Goal: Task Accomplishment & Management: Complete application form

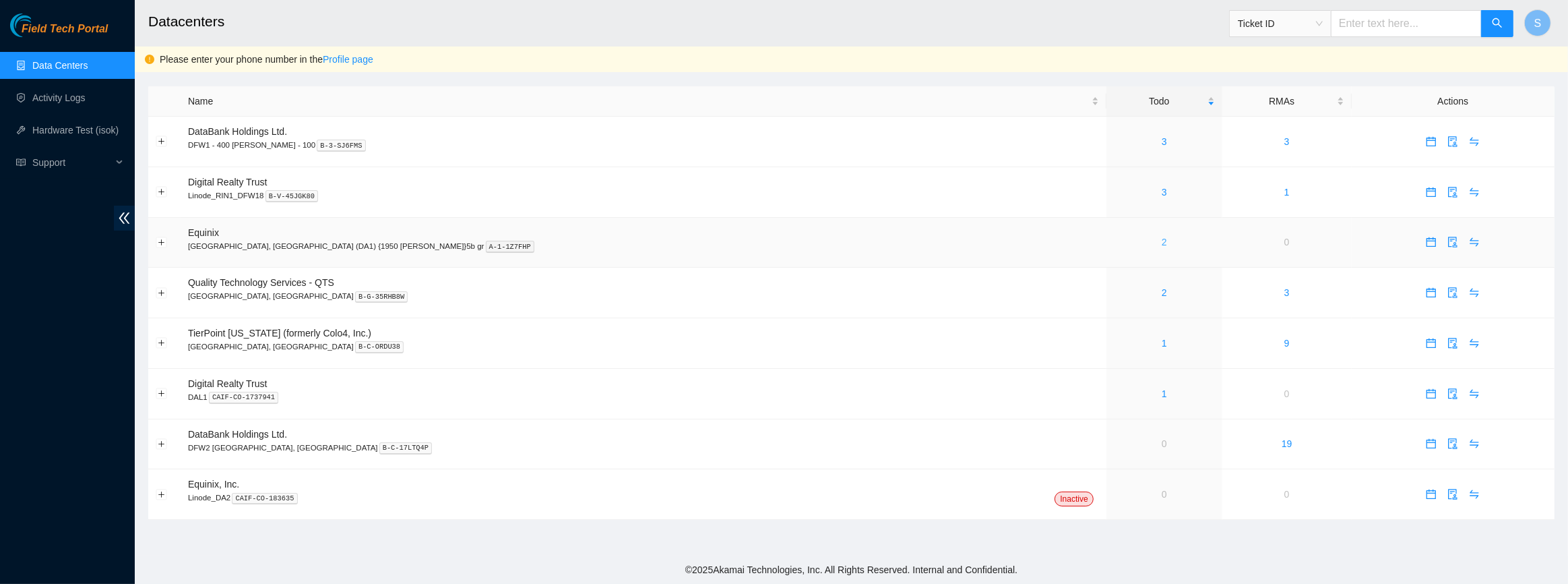
click at [1162, 244] on link "2" at bounding box center [1165, 242] width 5 height 11
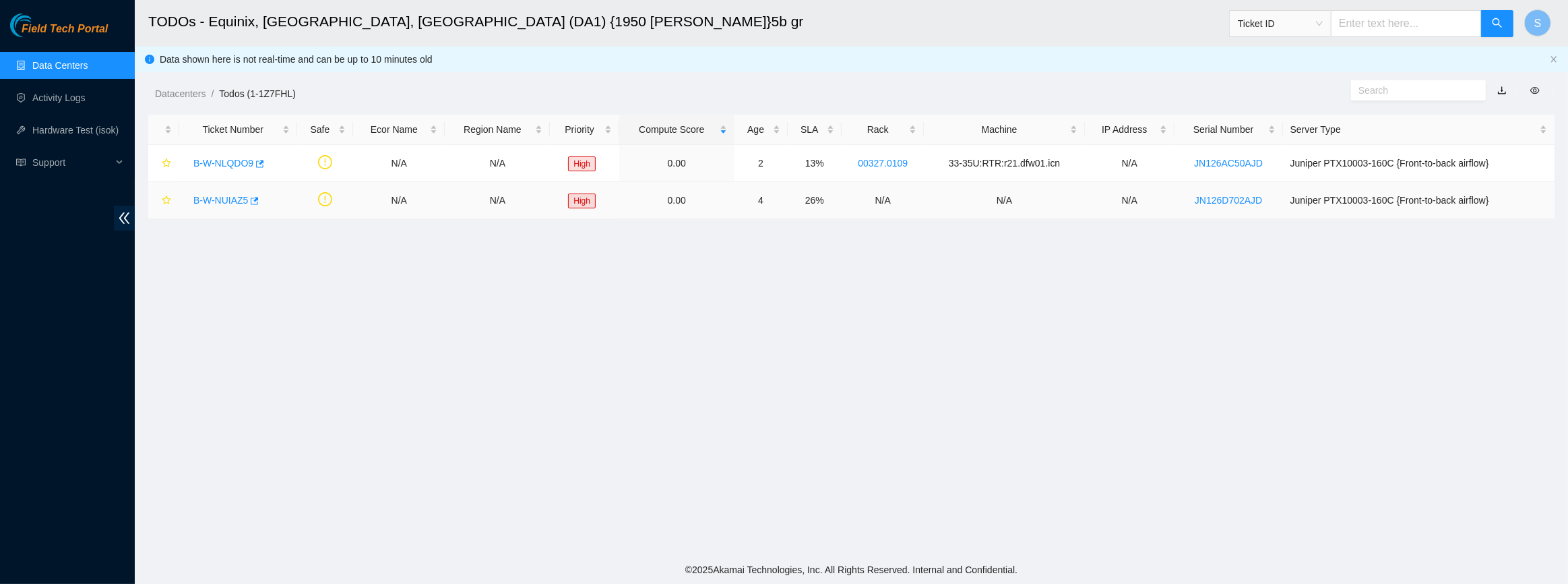
click at [232, 198] on link "B-W-NUIAZ5" at bounding box center [220, 200] width 54 height 11
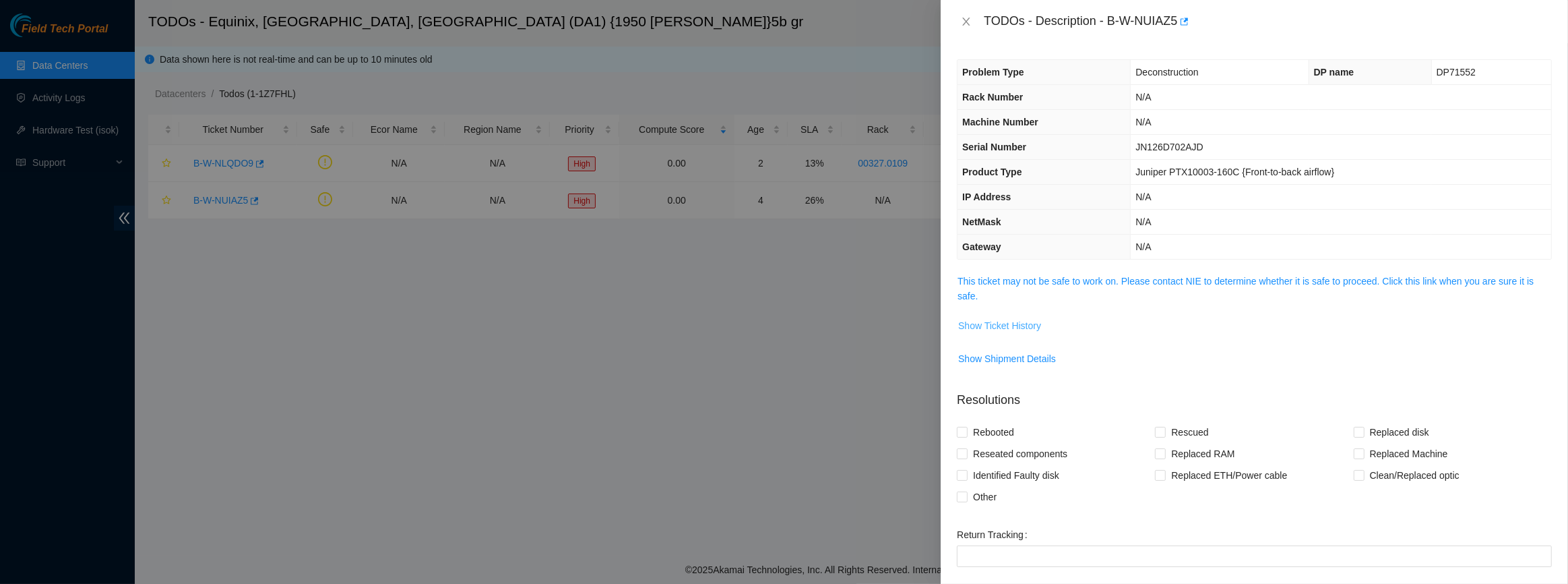
click at [975, 323] on span "Show Ticket History" at bounding box center [1000, 325] width 83 height 15
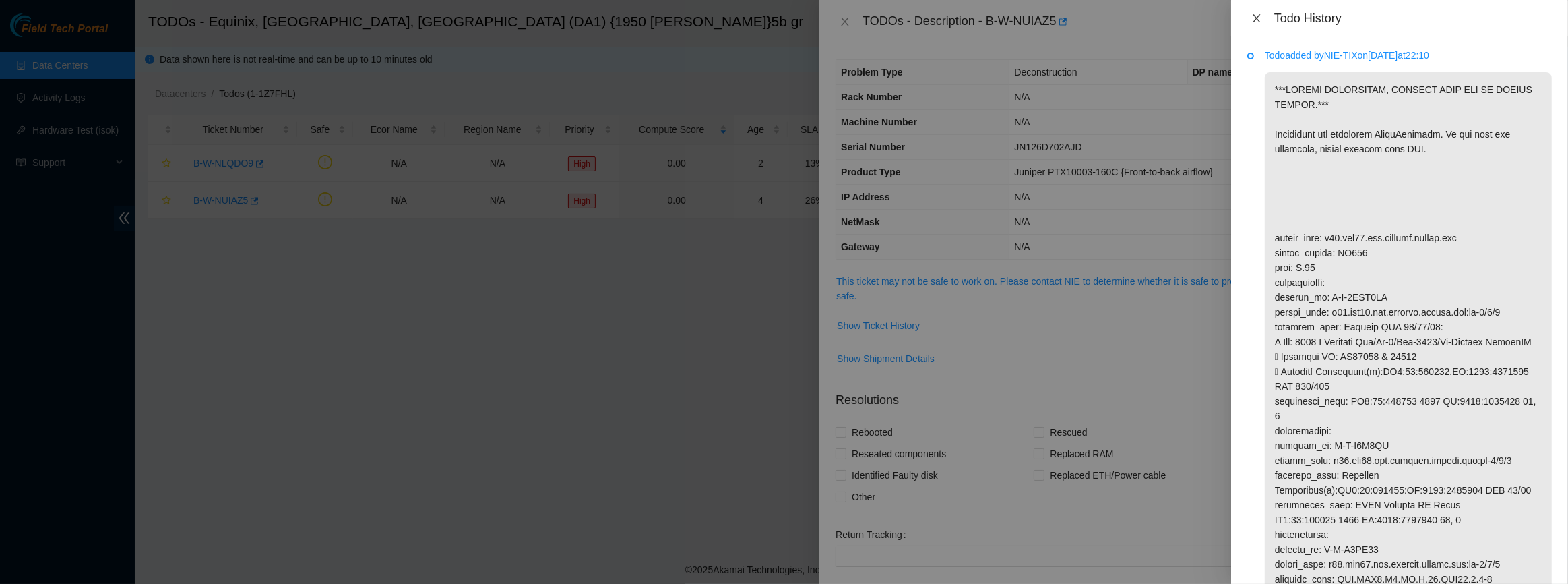
click at [1258, 16] on icon "close" at bounding box center [1257, 18] width 11 height 11
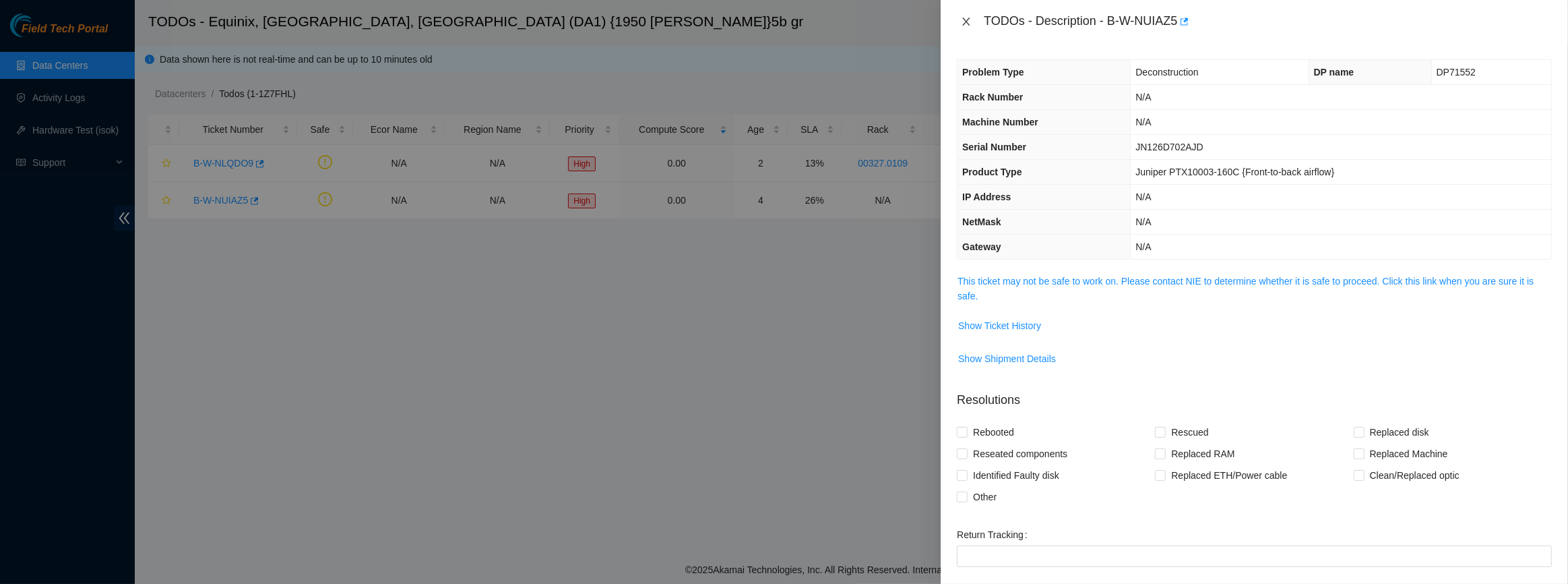
click at [969, 16] on icon "close" at bounding box center [966, 22] width 11 height 11
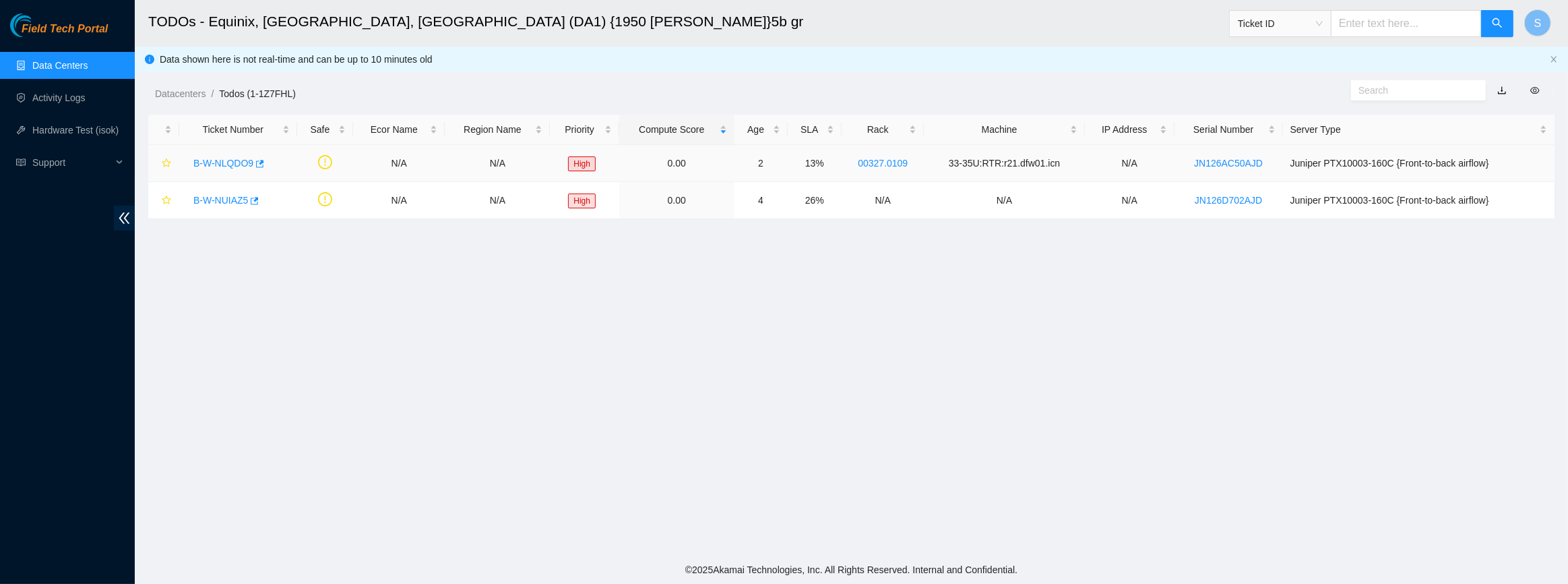
click at [228, 162] on link "B-W-NLQDO9" at bounding box center [223, 163] width 60 height 11
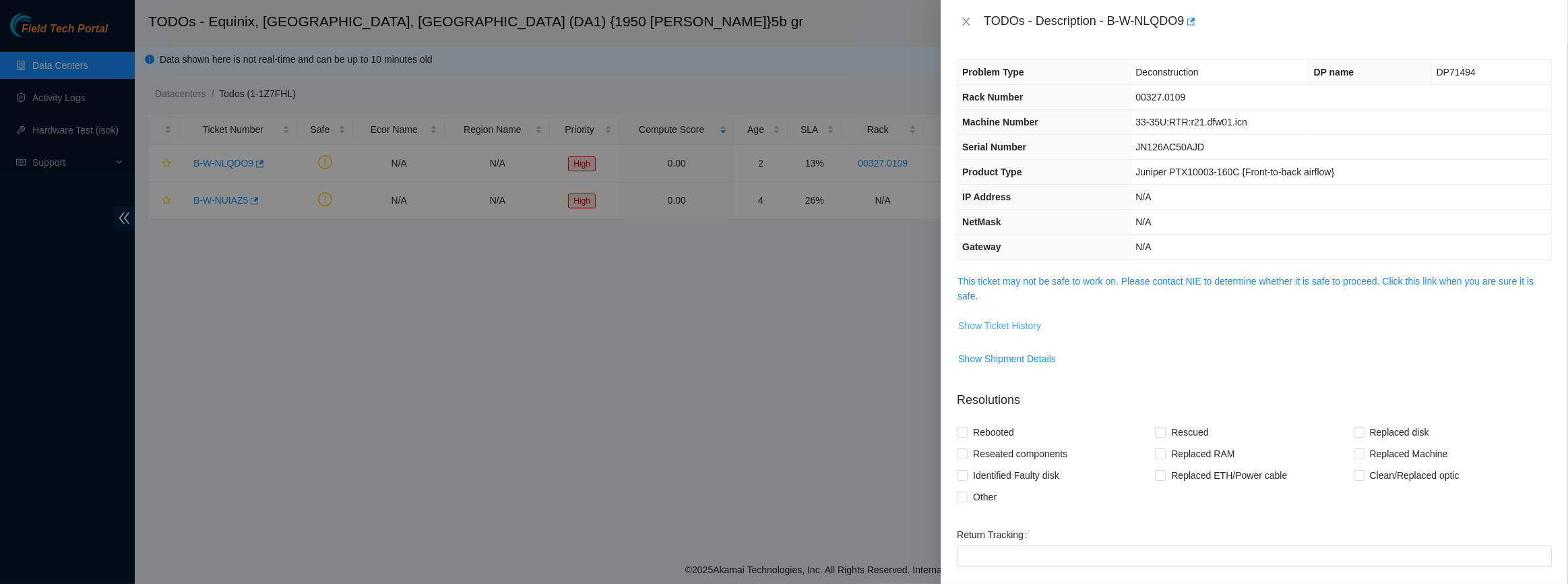
click at [1000, 331] on span "Show Ticket History" at bounding box center [1000, 325] width 83 height 15
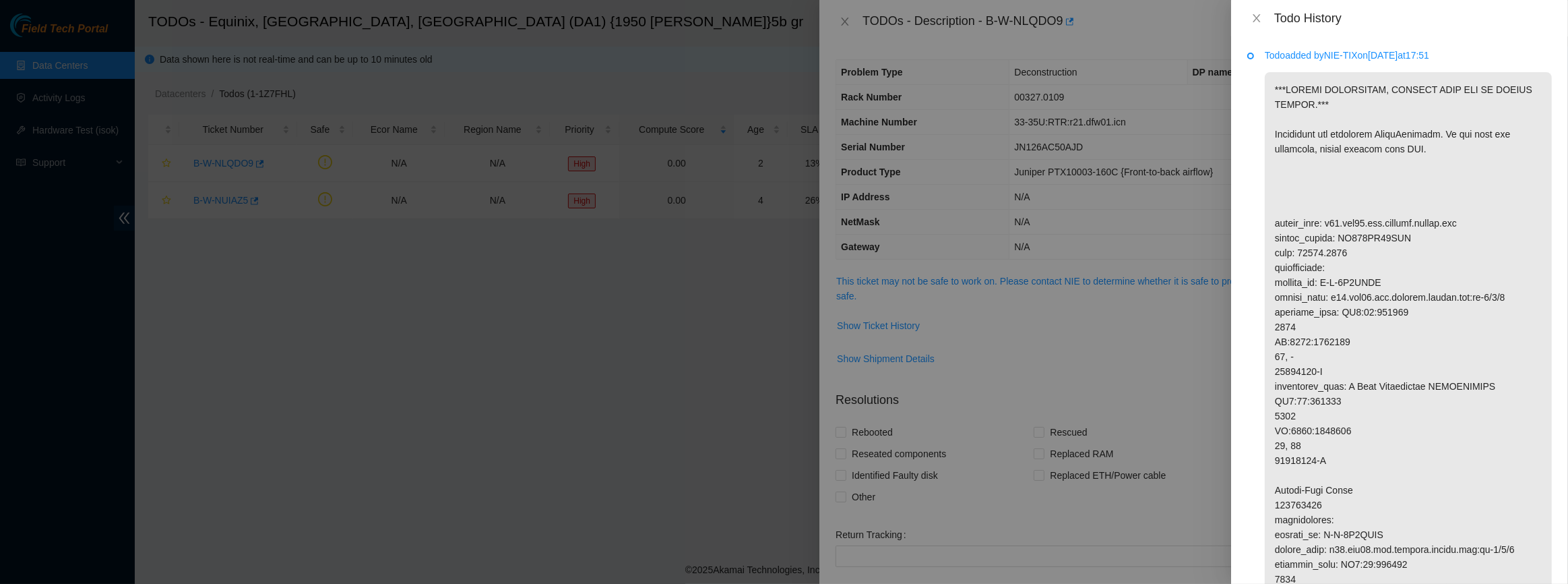
click at [1260, 25] on div "Todo History" at bounding box center [1399, 18] width 304 height 15
click at [1259, 17] on icon "close" at bounding box center [1257, 18] width 11 height 11
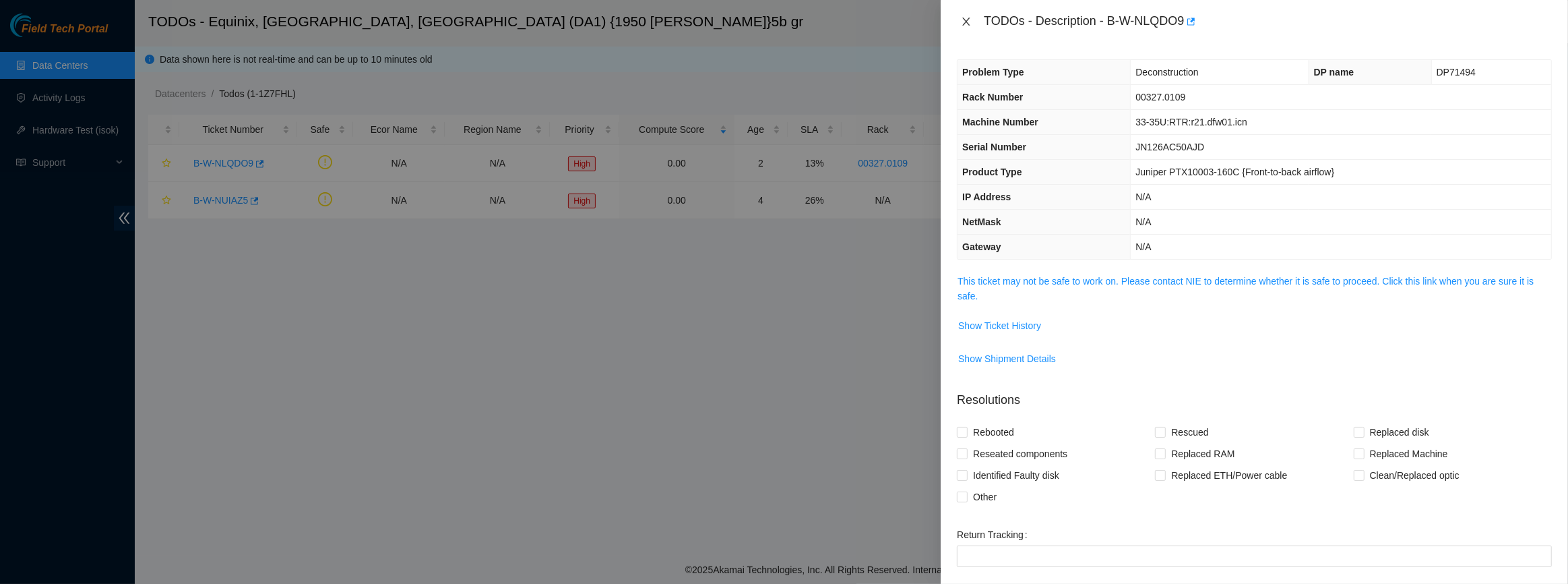
click at [974, 22] on button "Close" at bounding box center [966, 22] width 19 height 13
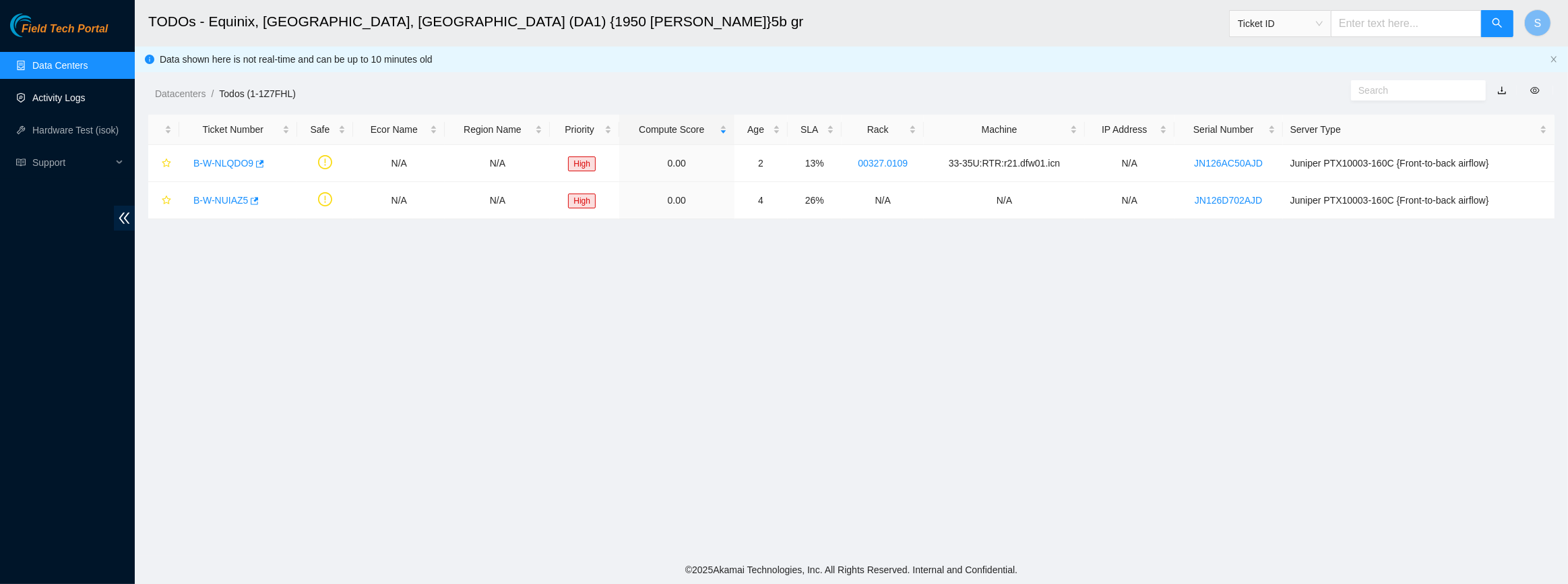
click at [33, 92] on link "Activity Logs" at bounding box center [59, 97] width 53 height 11
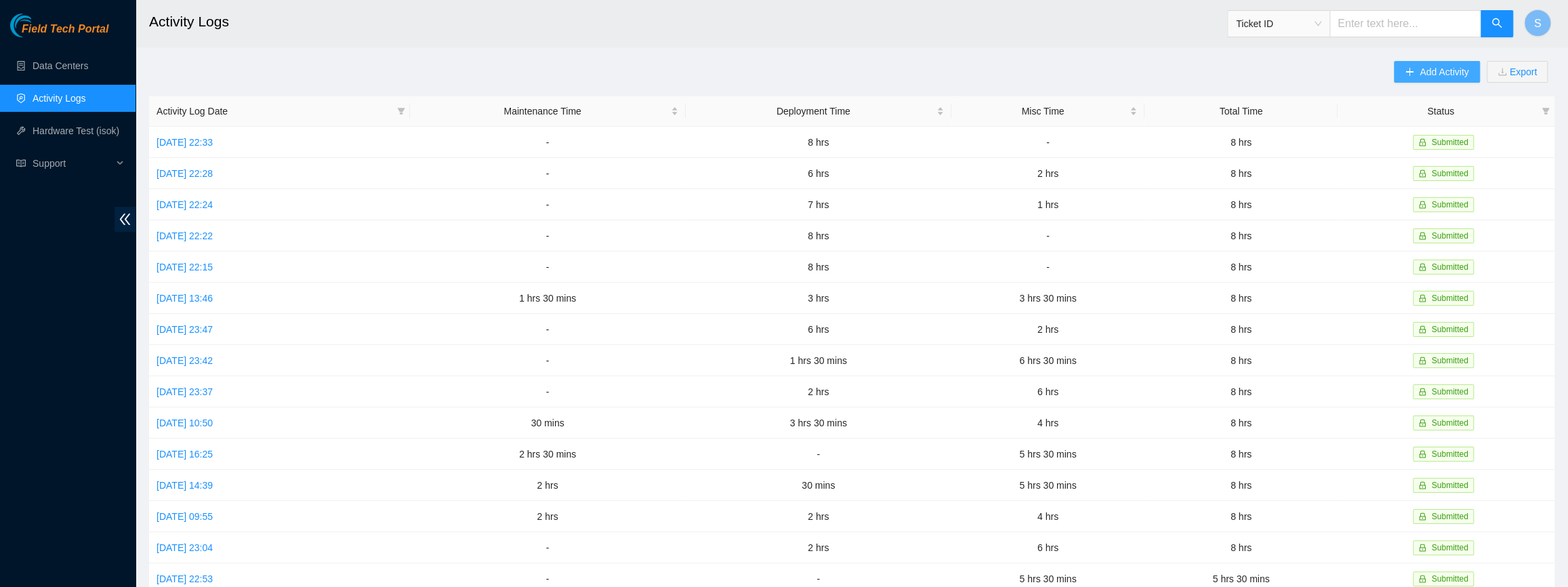
click at [1435, 82] on button "Add Activity" at bounding box center [1436, 71] width 85 height 22
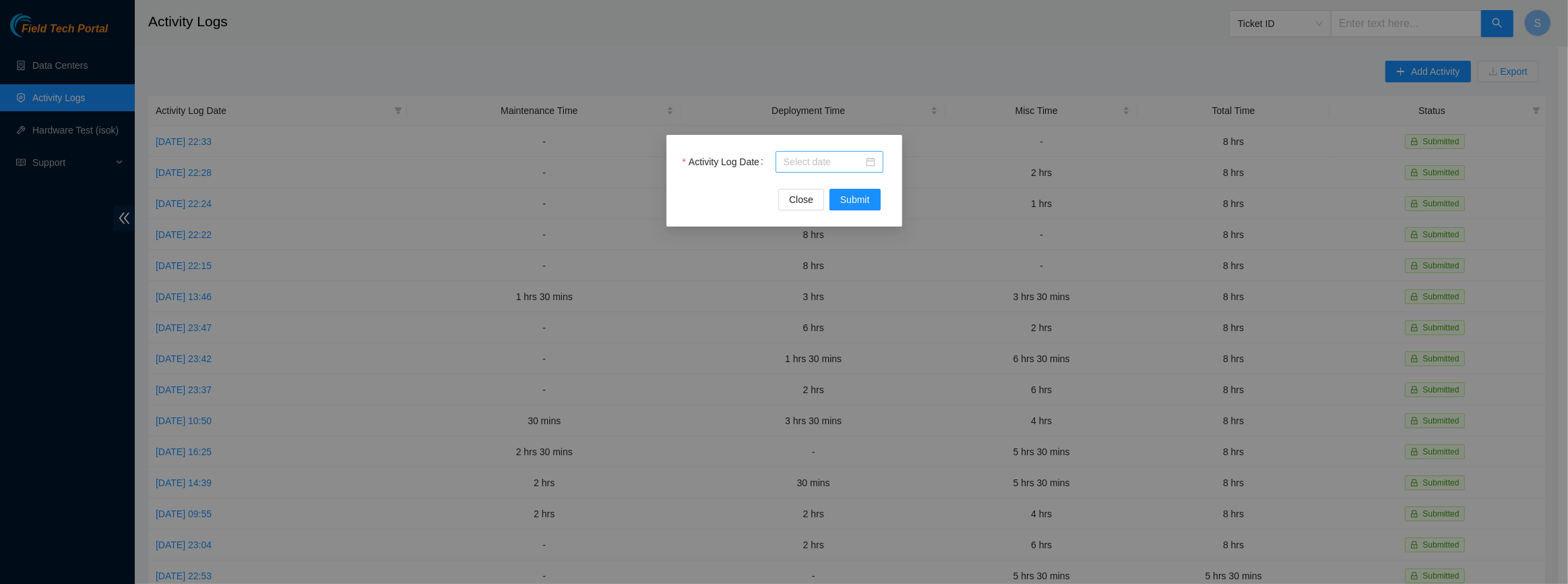
click at [822, 158] on input "Activity Log Date" at bounding box center [823, 161] width 79 height 15
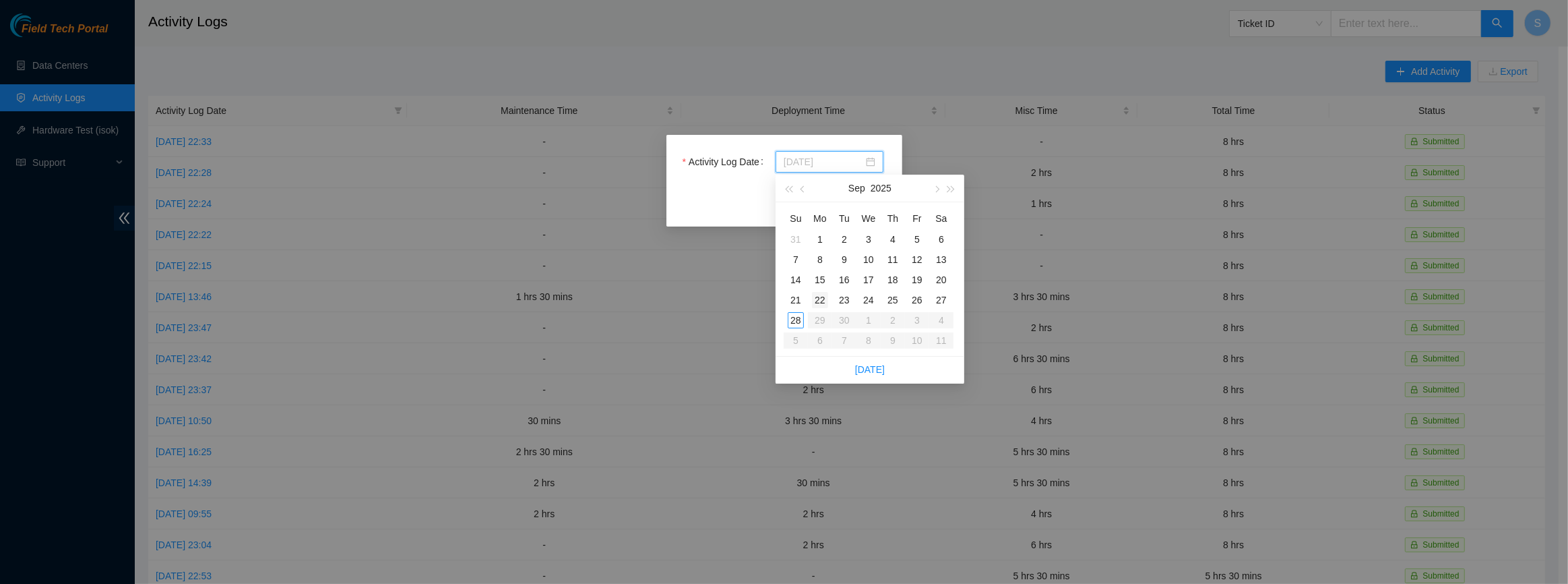
type input "[DATE]"
click at [821, 299] on div "22" at bounding box center [820, 299] width 16 height 16
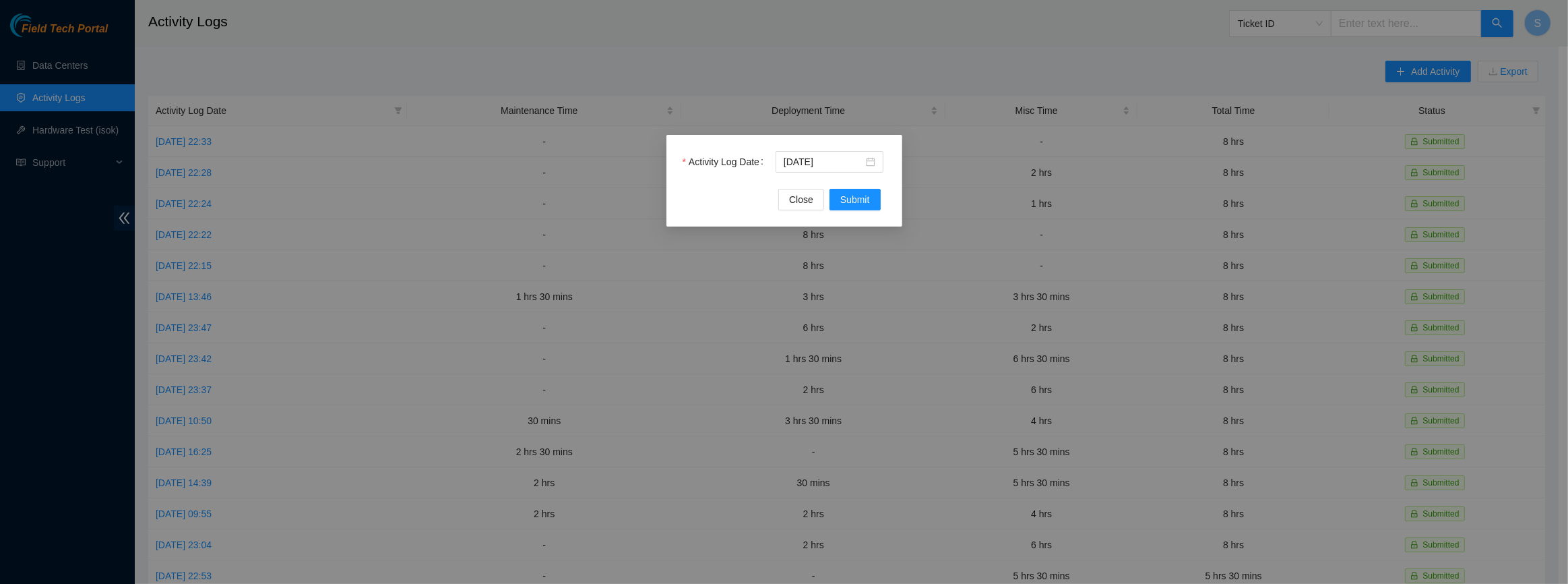
click at [851, 212] on div "Activity Log Date [DATE] Close Submit" at bounding box center [784, 180] width 236 height 91
click at [850, 203] on span "Submit" at bounding box center [855, 199] width 29 height 15
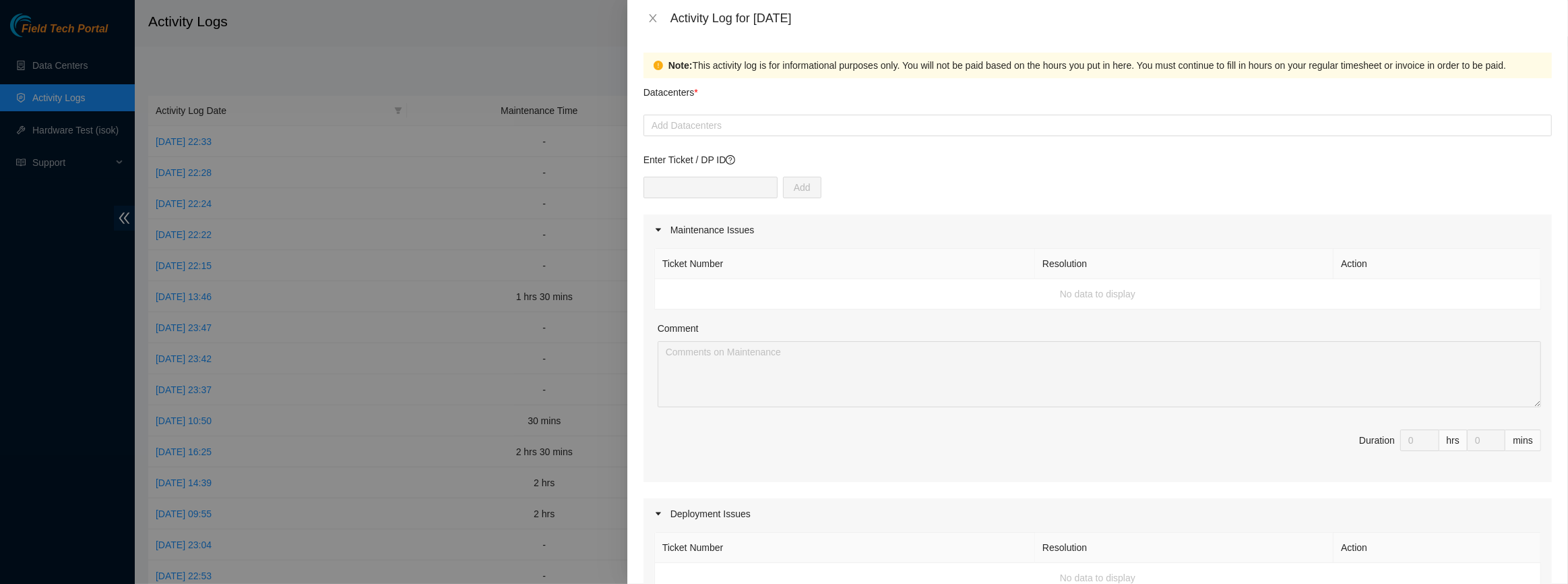
click at [741, 147] on form "Datacenters * Add Datacenters Enter Ticket / DP ID Add Maintenance Issues Ticke…" at bounding box center [1097, 582] width 909 height 1008
click at [741, 132] on div at bounding box center [1097, 125] width 902 height 16
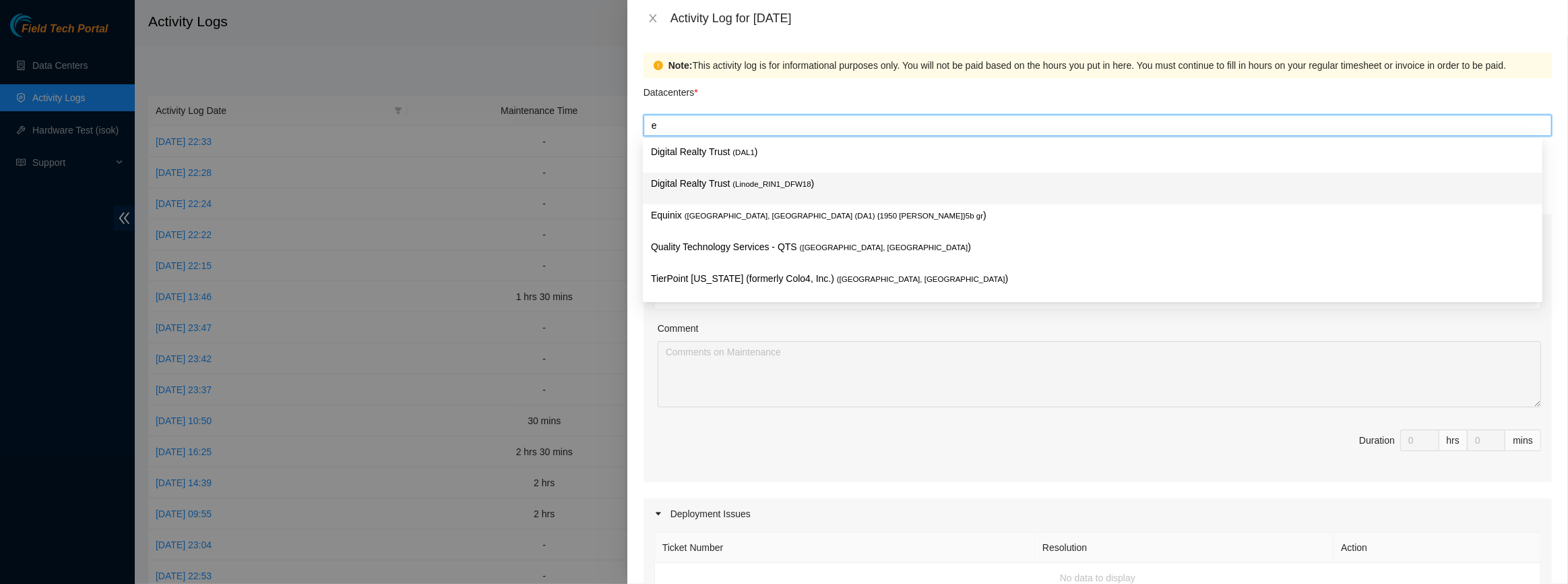
type input "eq"
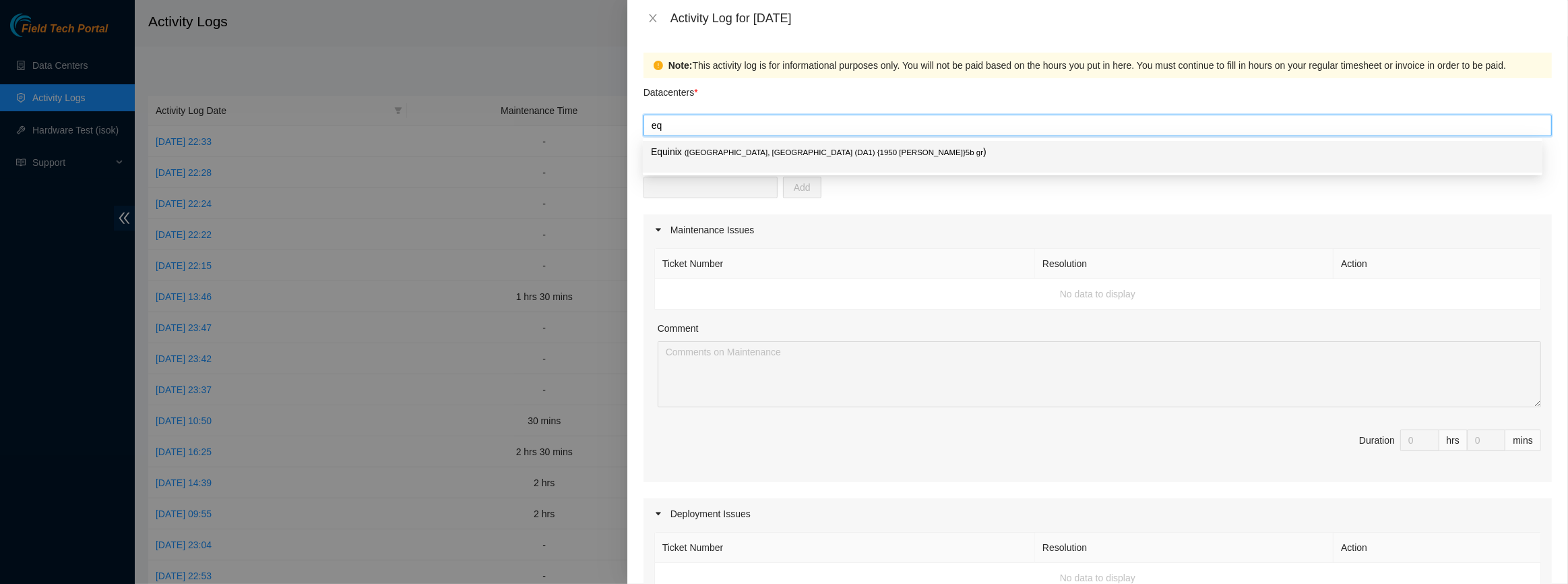
click at [716, 148] on span "( [GEOGRAPHIC_DATA], [GEOGRAPHIC_DATA] (DA1) {1950 [PERSON_NAME]}5b gr" at bounding box center [834, 152] width 298 height 8
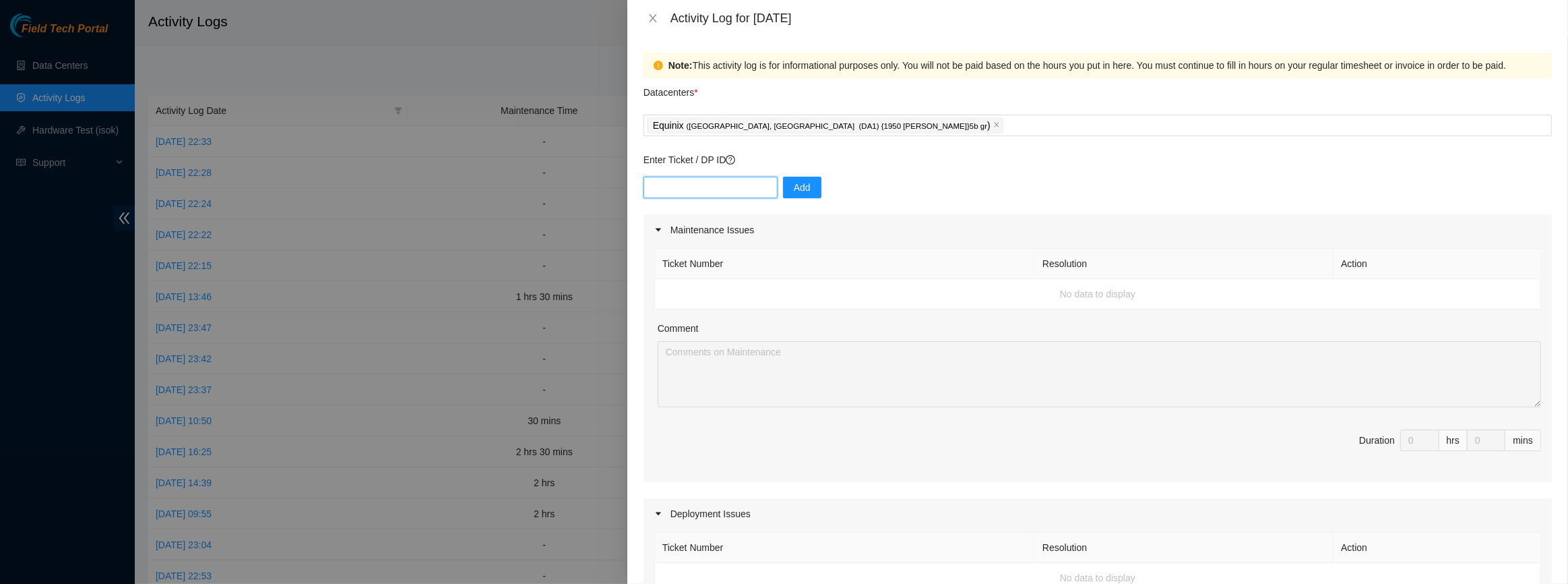
click at [728, 189] on input "text" at bounding box center [710, 187] width 134 height 22
paste input "DP84331"
type input "DP84331"
click at [801, 191] on button "Add" at bounding box center [802, 187] width 39 height 22
click at [870, 118] on div "Equinix ( [GEOGRAPHIC_DATA], [GEOGRAPHIC_DATA] (DA1) {1950 [PERSON_NAME]}5b gr )" at bounding box center [1097, 125] width 902 height 19
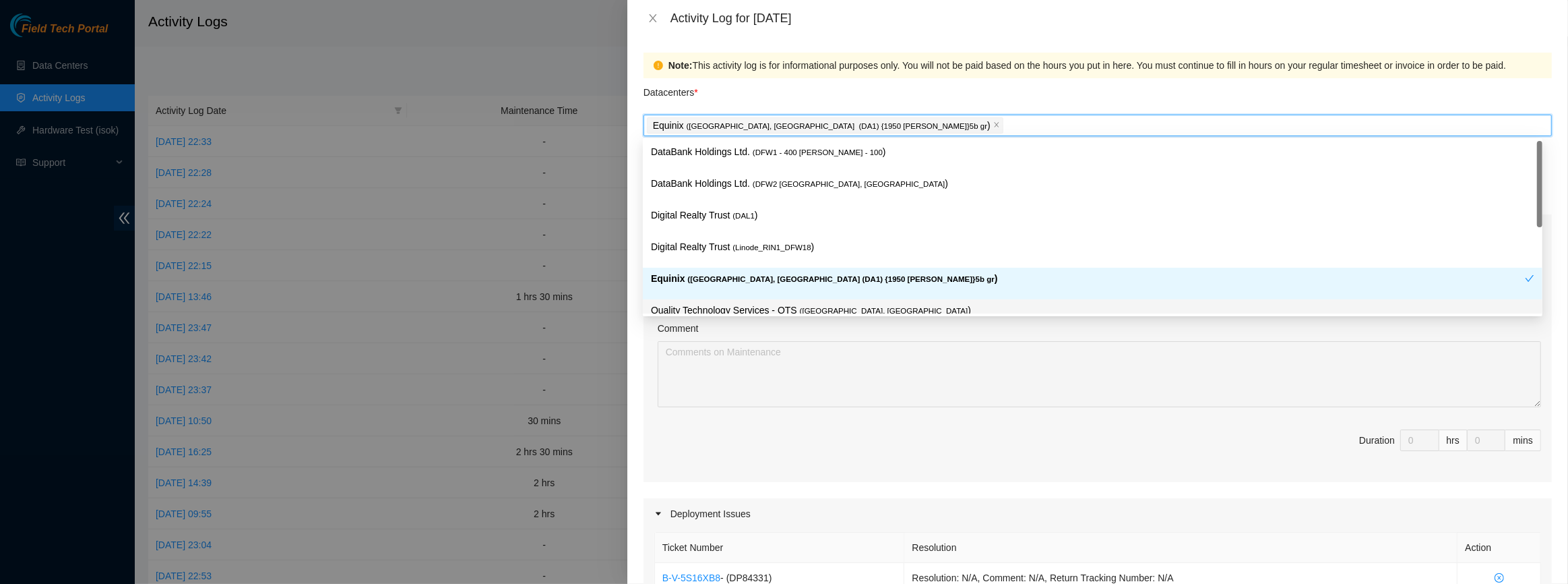
paste input "DP84333"
type input "DP84333"
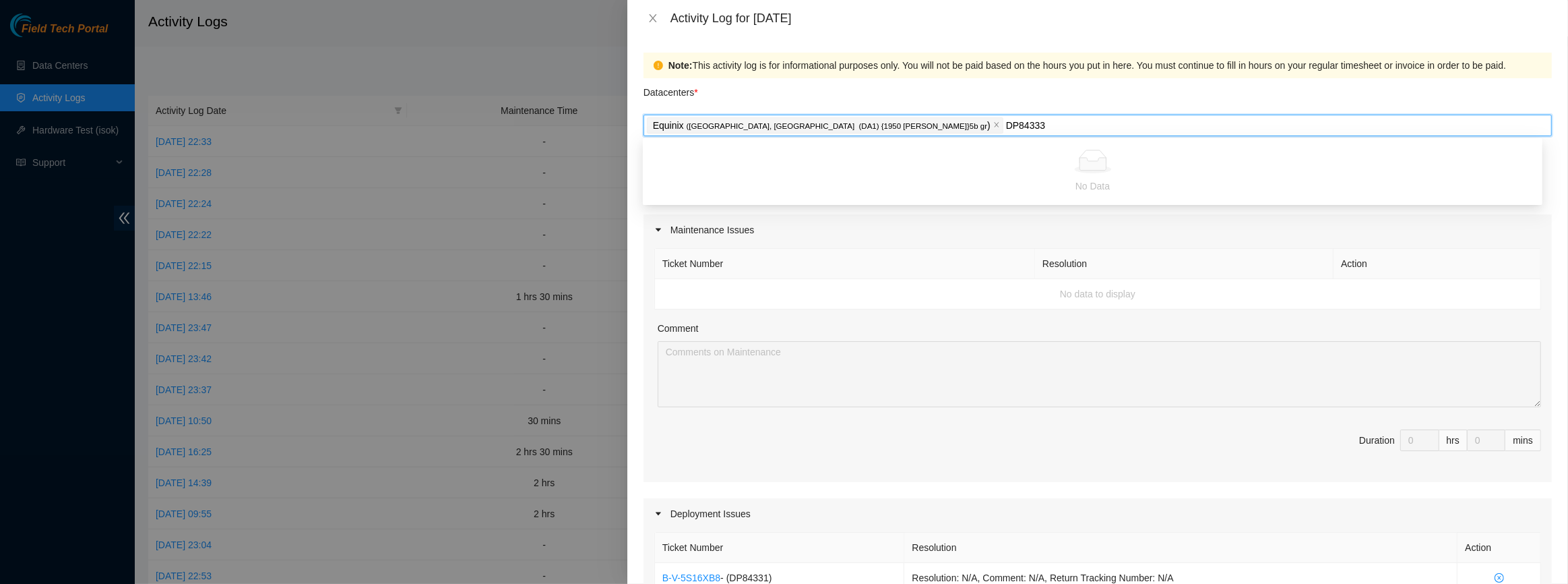
click at [1006, 122] on input "DP84333" at bounding box center [1026, 125] width 40 height 16
click at [1006, 123] on input "DP84333" at bounding box center [1026, 125] width 40 height 16
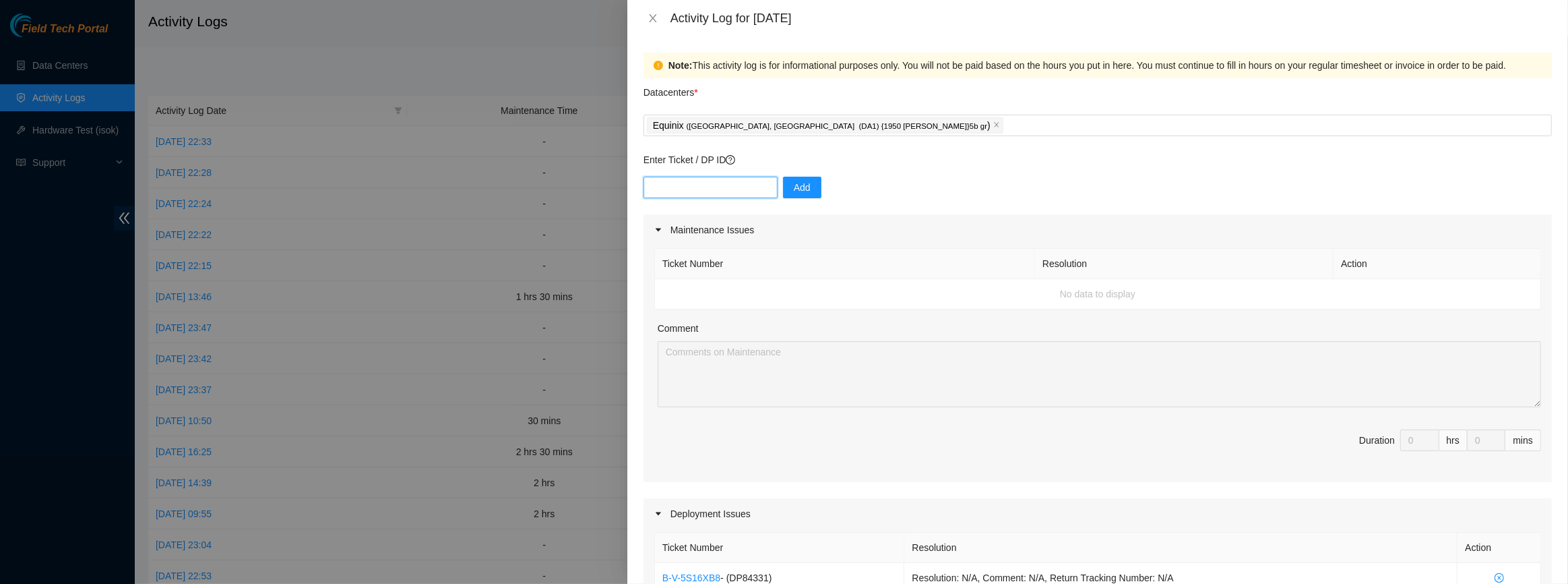
click at [709, 181] on input "text" at bounding box center [710, 187] width 134 height 22
paste input "DP84333"
type input "DP84333"
click at [802, 179] on button "Add" at bounding box center [802, 187] width 39 height 22
click at [733, 196] on input "text" at bounding box center [710, 187] width 134 height 22
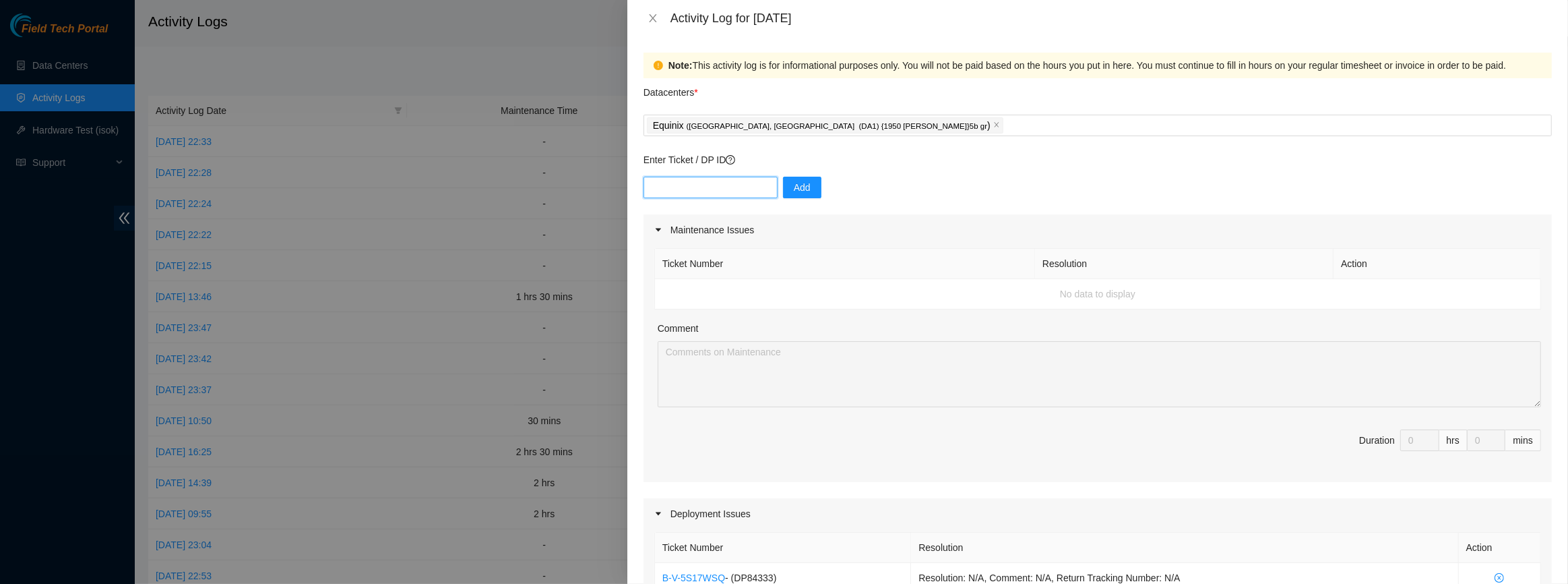
paste input "DP83410 - DWDM dfw5: Migrate circuits to DWDM dfw12 -DP4"
drag, startPoint x: 762, startPoint y: 190, endPoint x: 687, endPoint y: 185, distance: 75.2
click at [687, 185] on input "DP83410 - DWDM dfw5: Migrate circuits to DWDM dfw12 -DP4" at bounding box center [710, 187] width 134 height 22
type input "DP83410"
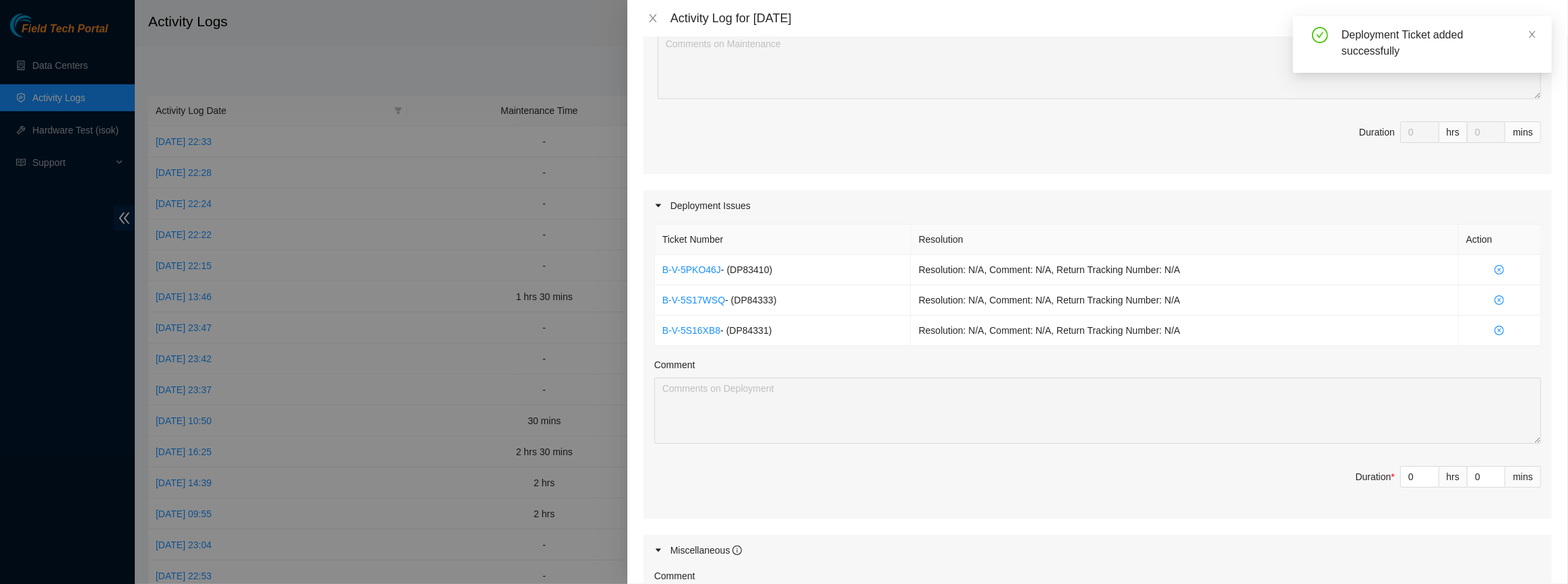
scroll to position [367, 0]
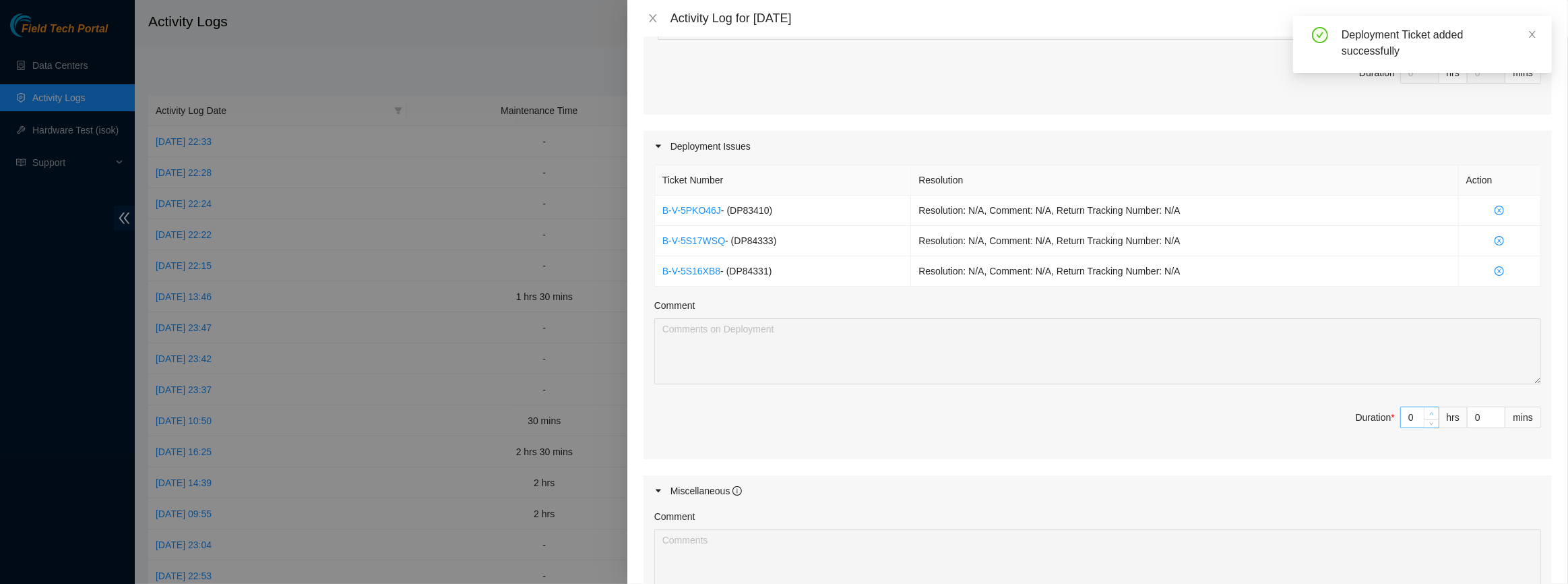
type input "1"
click at [1428, 409] on span "Increase Value" at bounding box center [1431, 413] width 15 height 12
type input "2"
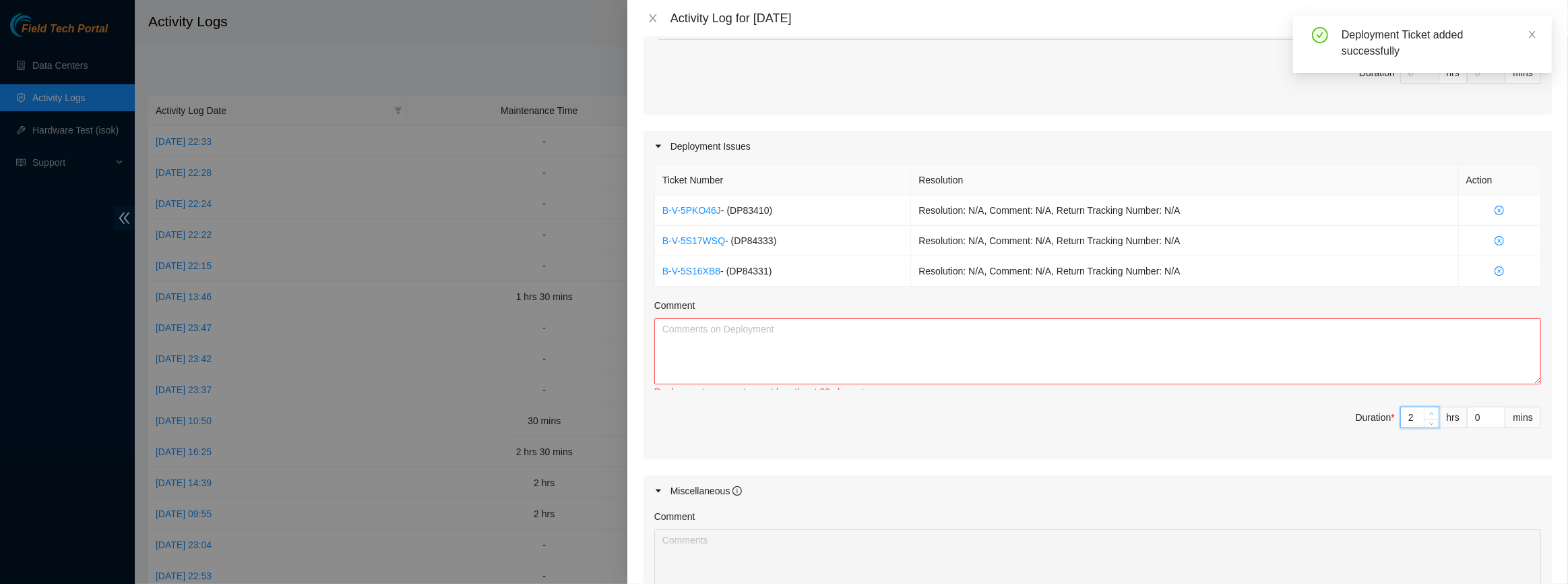
click at [1428, 409] on span "Increase Value" at bounding box center [1431, 413] width 15 height 12
type input "3"
click at [1428, 409] on span "Increase Value" at bounding box center [1431, 413] width 15 height 12
type input "4"
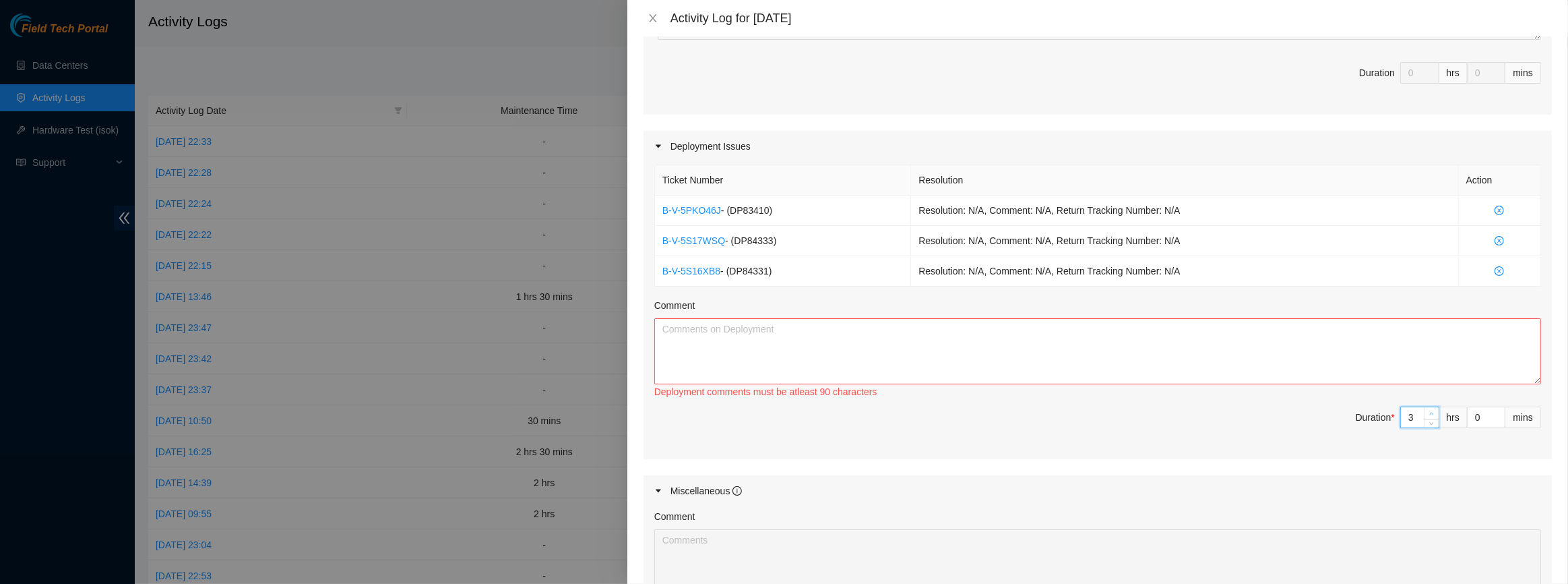
type input "4"
click at [1428, 409] on span "Increase Value" at bounding box center [1431, 413] width 15 height 12
type input "5"
click at [1428, 409] on span "Increase Value" at bounding box center [1431, 413] width 15 height 12
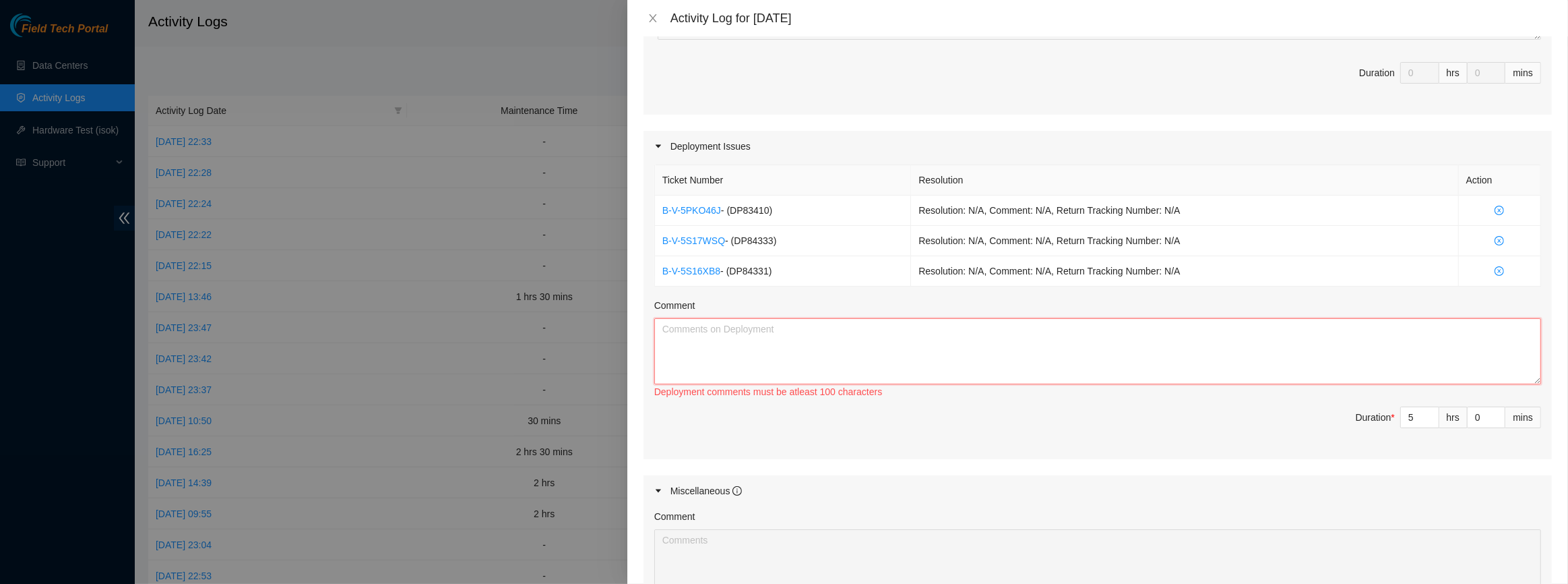
click at [1091, 355] on textarea "Comment" at bounding box center [1097, 351] width 887 height 66
paste textarea "DP83410 - DWDM dfw5: Migrate circuits to DWDM dfw12 -DP4"
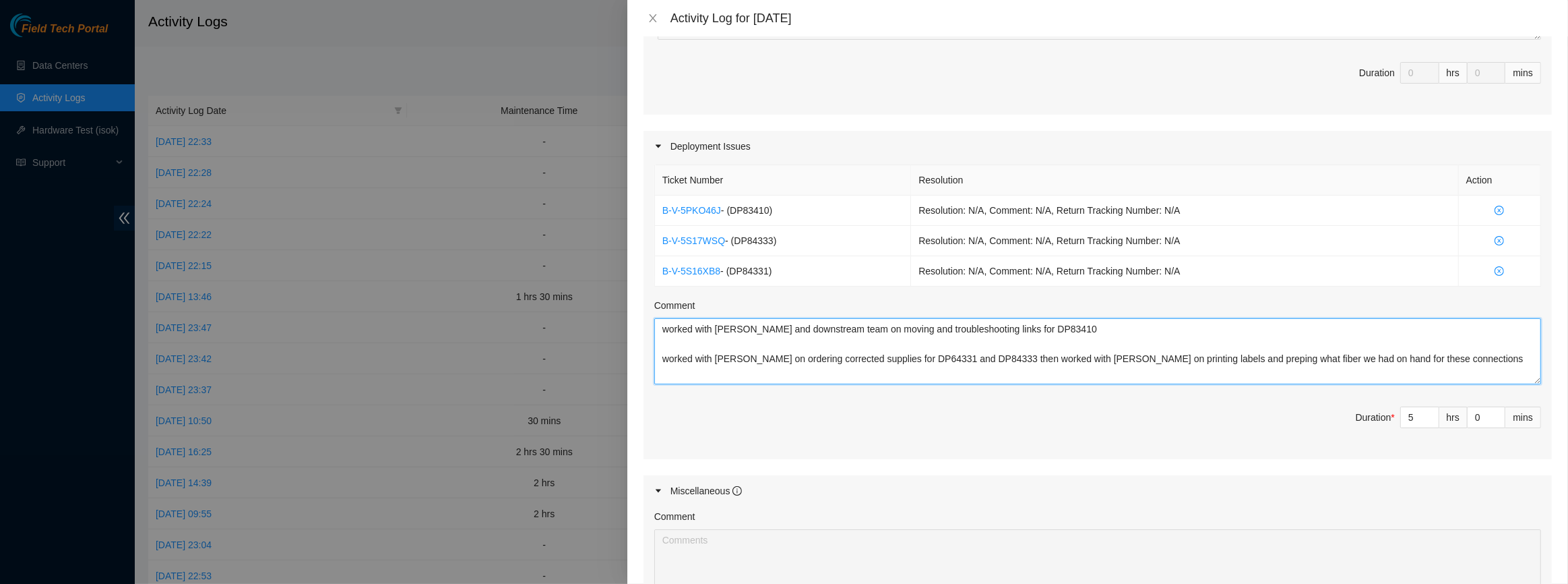
type textarea "worked with [PERSON_NAME] and downstream team on moving and troubleshooting lin…"
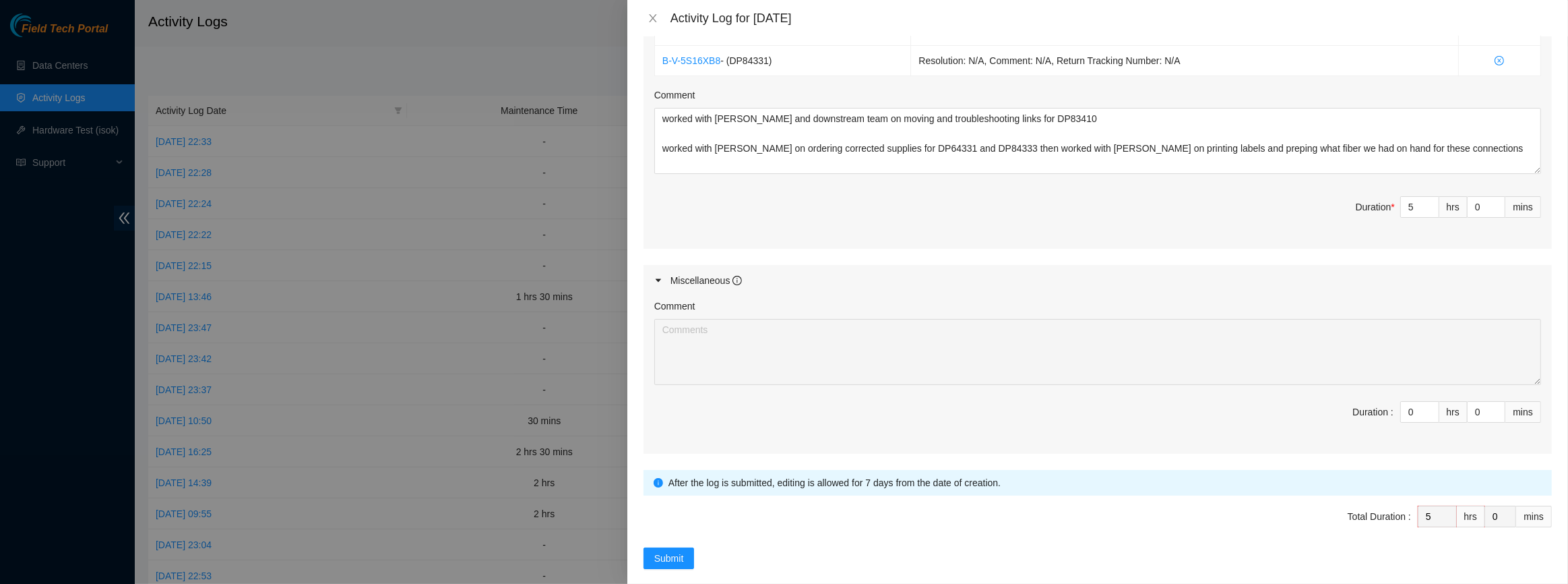
scroll to position [593, 0]
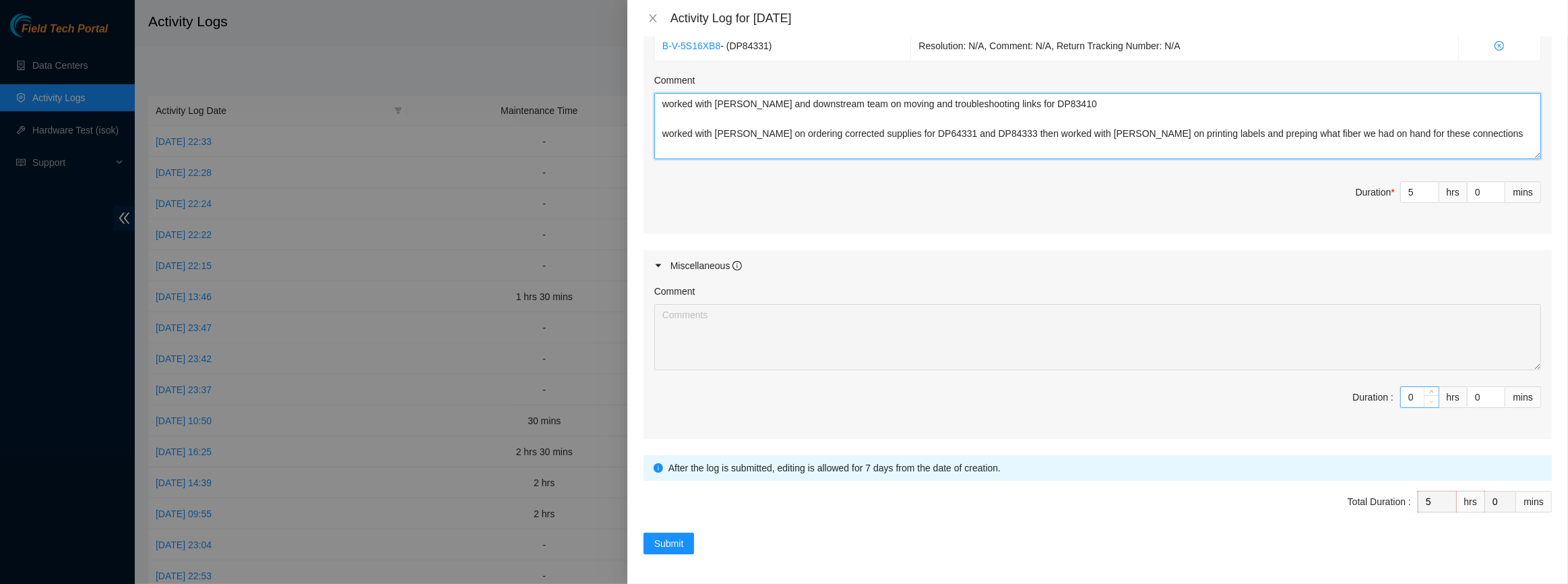
click at [1424, 395] on span "Decrease Value" at bounding box center [1431, 401] width 15 height 12
type input "1"
type input "6"
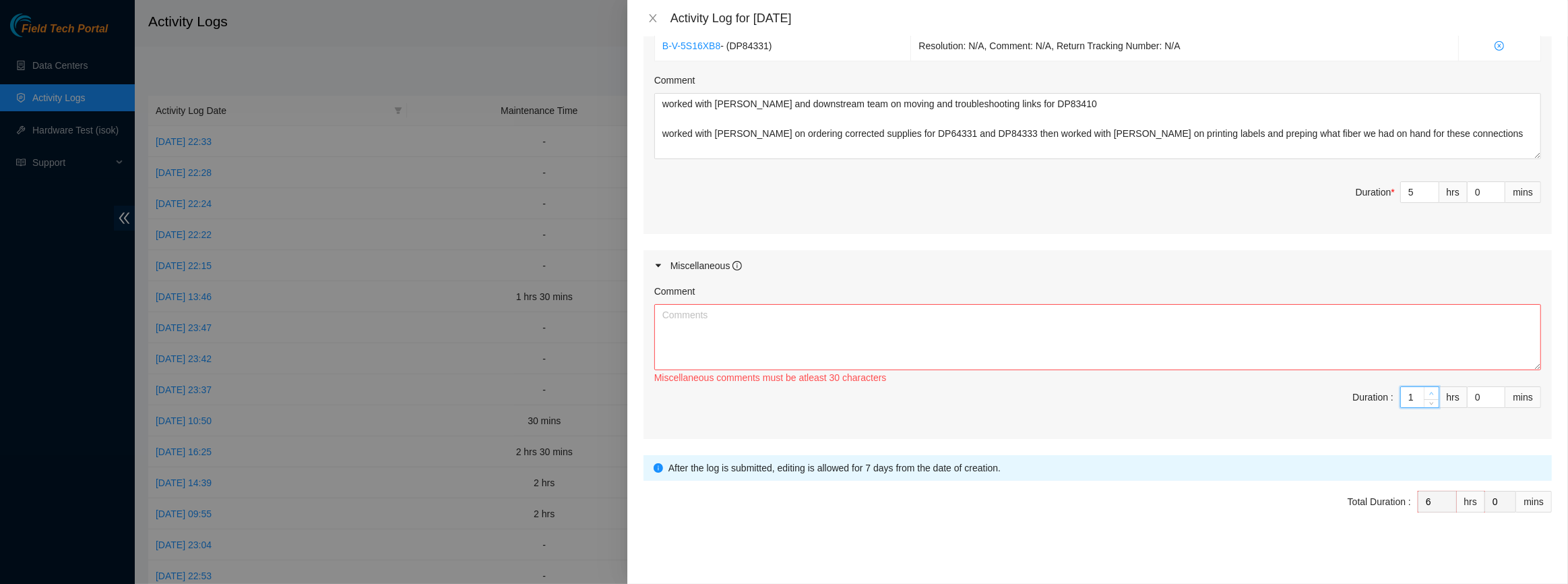
click at [1429, 391] on icon "up" at bounding box center [1431, 392] width 4 height 4
type input "2"
type input "7"
click at [1429, 391] on icon "up" at bounding box center [1431, 392] width 4 height 4
type input "3"
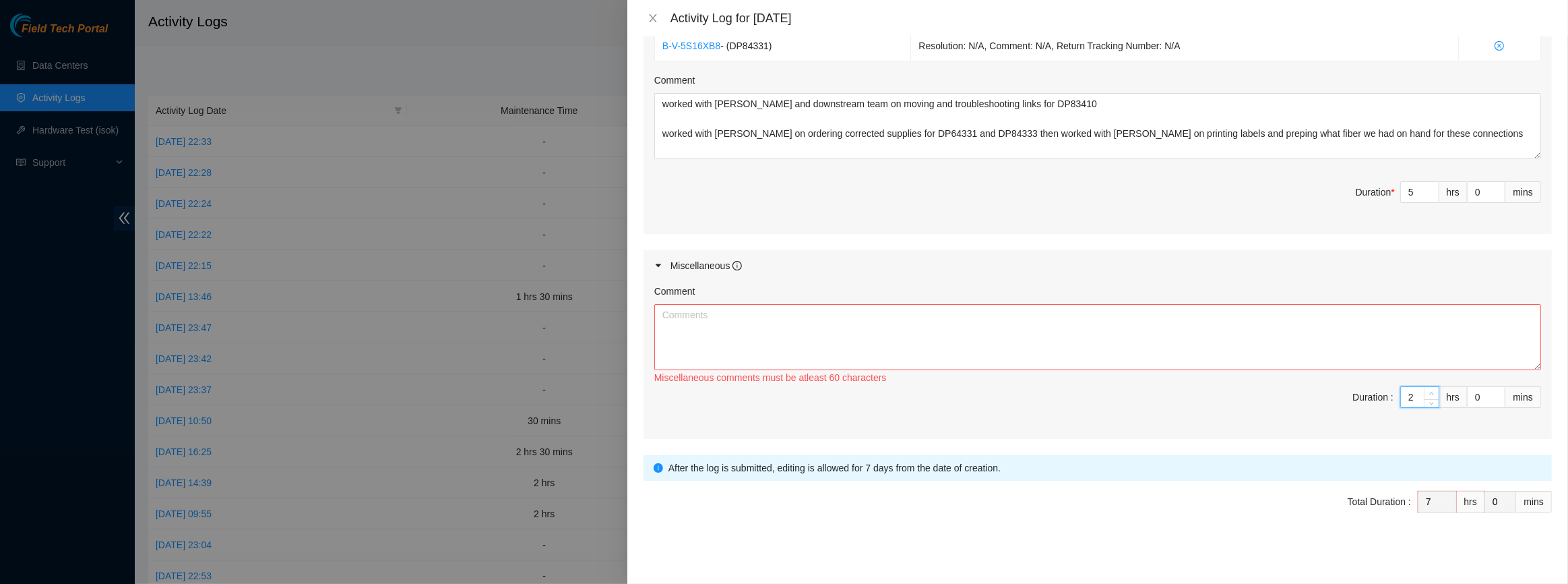
type input "8"
click at [1429, 391] on icon "up" at bounding box center [1431, 392] width 4 height 4
drag, startPoint x: 1153, startPoint y: 327, endPoint x: 1159, endPoint y: 333, distance: 8.5
click at [1159, 333] on textarea "Comment" at bounding box center [1097, 337] width 887 height 66
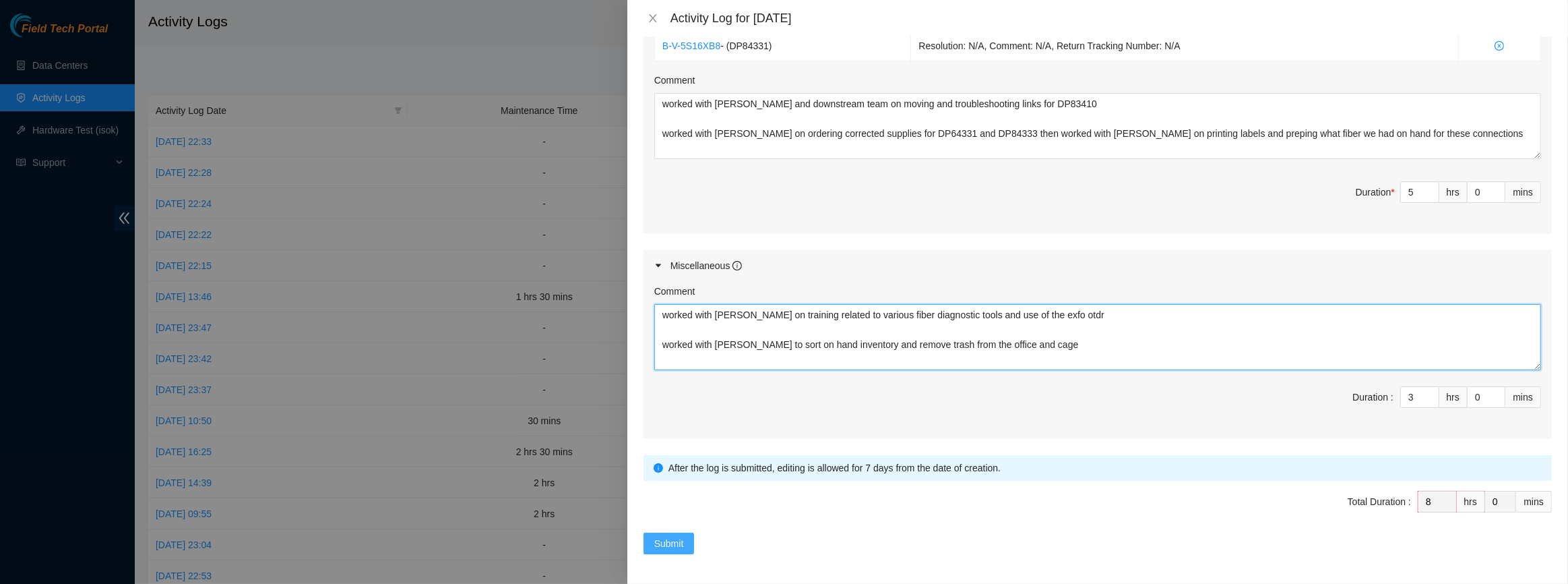
type textarea "worked with [PERSON_NAME] on training related to various fiber diagnostic tools…"
click at [675, 539] on span "Submit" at bounding box center [669, 543] width 29 height 15
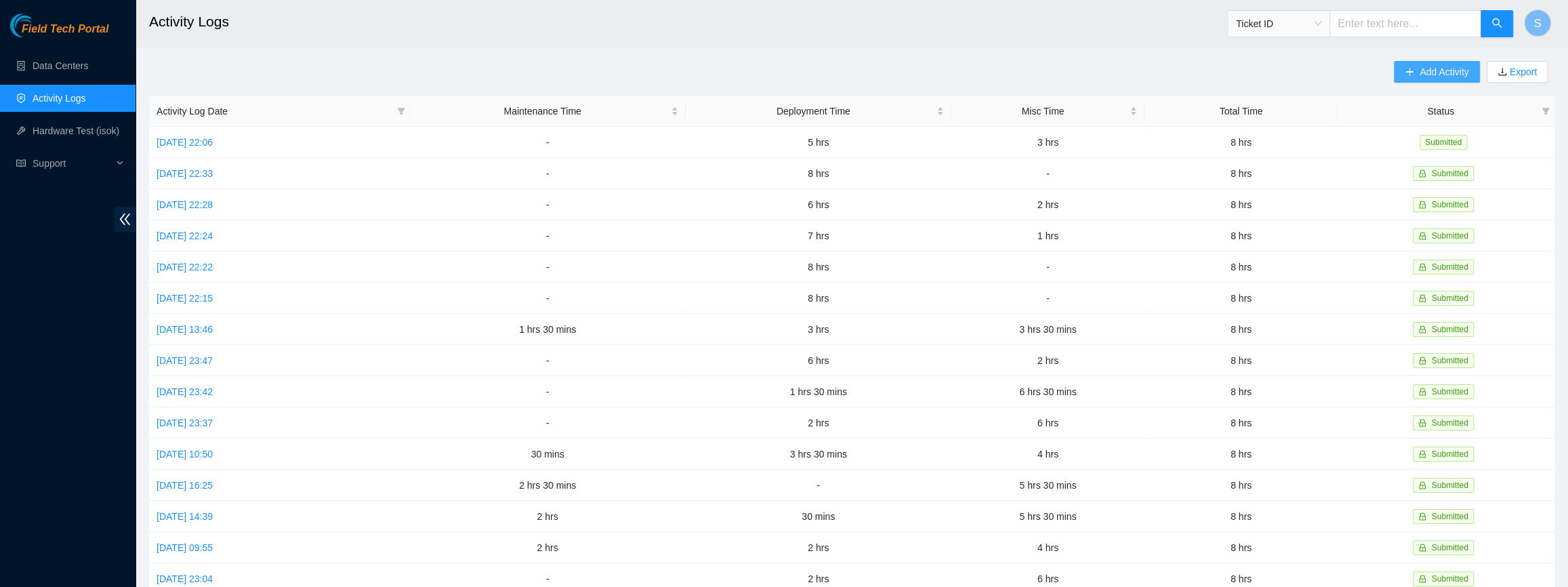
click at [1441, 68] on span "Add Activity" at bounding box center [1444, 71] width 49 height 15
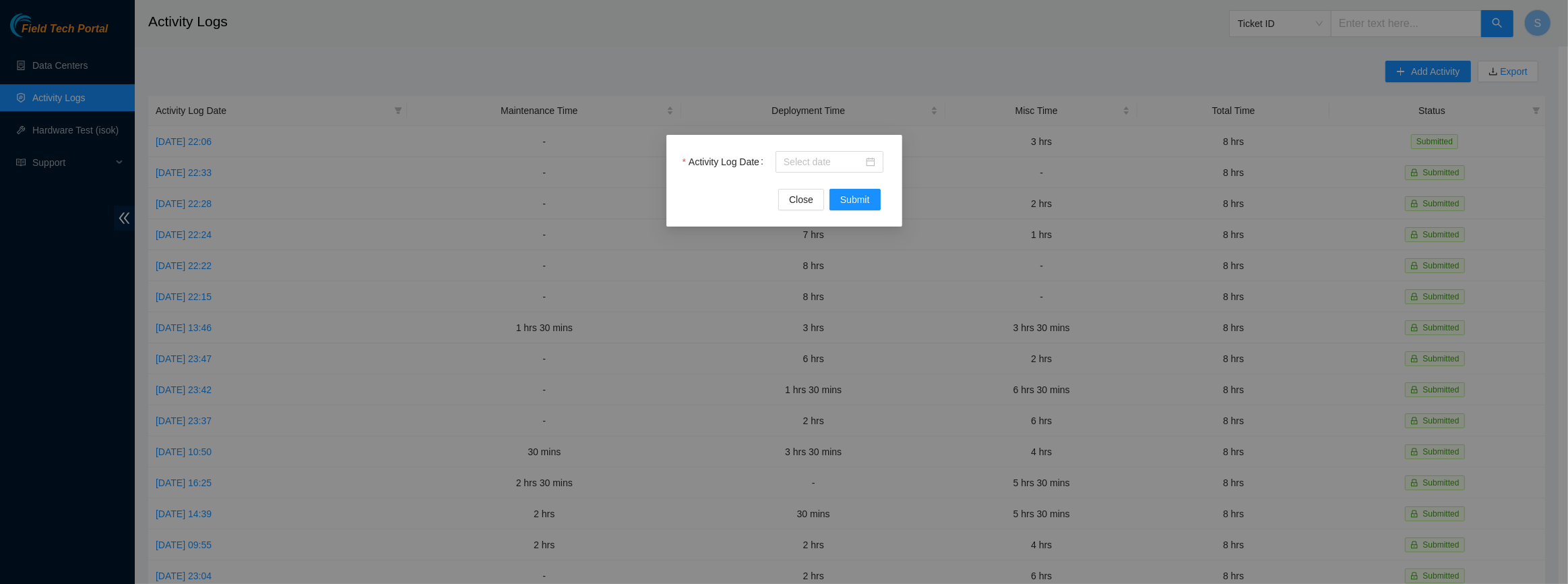
click at [863, 148] on div "Activity Log Date Close Submit" at bounding box center [784, 180] width 236 height 91
click at [842, 154] on div at bounding box center [829, 161] width 108 height 22
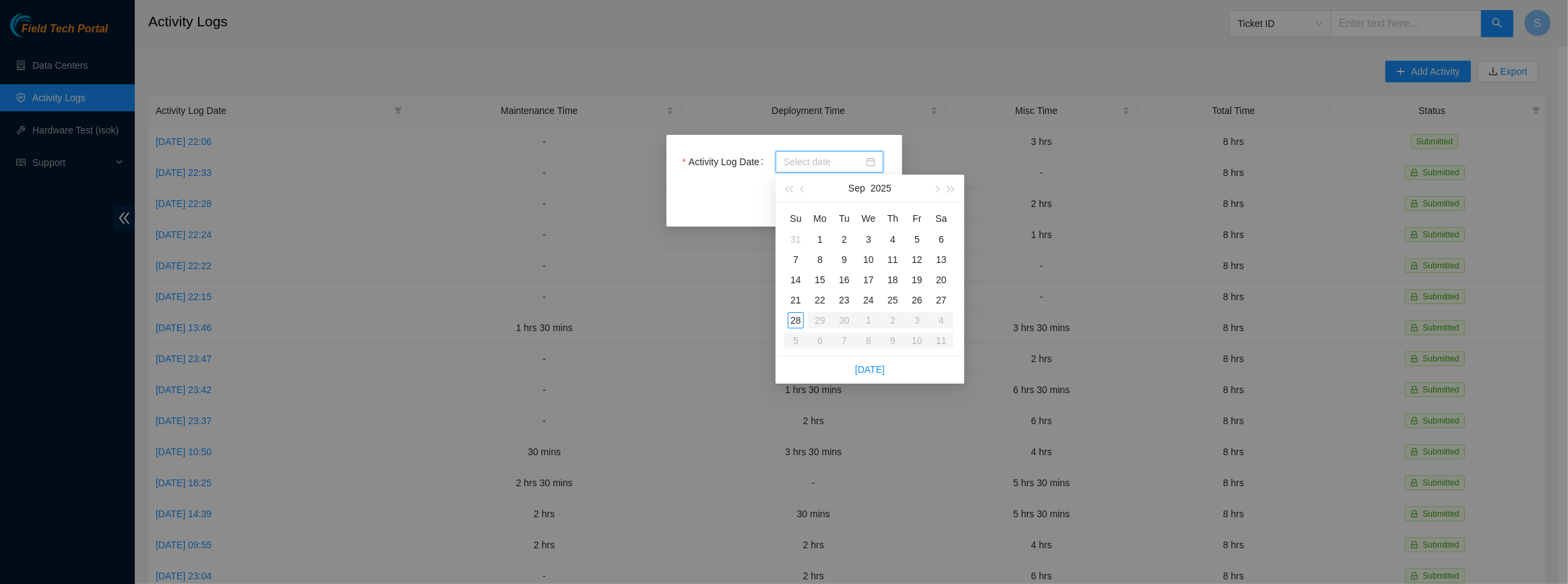
click at [833, 167] on input "Activity Log Date" at bounding box center [823, 161] width 79 height 15
type input "[DATE]"
click at [842, 301] on div "23" at bounding box center [844, 299] width 16 height 16
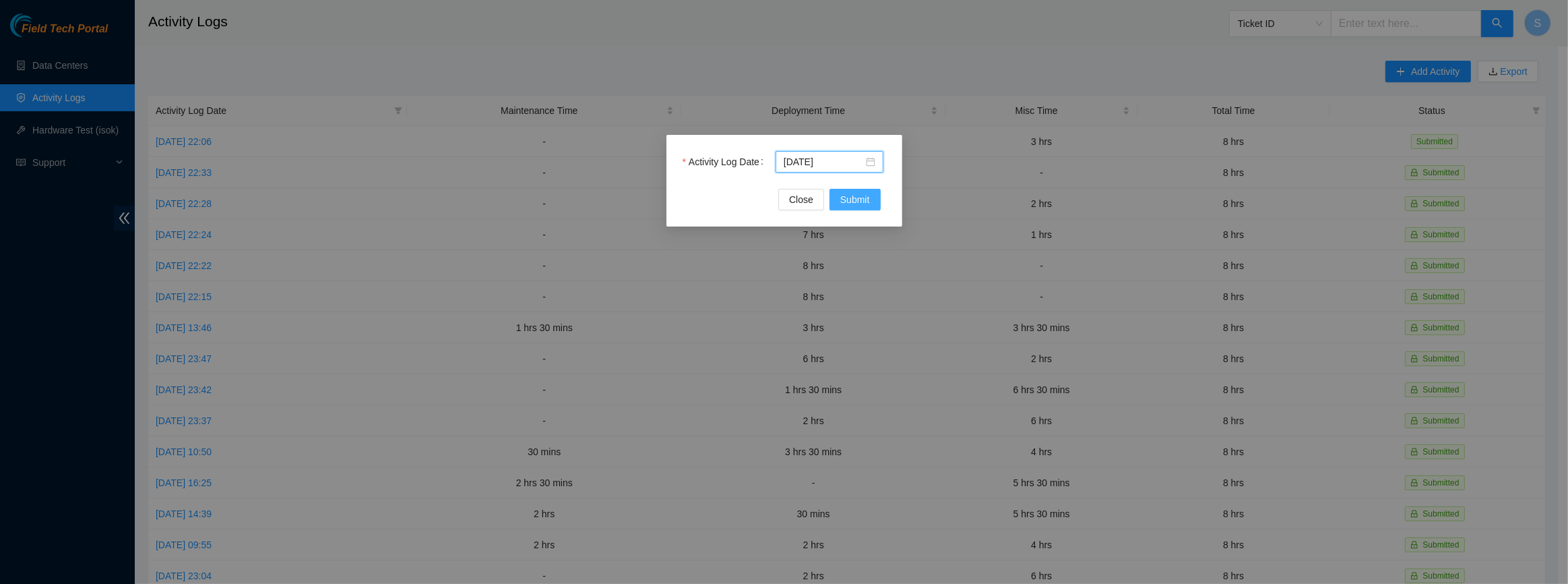
click at [848, 198] on span "Submit" at bounding box center [855, 199] width 29 height 15
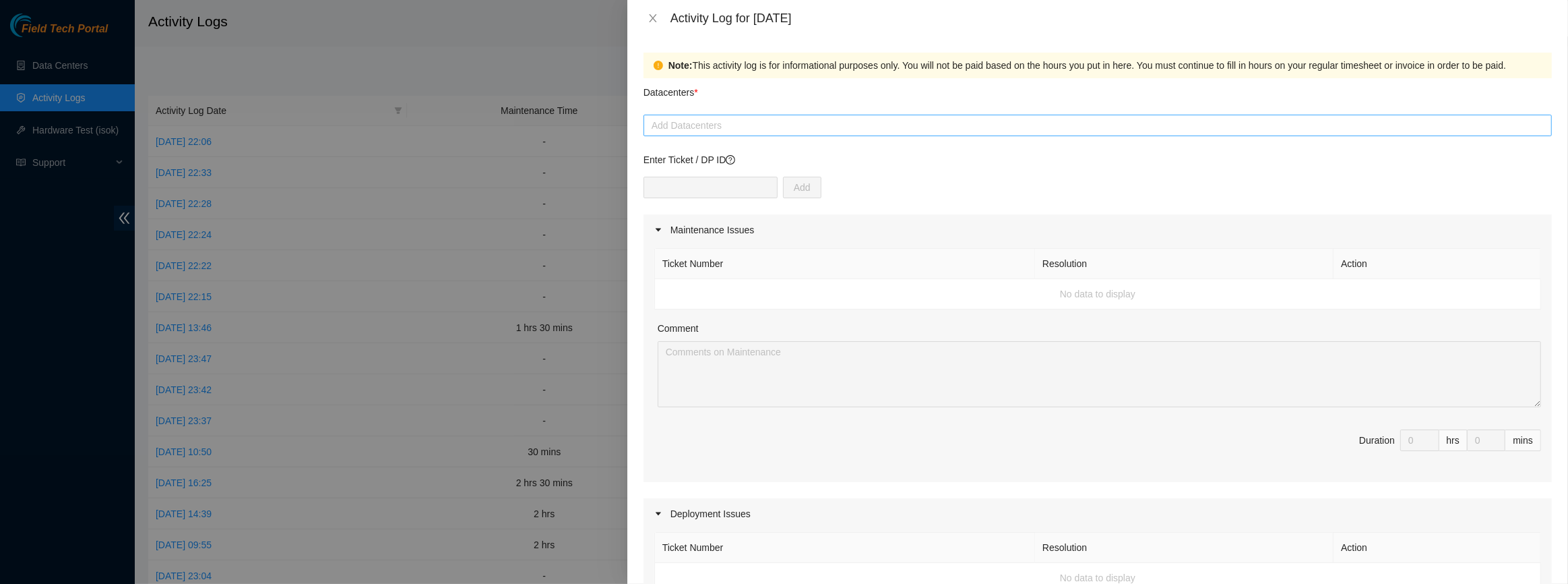
click at [717, 129] on div at bounding box center [1097, 125] width 902 height 16
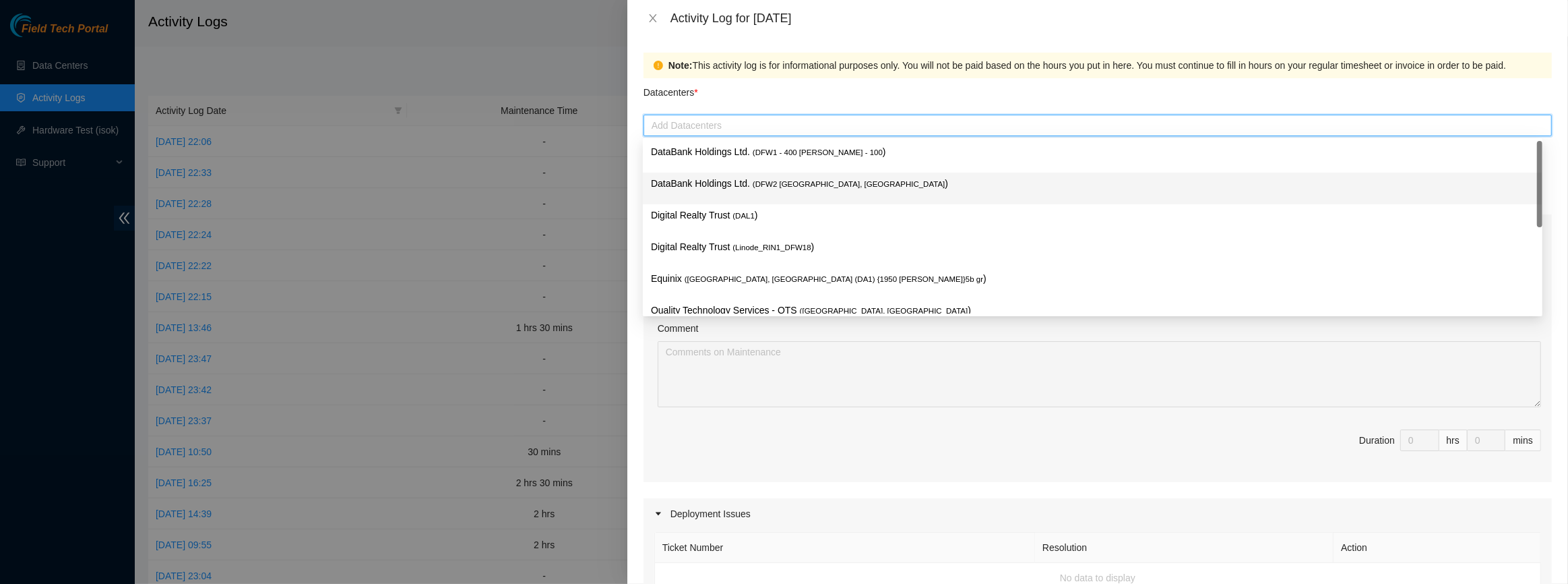
type input "e"
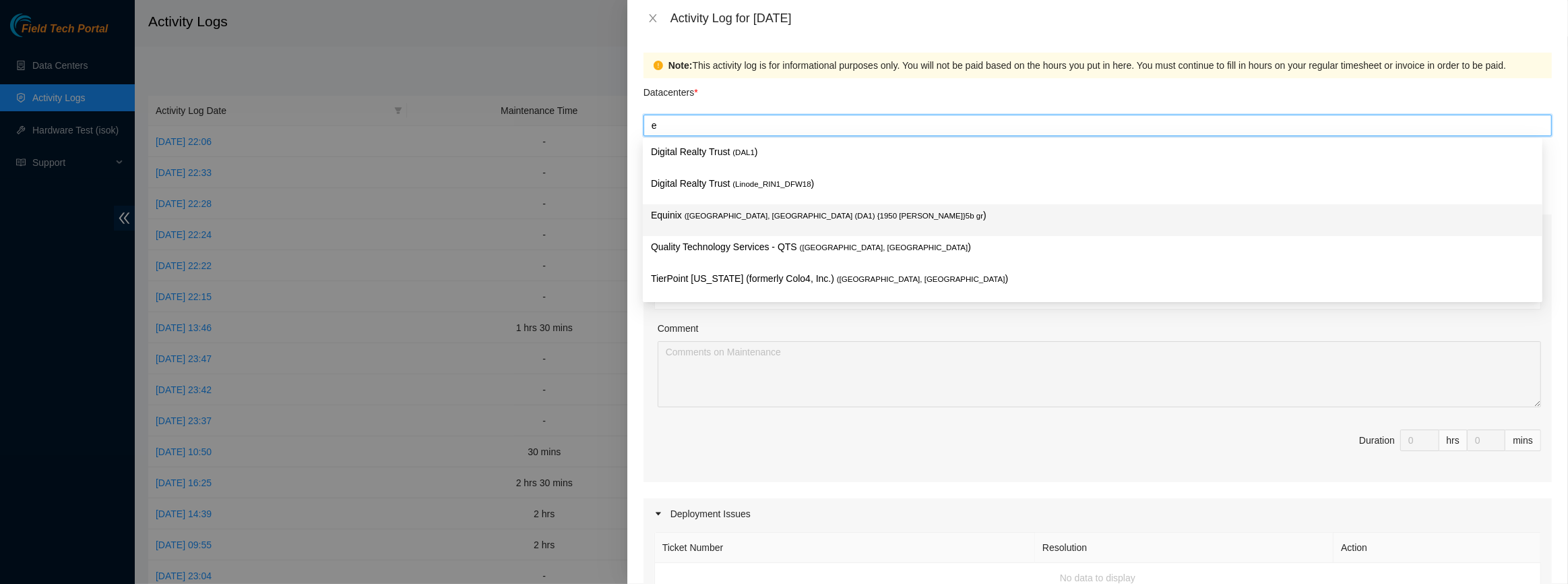
click at [705, 215] on span "( [GEOGRAPHIC_DATA], [GEOGRAPHIC_DATA] (DA1) {1950 [PERSON_NAME]}5b gr" at bounding box center [834, 215] width 298 height 8
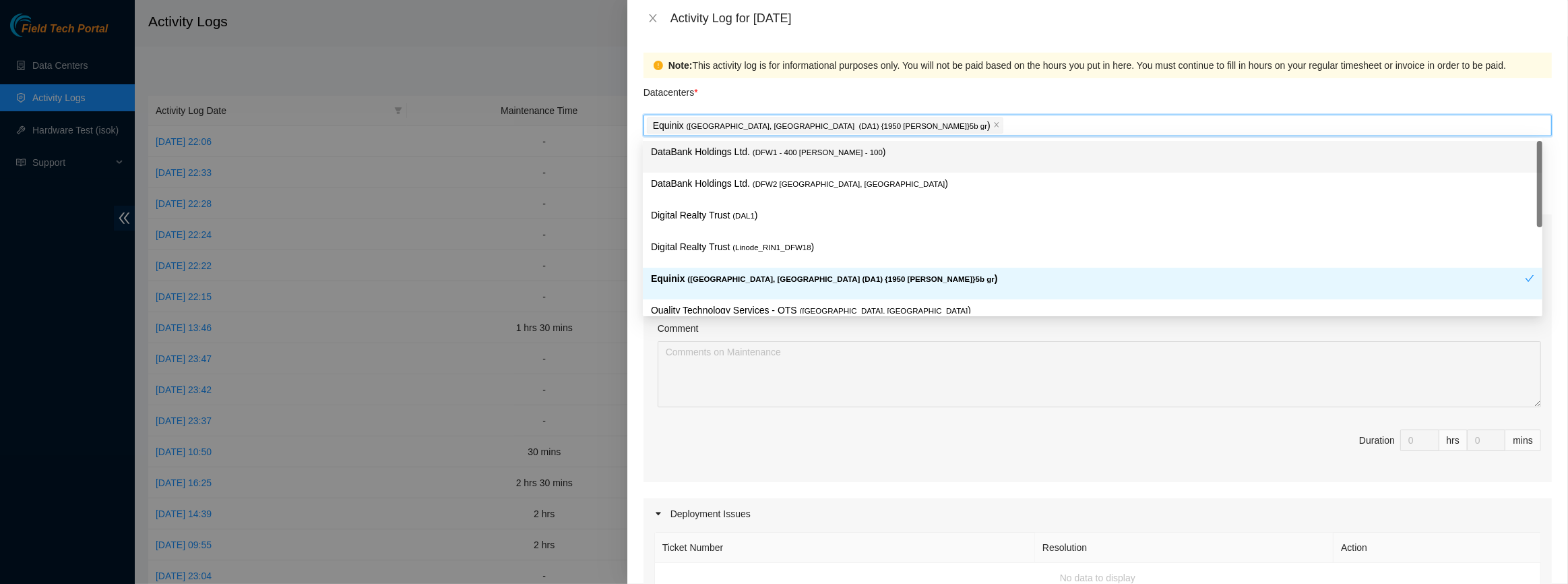
click at [865, 88] on div "Datacenters *" at bounding box center [1097, 97] width 909 height 36
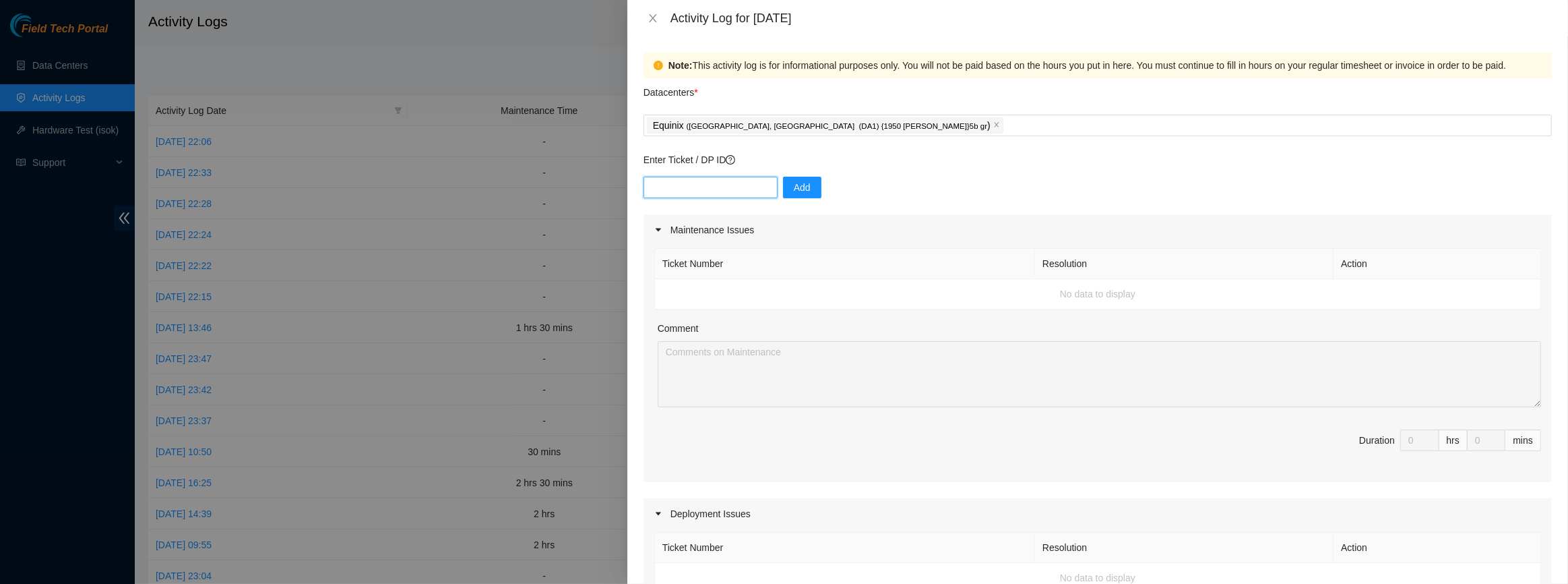
click at [739, 190] on input "text" at bounding box center [710, 187] width 134 height 22
paste input "DP83436"
type input "DP83436"
click at [794, 190] on span "Add" at bounding box center [803, 187] width 17 height 15
paste input "DP84333"
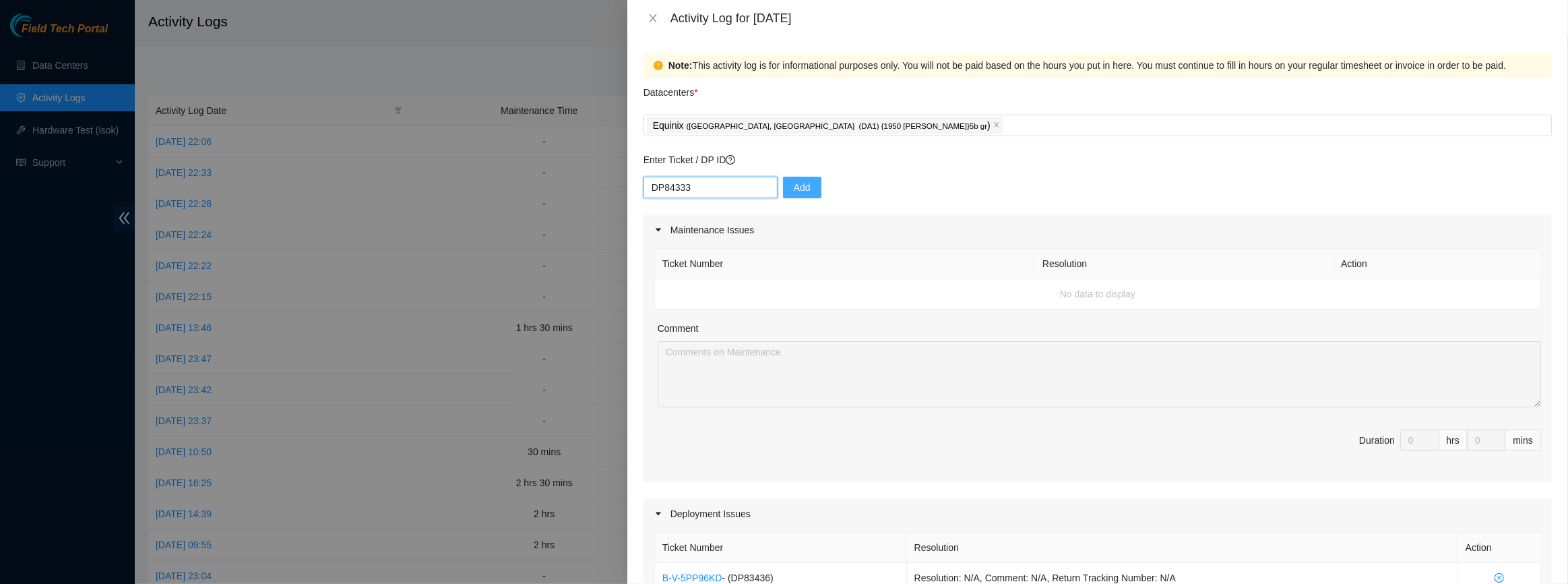
type input "DP84333"
click at [794, 180] on span "Add" at bounding box center [803, 187] width 17 height 15
paste input "DP84331"
type input "DP84331"
click at [794, 180] on span "Add" at bounding box center [803, 187] width 17 height 15
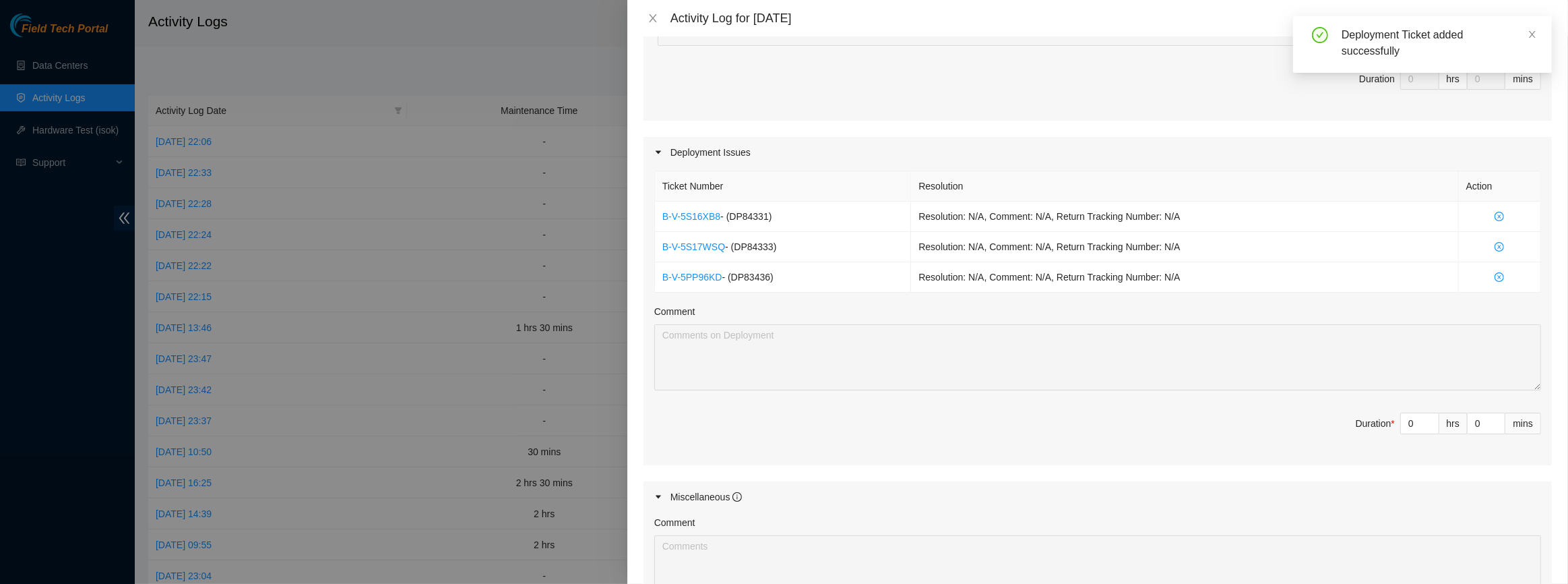
scroll to position [367, 0]
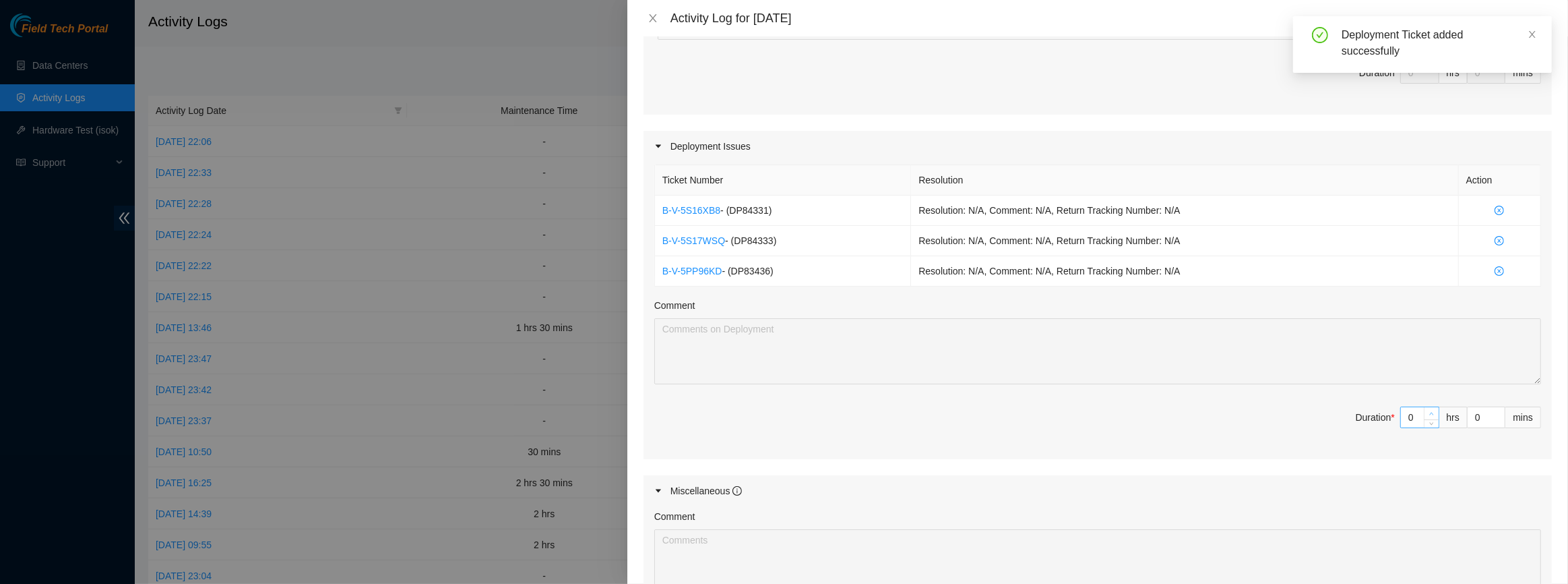
type input "1"
click at [1429, 411] on icon "up" at bounding box center [1431, 413] width 4 height 4
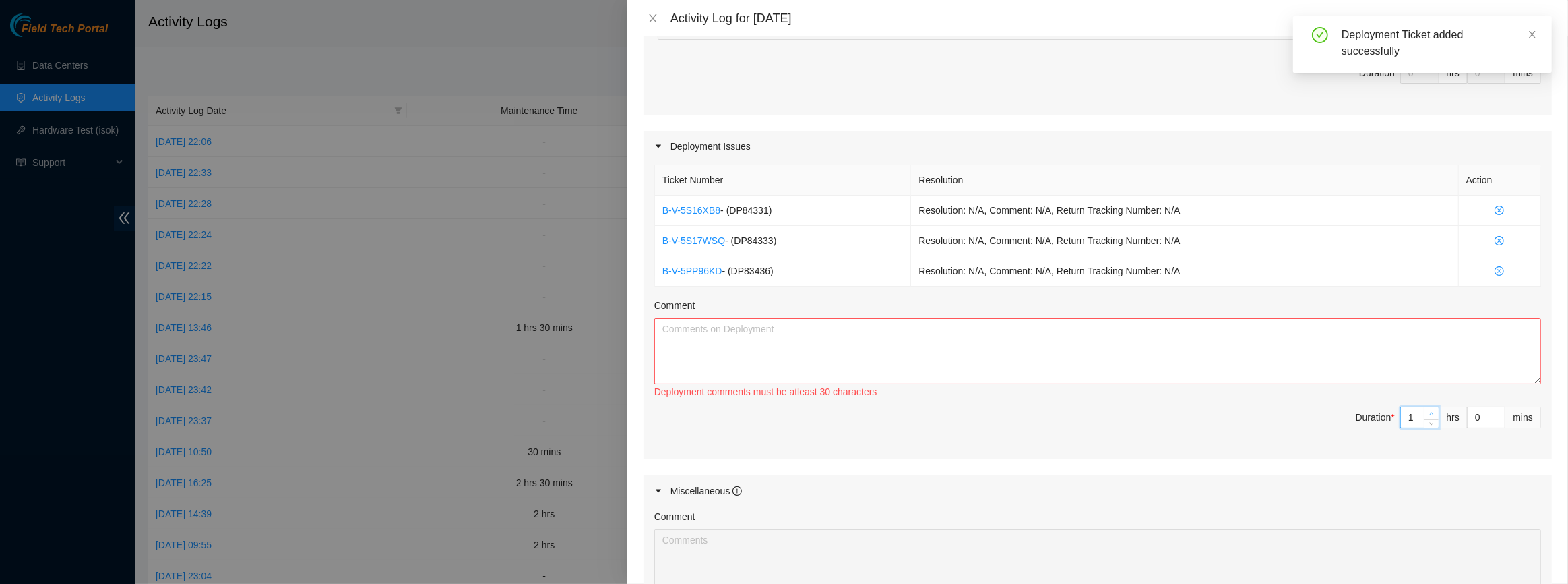
type input "2"
click at [1429, 411] on icon "up" at bounding box center [1431, 413] width 4 height 4
type input "3"
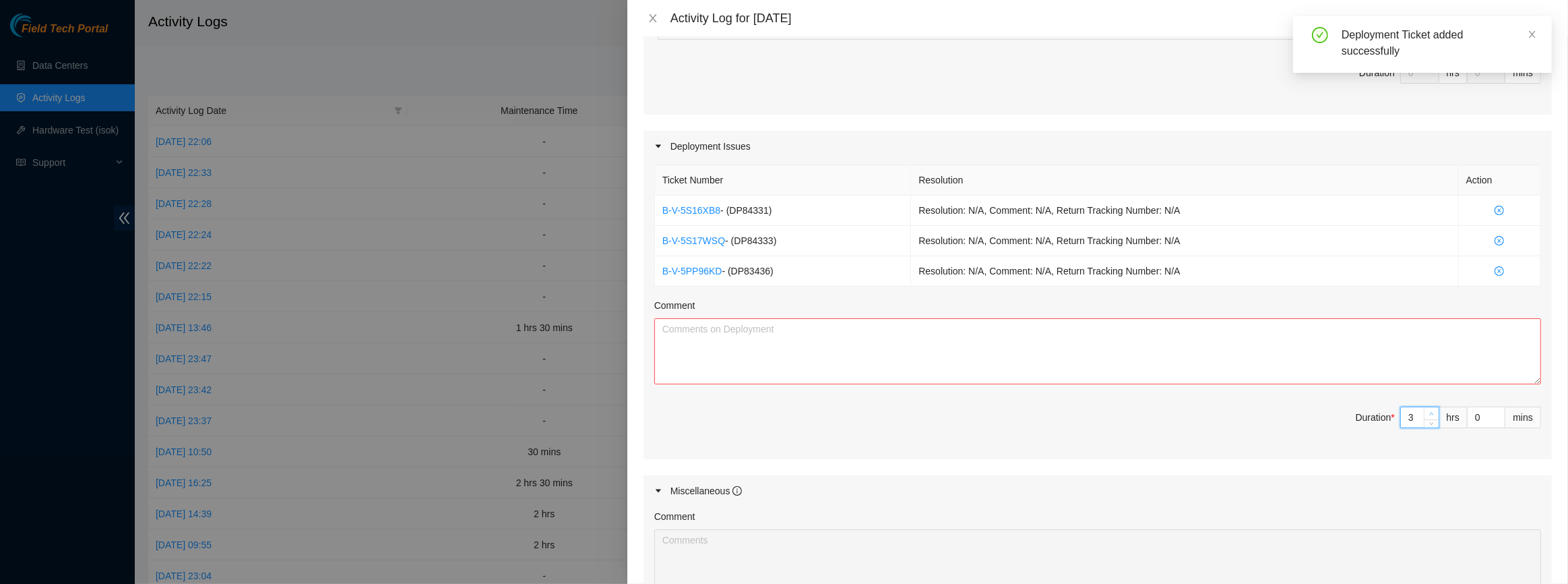
click at [1429, 411] on icon "up" at bounding box center [1431, 413] width 4 height 4
type input "4"
click at [1429, 411] on icon "up" at bounding box center [1431, 413] width 4 height 4
type input "5"
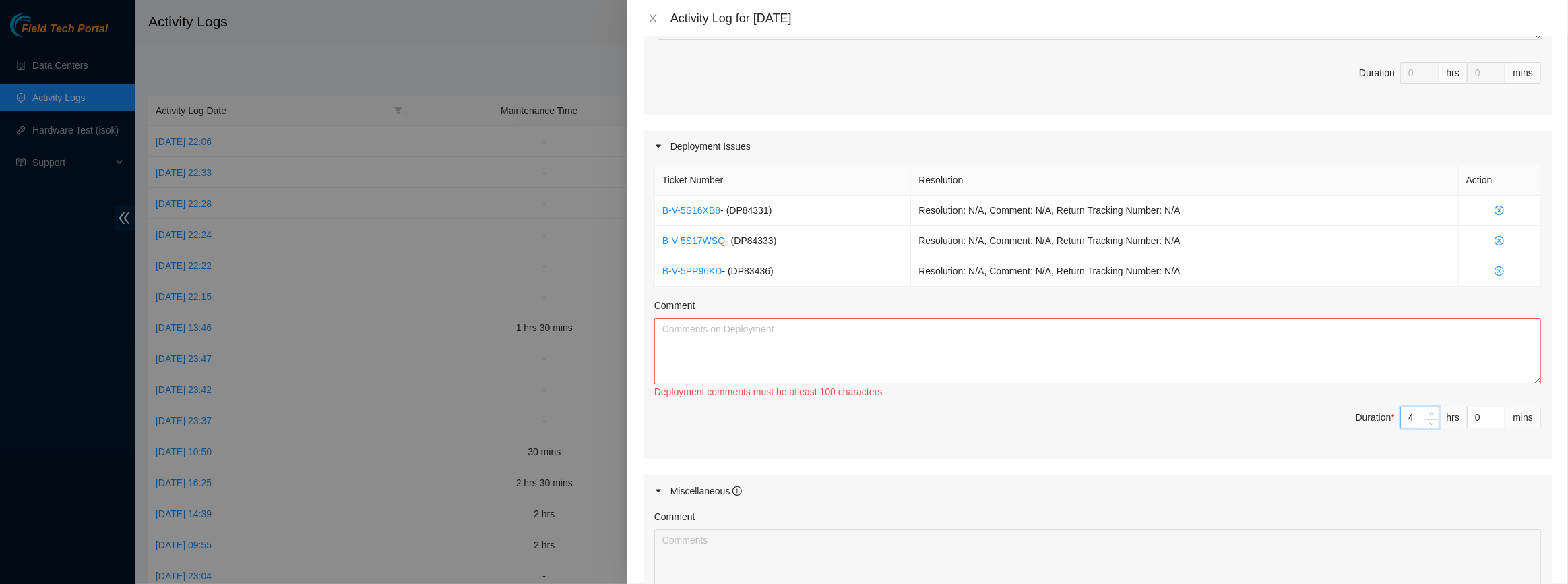
type input "5"
click at [1429, 413] on icon "up" at bounding box center [1431, 413] width 4 height 4
click at [1261, 345] on textarea "Comment" at bounding box center [1097, 351] width 887 height 66
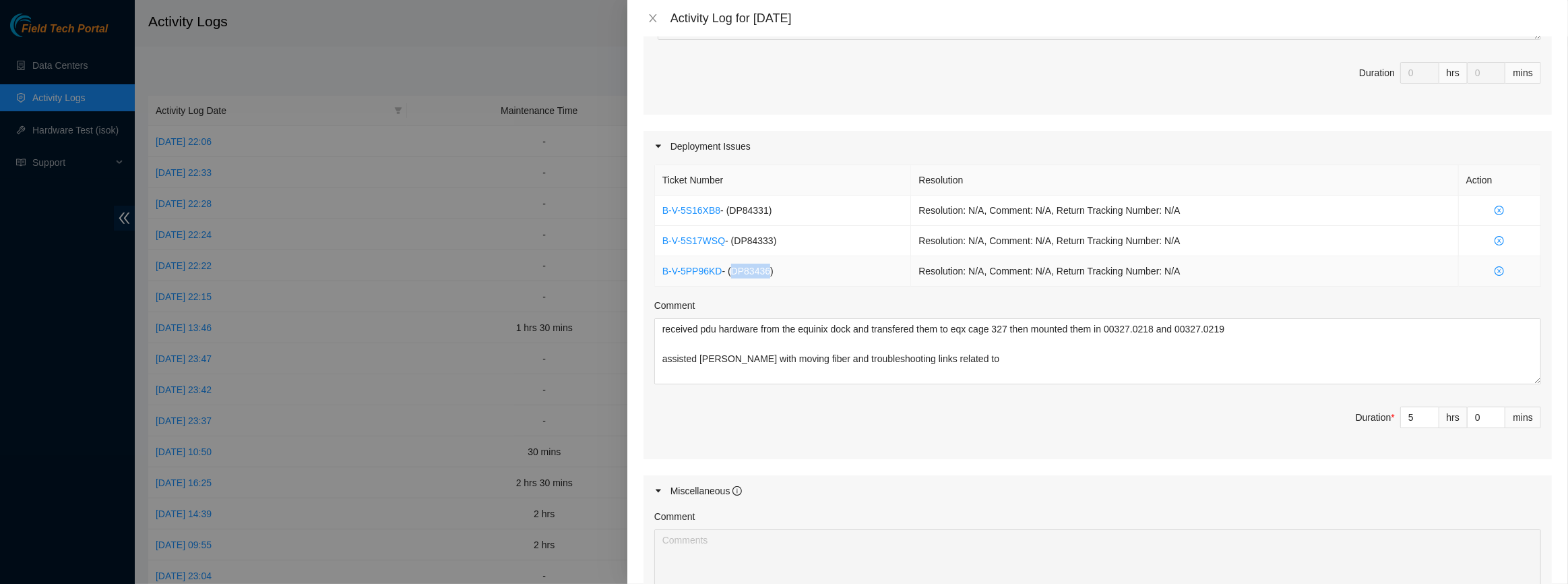
drag, startPoint x: 732, startPoint y: 270, endPoint x: 766, endPoint y: 268, distance: 34.1
click at [766, 268] on span "- ( DP83436 )" at bounding box center [747, 271] width 51 height 11
copy span "DP83436"
click at [956, 358] on textarea "received pdu hardware from the equinix dock and transfered them to eqx cage 327…" at bounding box center [1097, 351] width 887 height 66
paste textarea "DP83436"
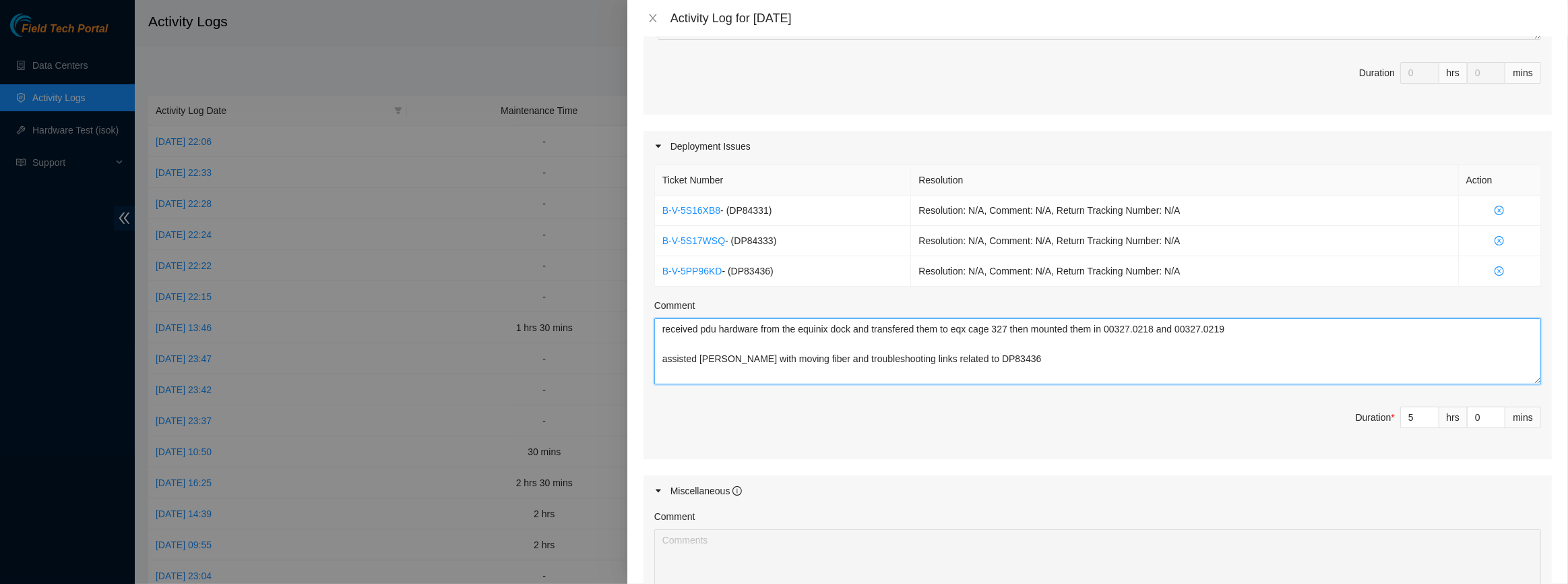
type textarea "received pdu hardware from the equinix dock and transfered them to eqx cage 327…"
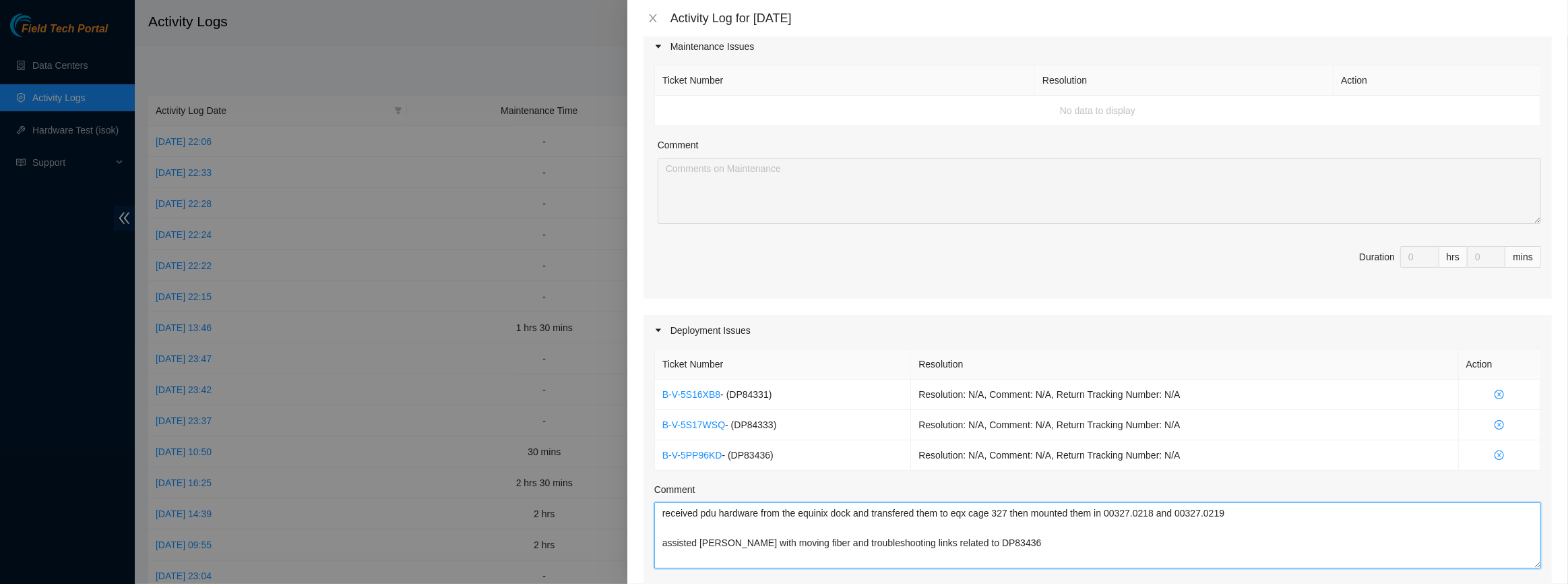
scroll to position [0, 0]
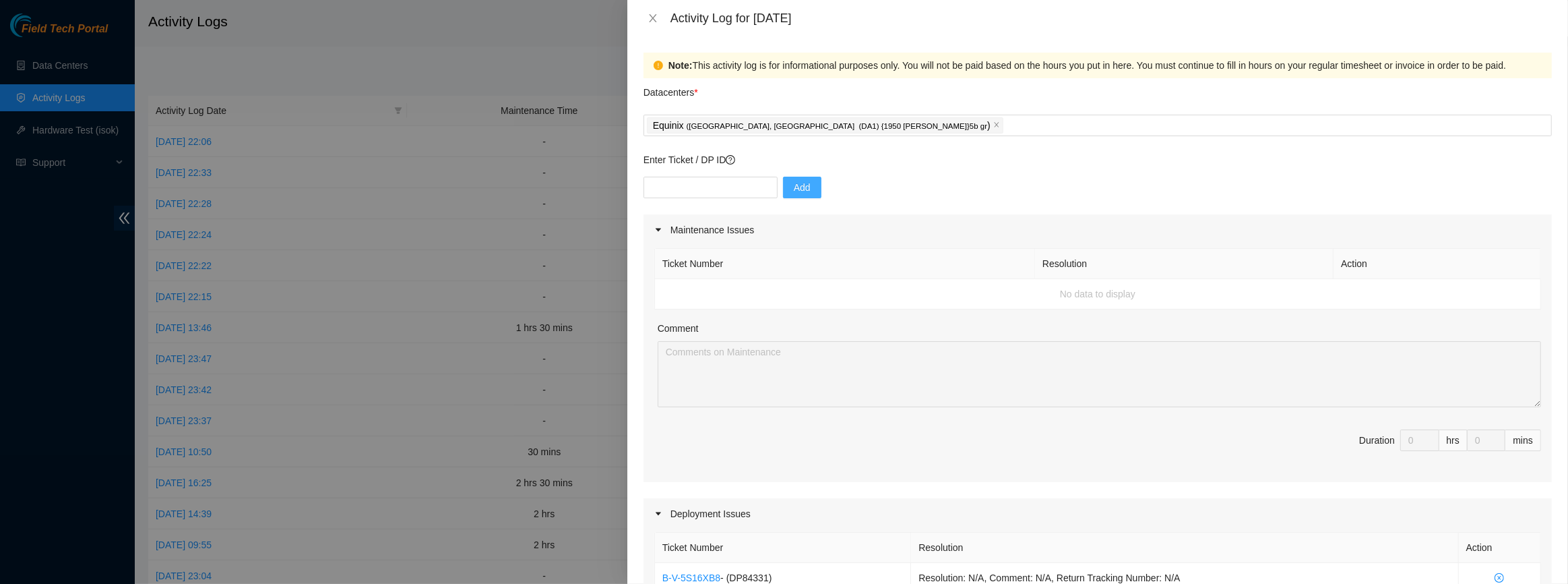
click at [731, 173] on div "Enter Ticket / DP ID Add" at bounding box center [1097, 184] width 909 height 62
click at [731, 183] on input "text" at bounding box center [710, 187] width 134 height 22
paste input "DP62931"
type input "DP62931"
click at [783, 189] on button "Add" at bounding box center [802, 187] width 39 height 22
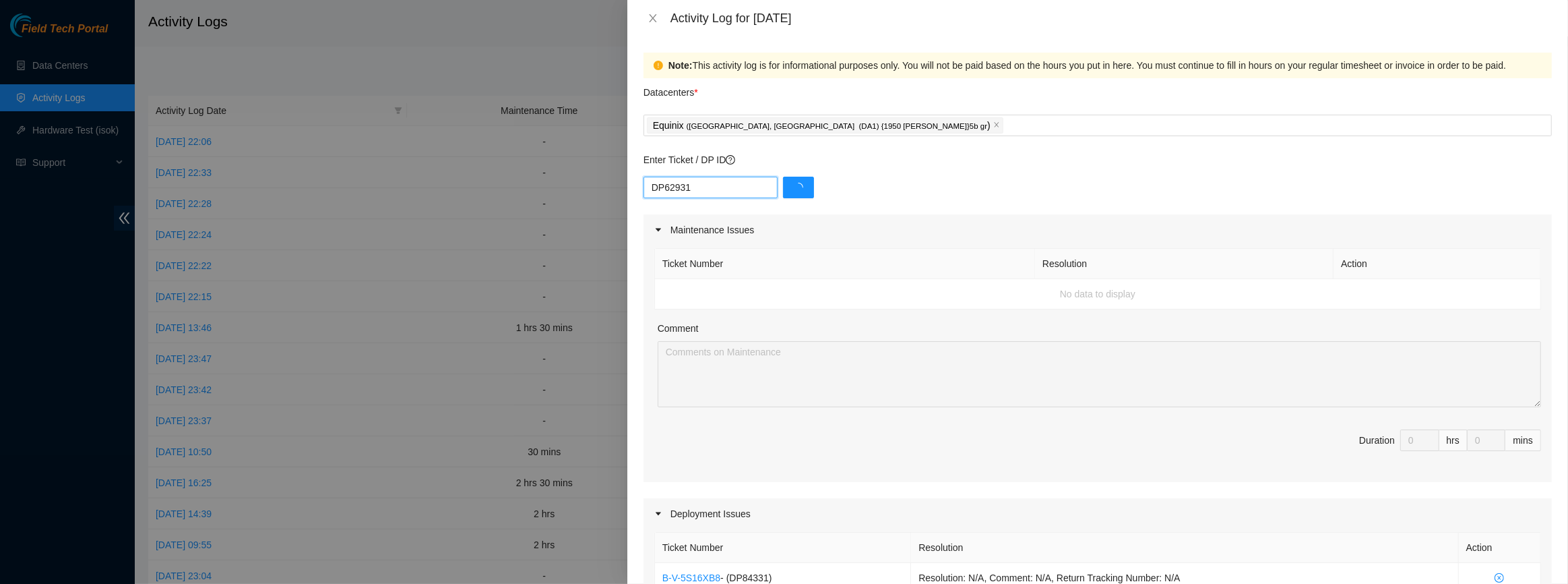
click at [702, 186] on input "DP62931" at bounding box center [710, 187] width 134 height 22
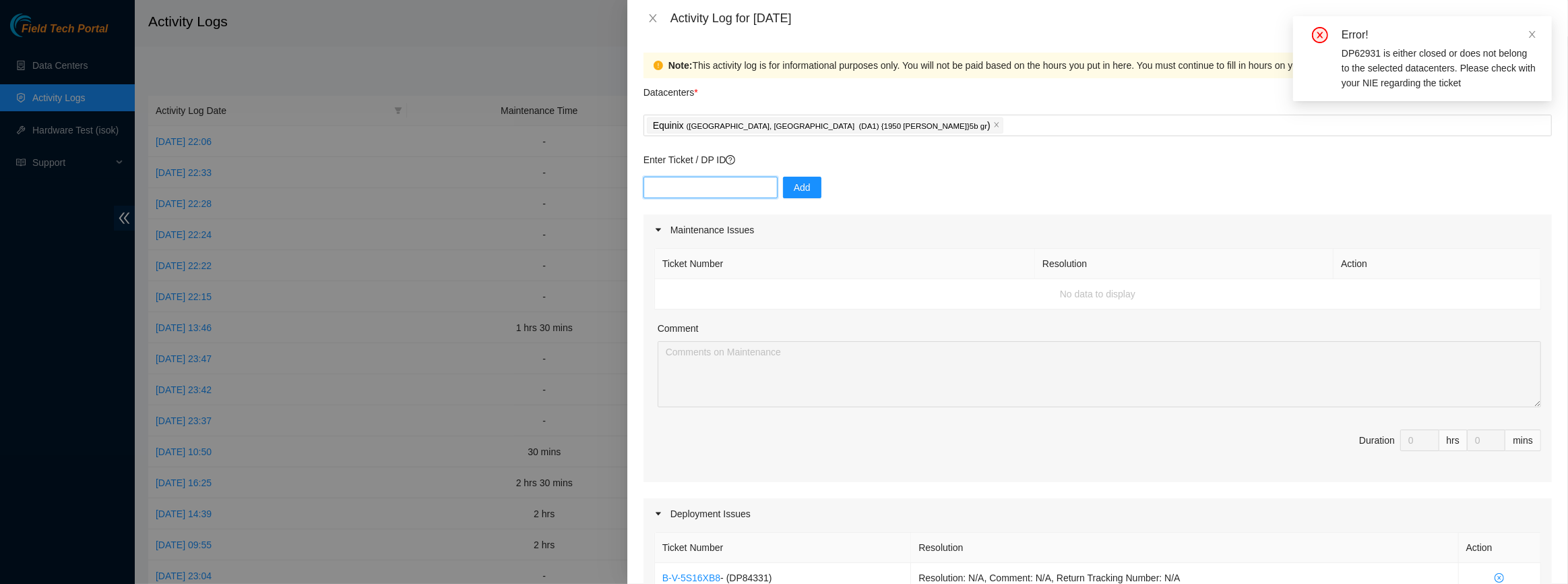
click at [724, 188] on input "text" at bounding box center [710, 187] width 134 height 22
paste input "DP62933"
type input "DP62933"
click at [794, 187] on span "Add" at bounding box center [803, 187] width 17 height 15
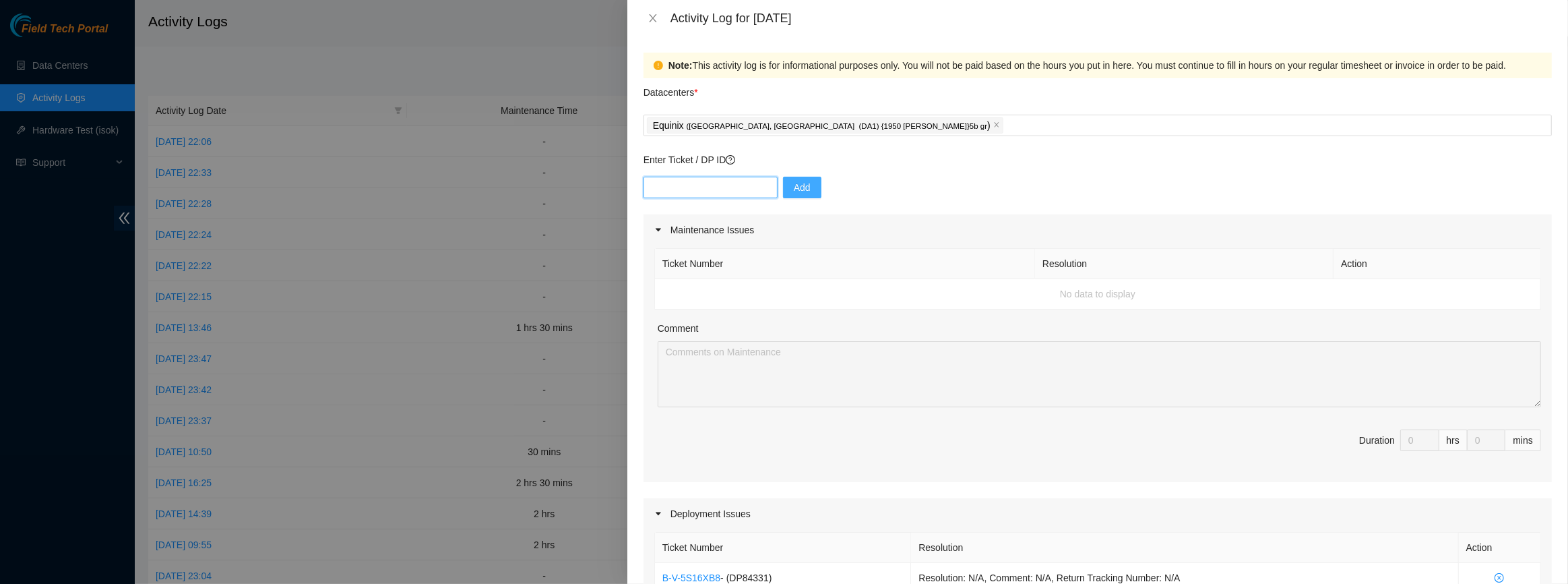
click at [698, 184] on input "text" at bounding box center [710, 187] width 134 height 22
paste input "DP62928"
type input "DP62928"
click at [800, 195] on button "Add" at bounding box center [802, 187] width 39 height 22
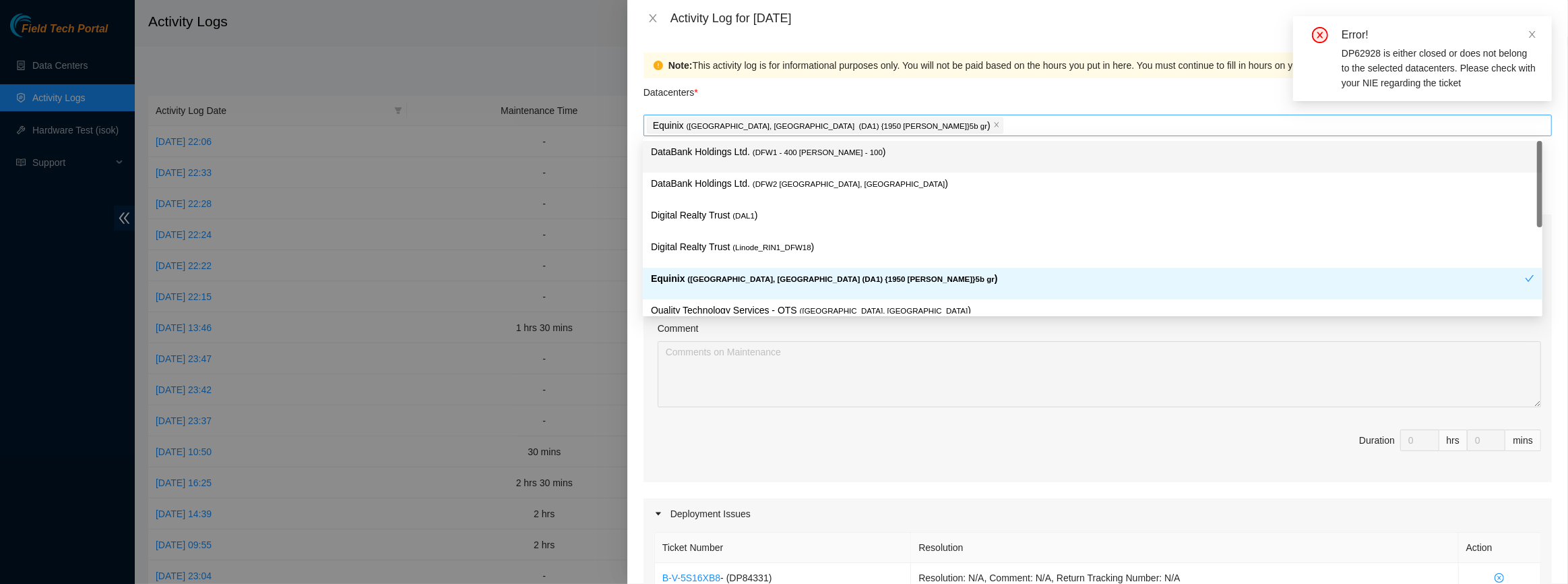
click at [890, 125] on div "Equinix ( [GEOGRAPHIC_DATA], [GEOGRAPHIC_DATA] (DA1) {1950 [PERSON_NAME]}5b gr )" at bounding box center [1097, 125] width 902 height 19
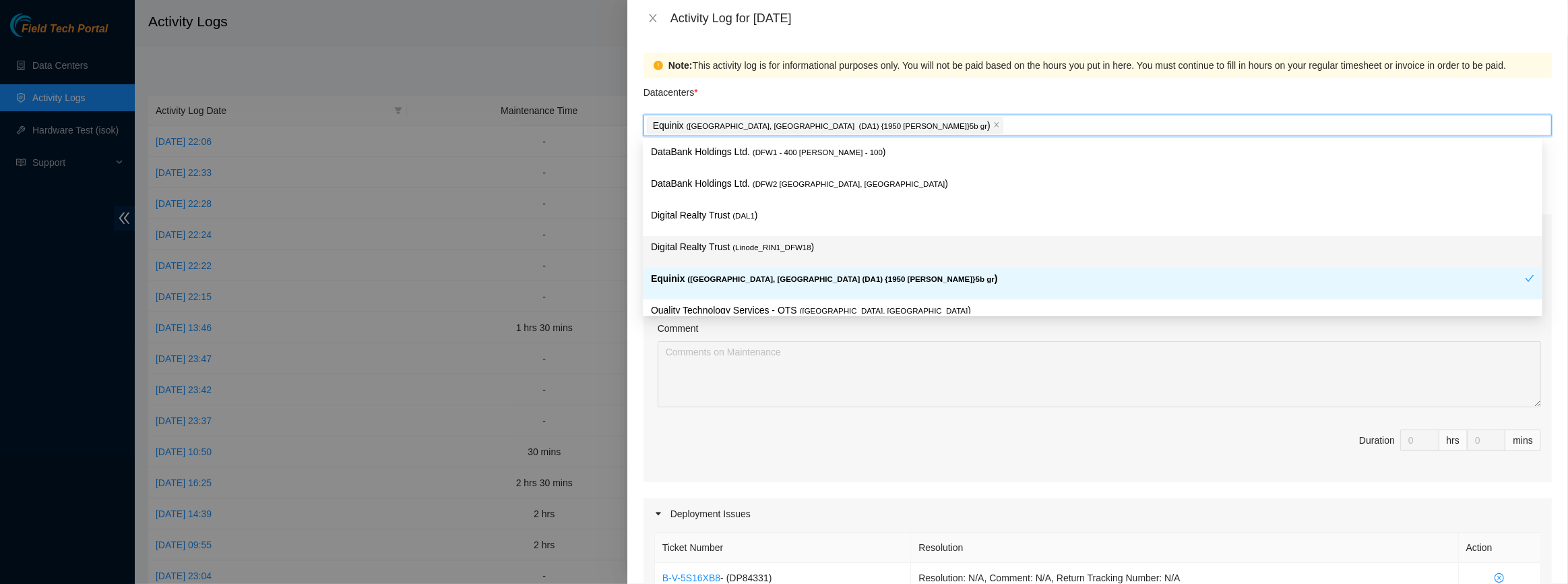
scroll to position [47, 0]
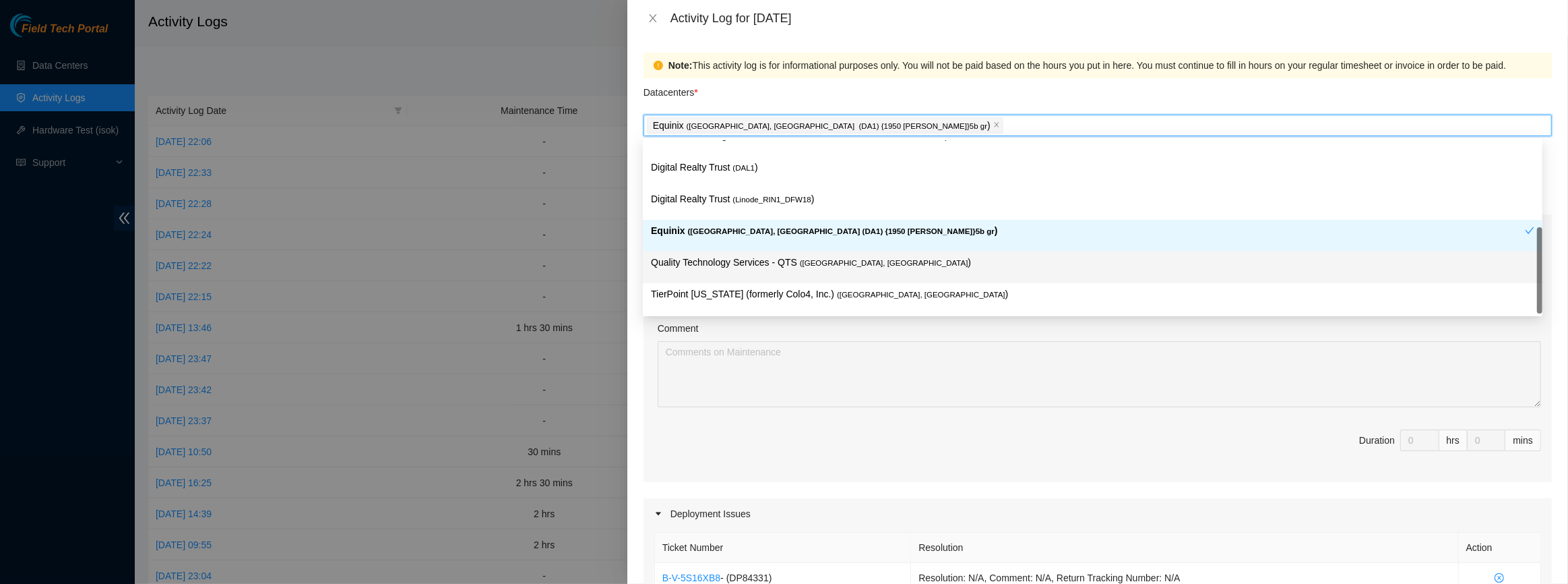
click at [721, 261] on p "Quality Technology Services - QTS ( [GEOGRAPHIC_DATA], [GEOGRAPHIC_DATA] )" at bounding box center [1092, 262] width 884 height 16
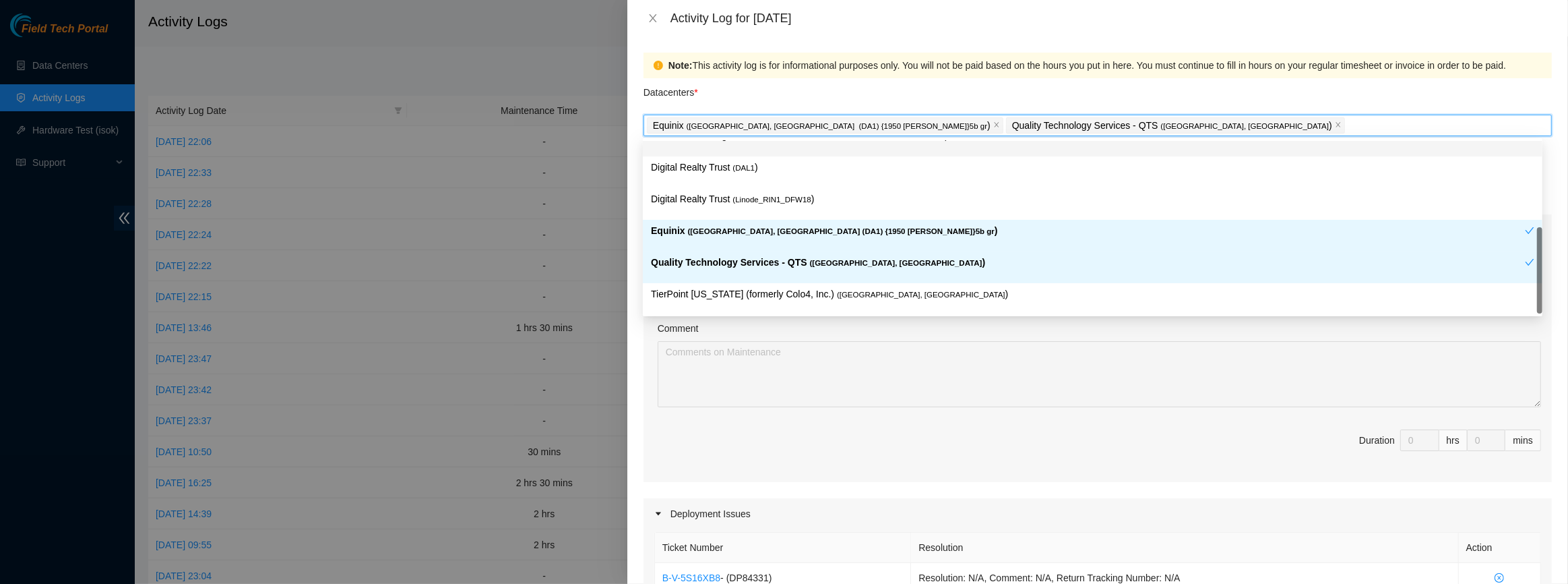
click at [819, 72] on div "Note: This activity log is for informational purposes only. You will not be pai…" at bounding box center [1104, 65] width 873 height 15
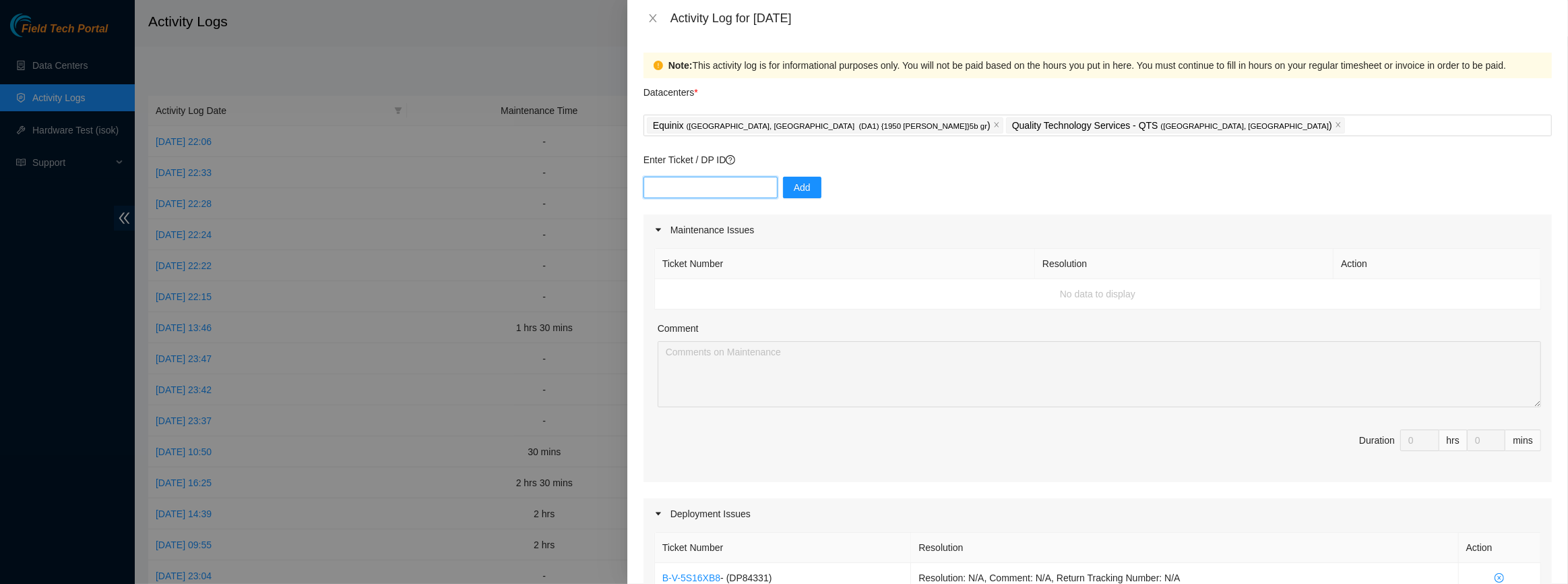
click at [684, 179] on input "text" at bounding box center [710, 187] width 134 height 22
paste input "DP62928"
type input "DP62928"
click at [798, 180] on span "Add" at bounding box center [803, 187] width 17 height 15
click at [737, 177] on input "text" at bounding box center [710, 187] width 134 height 22
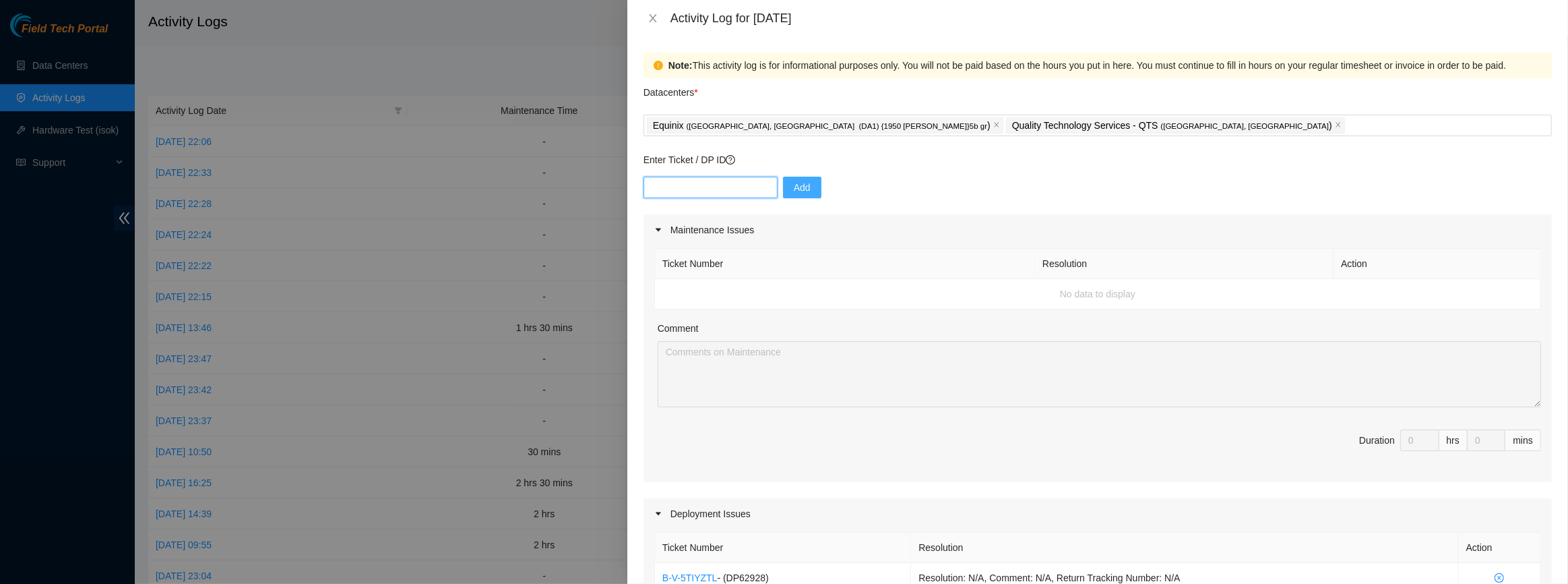
paste input "DP62933"
type input "DP62933"
click at [794, 189] on span "Add" at bounding box center [803, 187] width 17 height 15
click at [697, 177] on input "text" at bounding box center [710, 187] width 134 height 22
paste input "DP62931"
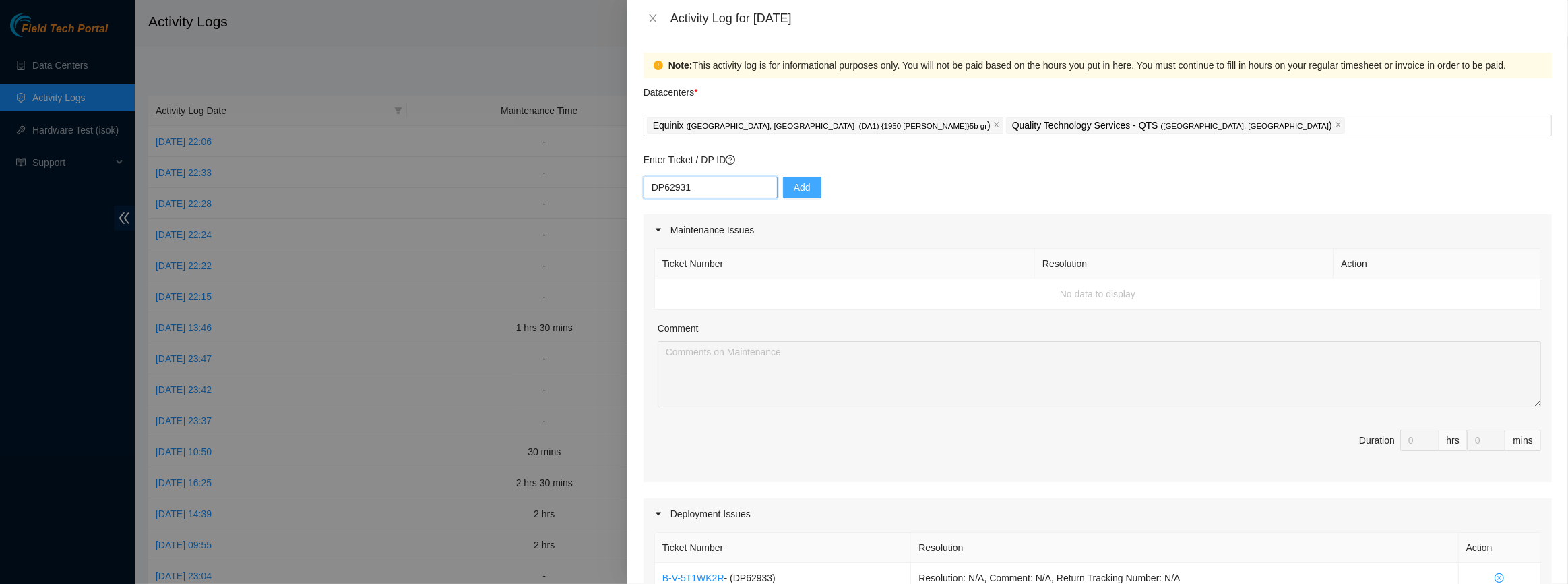
type input "DP62931"
click at [783, 183] on button "Add" at bounding box center [802, 187] width 39 height 22
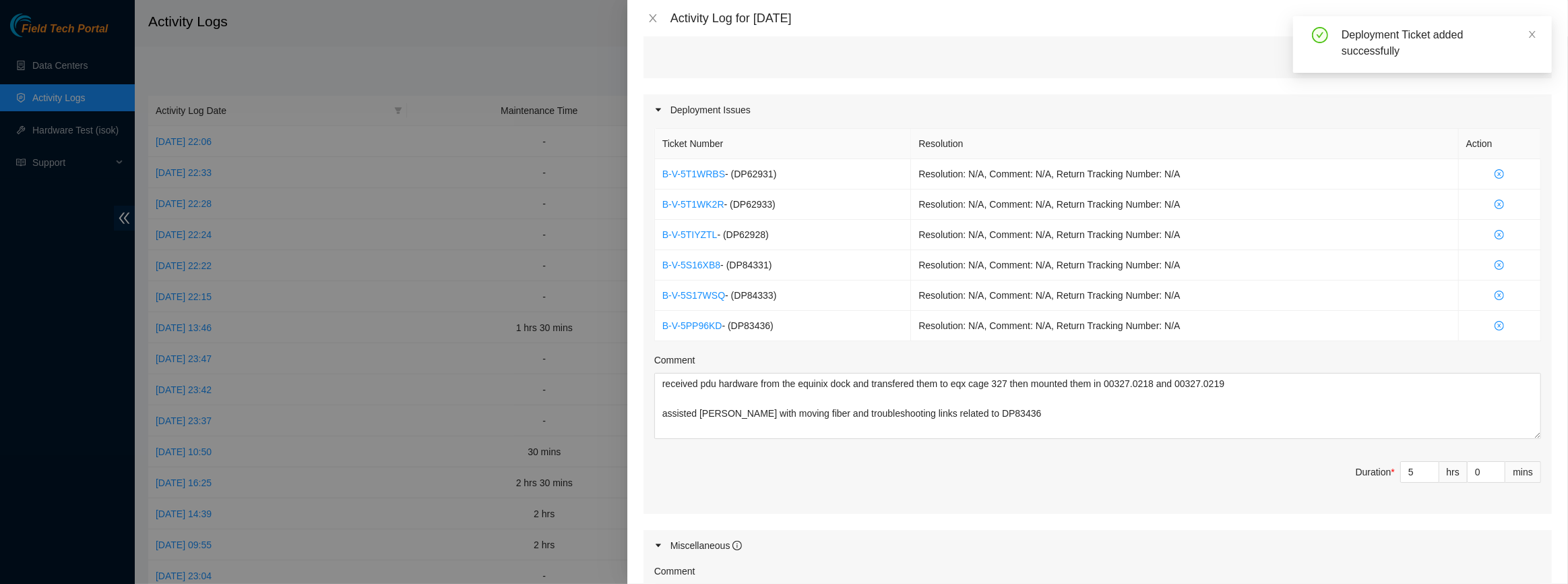
scroll to position [490, 0]
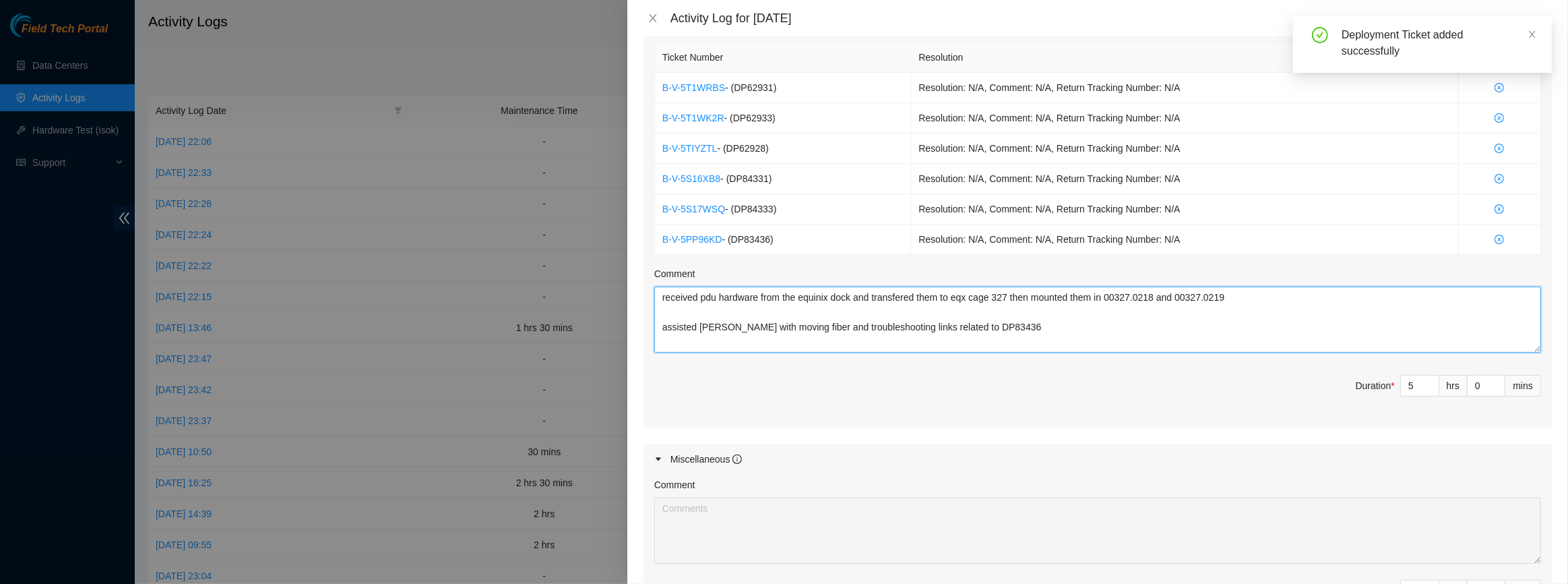
click at [1041, 315] on textarea "received pdu hardware from the equinix dock and transfered them to eqx cage 327…" at bounding box center [1097, 319] width 887 height 66
type input "6"
click at [1424, 375] on span "Increase Value" at bounding box center [1431, 381] width 15 height 12
type input "7"
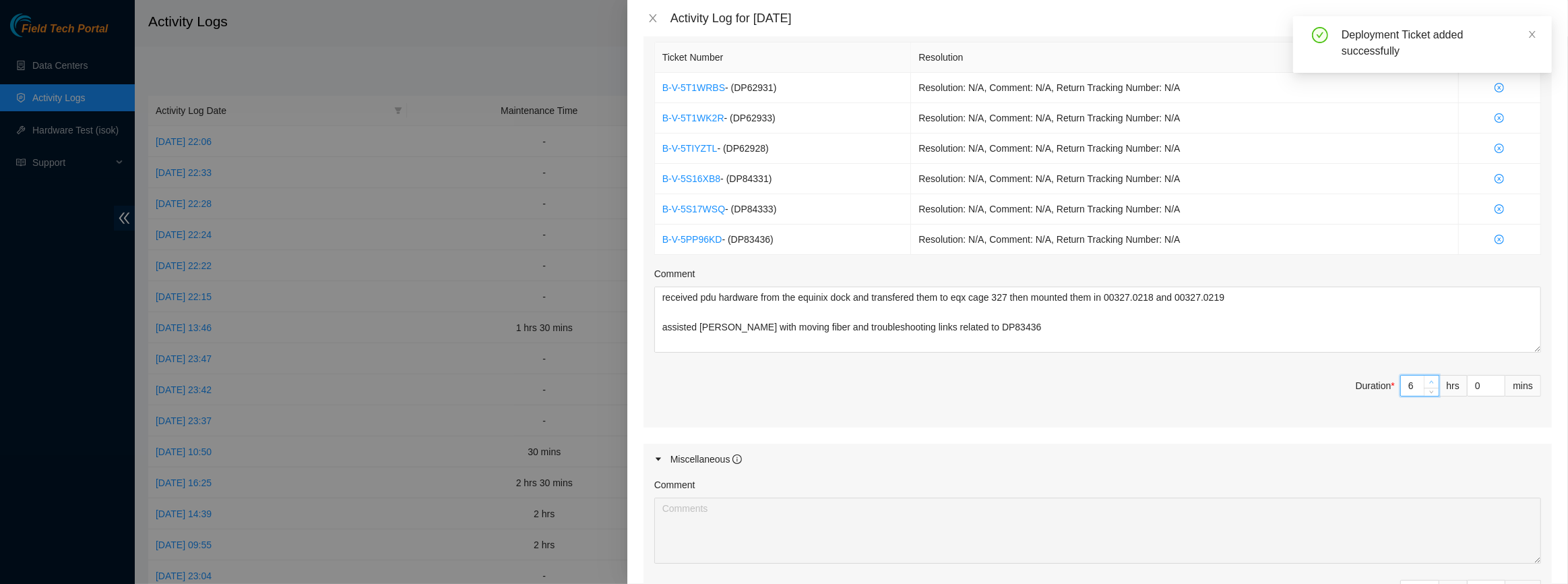
type input "7"
click at [1427, 379] on span "up" at bounding box center [1431, 382] width 8 height 8
click at [1178, 335] on textarea "received pdu hardware from the equinix dock and transfered them to eqx cage 327…" at bounding box center [1097, 319] width 887 height 66
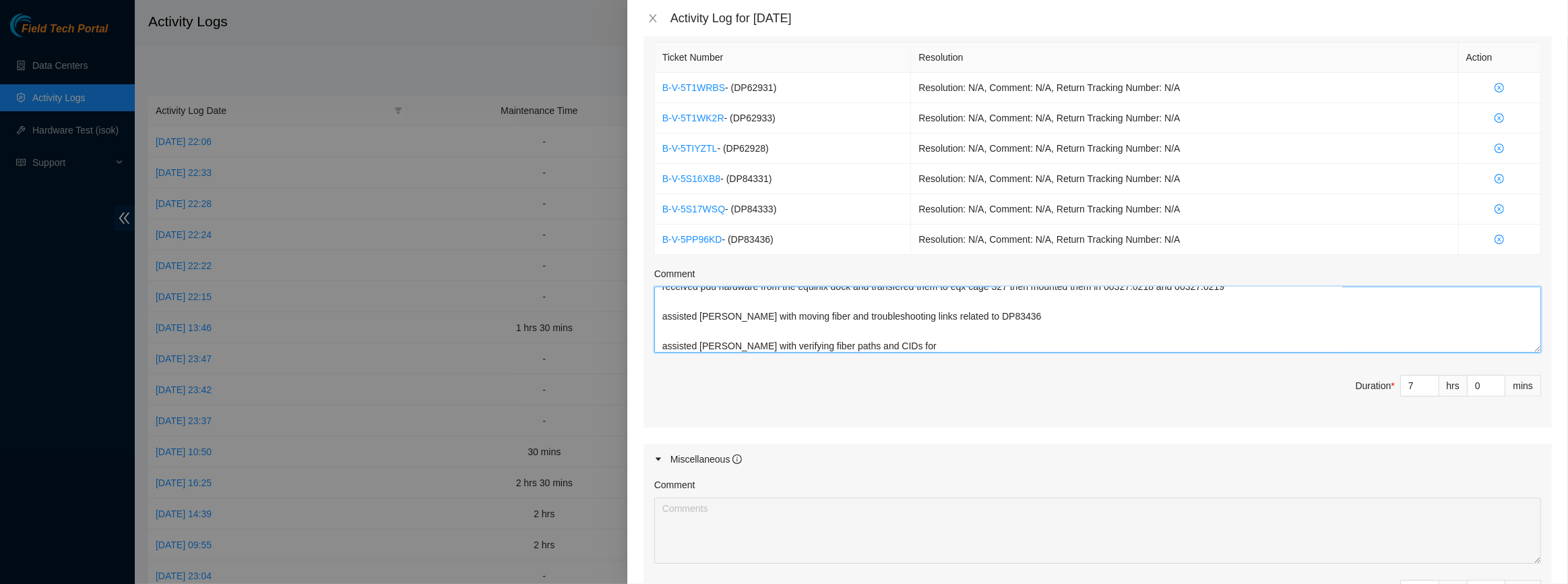
paste textarea "DP62931"
type textarea "received pdu hardware from the equinix dock and transfered them to eqx cage 327…"
click at [1109, 339] on textarea "received pdu hardware from the equinix dock and transfered them to eqx cage 327…" at bounding box center [1097, 319] width 887 height 66
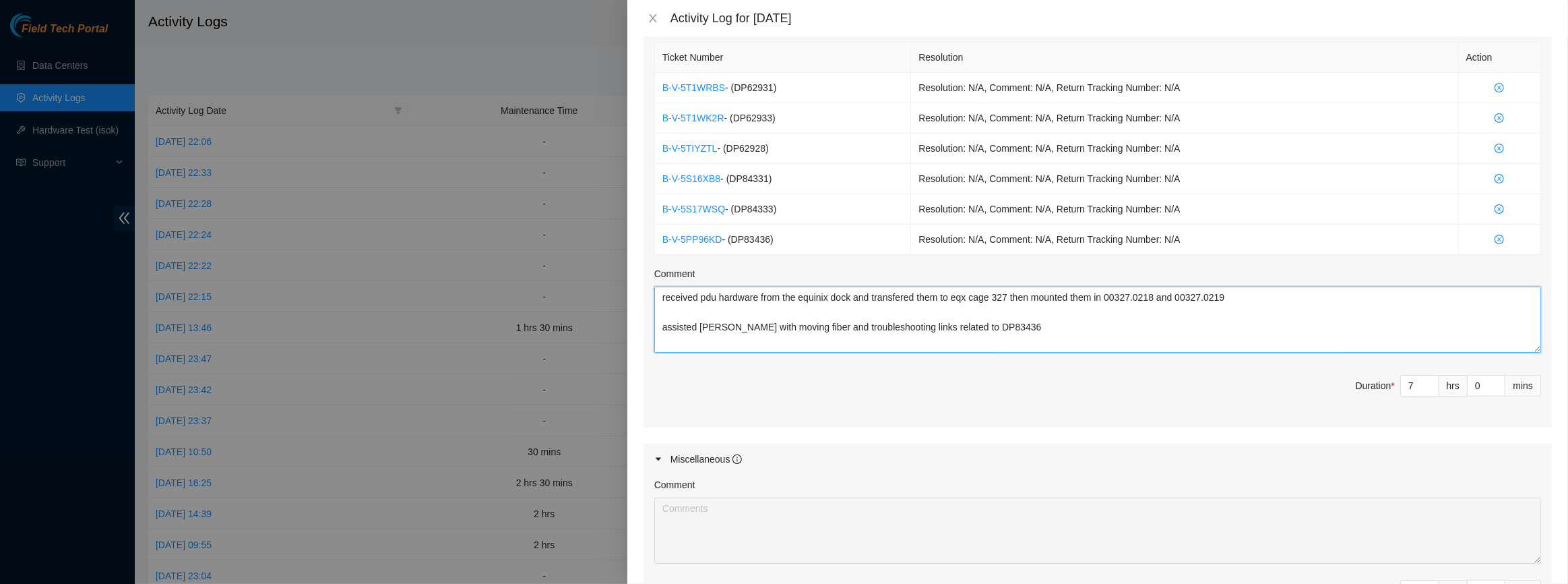
scroll to position [14, 0]
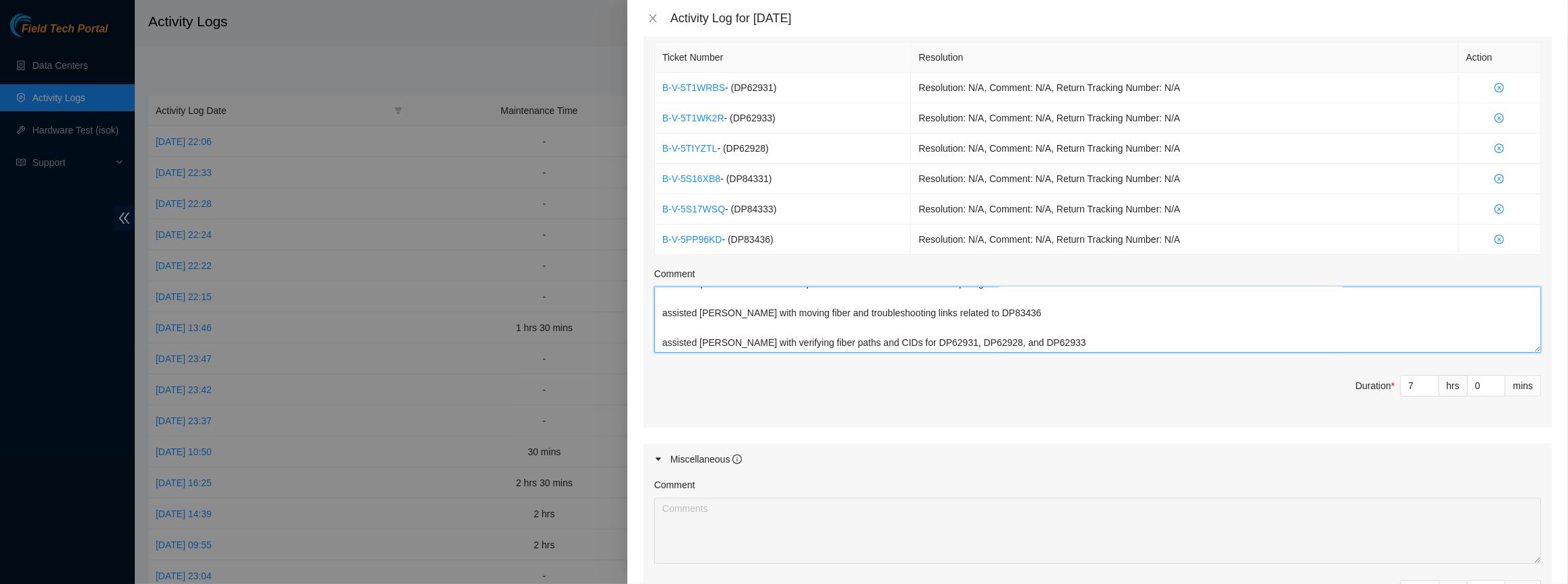
click at [991, 323] on textarea "received pdu hardware from the equinix dock and transfered them to eqx cage 327…" at bounding box center [1097, 319] width 887 height 66
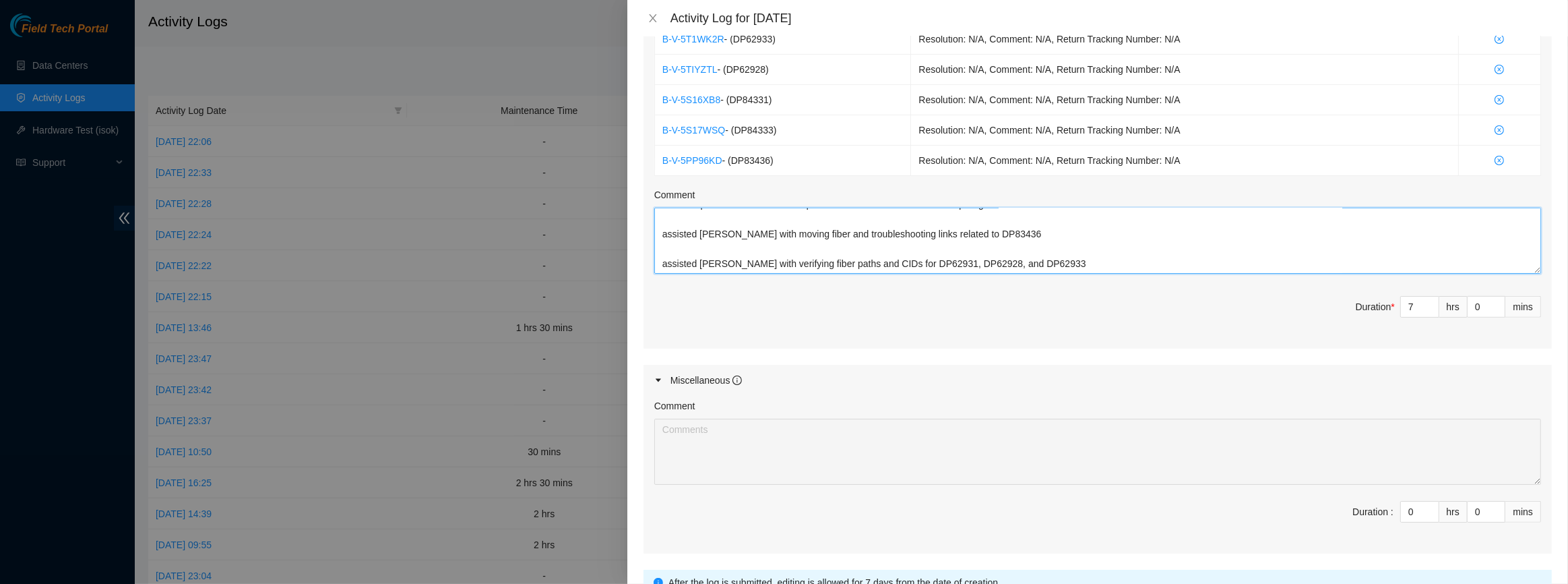
scroll to position [675, 0]
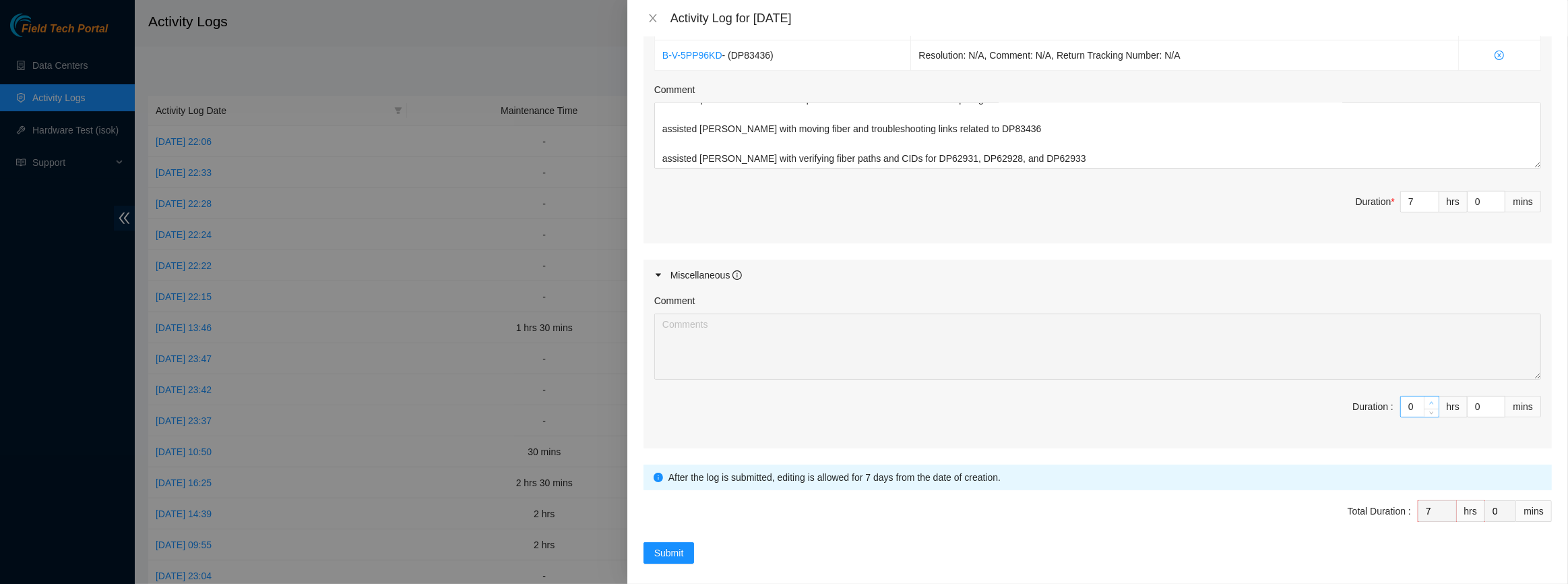
type input "1"
type input "8"
click at [1430, 402] on icon "up" at bounding box center [1432, 403] width 4 height 3
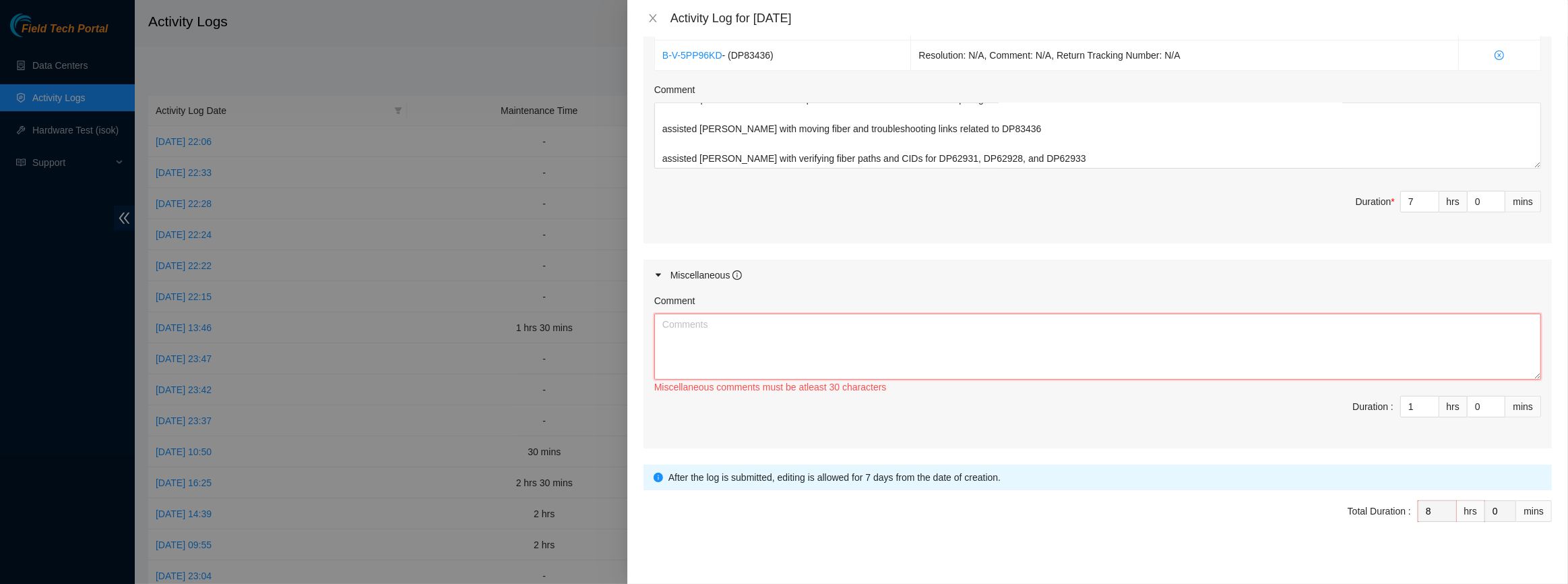
click at [1291, 348] on textarea "Comment" at bounding box center [1097, 346] width 887 height 66
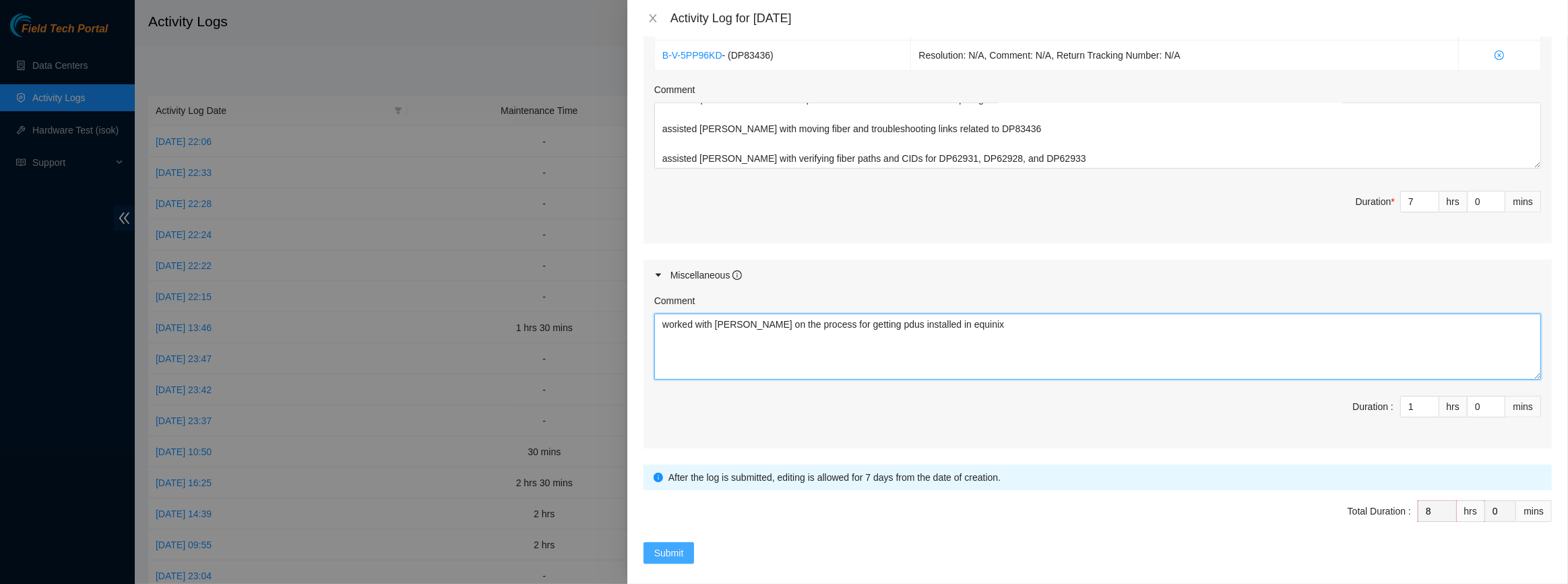
type textarea "worked with [PERSON_NAME] on the process for getting pdus installed in equinix"
click at [679, 542] on button "Submit" at bounding box center [668, 552] width 51 height 22
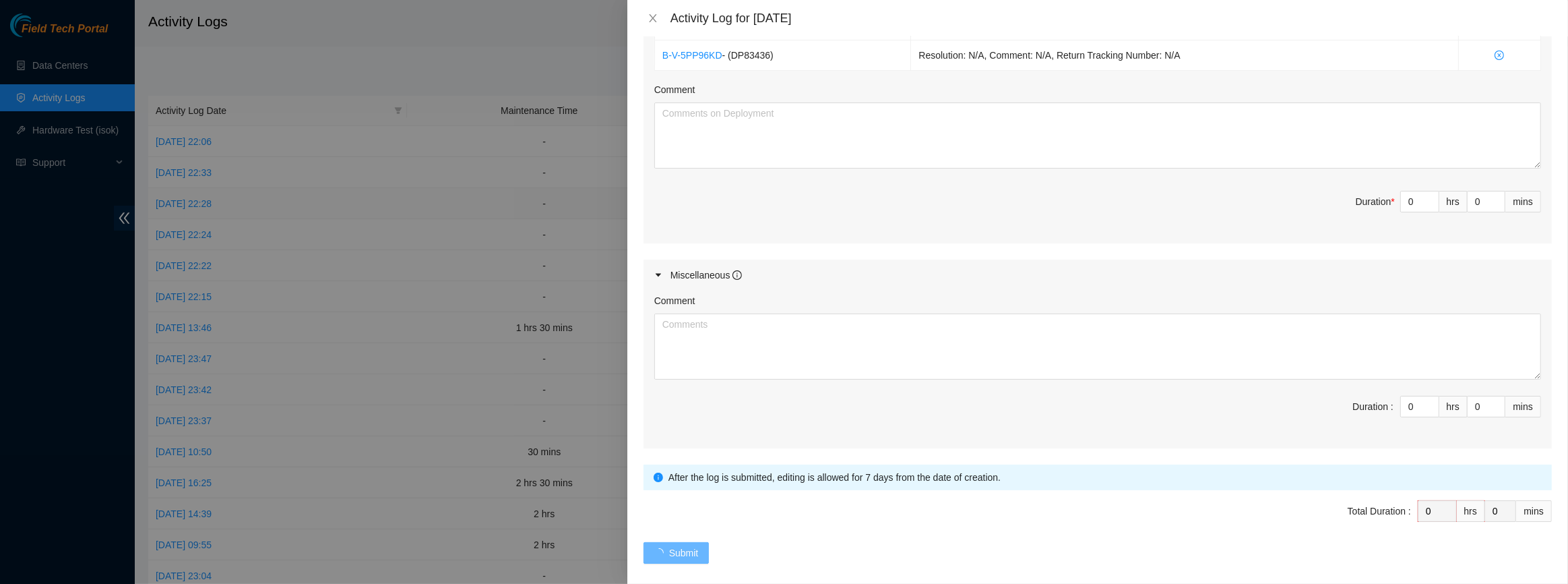
scroll to position [0, 0]
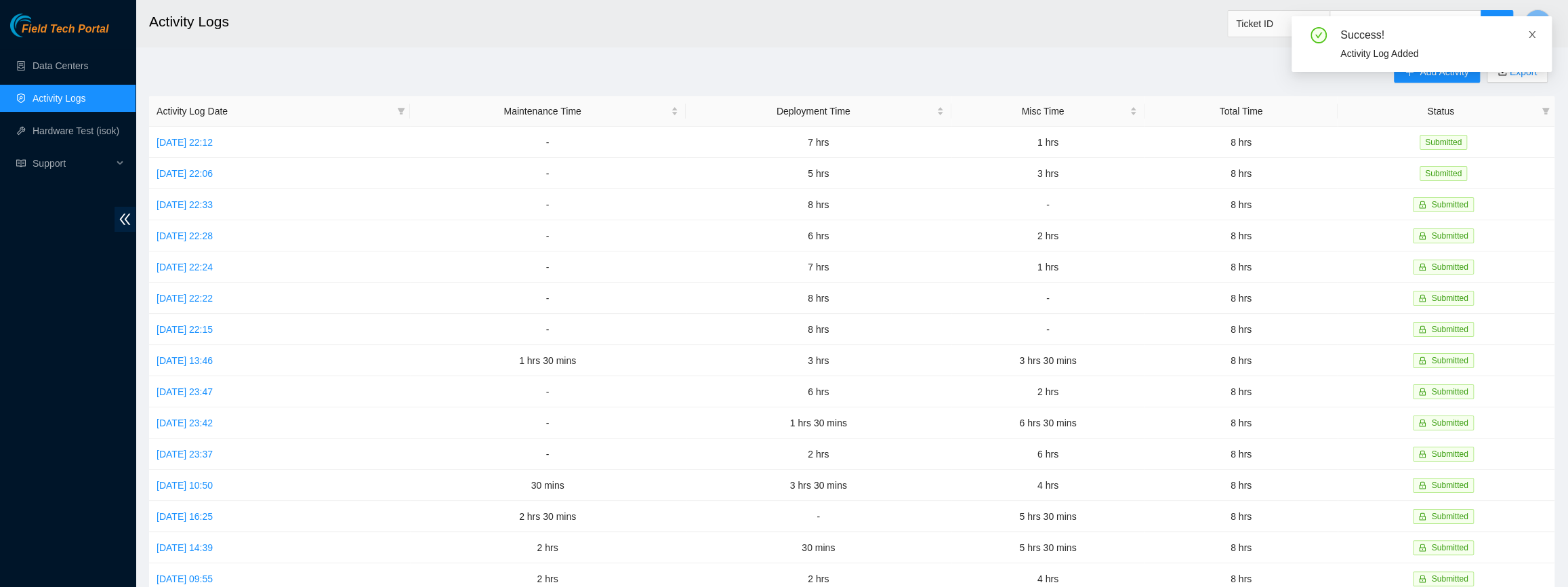
click at [1534, 34] on icon "close" at bounding box center [1532, 34] width 10 height 10
drag, startPoint x: 1454, startPoint y: 73, endPoint x: 1444, endPoint y: 75, distance: 10.2
click at [1454, 73] on span "Add Activity" at bounding box center [1444, 71] width 49 height 15
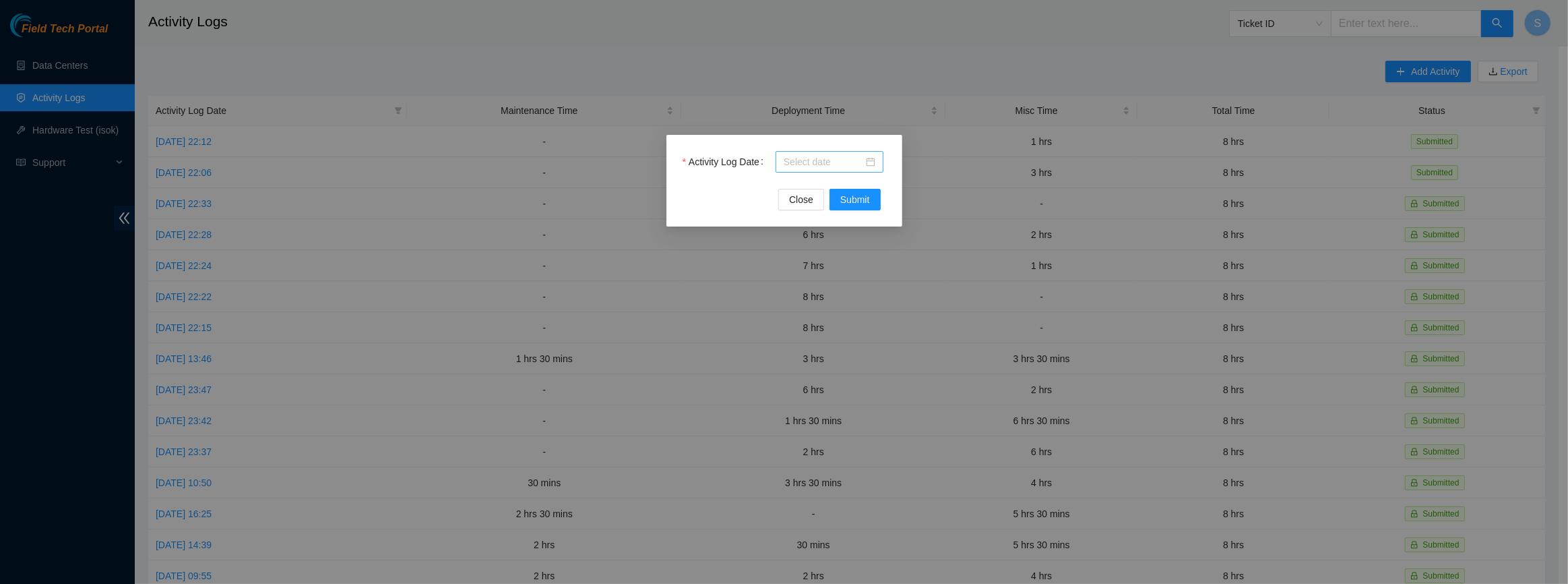
click at [796, 162] on input "Activity Log Date" at bounding box center [823, 161] width 79 height 15
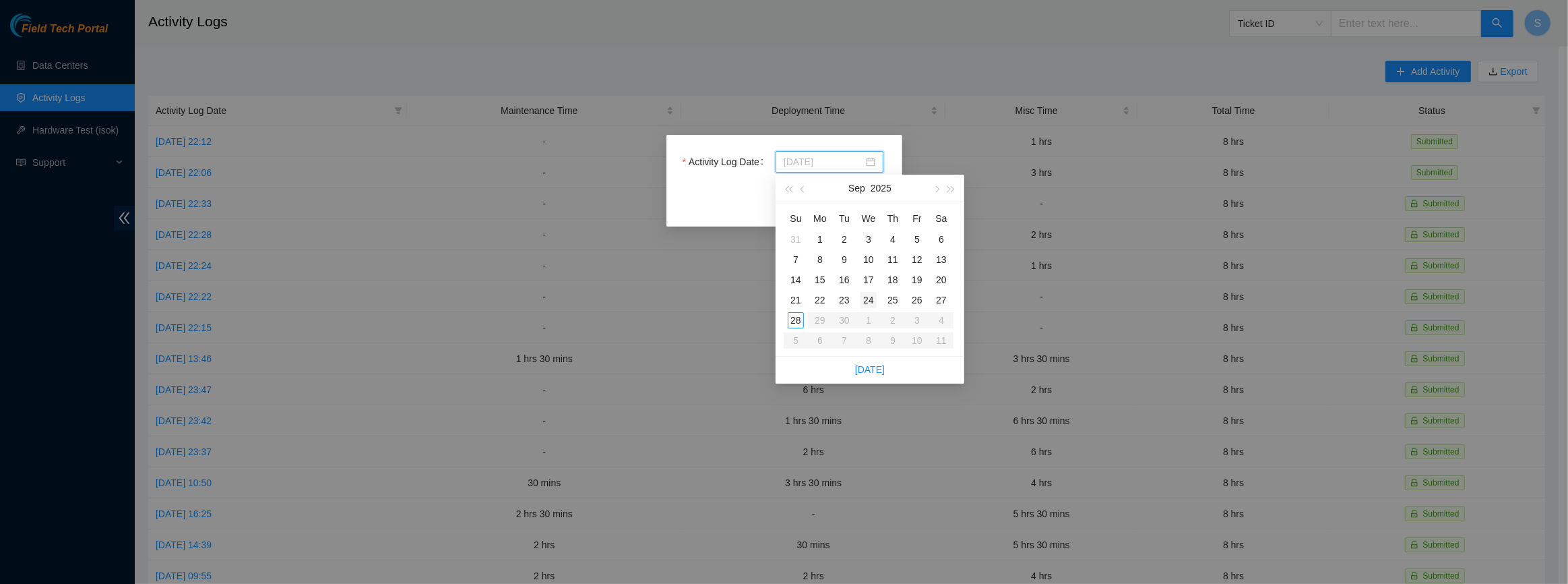
type input "[DATE]"
click at [875, 301] on div "24" at bounding box center [868, 299] width 16 height 16
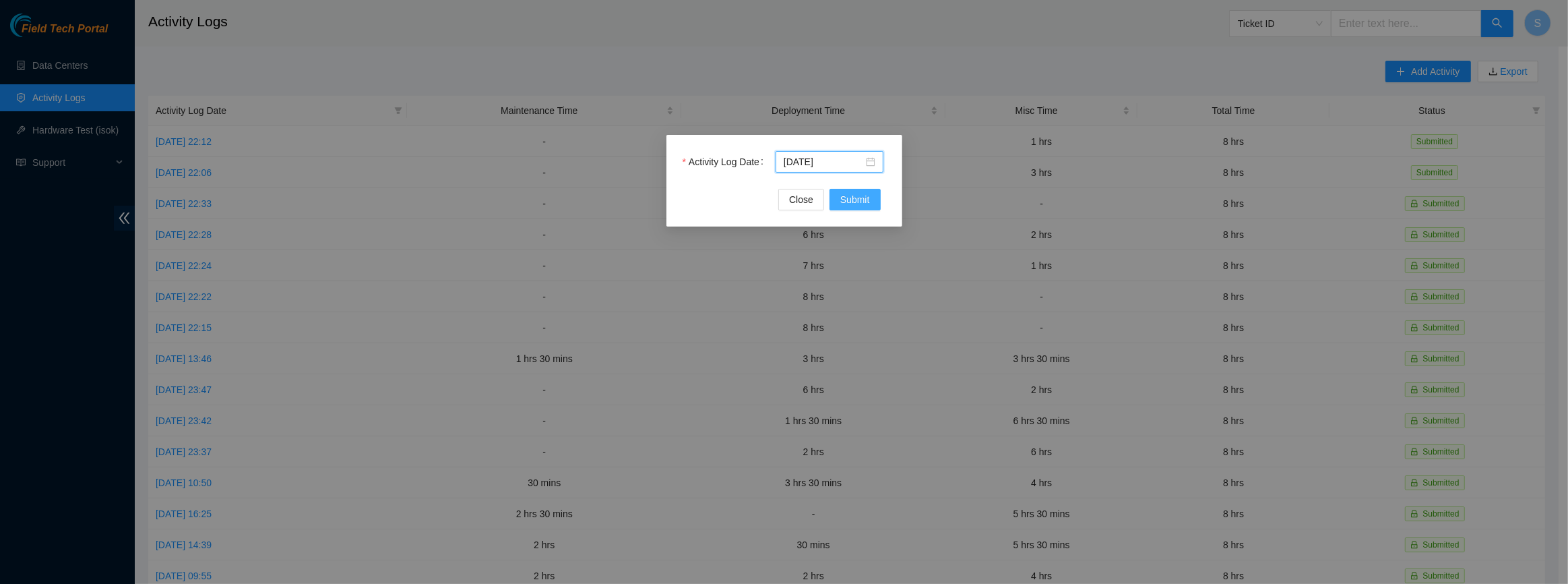
click at [863, 202] on span "Submit" at bounding box center [855, 199] width 29 height 15
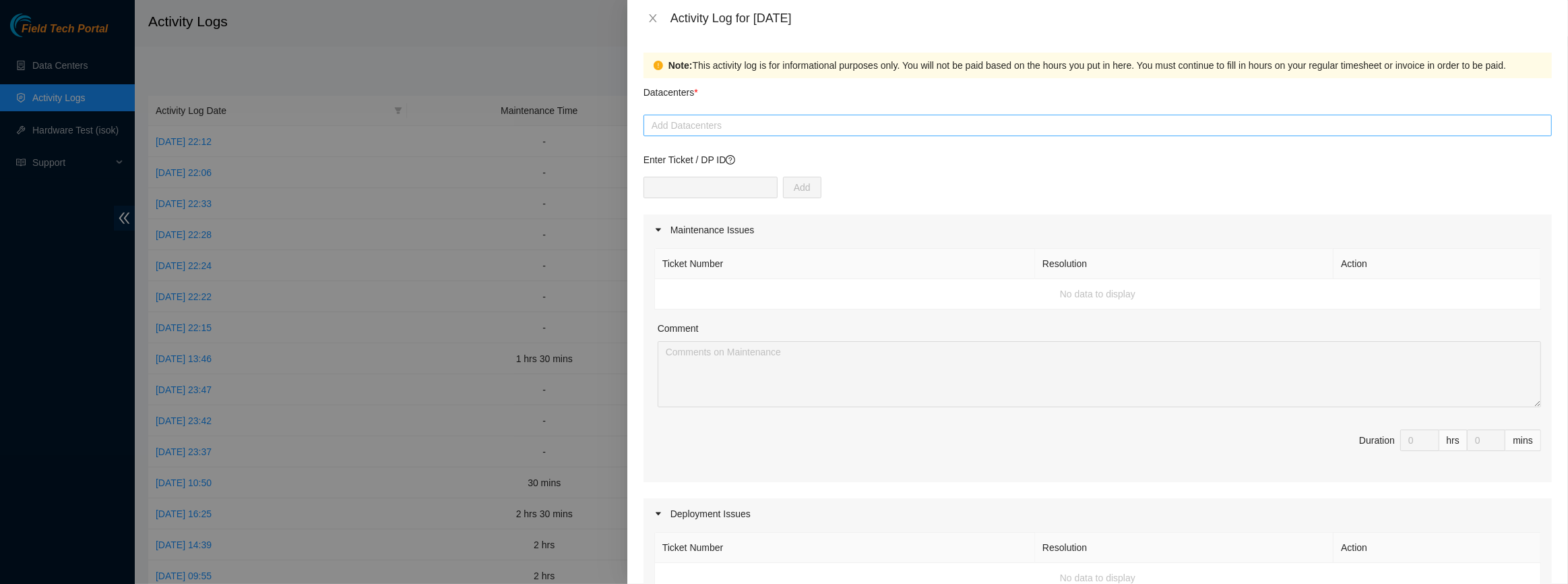
click at [717, 120] on div at bounding box center [1097, 125] width 902 height 16
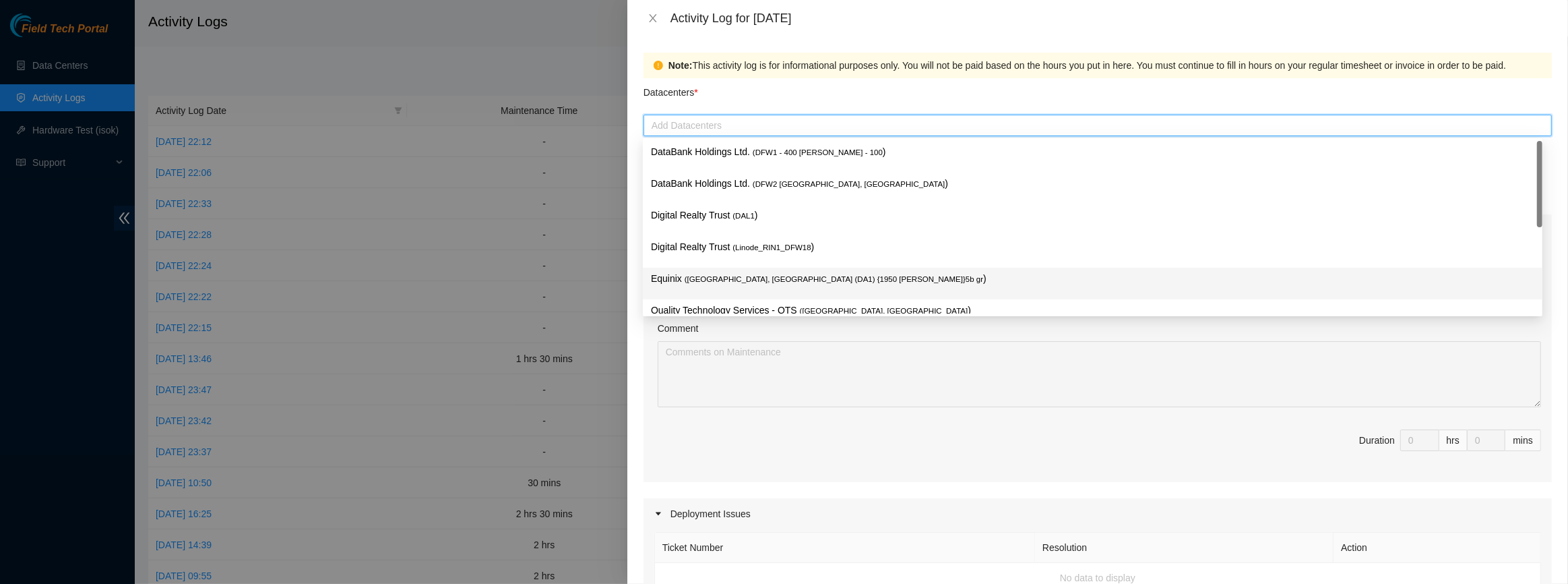
click at [707, 275] on span "( [GEOGRAPHIC_DATA], [GEOGRAPHIC_DATA] (DA1) {1950 [PERSON_NAME]}5b gr" at bounding box center [834, 279] width 298 height 8
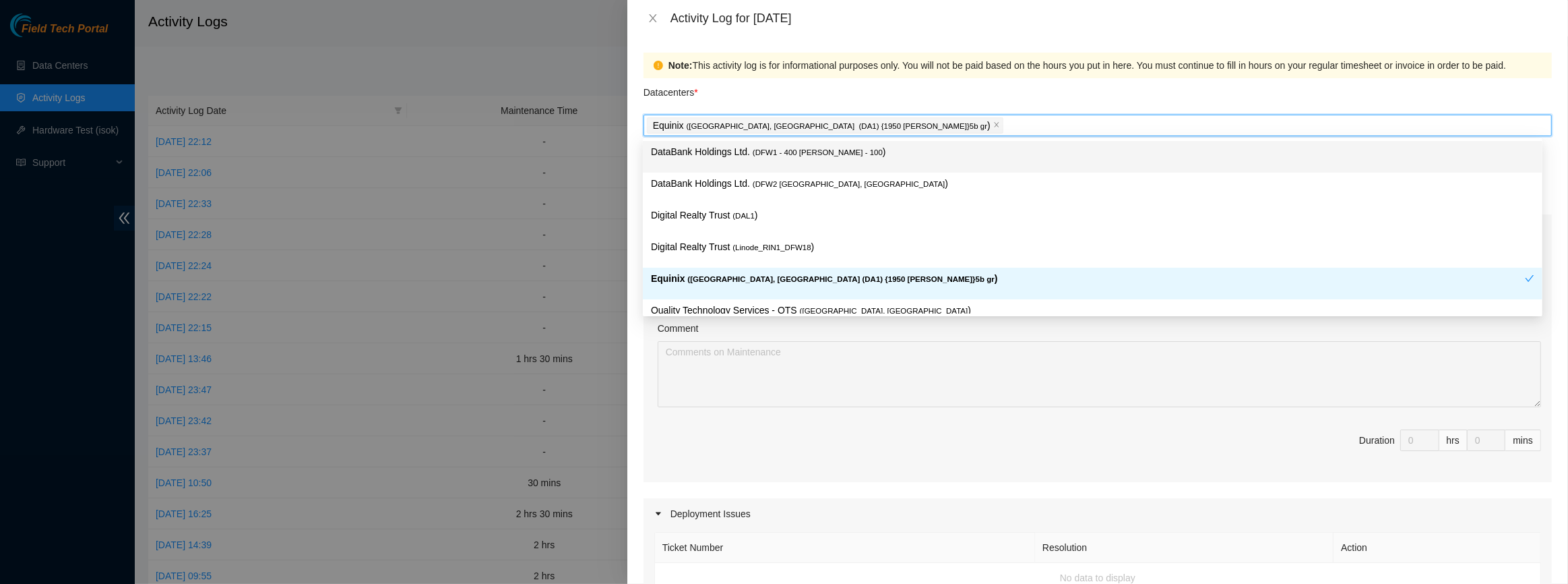
click at [756, 87] on div "Datacenters *" at bounding box center [1097, 97] width 909 height 36
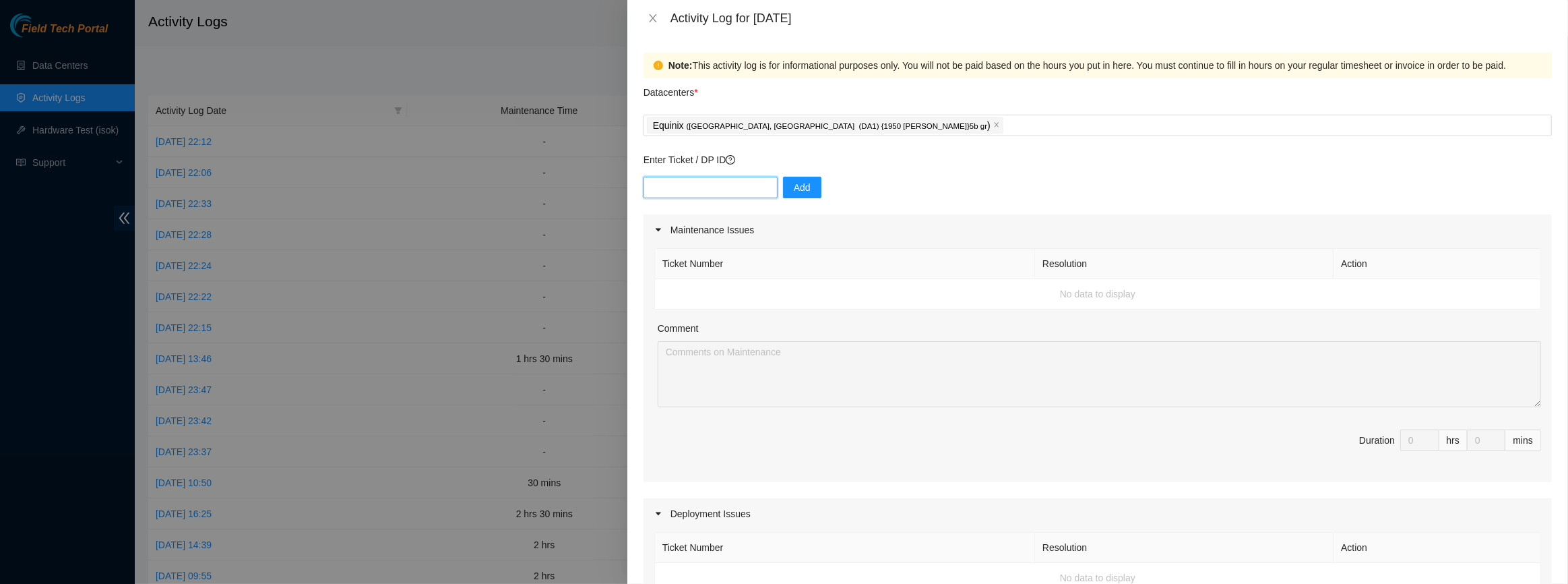
paste input "DP84331"
type input "DP84331"
click at [794, 183] on span "Add" at bounding box center [803, 187] width 17 height 15
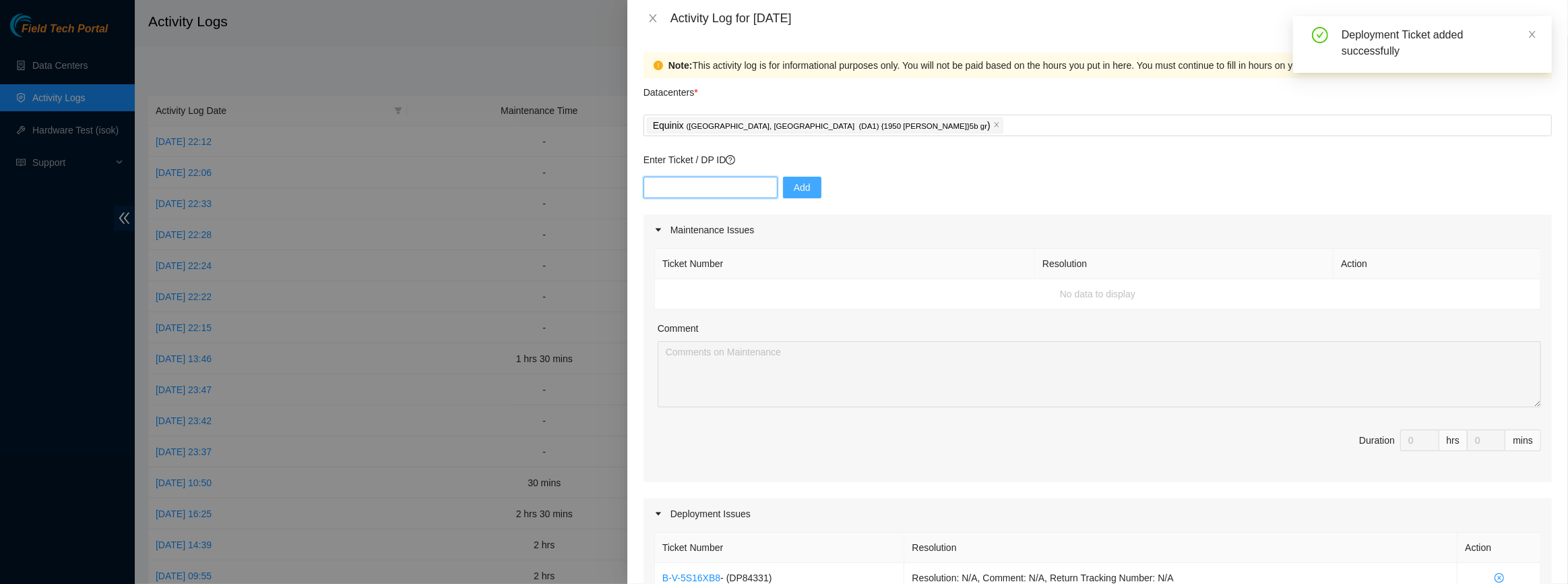
click at [713, 189] on input "text" at bounding box center [710, 187] width 134 height 22
paste input "DP84331"
type input "DP84333"
click at [803, 177] on button "Add" at bounding box center [802, 187] width 39 height 22
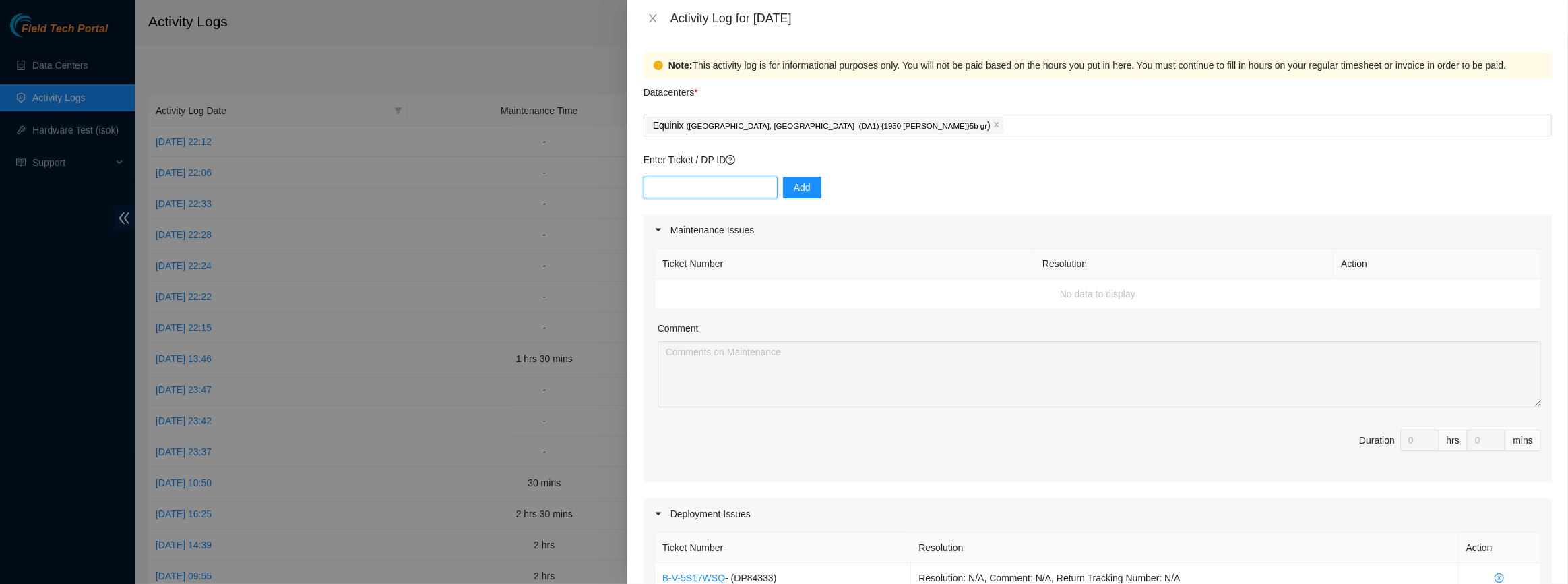
click at [678, 178] on input "text" at bounding box center [710, 187] width 134 height 22
paste input ""Ready for FT | DP83436 - DWDM dfw6: Migrate circuits to DWDM dfw13 - DP3""
drag, startPoint x: 761, startPoint y: 186, endPoint x: 683, endPoint y: 190, distance: 78.1
click at [683, 190] on input ""Ready for FT | DP83436 - DWDM dfw6: Migrate circuits to DWDM dfw13 - DP3"" at bounding box center [710, 187] width 134 height 22
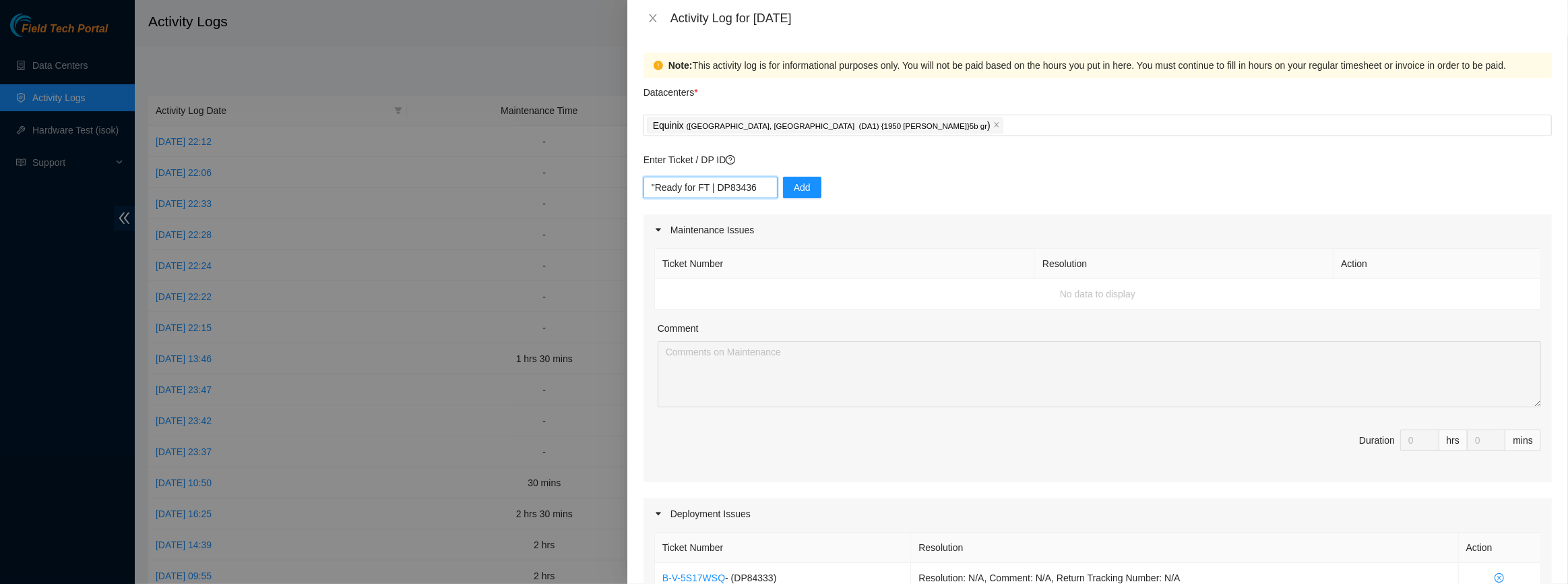
scroll to position [0, 0]
drag, startPoint x: 717, startPoint y: 185, endPoint x: 458, endPoint y: 193, distance: 259.1
click at [459, 188] on div "Activity Log for [DATE] Note: This activity log is for informational purposes o…" at bounding box center [784, 292] width 1568 height 584
type input "DP83436"
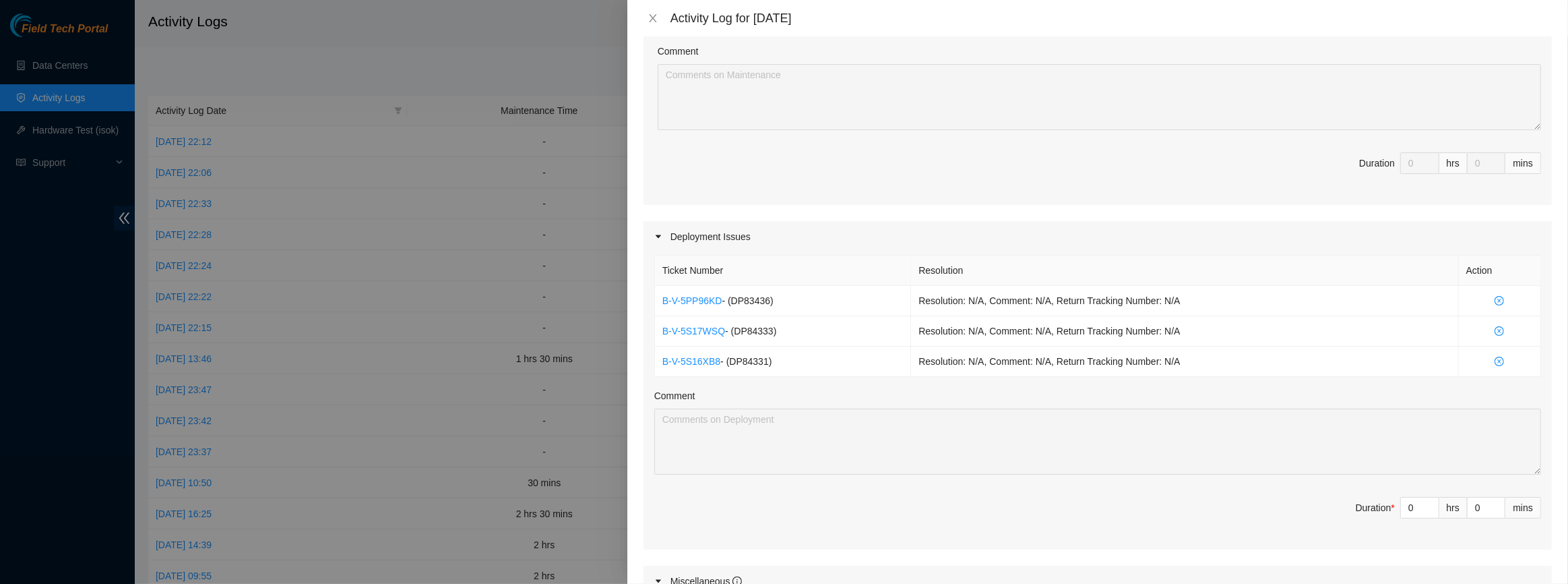
scroll to position [367, 0]
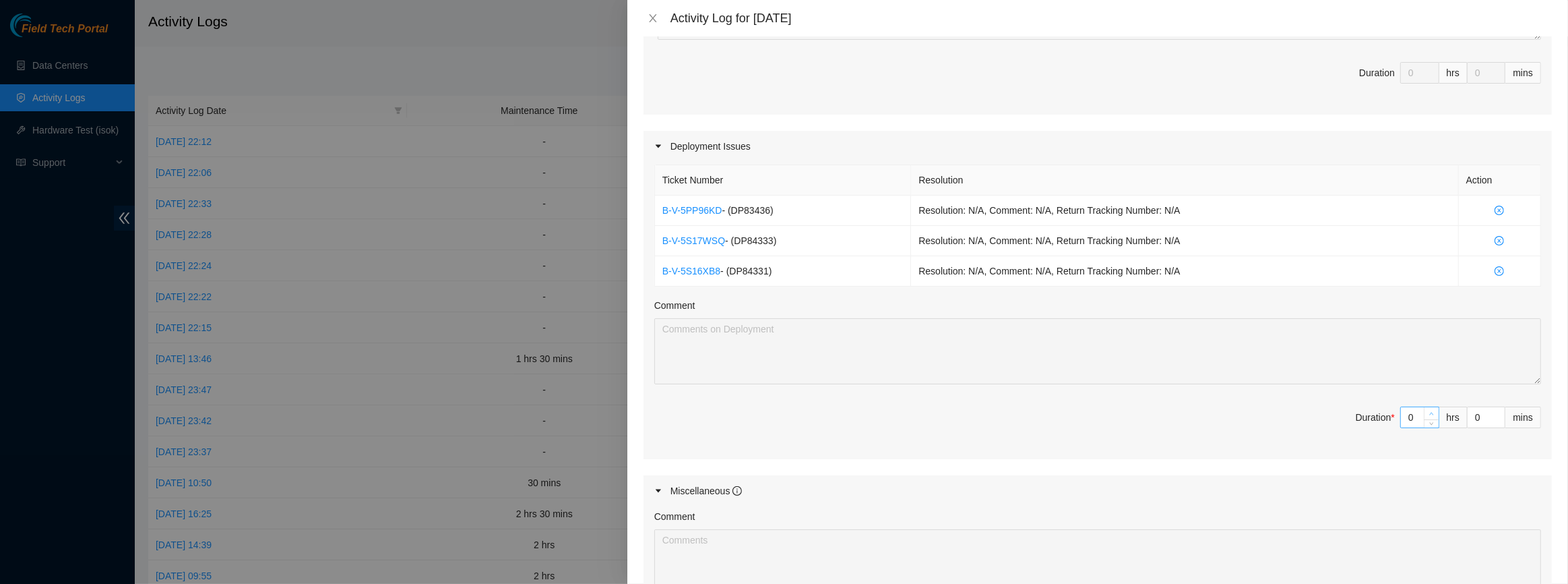
type input "1"
click at [1427, 412] on span "Increase Value" at bounding box center [1431, 413] width 15 height 12
type input "2"
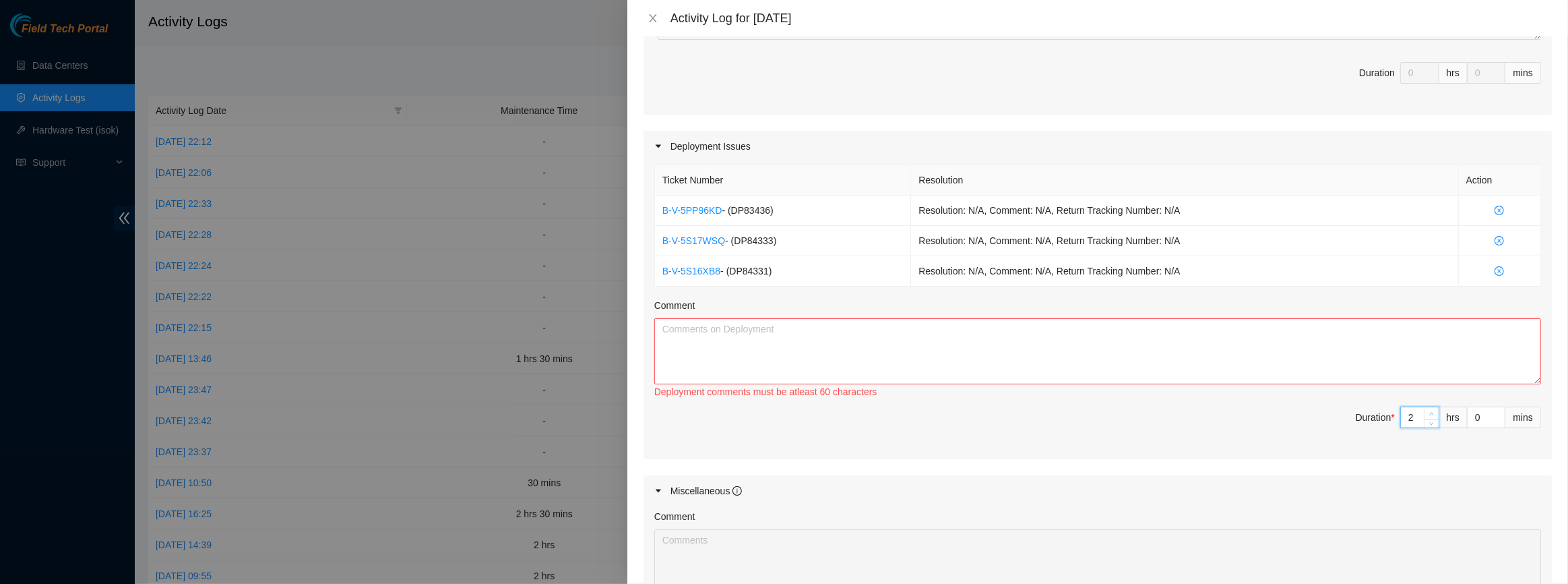
click at [1427, 412] on span "Increase Value" at bounding box center [1431, 413] width 15 height 12
type input "3"
click at [1427, 412] on span "Increase Value" at bounding box center [1431, 413] width 15 height 12
type input "4"
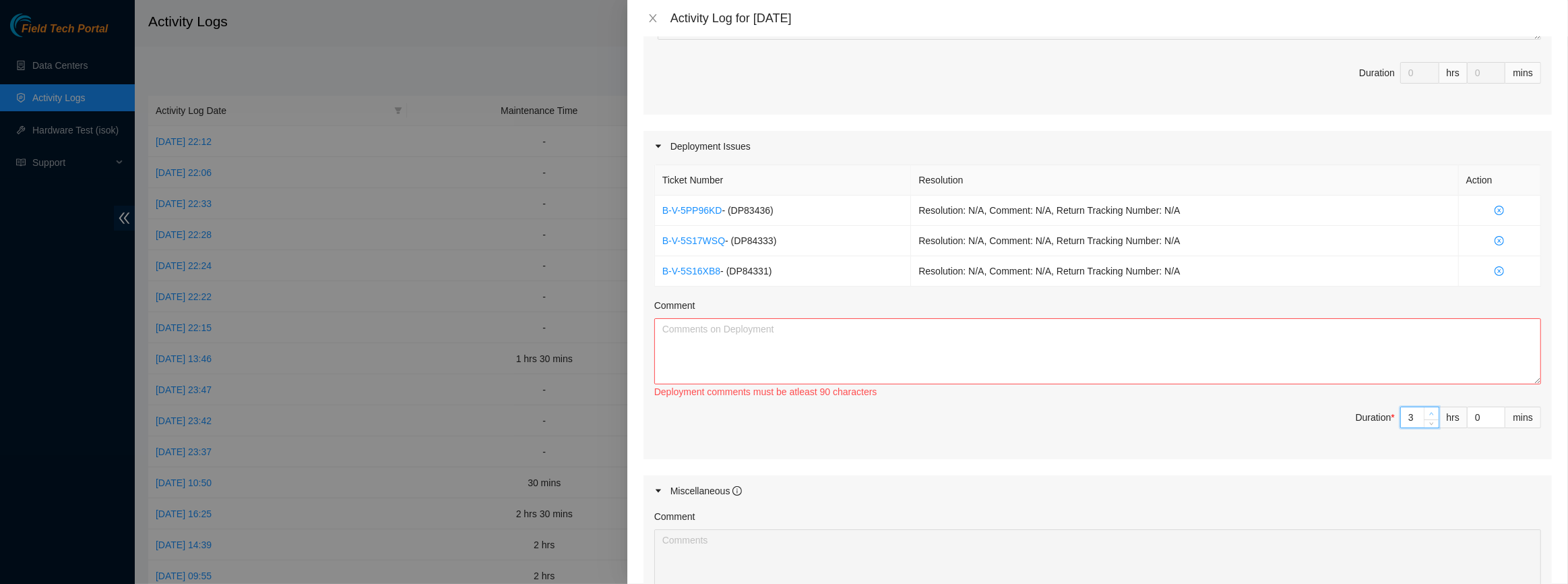
type input "4"
click at [1427, 412] on span "Increase Value" at bounding box center [1431, 413] width 15 height 12
type input "5"
click at [1427, 412] on span "Increase Value" at bounding box center [1431, 413] width 15 height 12
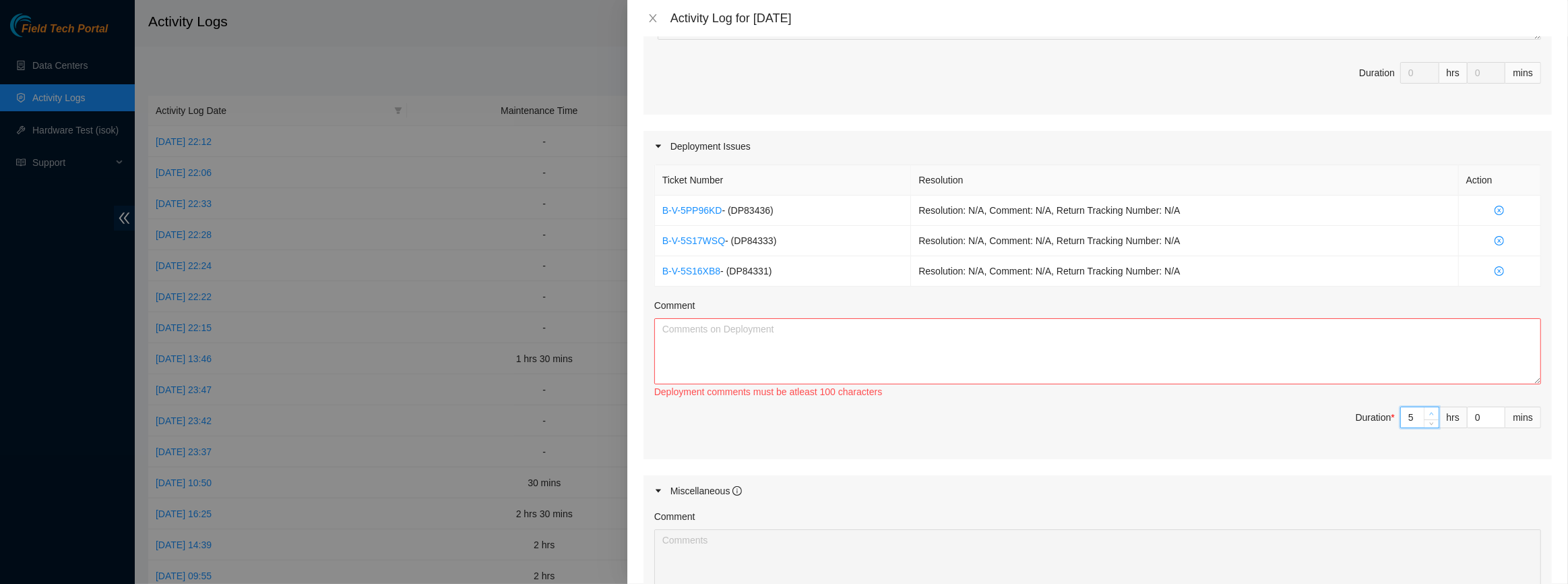
type input "6"
click at [1426, 412] on span "Increase Value" at bounding box center [1431, 413] width 15 height 12
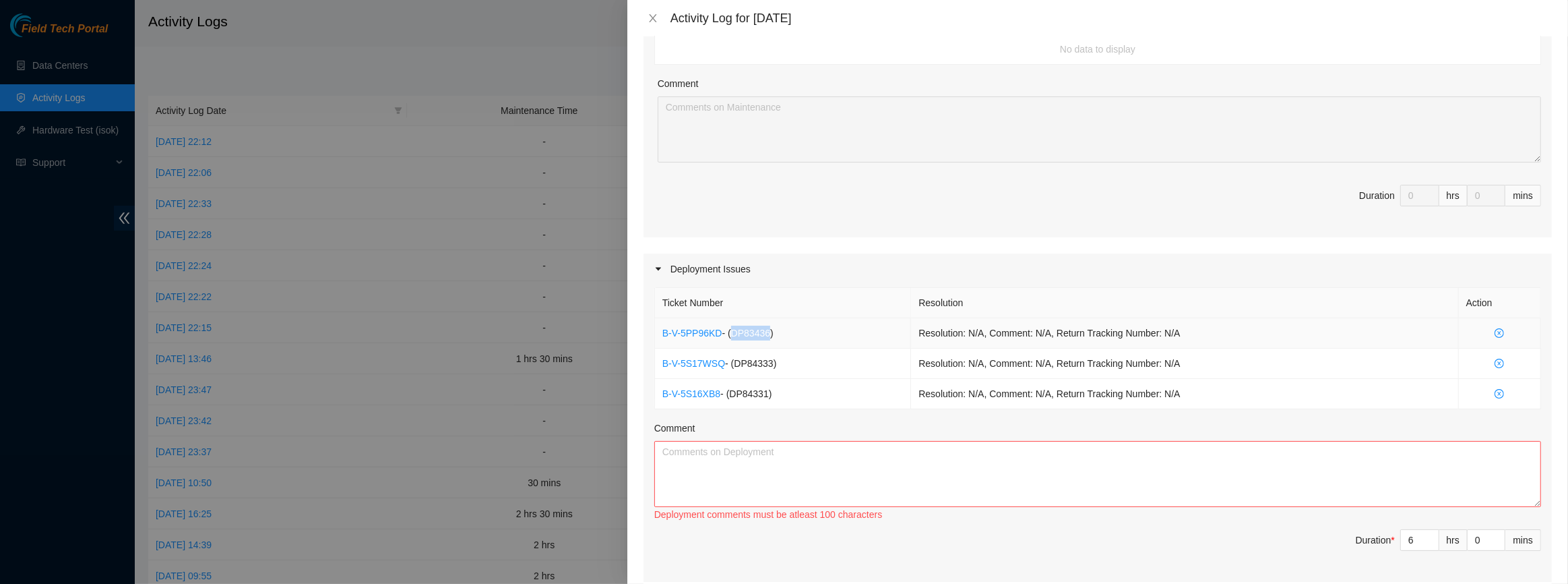
drag, startPoint x: 766, startPoint y: 332, endPoint x: 730, endPoint y: 329, distance: 36.1
click at [730, 329] on span "- ( DP83436 )" at bounding box center [747, 333] width 51 height 11
copy span "DP83436"
click at [690, 480] on textarea "Comment" at bounding box center [1097, 474] width 887 height 66
paste textarea "DP83436"
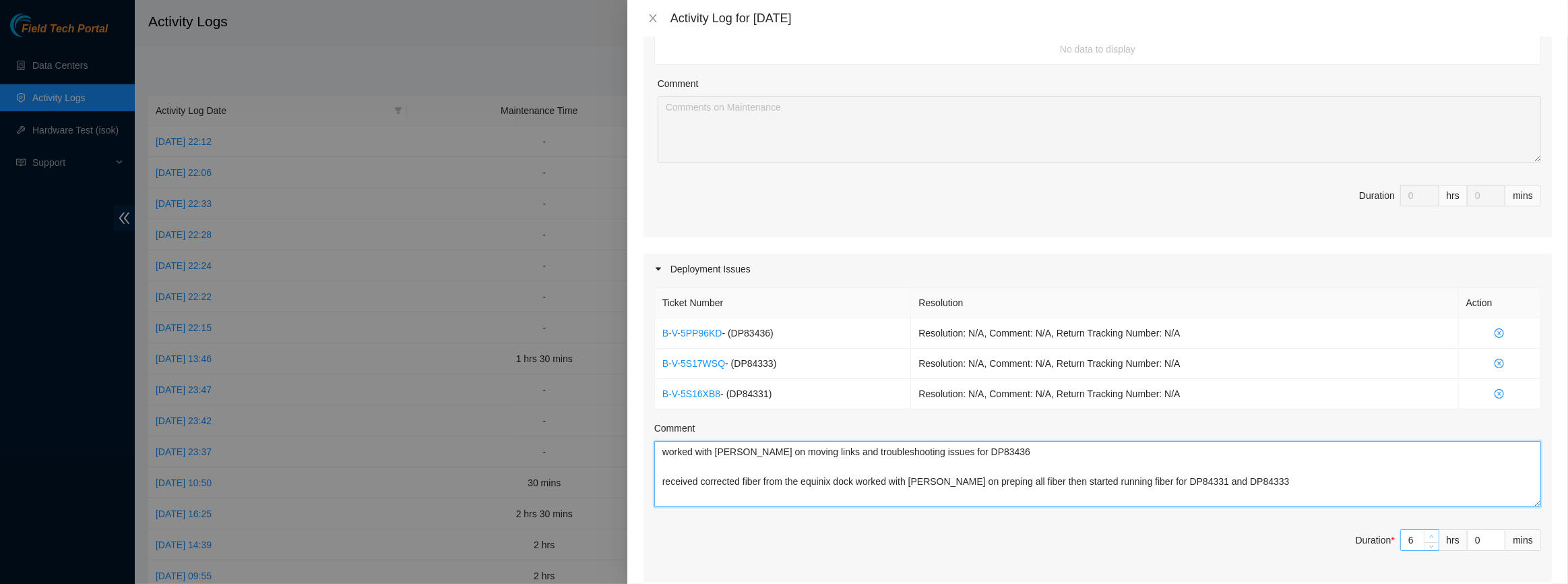
type textarea "worked with [PERSON_NAME] on moving links and troubleshooting issues for DP8343…"
type input "7"
click at [1427, 533] on span "up" at bounding box center [1431, 537] width 8 height 8
type input "8"
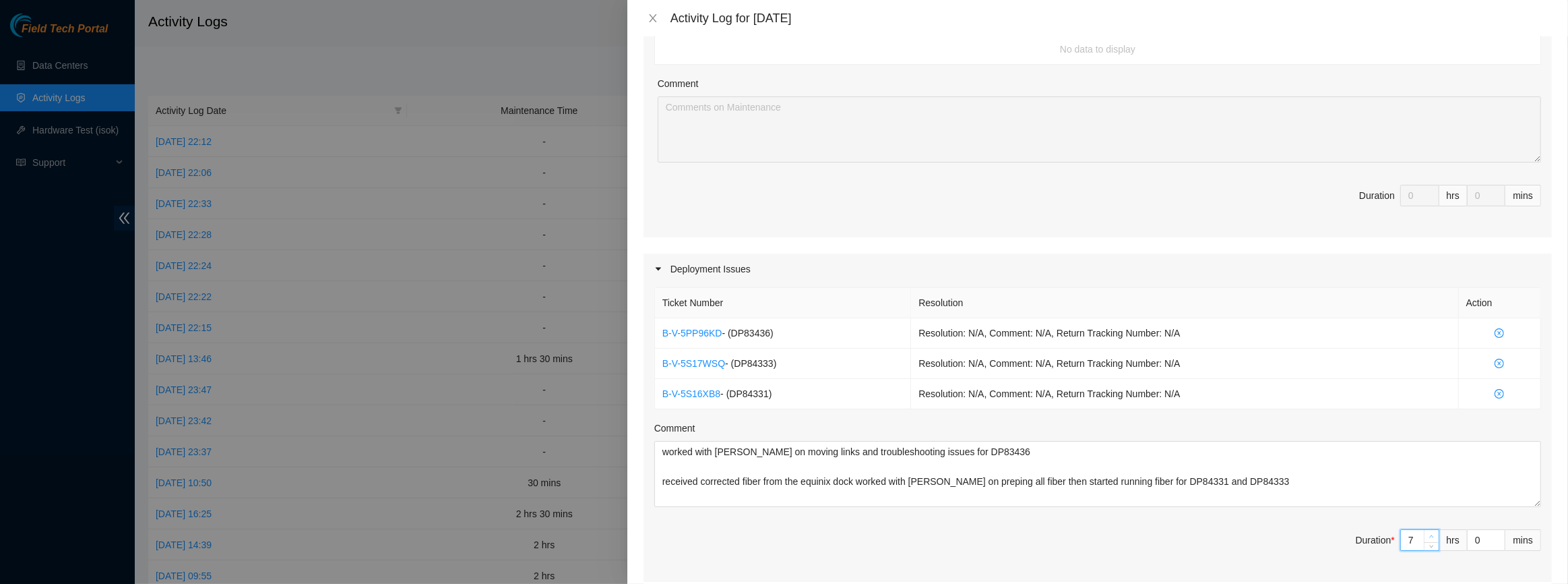
type input "8"
click at [1427, 533] on span "up" at bounding box center [1431, 537] width 8 height 8
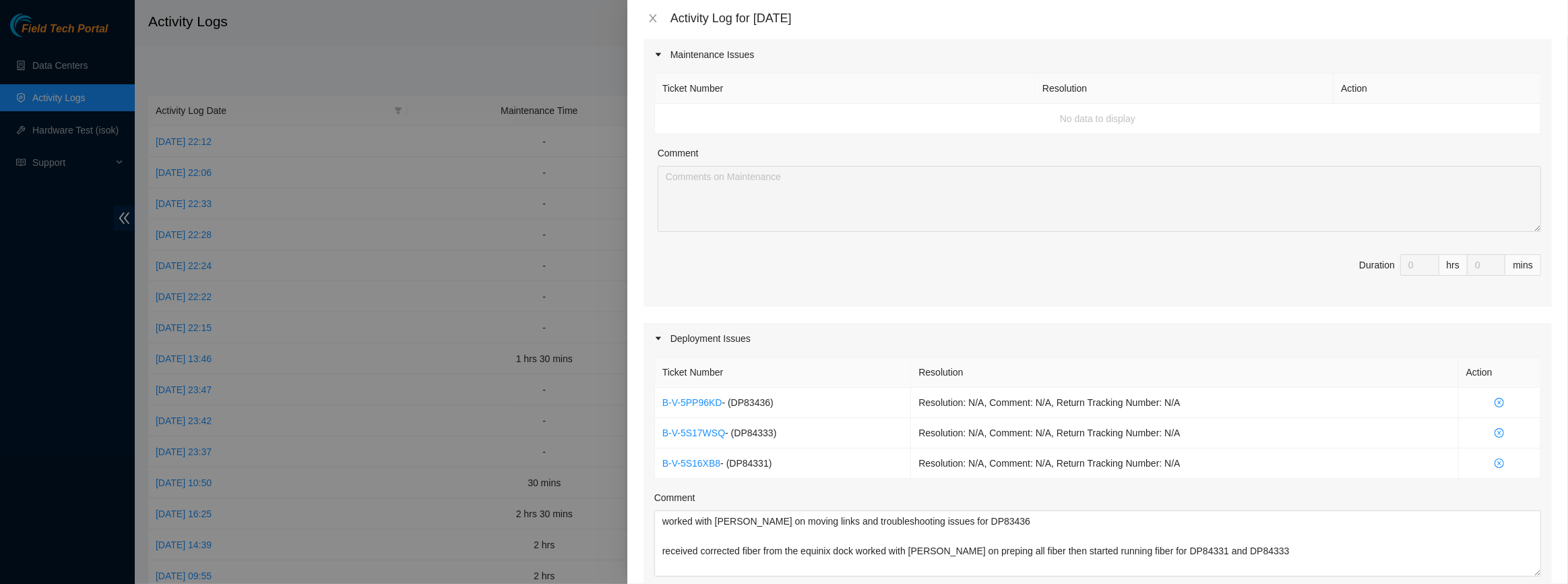
scroll to position [0, 0]
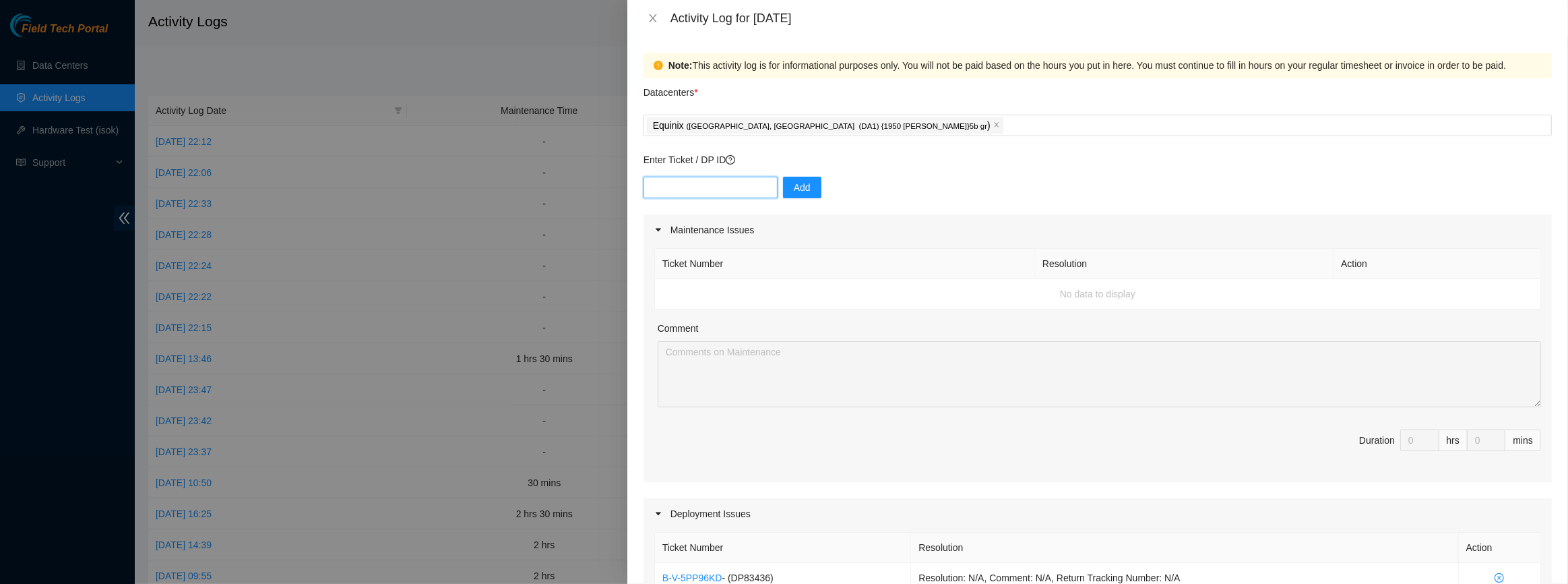
click at [718, 197] on input "text" at bounding box center [710, 187] width 134 height 22
paste input "DP78255"
type input "DP78255"
click at [801, 189] on button "Add" at bounding box center [802, 187] width 39 height 22
click at [697, 196] on input "text" at bounding box center [710, 187] width 134 height 22
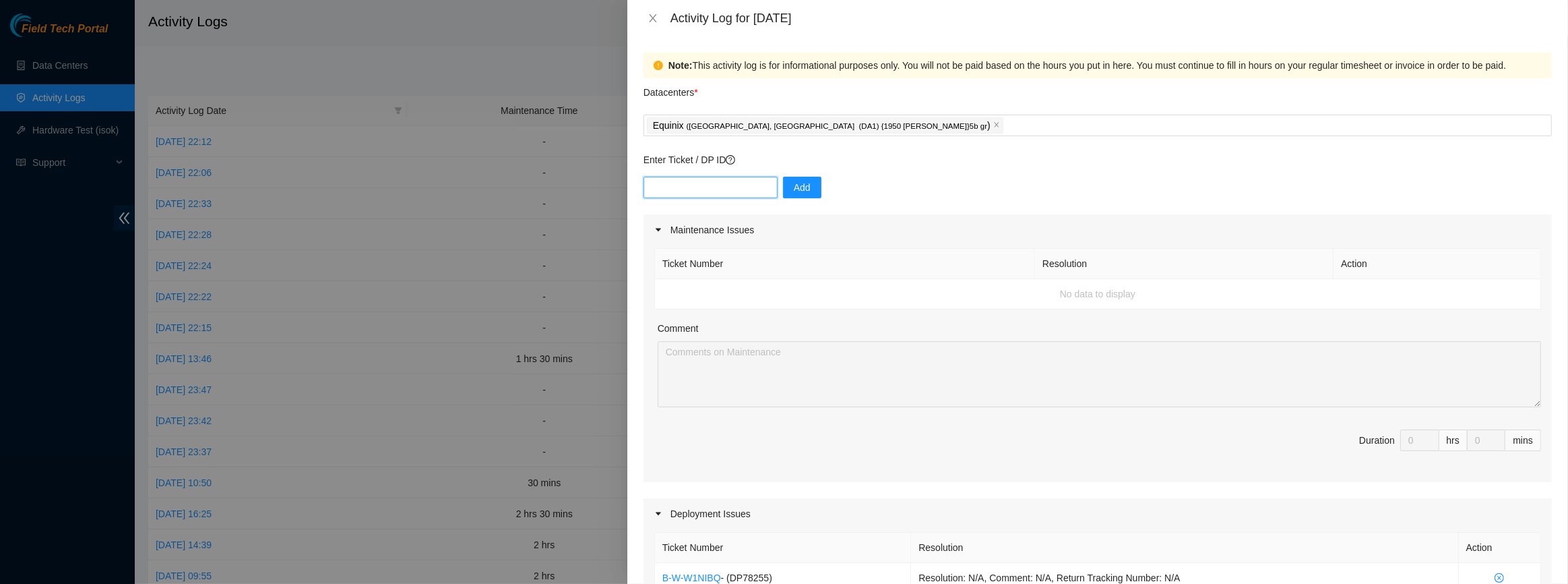
paste input "DP78265"
type input "DP78265"
click at [768, 186] on div "DP78265 Add" at bounding box center [1097, 196] width 909 height 38
click at [783, 186] on button "Add" at bounding box center [802, 187] width 39 height 22
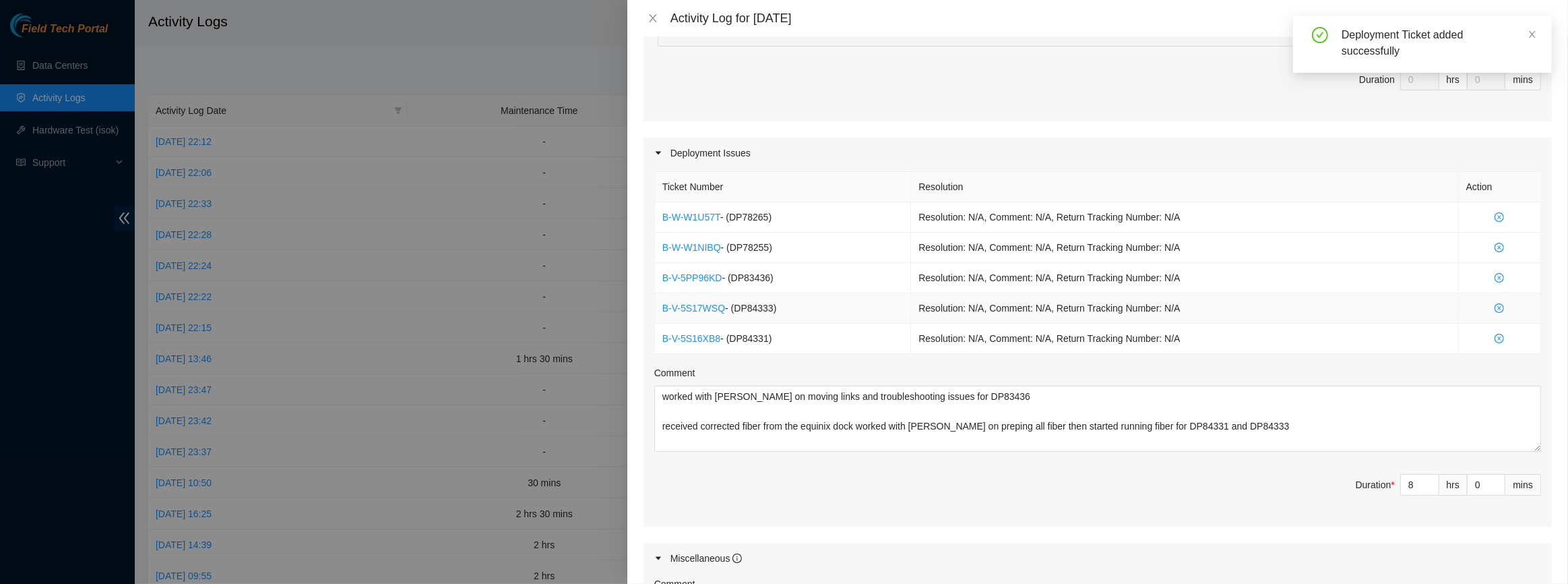
scroll to position [551, 0]
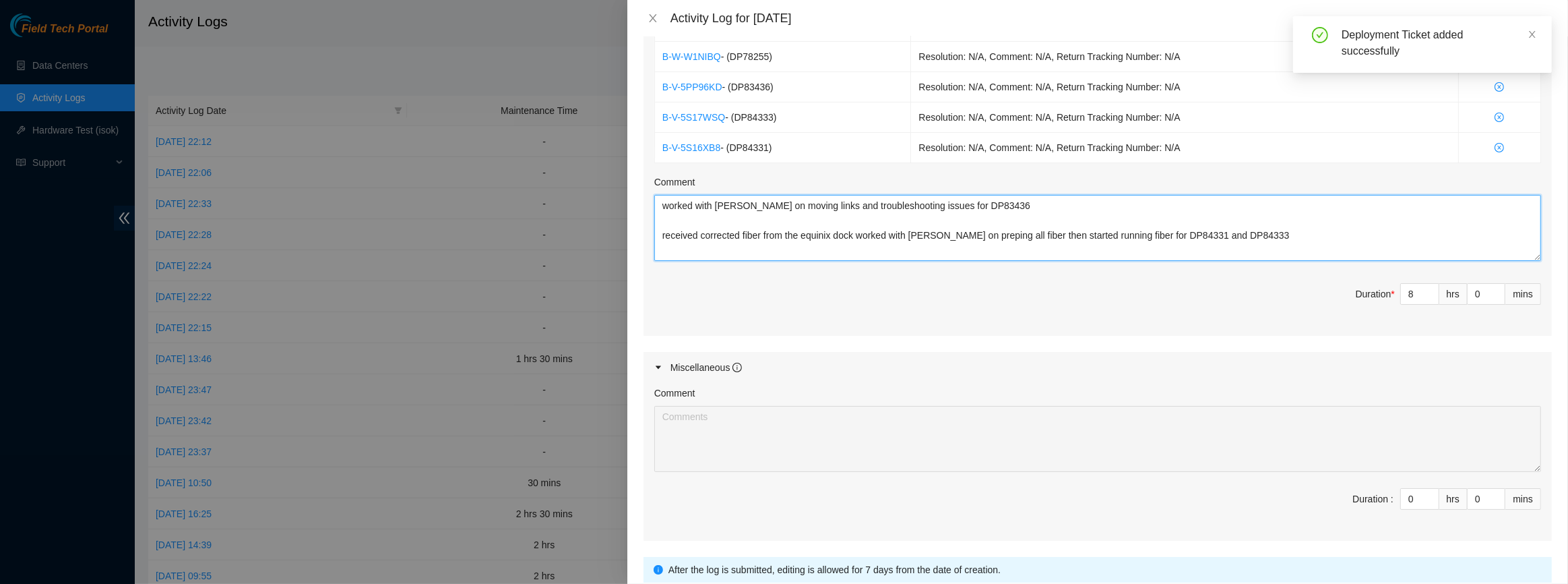
click at [1273, 247] on textarea "worked with [PERSON_NAME] on moving links and troubleshooting issues for DP8343…" at bounding box center [1097, 228] width 887 height 66
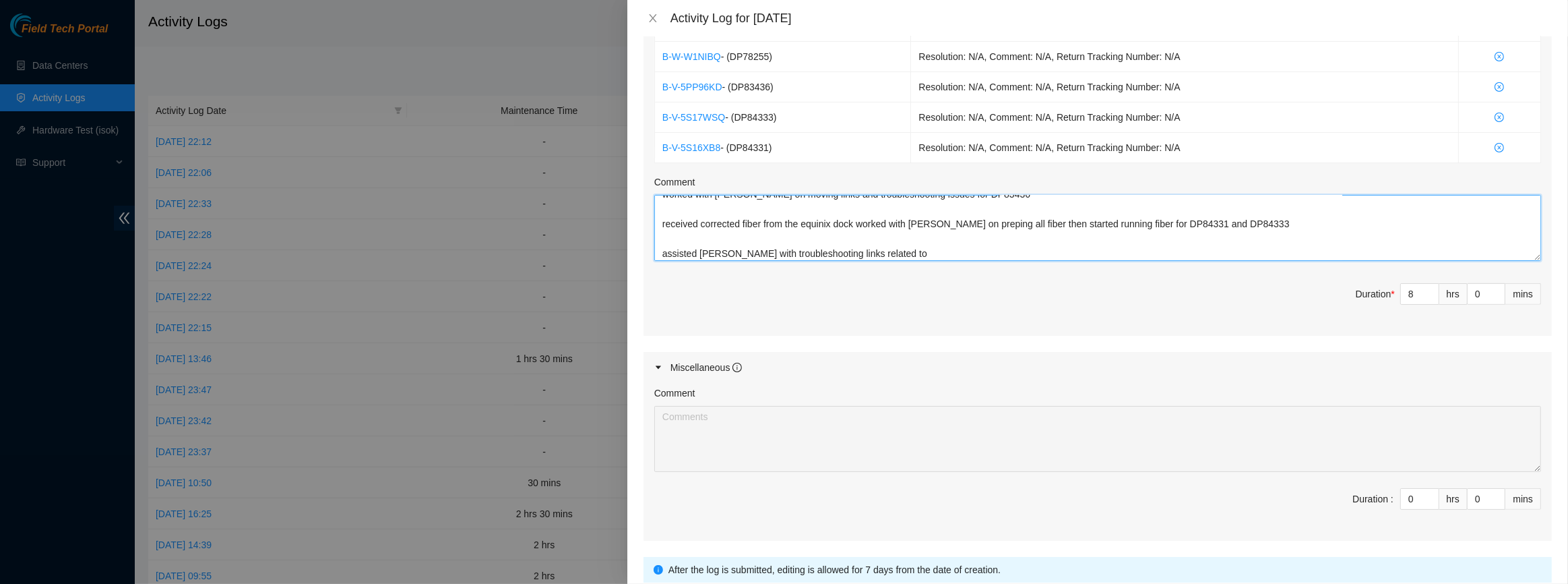
paste textarea "DP78265"
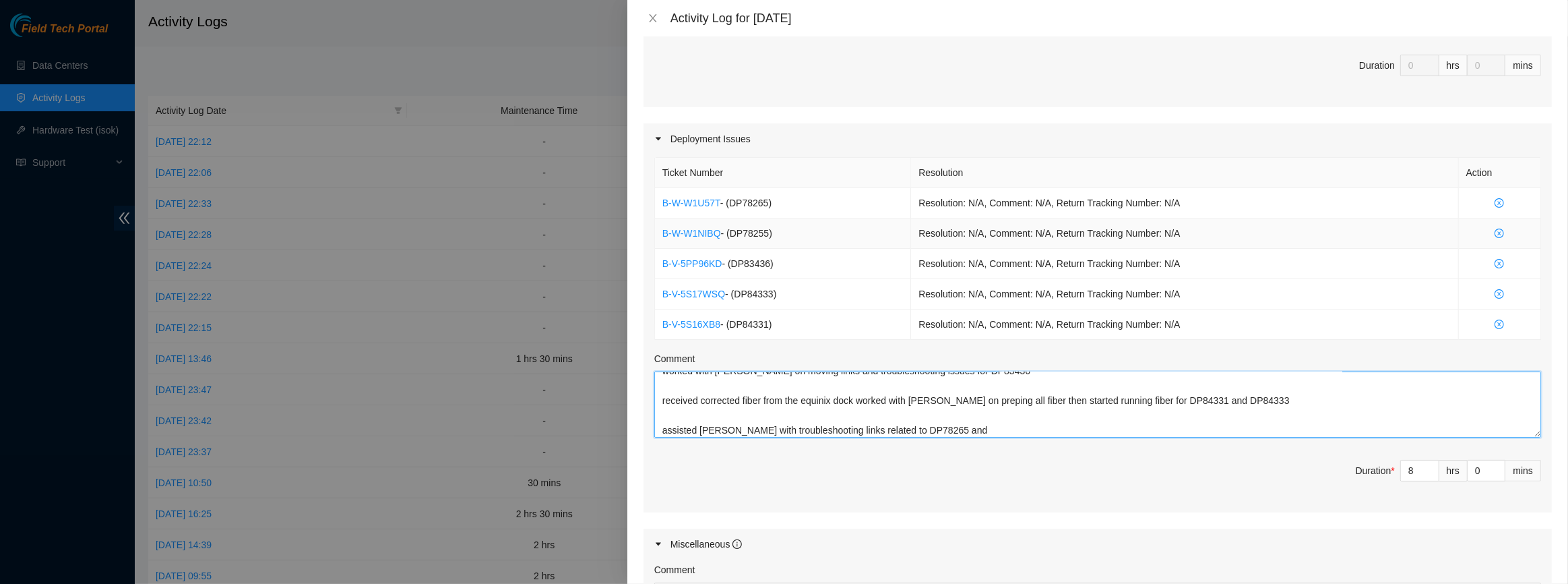
scroll to position [367, 0]
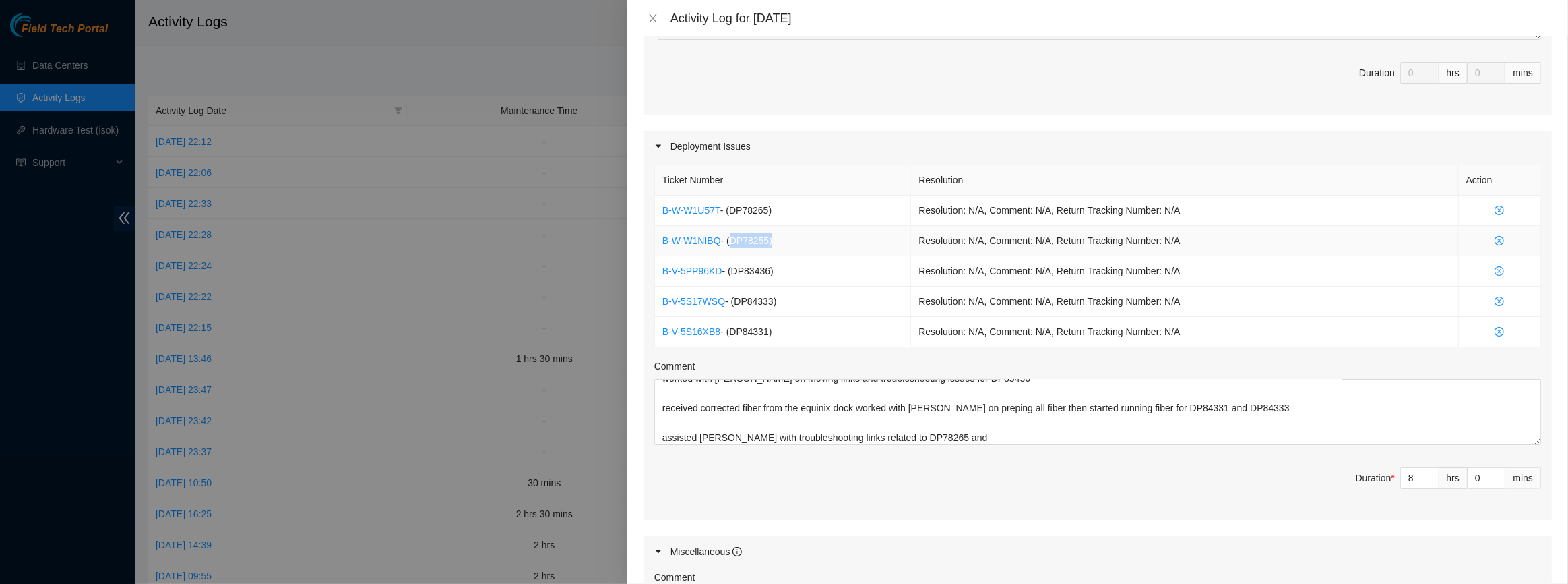
drag, startPoint x: 772, startPoint y: 242, endPoint x: 731, endPoint y: 237, distance: 41.3
click at [731, 237] on span "- ( DP78255 )" at bounding box center [746, 241] width 51 height 11
copy span "DP78255 )"
click at [971, 435] on textarea "worked with [PERSON_NAME] on moving links and troubleshooting issues for DP8343…" at bounding box center [1097, 411] width 887 height 66
paste textarea "DP78255)"
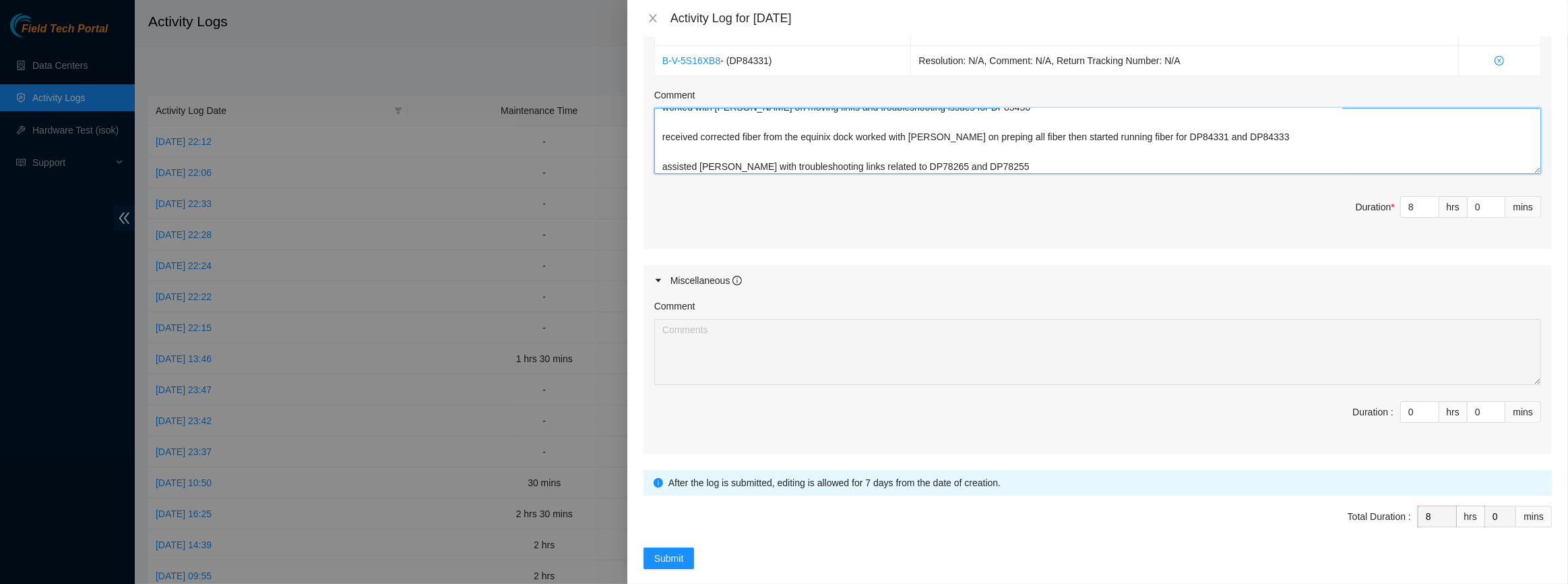
scroll to position [653, 0]
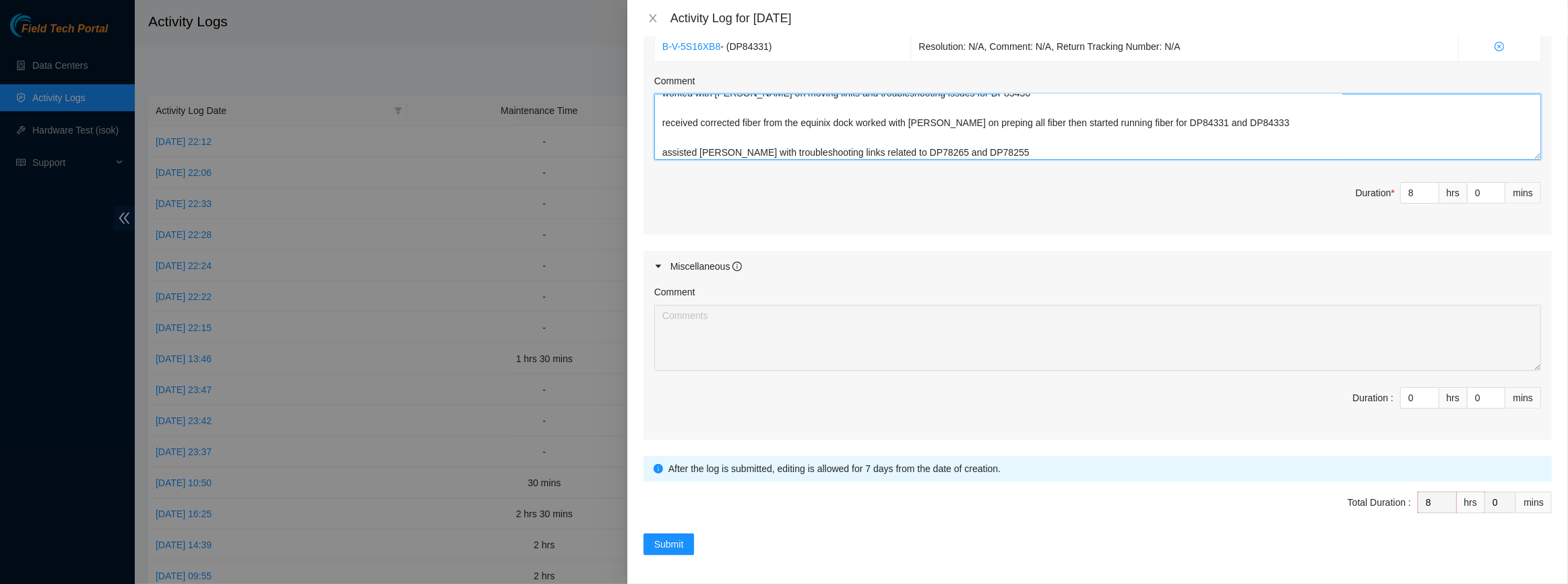
type textarea "worked with [PERSON_NAME] on moving links and troubleshooting issues for DP8343…"
click at [694, 546] on div "Submit" at bounding box center [1097, 543] width 909 height 22
click at [677, 551] on button "Submit" at bounding box center [668, 543] width 51 height 22
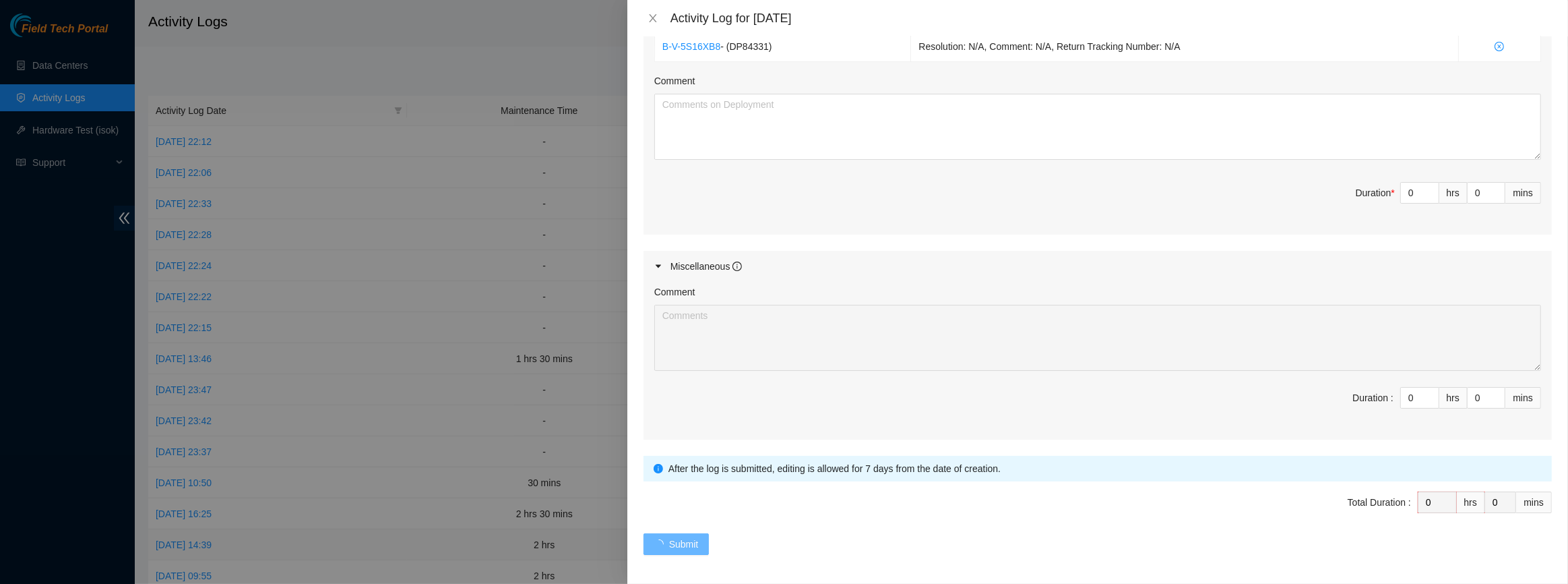
scroll to position [0, 0]
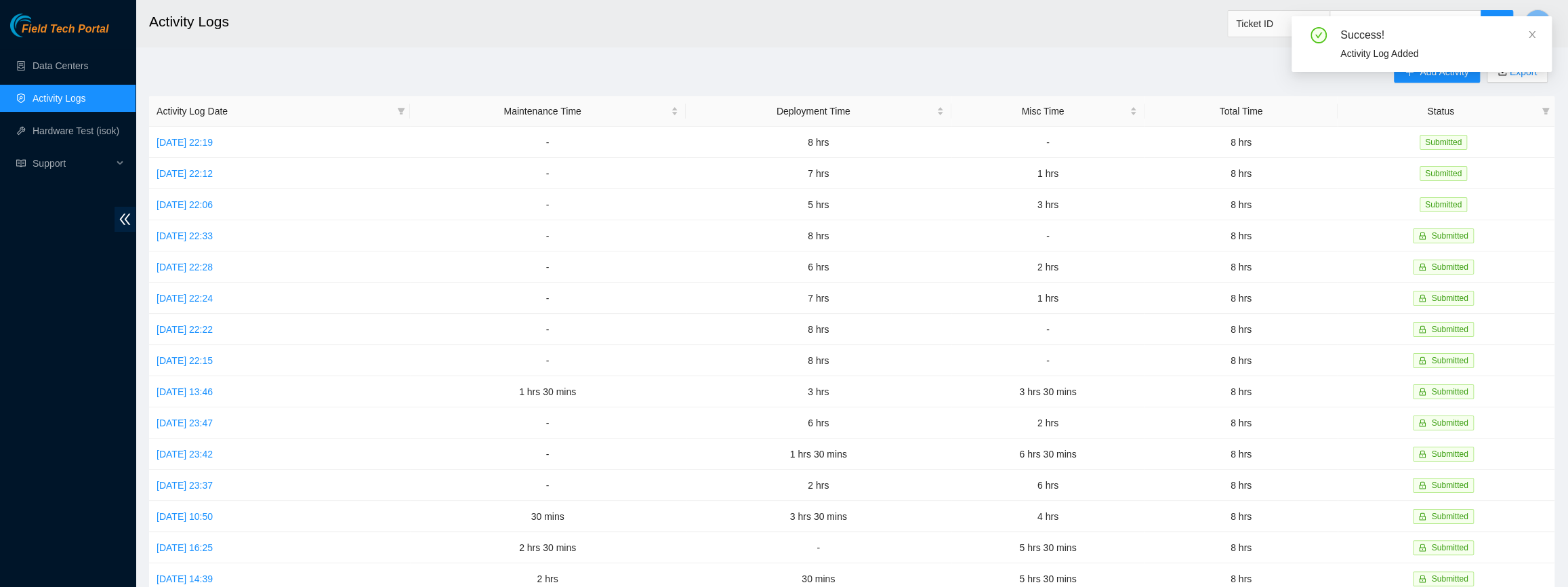
click at [1538, 38] on div "Success! Activity Log Added" at bounding box center [1422, 44] width 260 height 55
click at [1527, 39] on icon "close" at bounding box center [1532, 34] width 10 height 10
click at [1432, 63] on button "Add Activity" at bounding box center [1436, 71] width 85 height 22
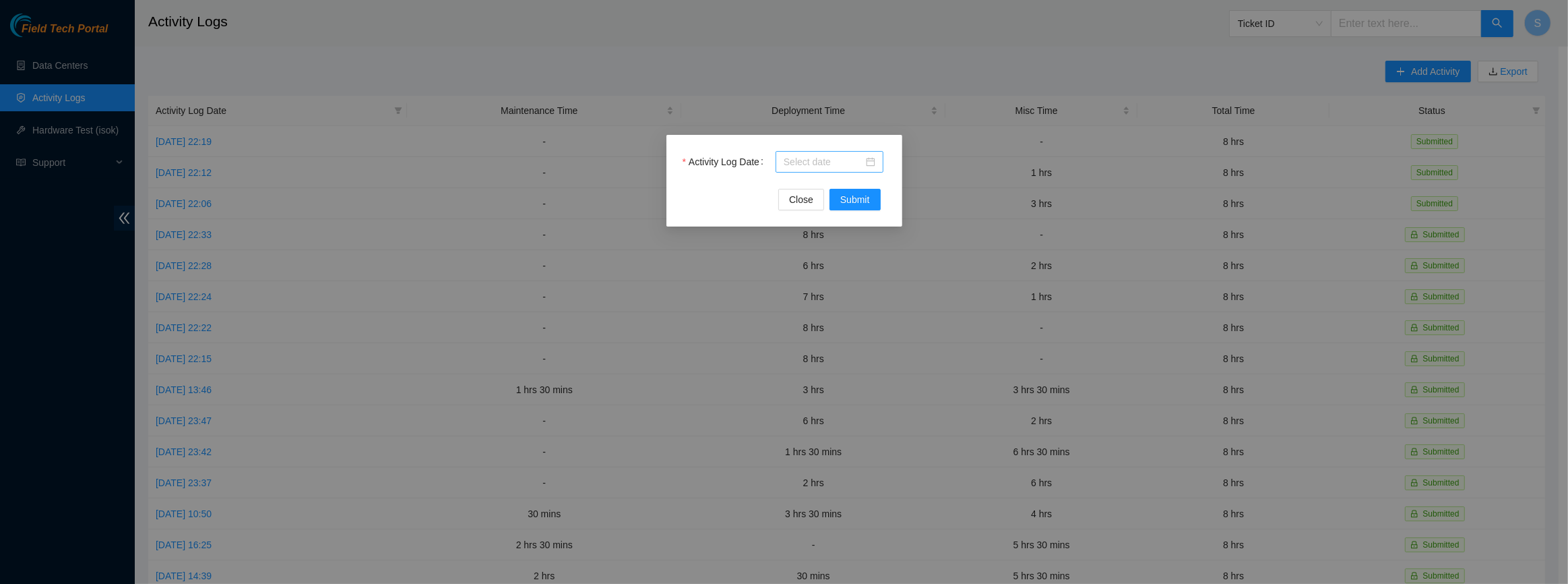
click at [782, 166] on div at bounding box center [829, 161] width 108 height 22
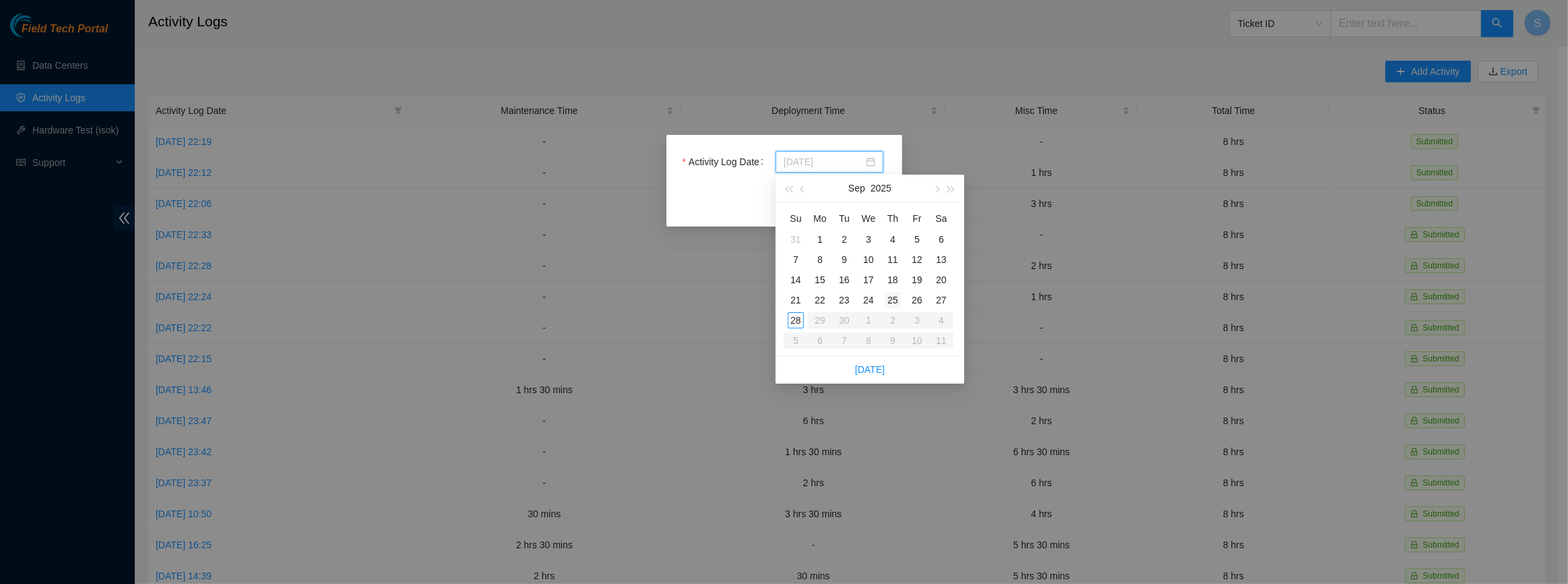
type input "[DATE]"
click at [893, 297] on div "25" at bounding box center [892, 299] width 16 height 16
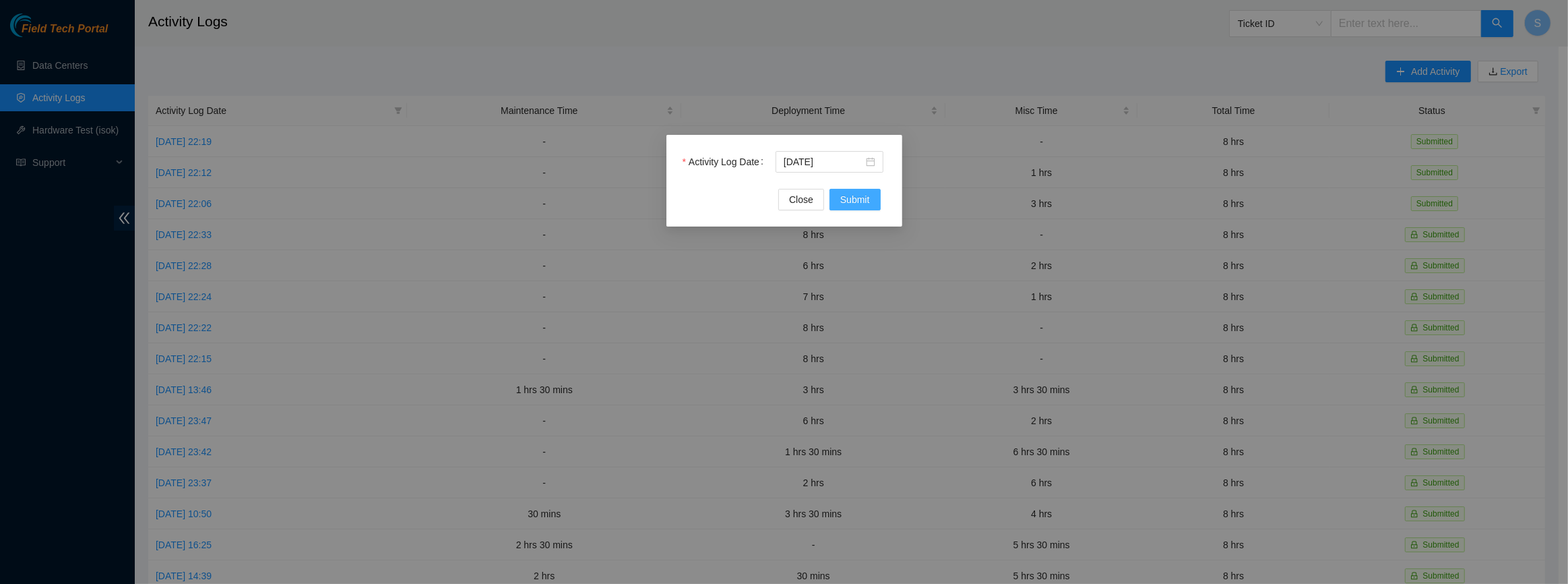
click at [856, 192] on span "Submit" at bounding box center [855, 199] width 29 height 15
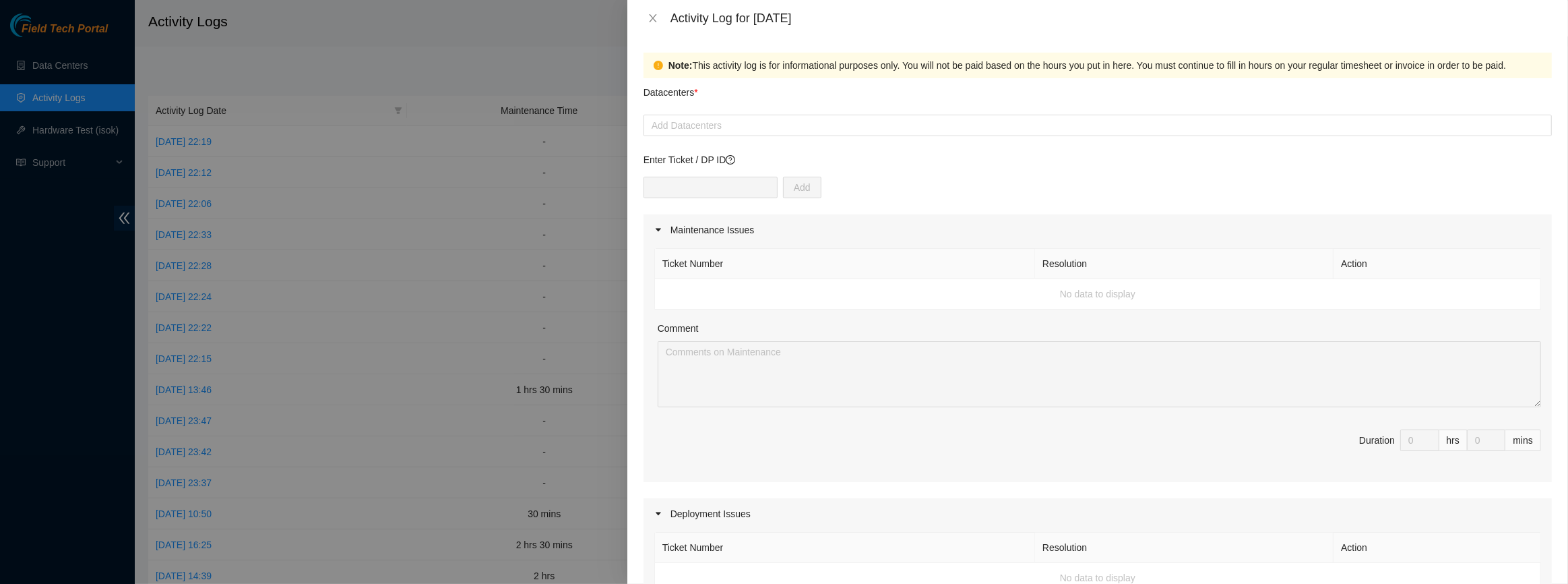
click at [678, 113] on div "Datacenters *" at bounding box center [1097, 97] width 909 height 36
click at [678, 119] on div at bounding box center [1097, 125] width 902 height 16
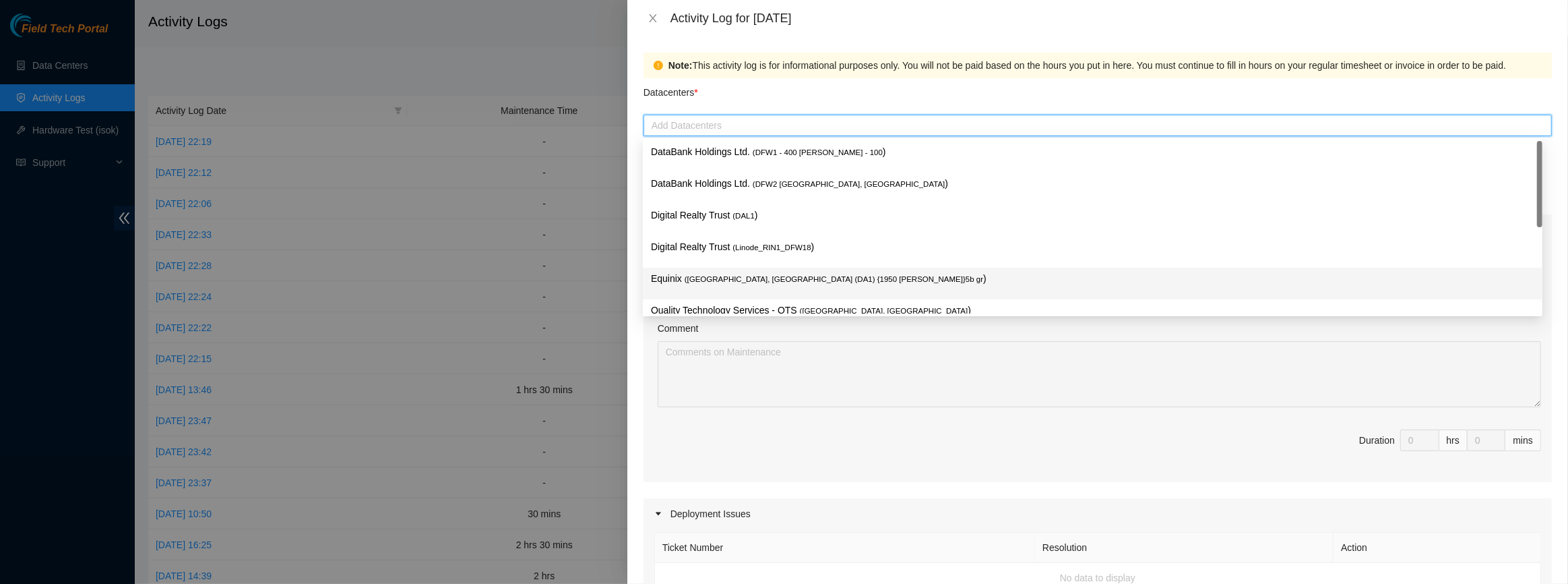
click at [709, 270] on div "Equinix ( [GEOGRAPHIC_DATA], [GEOGRAPHIC_DATA] (DA1) {1950 [PERSON_NAME]}5b gr )" at bounding box center [1093, 283] width 900 height 32
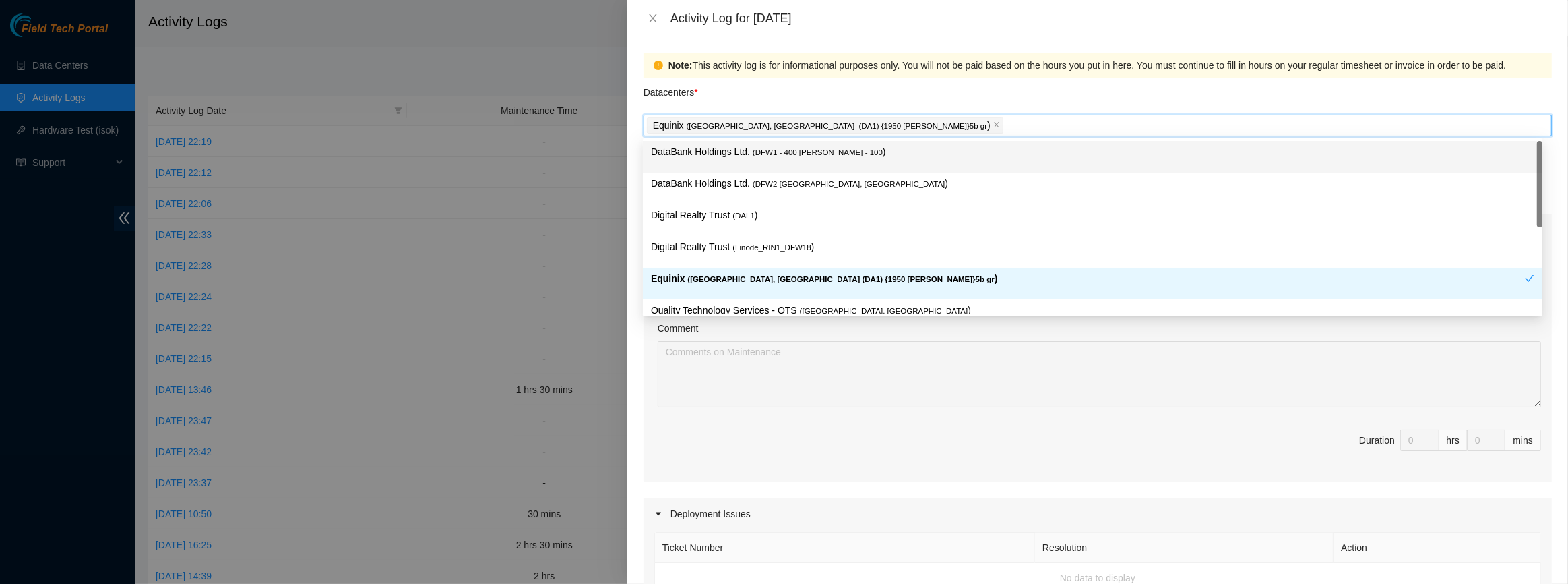
click at [708, 60] on div "Note: This activity log is for informational purposes only. You will not be pai…" at bounding box center [1104, 65] width 873 height 15
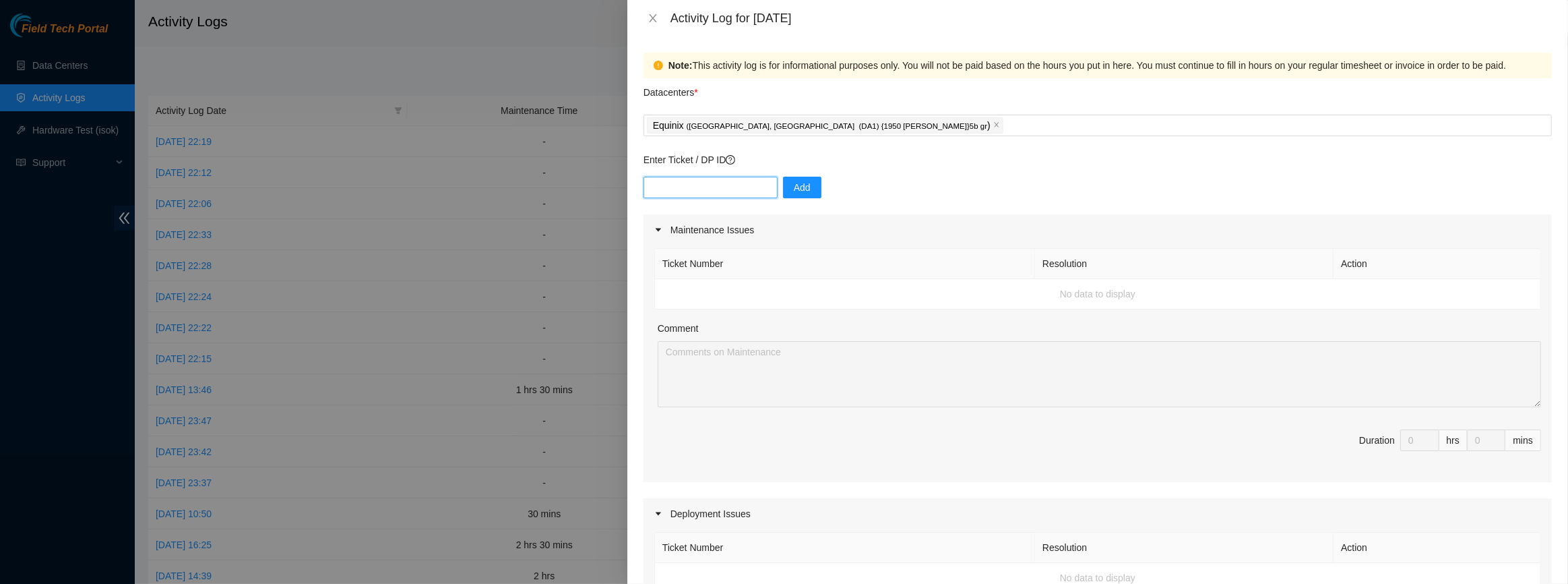
click at [711, 186] on input "text" at bounding box center [710, 187] width 134 height 22
paste input "DP84331"
type input "DP84331"
click at [794, 183] on span "Add" at bounding box center [803, 187] width 17 height 15
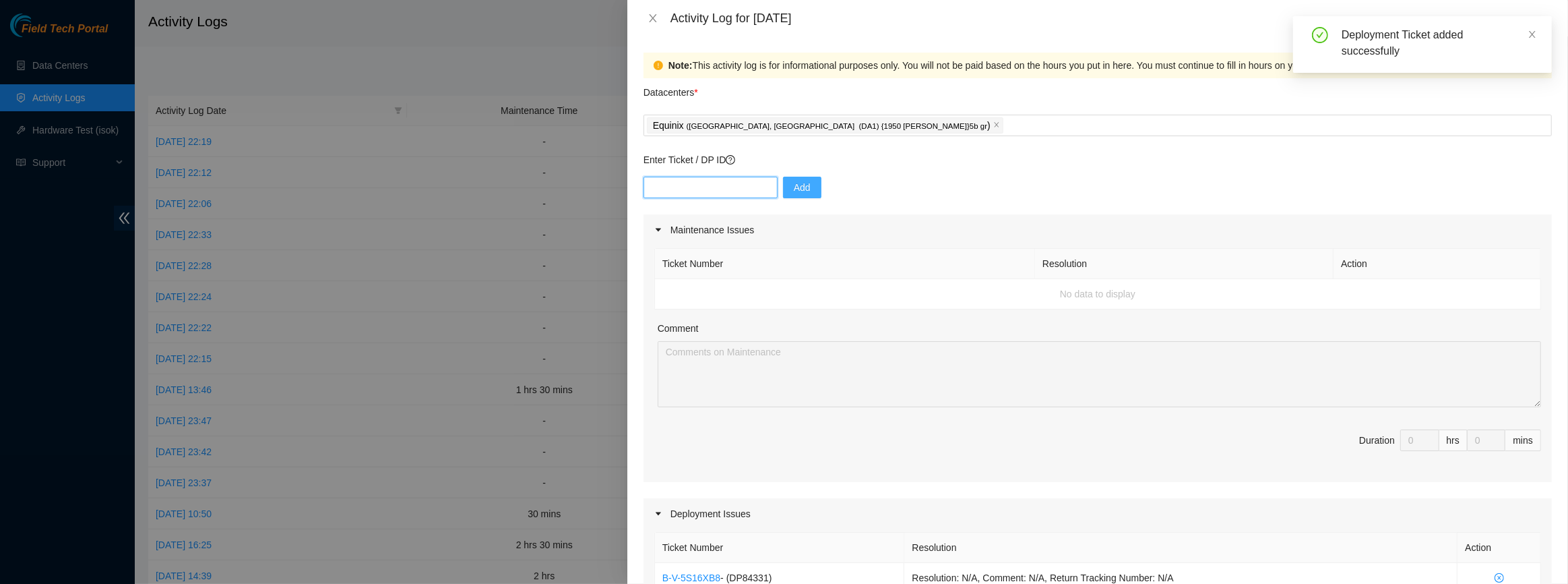
click at [733, 179] on input "text" at bounding box center [710, 187] width 134 height 22
paste input "DP84333"
type input "DP84333"
click at [800, 184] on button "Add" at bounding box center [802, 187] width 39 height 22
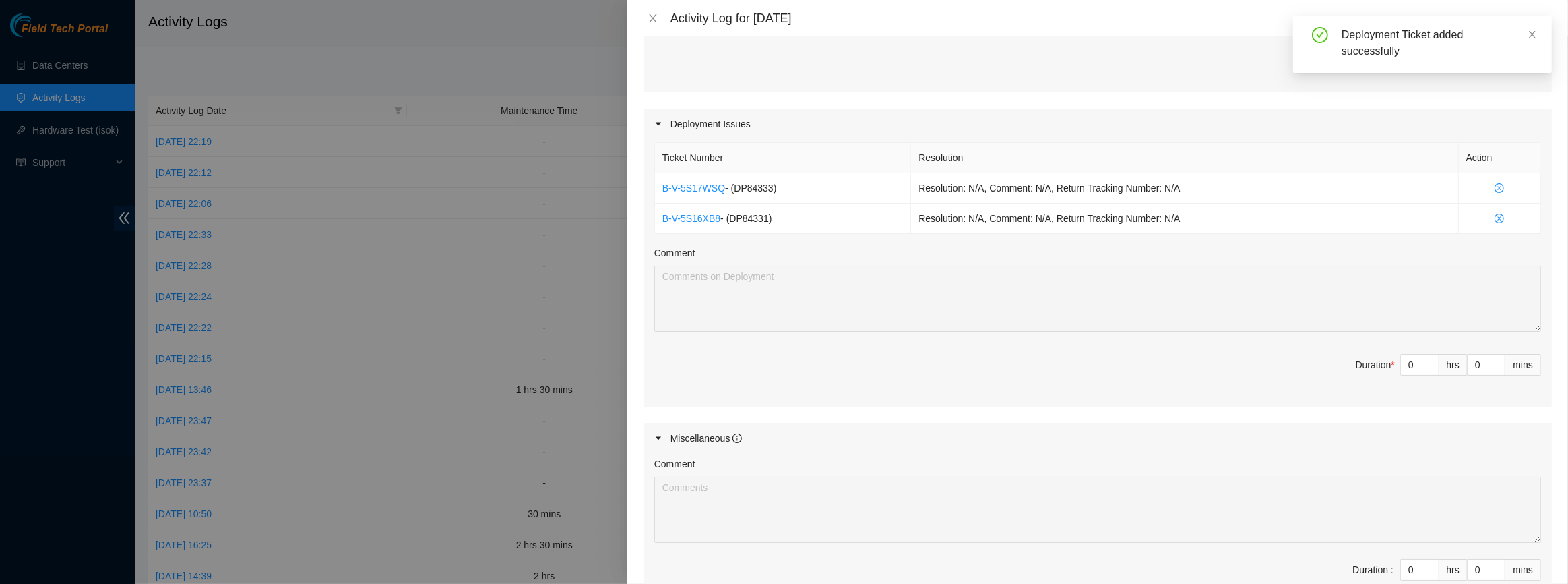
scroll to position [429, 0]
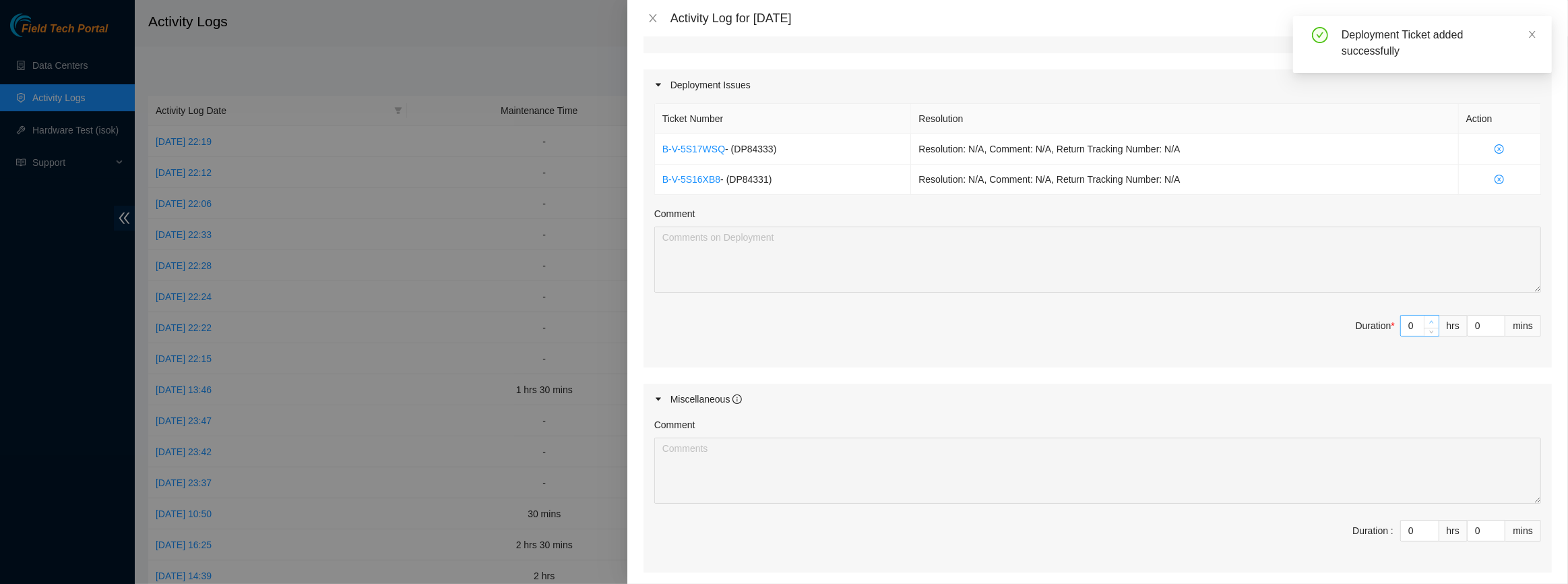
type input "1"
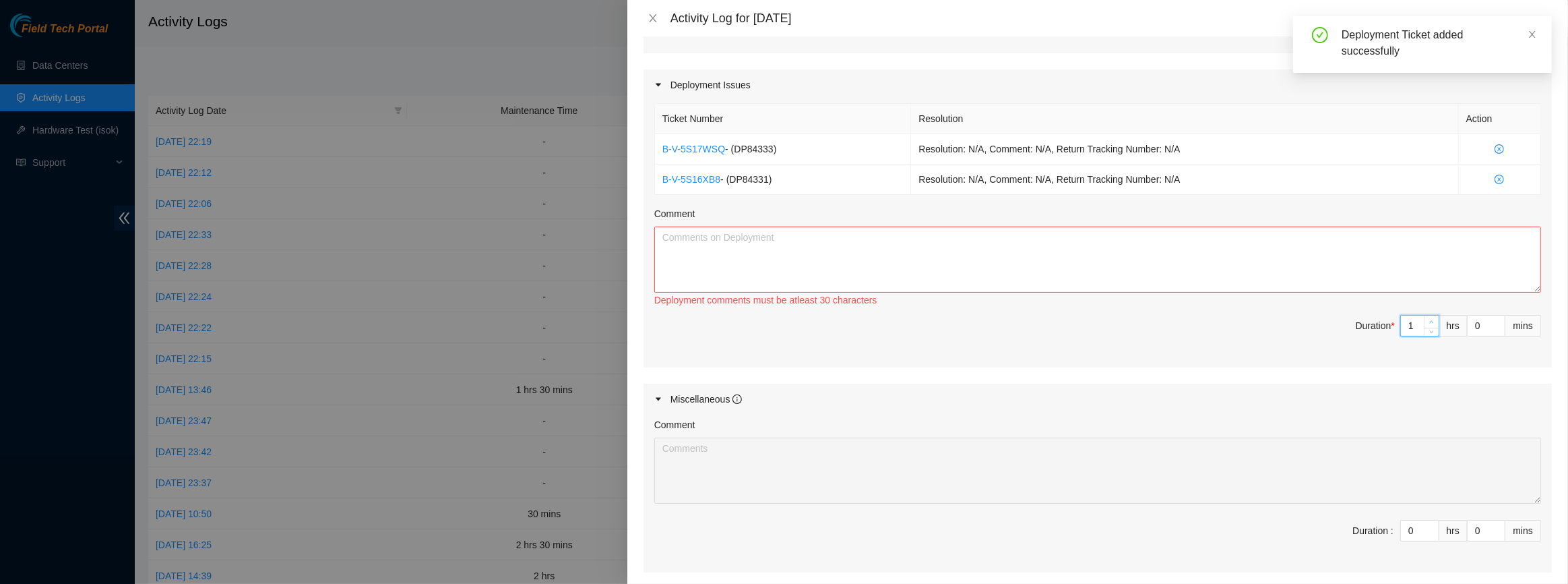
click at [1424, 316] on span "Increase Value" at bounding box center [1431, 322] width 15 height 12
type input "2"
click at [1424, 316] on span "Increase Value" at bounding box center [1431, 322] width 15 height 12
type input "3"
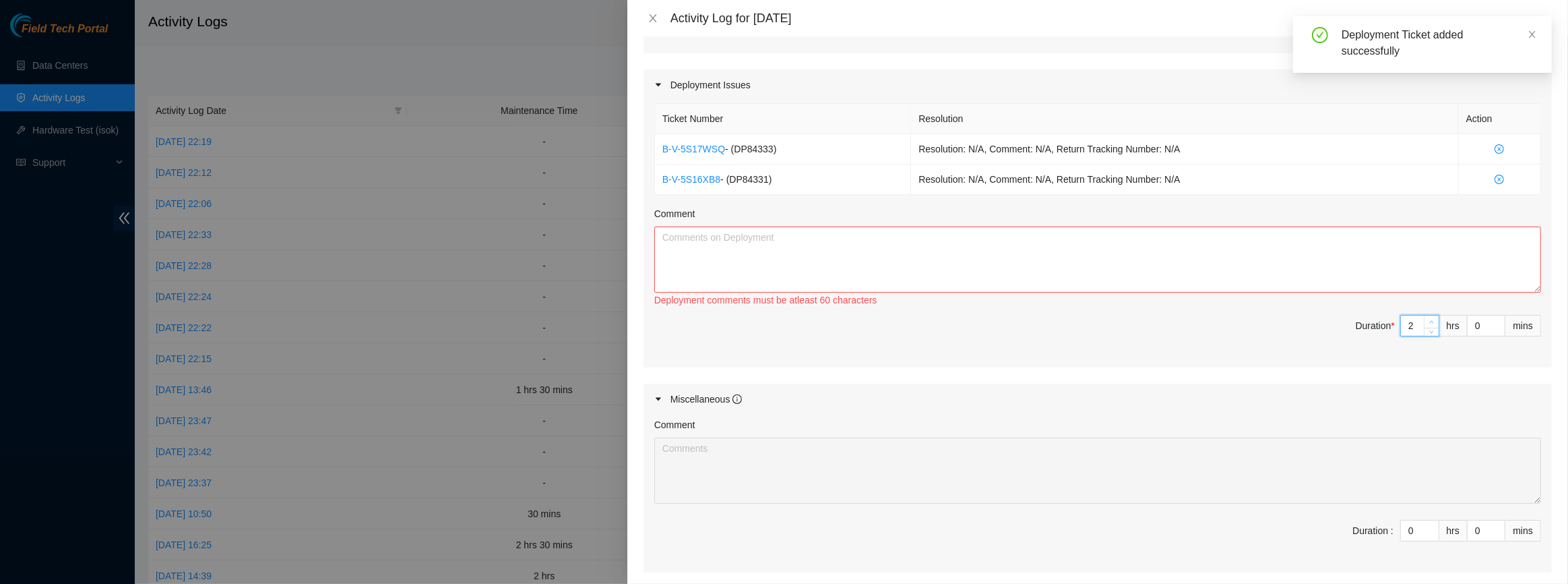
type input "3"
click at [1424, 316] on span "Increase Value" at bounding box center [1431, 322] width 15 height 12
type input "4"
click at [1424, 316] on span "Increase Value" at bounding box center [1431, 322] width 15 height 12
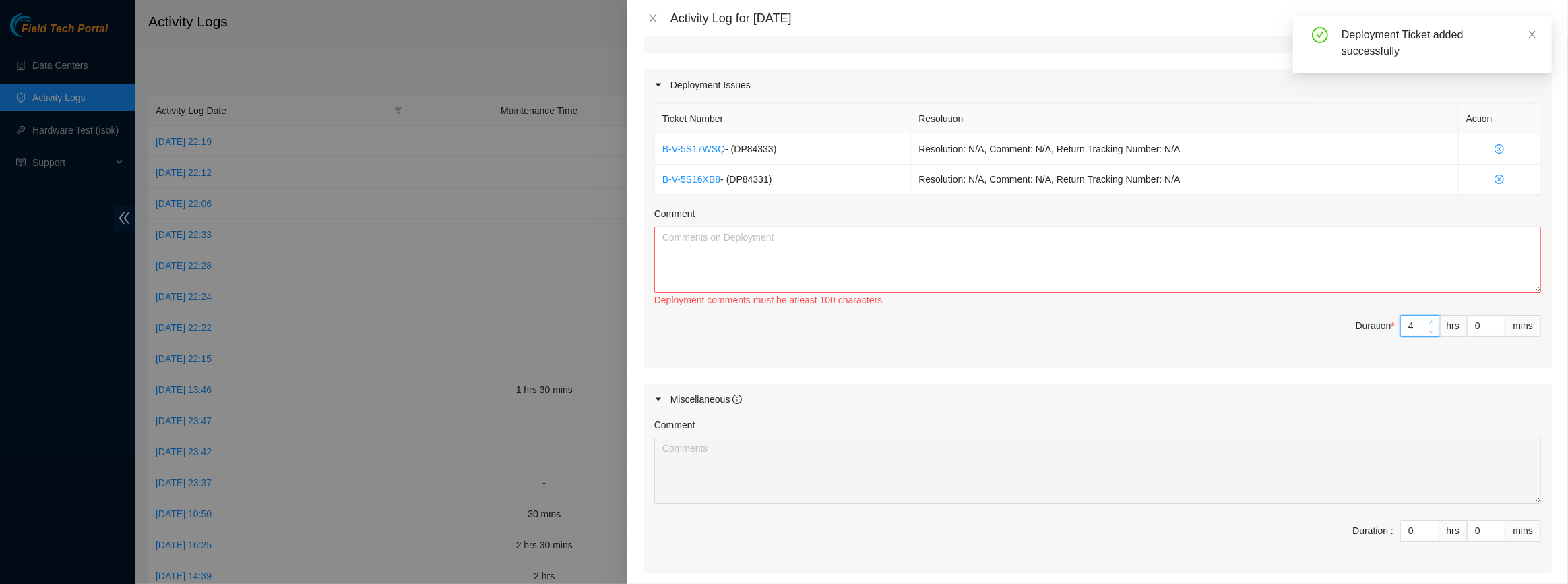
type input "5"
click at [1424, 316] on span "Increase Value" at bounding box center [1431, 322] width 15 height 12
type input "6"
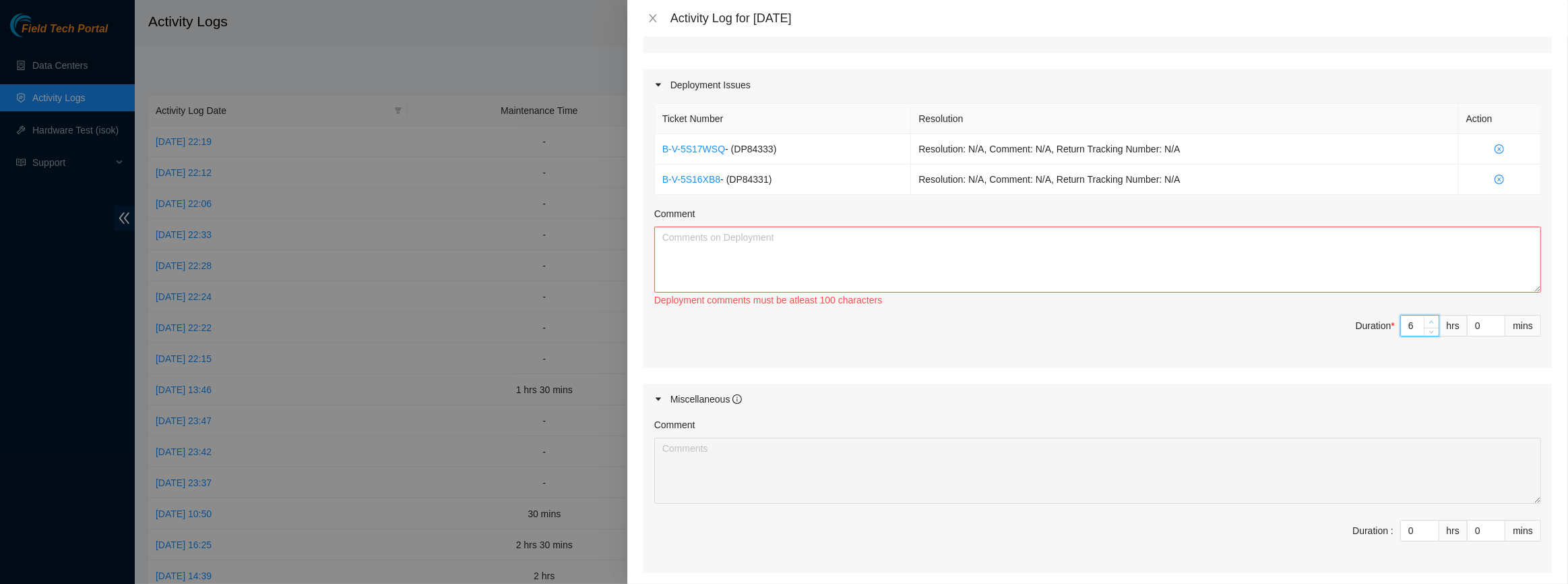
click at [1424, 316] on span "Increase Value" at bounding box center [1431, 322] width 15 height 12
type input "7"
click at [1424, 316] on span "Increase Value" at bounding box center [1431, 322] width 15 height 12
type input "8"
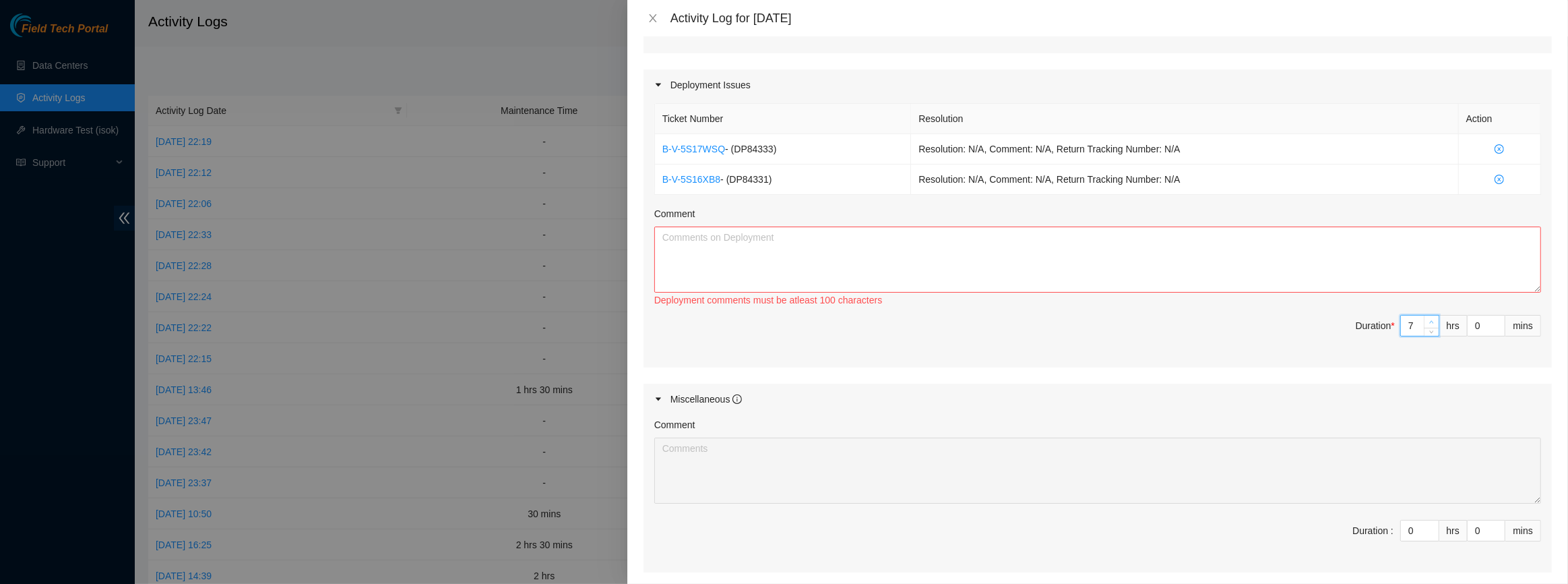
type input "8"
click at [1424, 316] on span "Increase Value" at bounding box center [1431, 322] width 15 height 12
click at [1148, 258] on textarea "Comment" at bounding box center [1097, 260] width 887 height 66
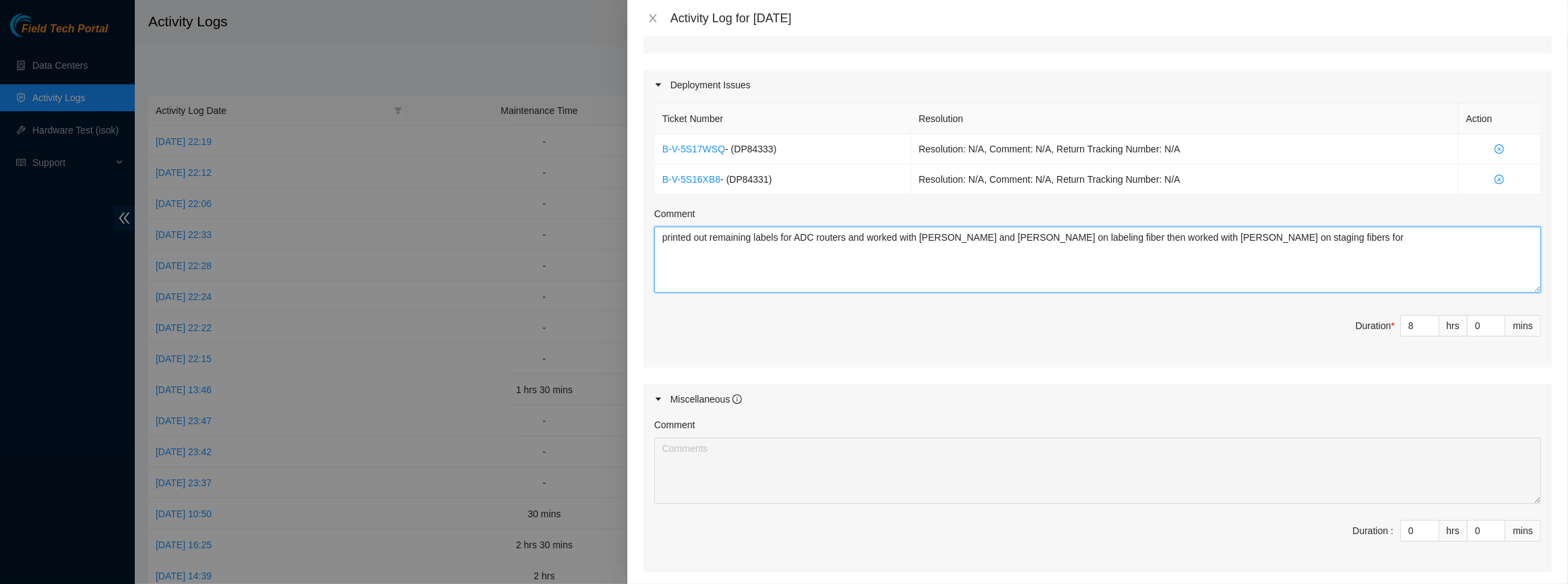
paste textarea "DP84333"
click at [918, 267] on textarea "printed out remaining labels for ADC routers and worked with [PERSON_NAME] and …" at bounding box center [1097, 260] width 887 height 66
paste textarea "DP84333"
type textarea "printed out remaining labels for ADC routers and worked with [PERSON_NAME] and …"
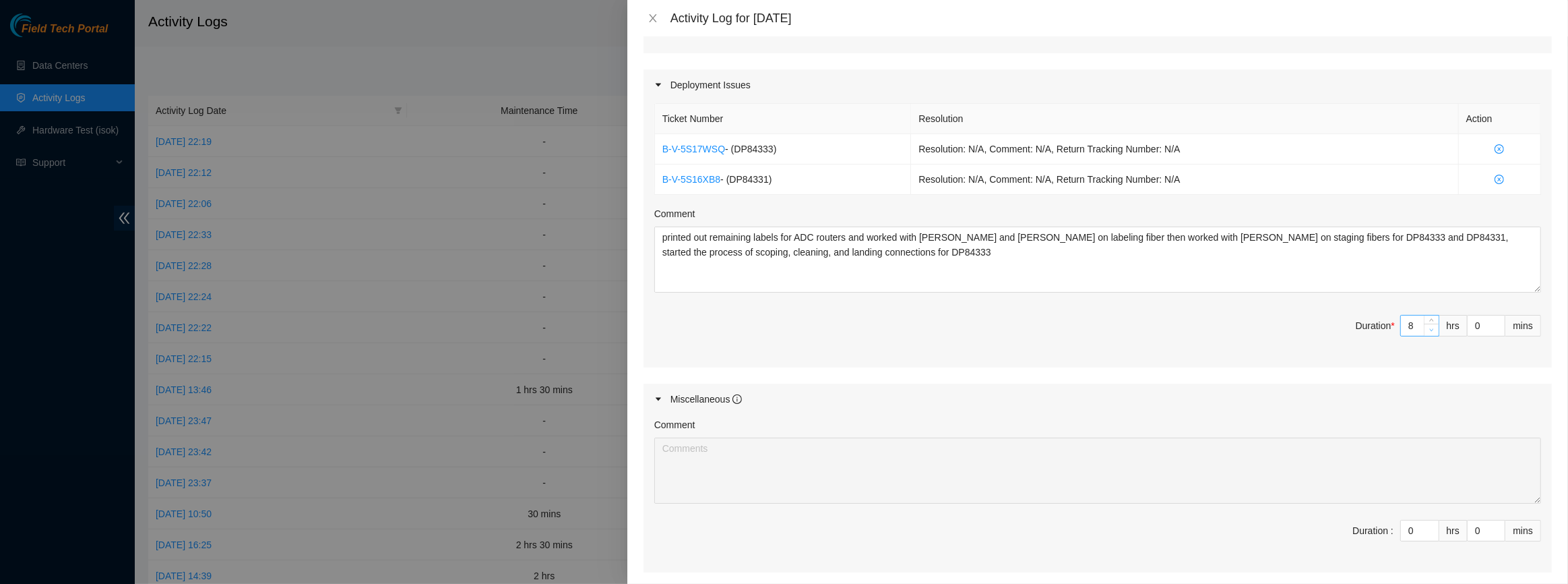
type input "7"
click at [1424, 326] on span "Decrease Value" at bounding box center [1431, 330] width 15 height 12
click at [1468, 320] on input "0" at bounding box center [1485, 325] width 37 height 20
type input "30"
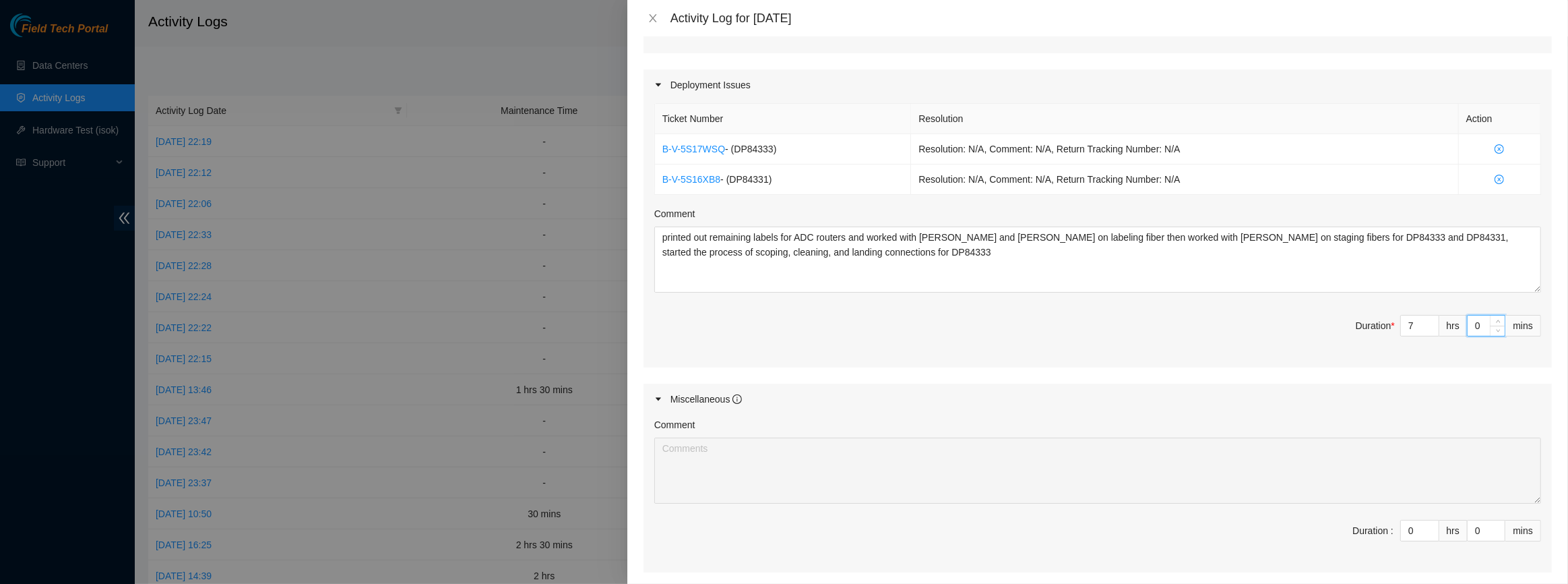
type input "30"
click at [1467, 531] on input "0" at bounding box center [1485, 530] width 37 height 20
type input "30"
type input "8"
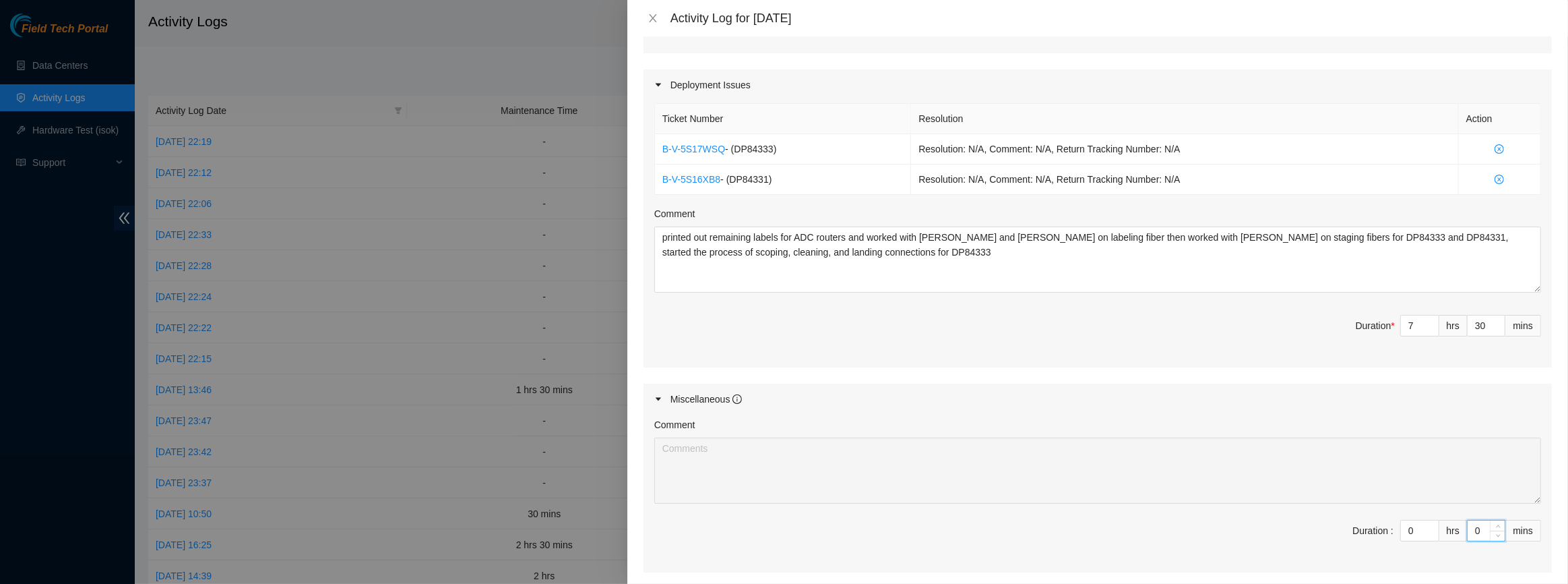
type input "0"
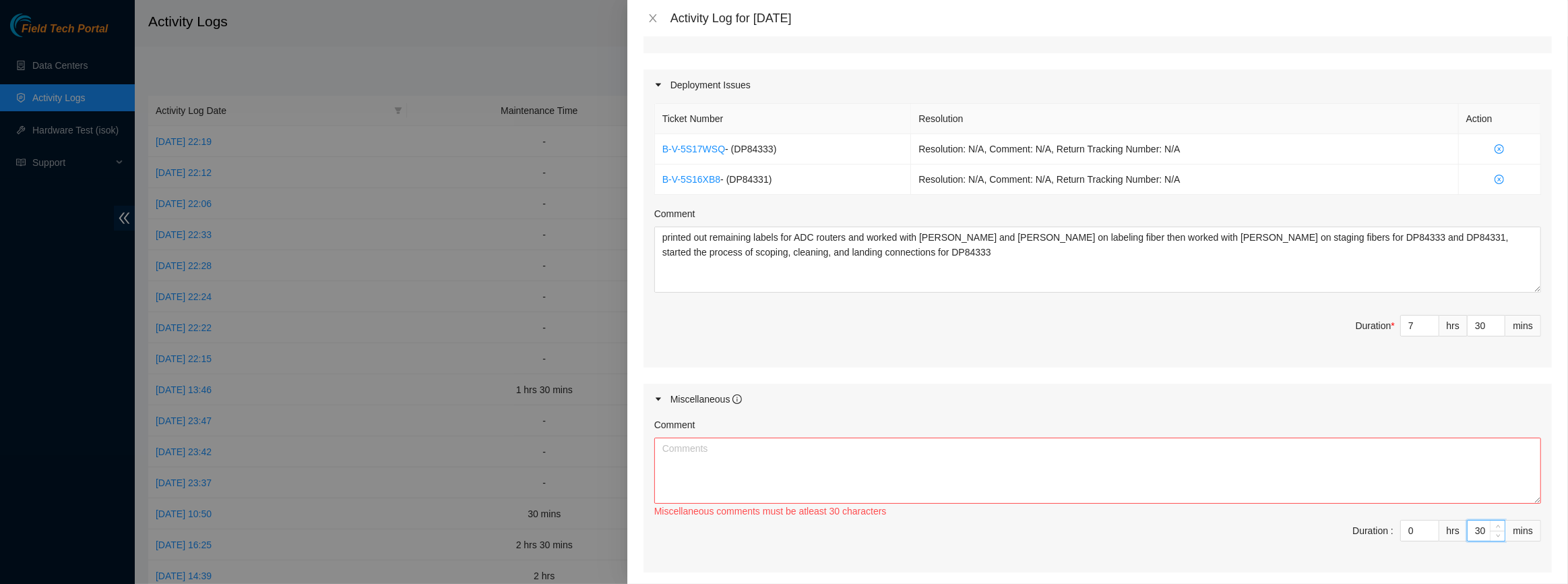
type input "30"
click at [875, 464] on textarea "Comment" at bounding box center [1097, 470] width 887 height 66
type textarea "worked with [PERSON_NAME] on planning power maintenance"
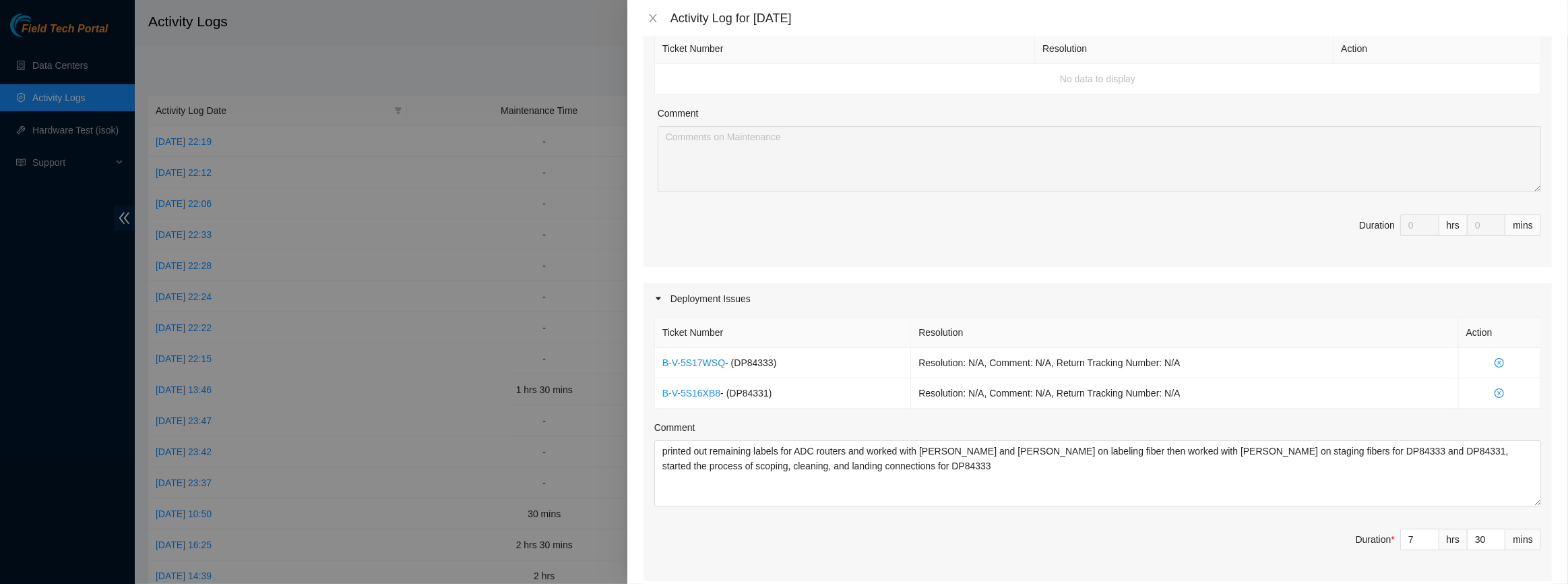
scroll to position [60, 0]
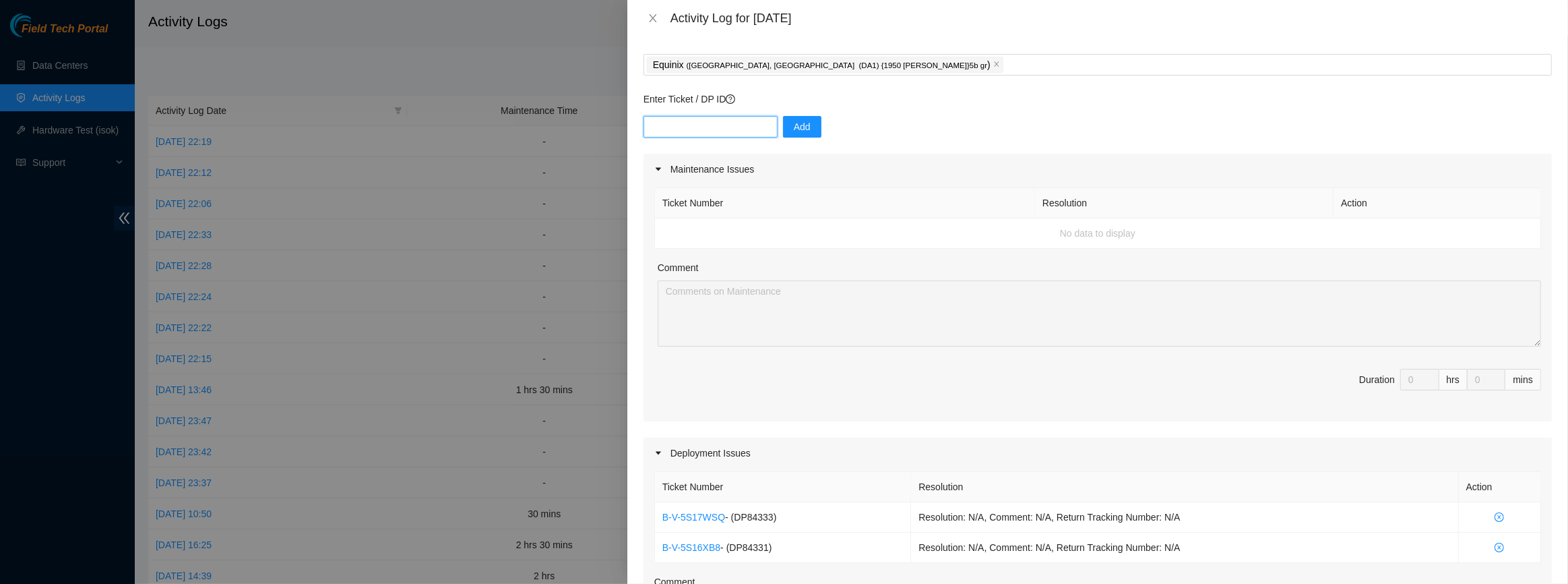
drag, startPoint x: 705, startPoint y: 115, endPoint x: 705, endPoint y: 122, distance: 7.0
click at [705, 122] on input "text" at bounding box center [710, 126] width 134 height 22
paste input "DP80287"
type input "DP80287"
click at [794, 120] on span "Add" at bounding box center [803, 126] width 17 height 15
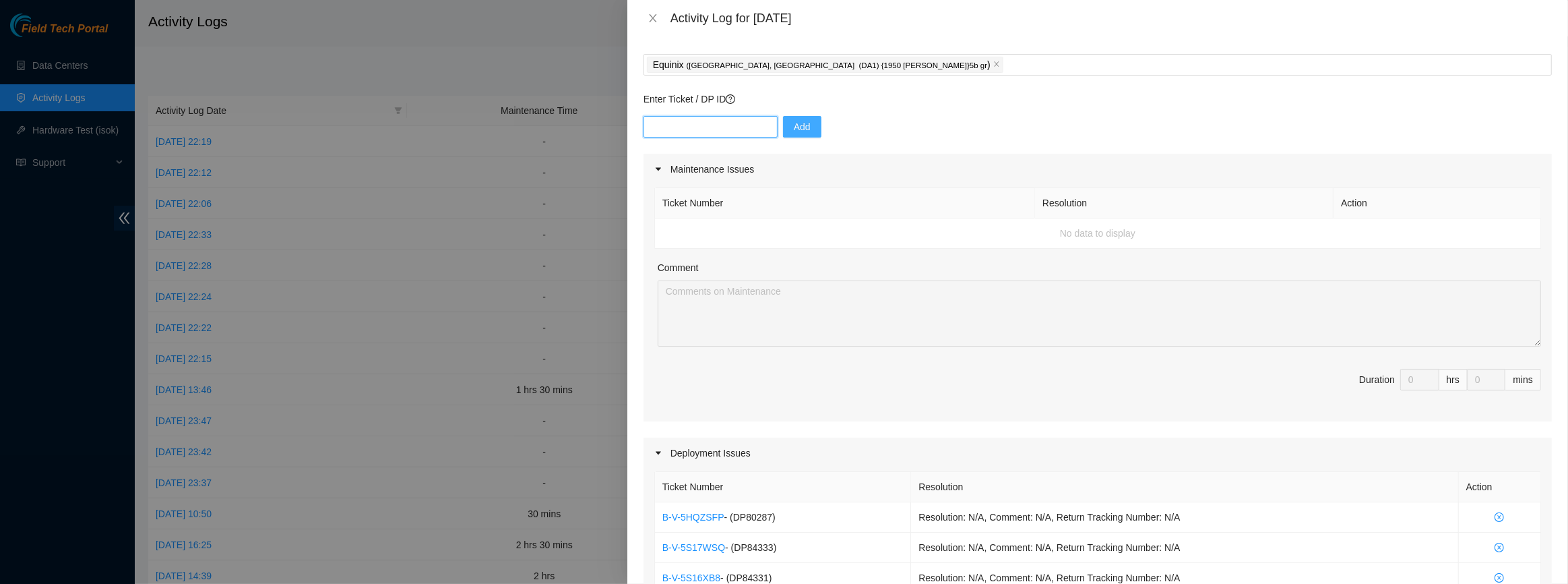
click at [673, 125] on input "text" at bounding box center [710, 126] width 134 height 22
paste input "DP80287"
type input "DP80287"
click at [794, 129] on span "Add" at bounding box center [803, 126] width 17 height 15
click at [725, 129] on input "text" at bounding box center [710, 126] width 134 height 22
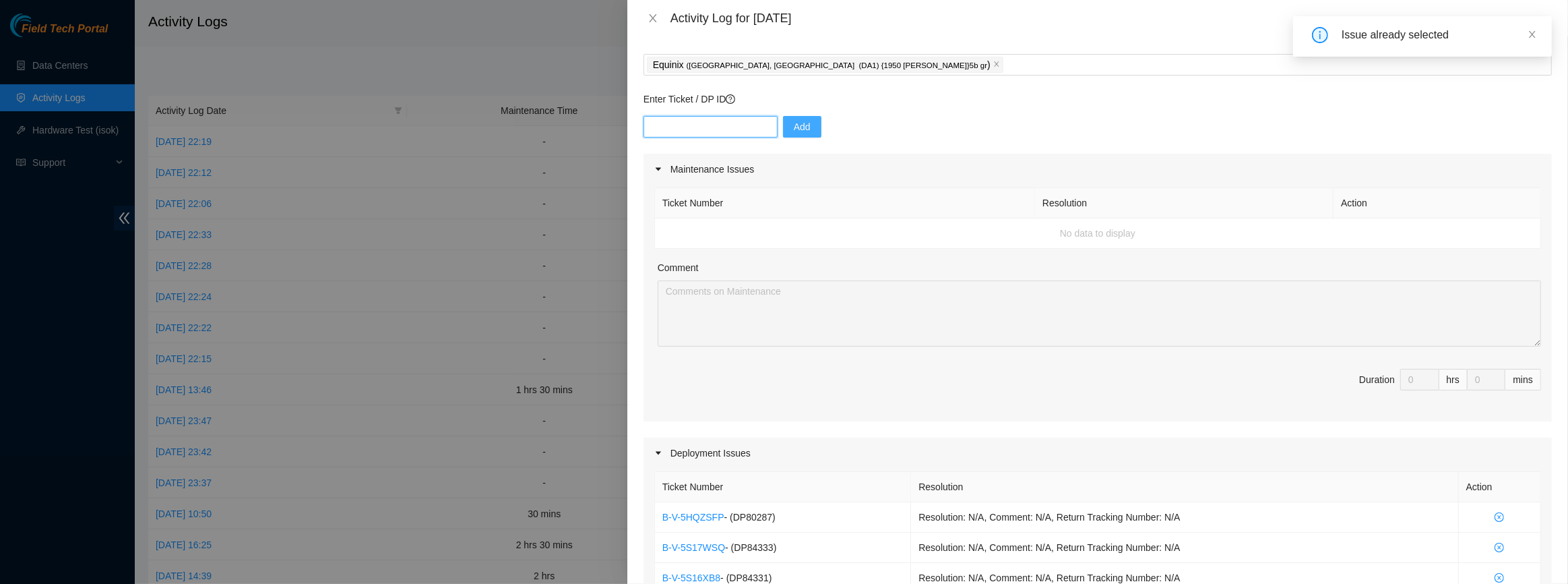
paste input "DP80287"
type input "DP80288"
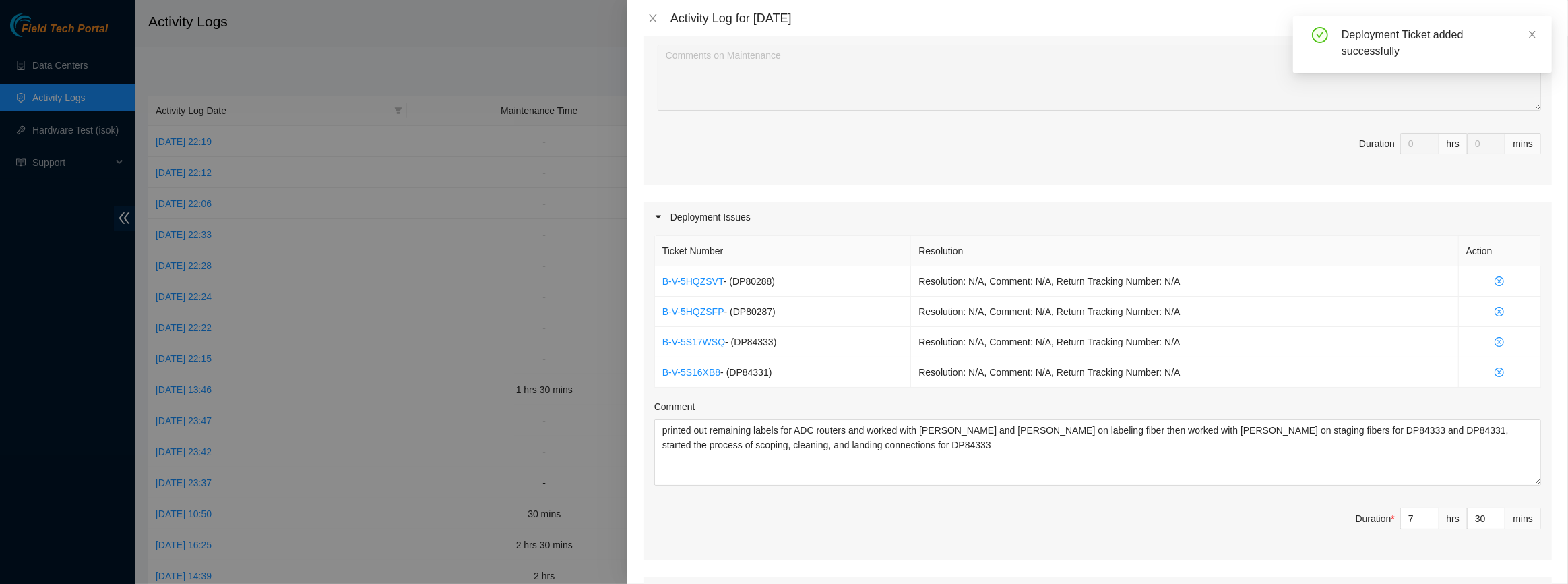
scroll to position [367, 0]
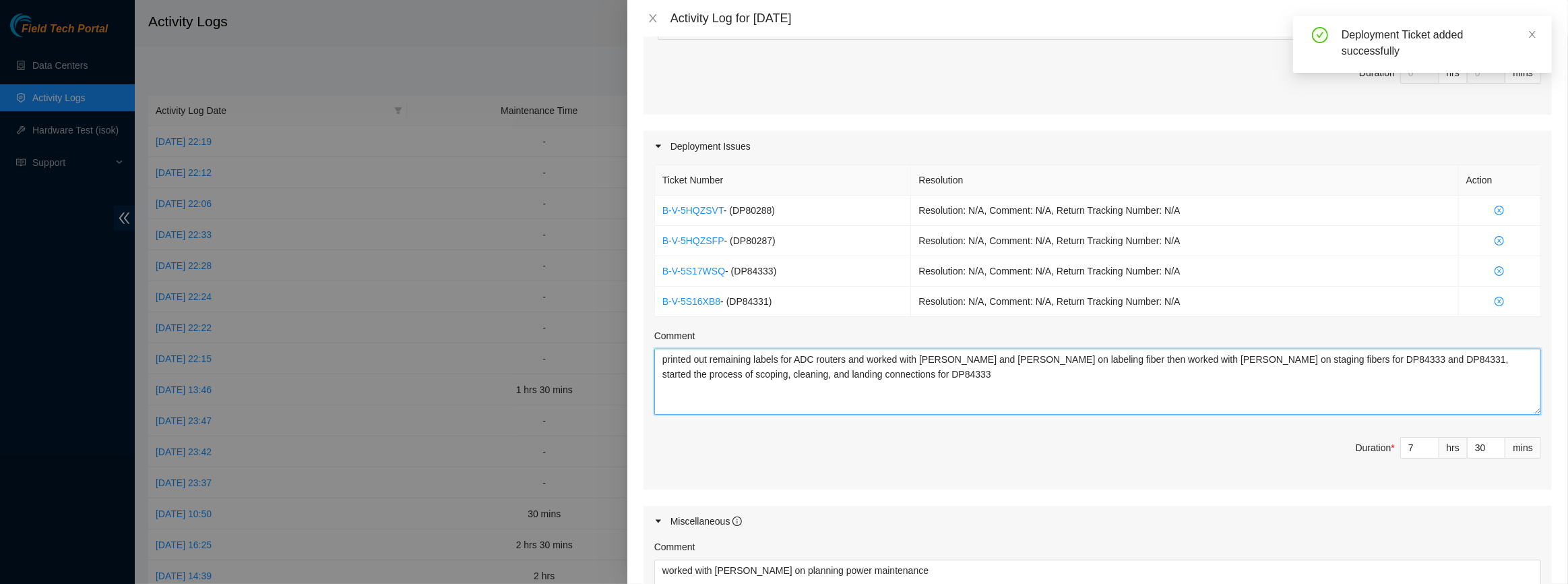
click at [901, 392] on textarea "printed out remaining labels for ADC routers and worked with [PERSON_NAME] and …" at bounding box center [1097, 381] width 887 height 66
paste textarea "DP80287"
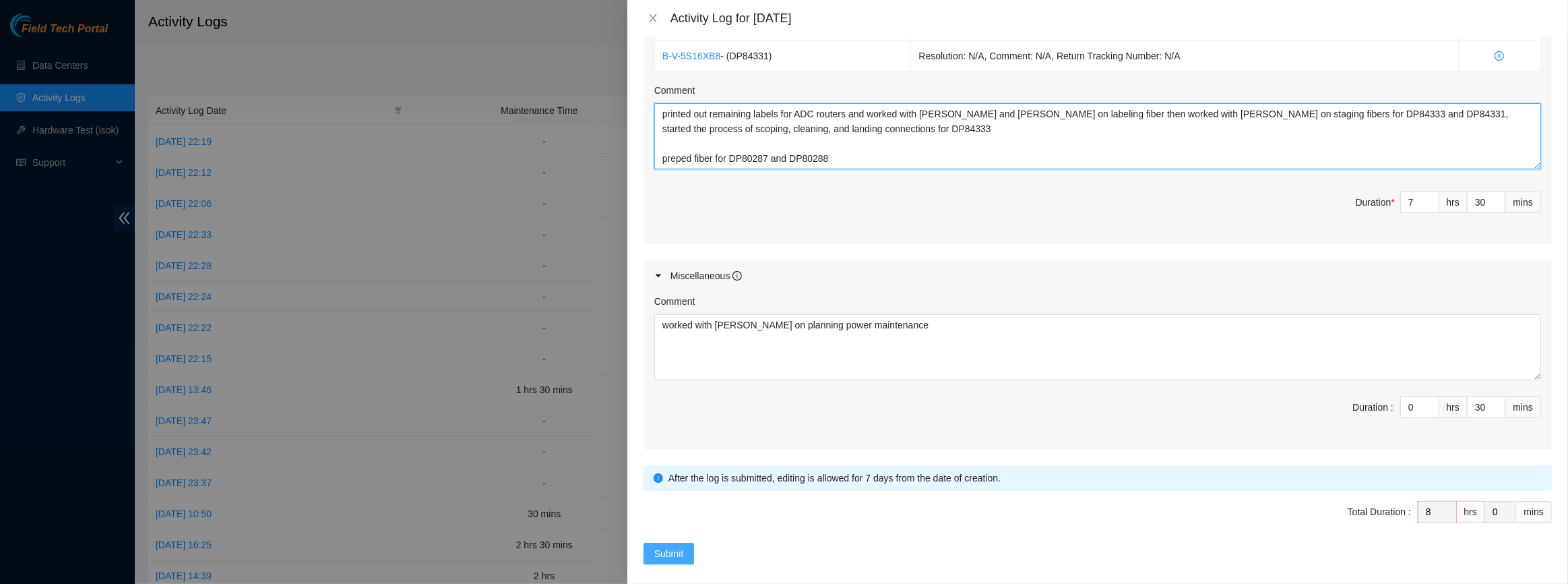
type textarea "printed out remaining labels for ADC routers and worked with [PERSON_NAME] and …"
click at [680, 547] on span "Submit" at bounding box center [669, 553] width 29 height 15
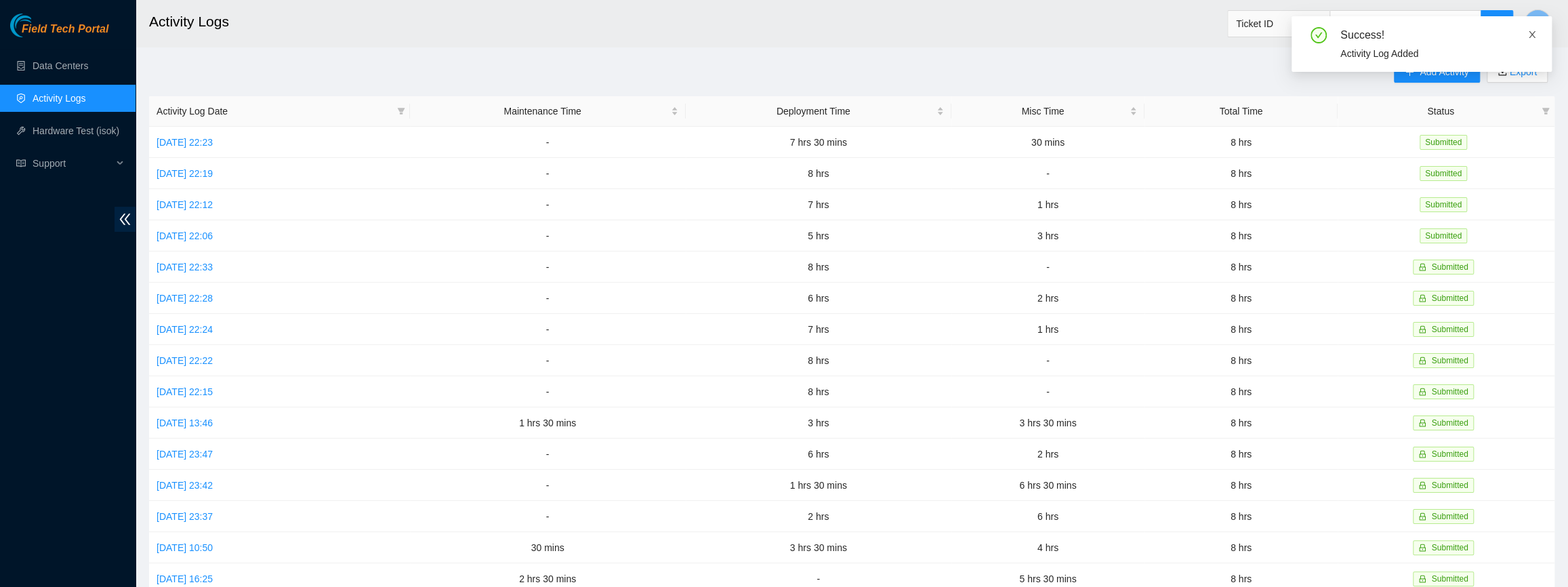
click at [1531, 35] on icon "close" at bounding box center [1532, 34] width 10 height 10
click at [1439, 73] on span "Add Activity" at bounding box center [1444, 71] width 49 height 15
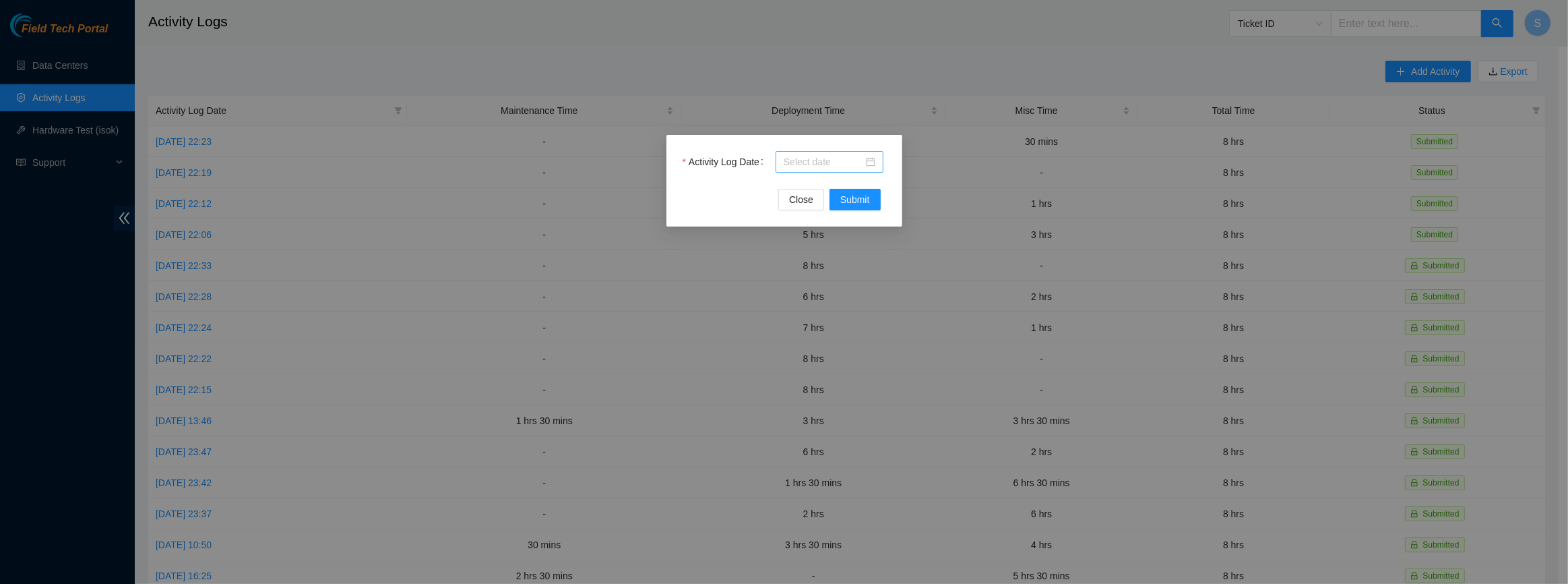
click at [835, 158] on input "Activity Log Date" at bounding box center [823, 161] width 79 height 15
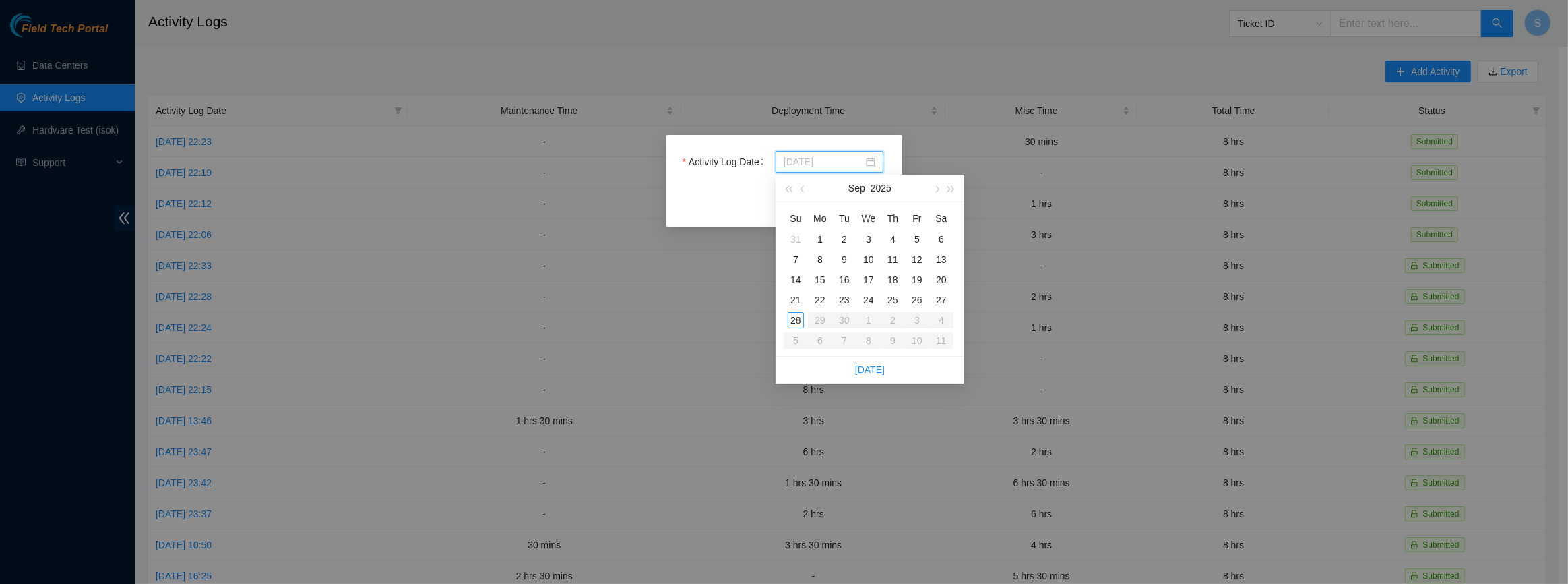
type input "[DATE]"
click at [910, 296] on div "26" at bounding box center [916, 299] width 16 height 16
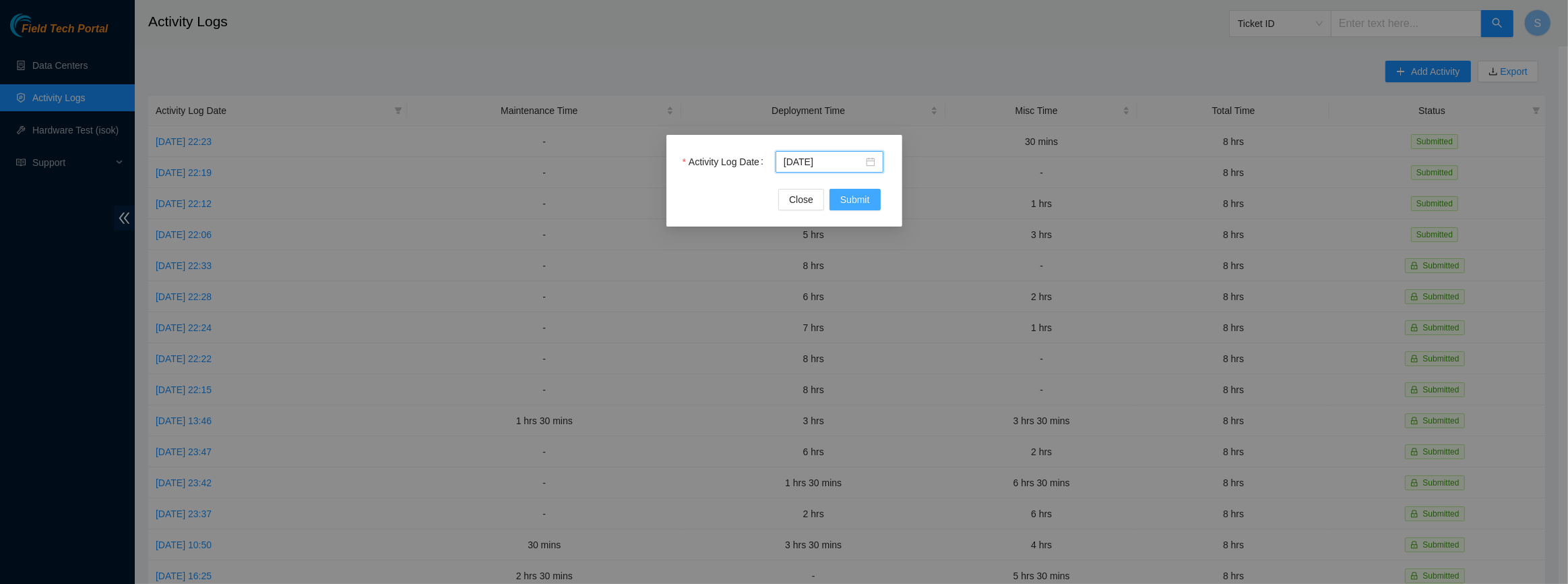
click at [871, 196] on button "Submit" at bounding box center [854, 199] width 51 height 22
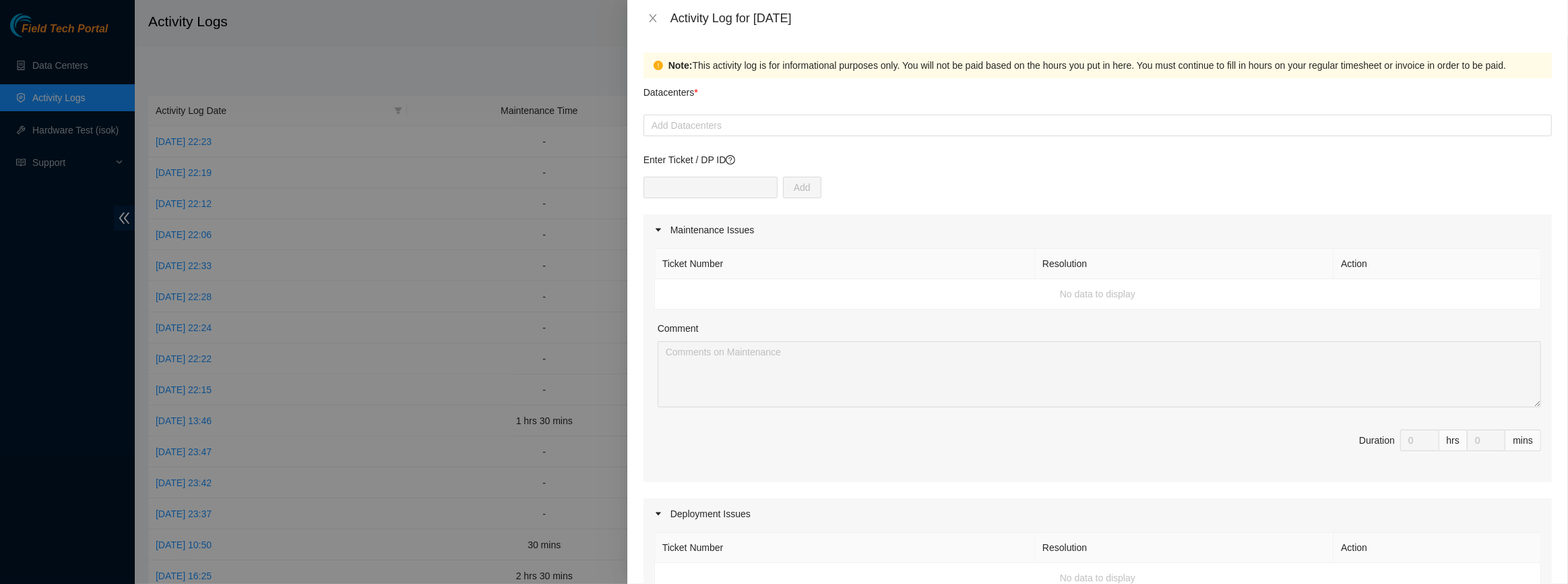
click at [730, 204] on div "Add" at bounding box center [1097, 196] width 909 height 38
click at [742, 122] on div at bounding box center [1097, 125] width 902 height 16
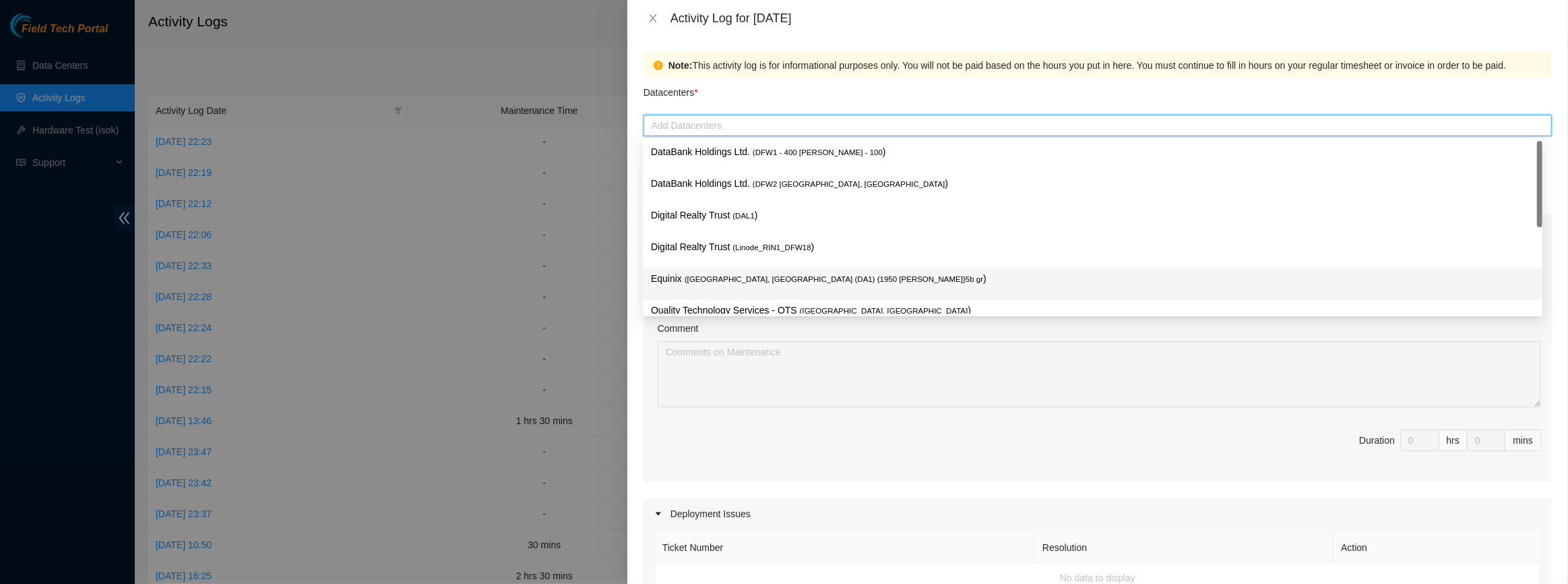
click at [718, 271] on p "Equinix ( [GEOGRAPHIC_DATA], [GEOGRAPHIC_DATA] (DA1) {1950 [PERSON_NAME]}5b gr )" at bounding box center [1092, 279] width 884 height 16
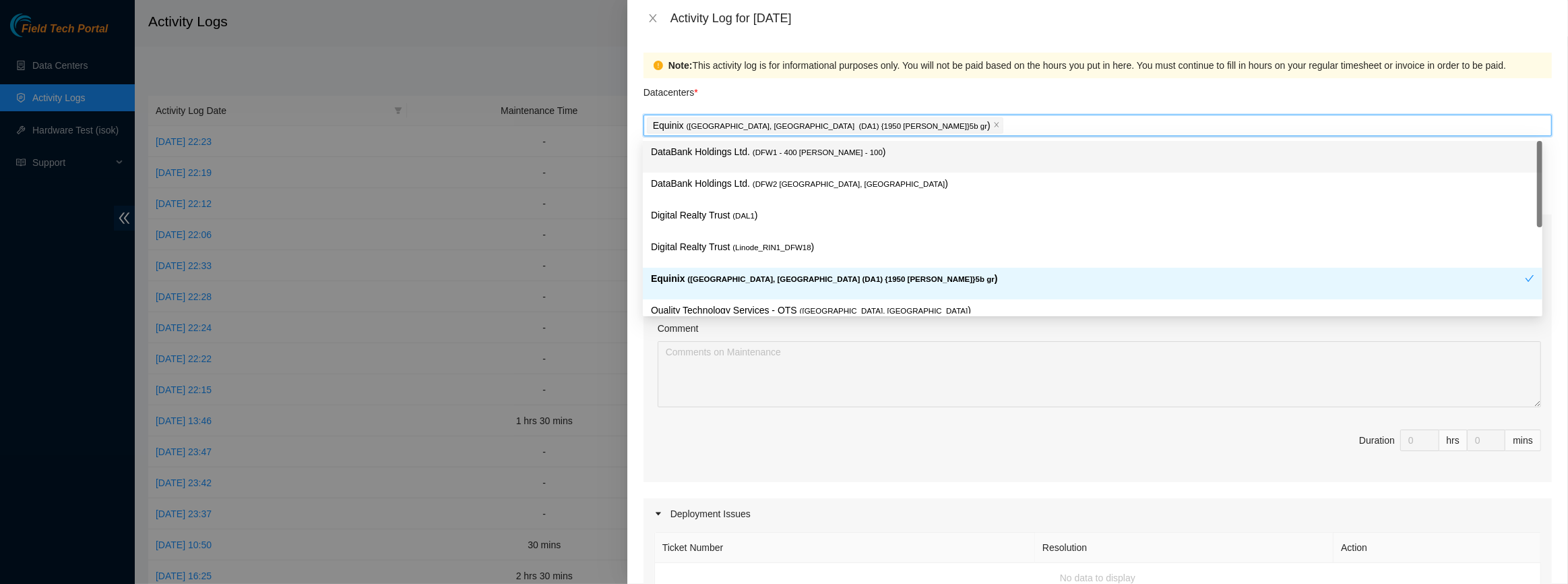
click at [828, 41] on div "Note: This activity log is for informational purposes only. You will not be pai…" at bounding box center [1097, 310] width 940 height 548
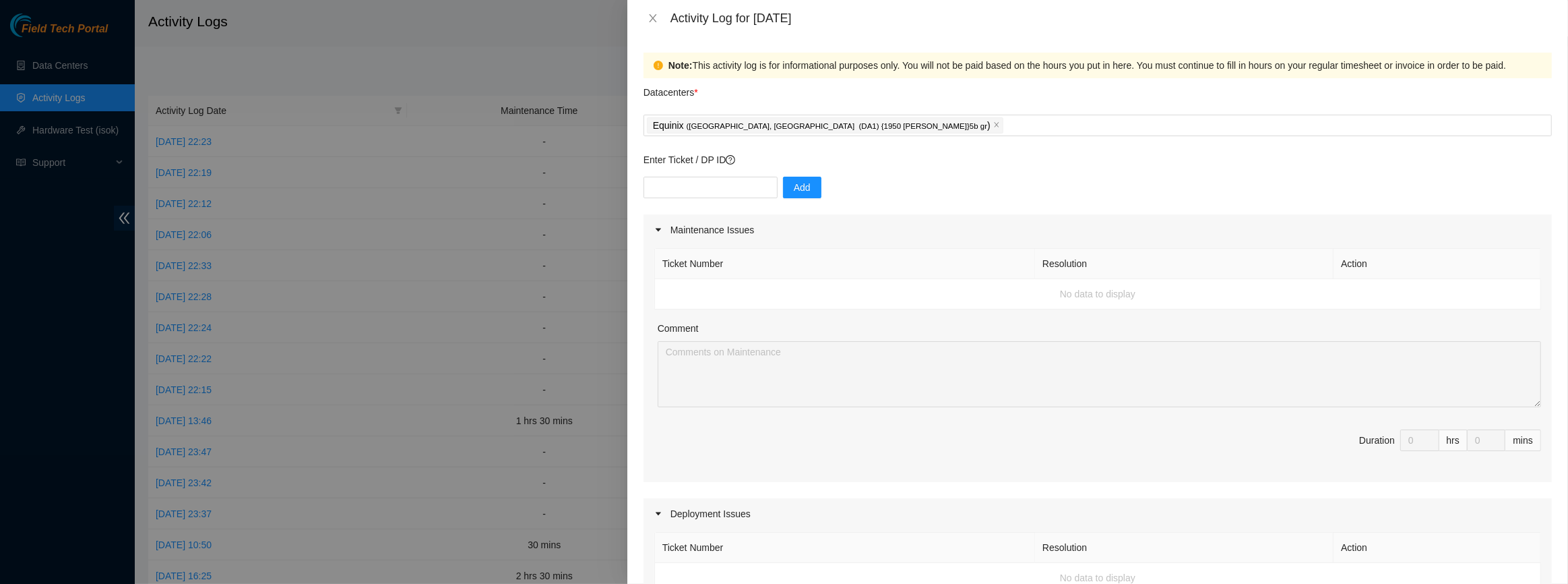
click at [653, 25] on div "Activity Log for [DATE]" at bounding box center [1097, 18] width 909 height 15
click at [647, 22] on icon "close" at bounding box center [653, 18] width 11 height 11
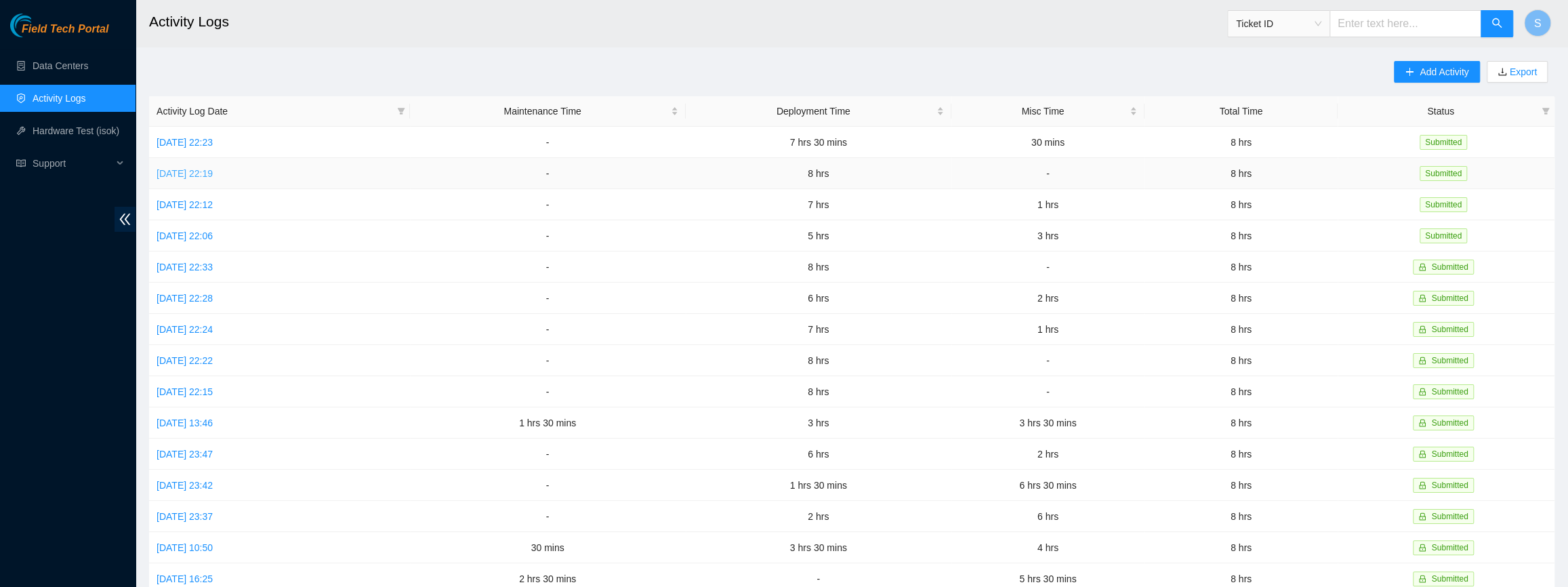
click at [198, 168] on link "[DATE] 22:19" at bounding box center [185, 173] width 56 height 11
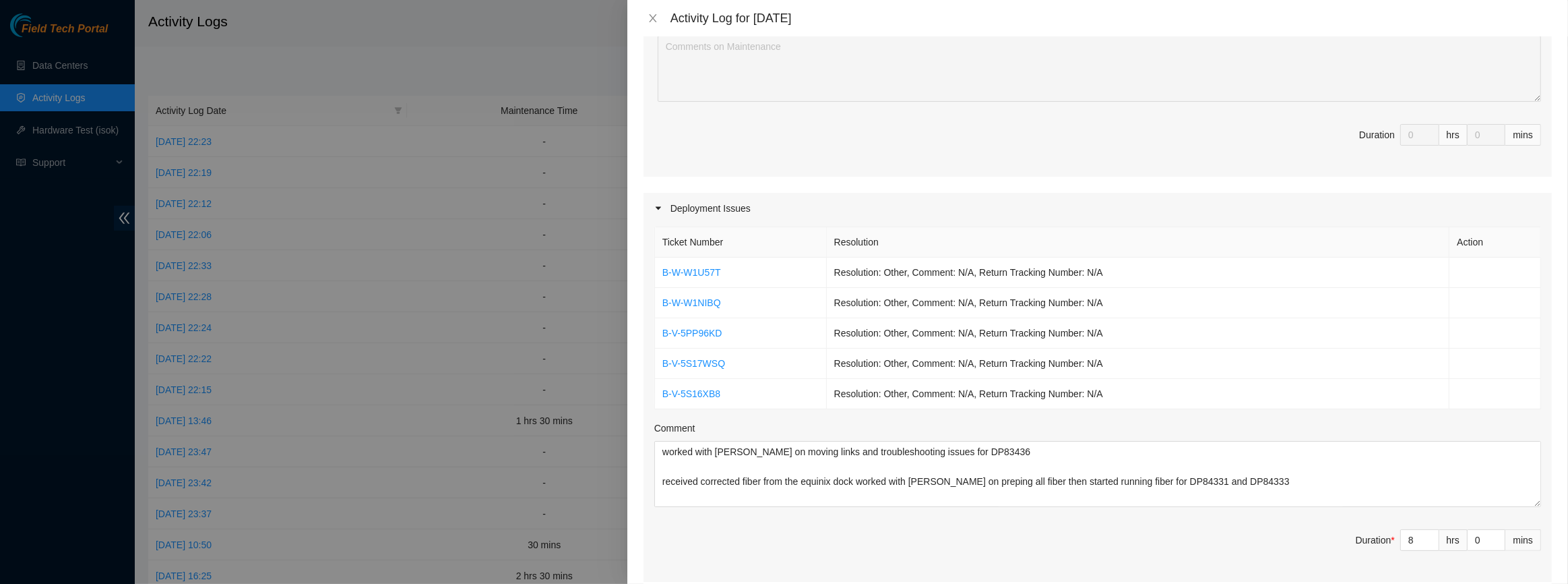
scroll to position [306, 0]
click at [1002, 447] on textarea "worked with [PERSON_NAME] on moving links and troubleshooting issues for DP8343…" at bounding box center [1097, 473] width 887 height 66
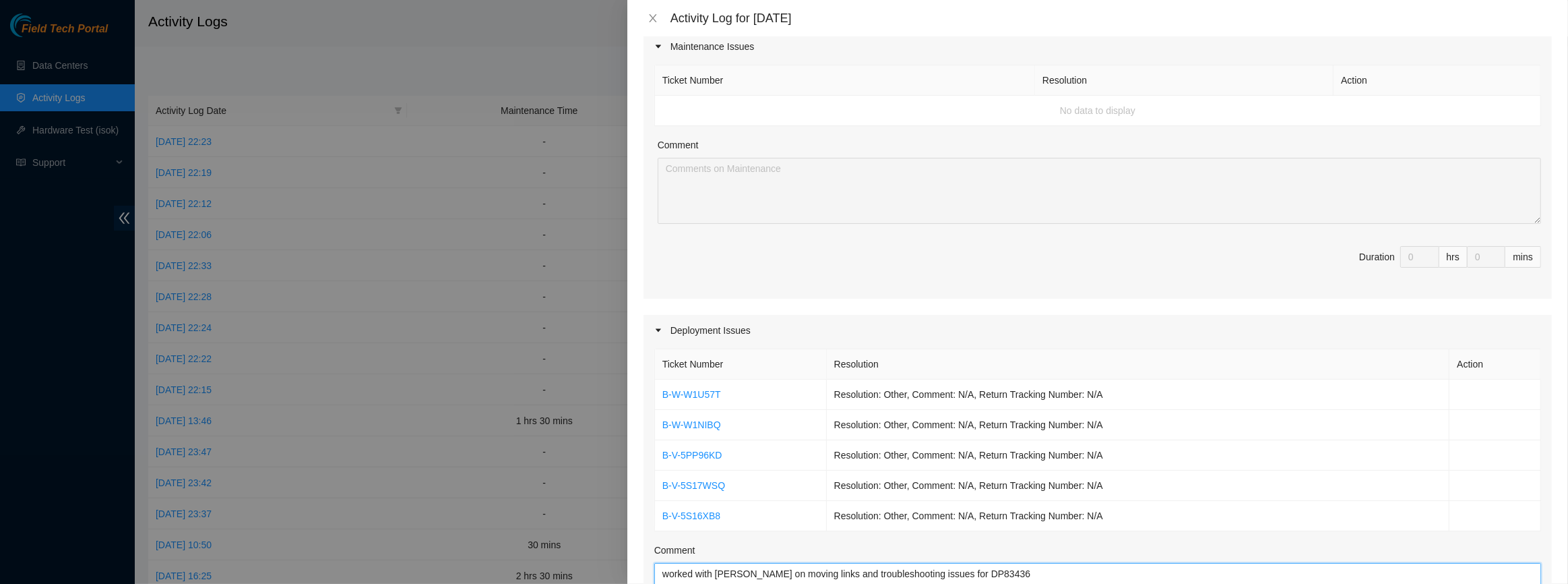
scroll to position [0, 0]
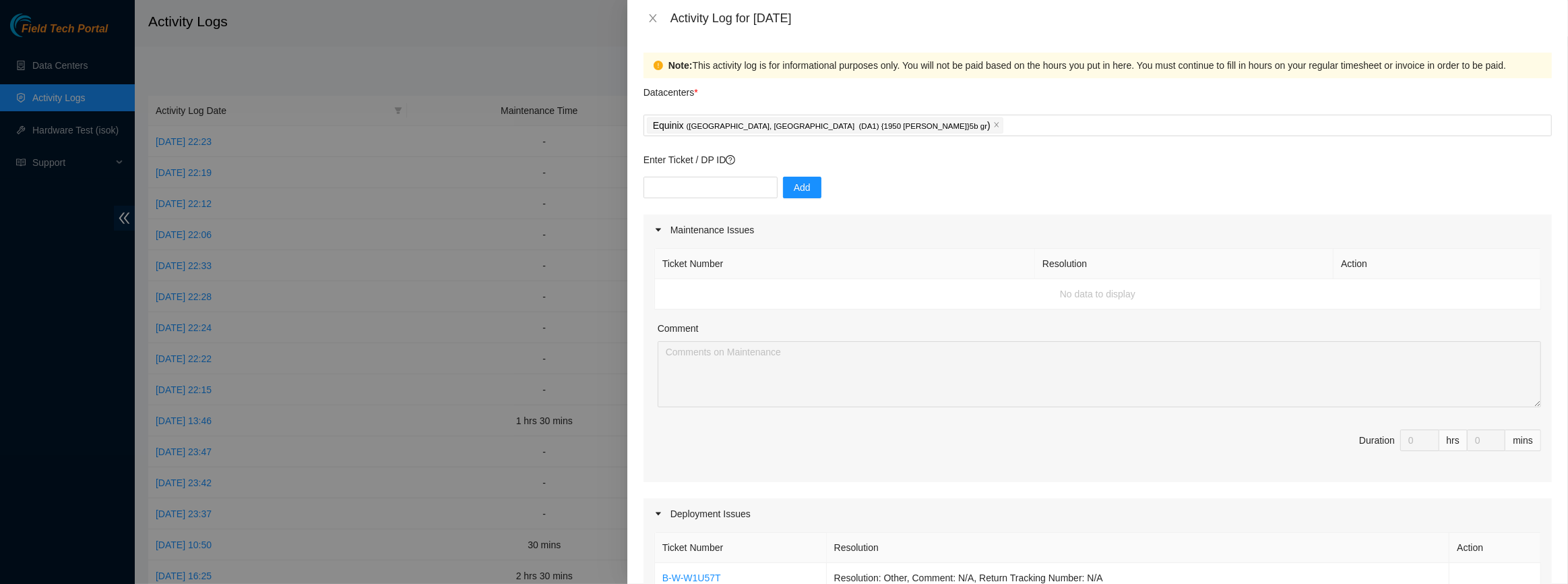
click at [649, 8] on div "Activity Log for [DATE]" at bounding box center [1097, 18] width 940 height 36
click at [647, 14] on button "Close" at bounding box center [653, 18] width 19 height 13
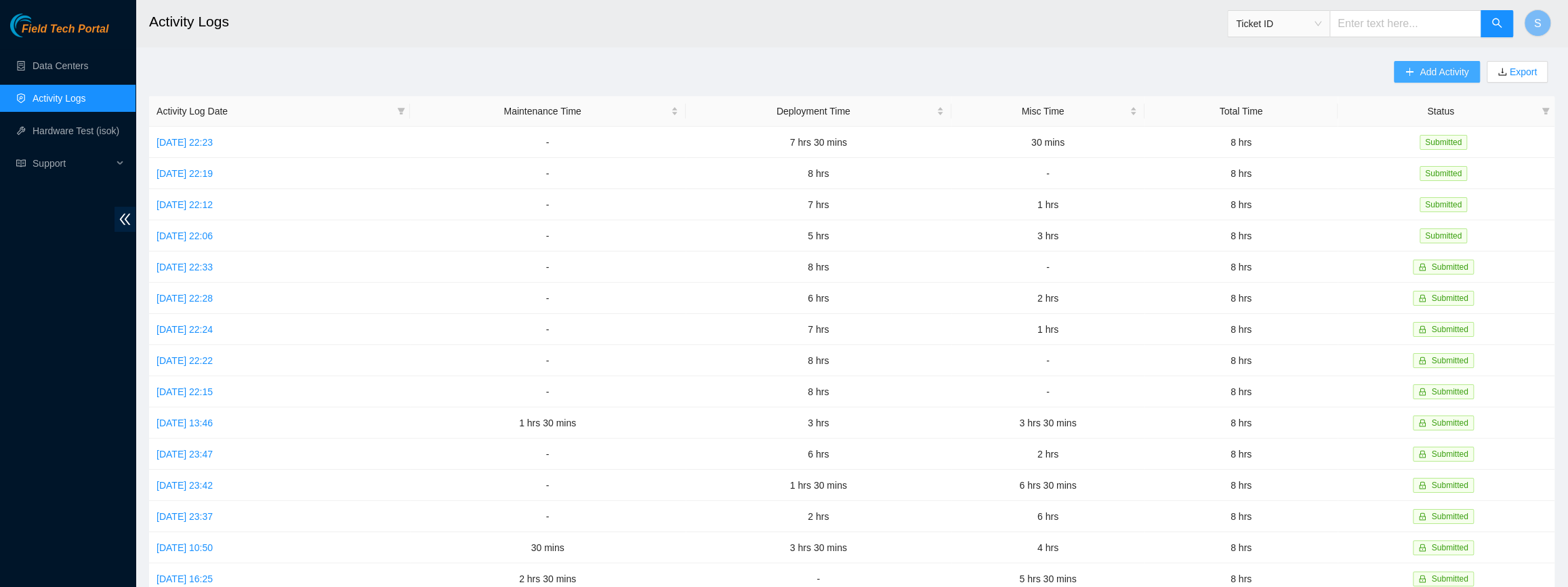
click at [1424, 74] on span "Add Activity" at bounding box center [1444, 71] width 49 height 15
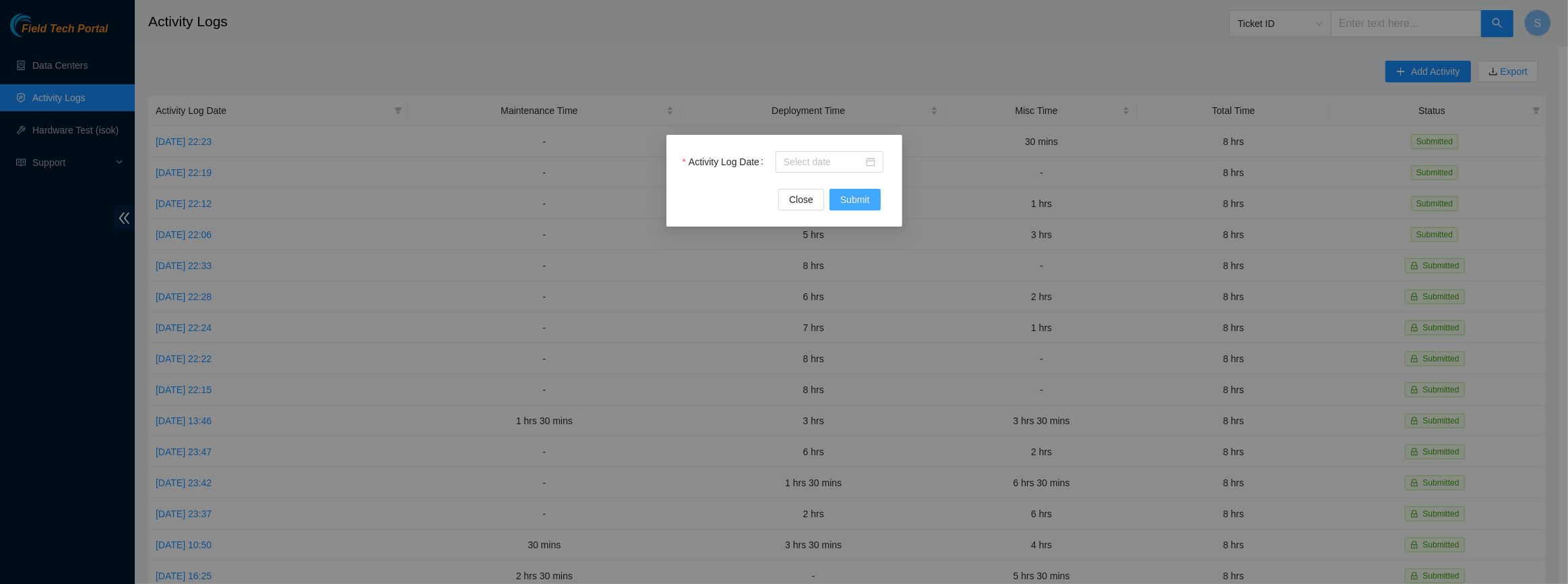
click at [865, 201] on span "Submit" at bounding box center [855, 199] width 29 height 15
click at [810, 164] on input "Activity Log Date" at bounding box center [823, 161] width 79 height 15
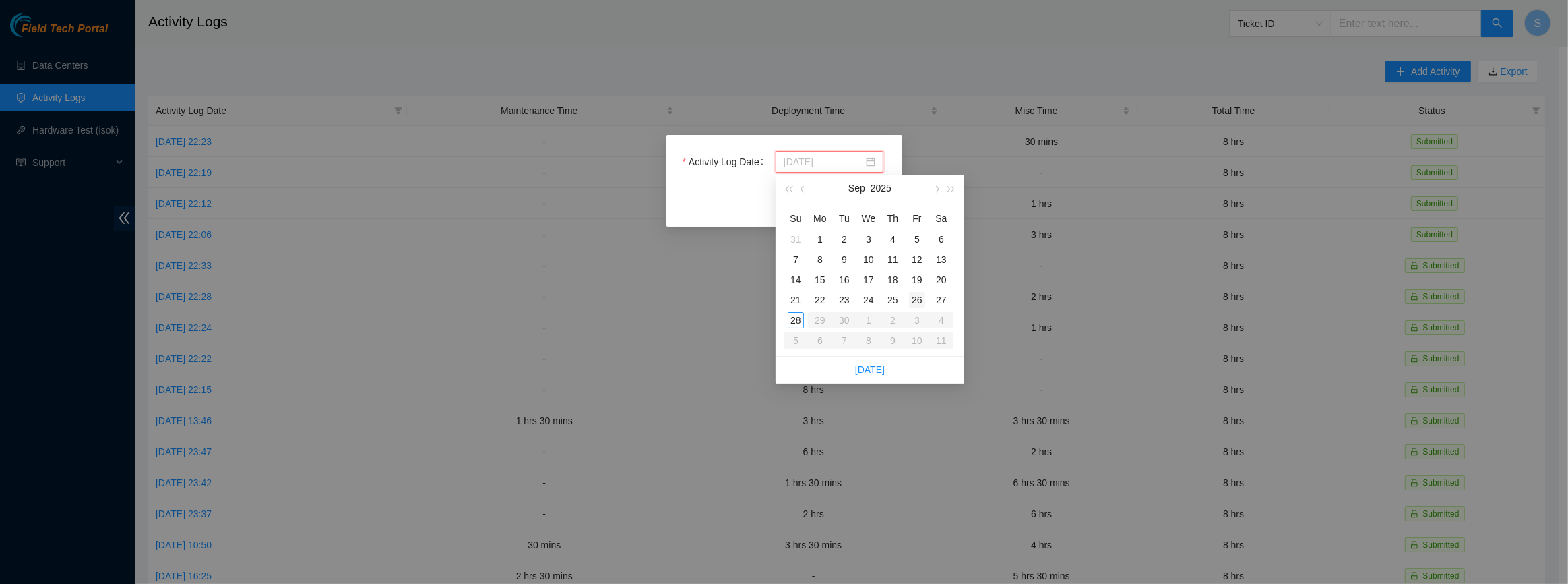
type input "[DATE]"
click at [922, 298] on div "26" at bounding box center [916, 299] width 16 height 16
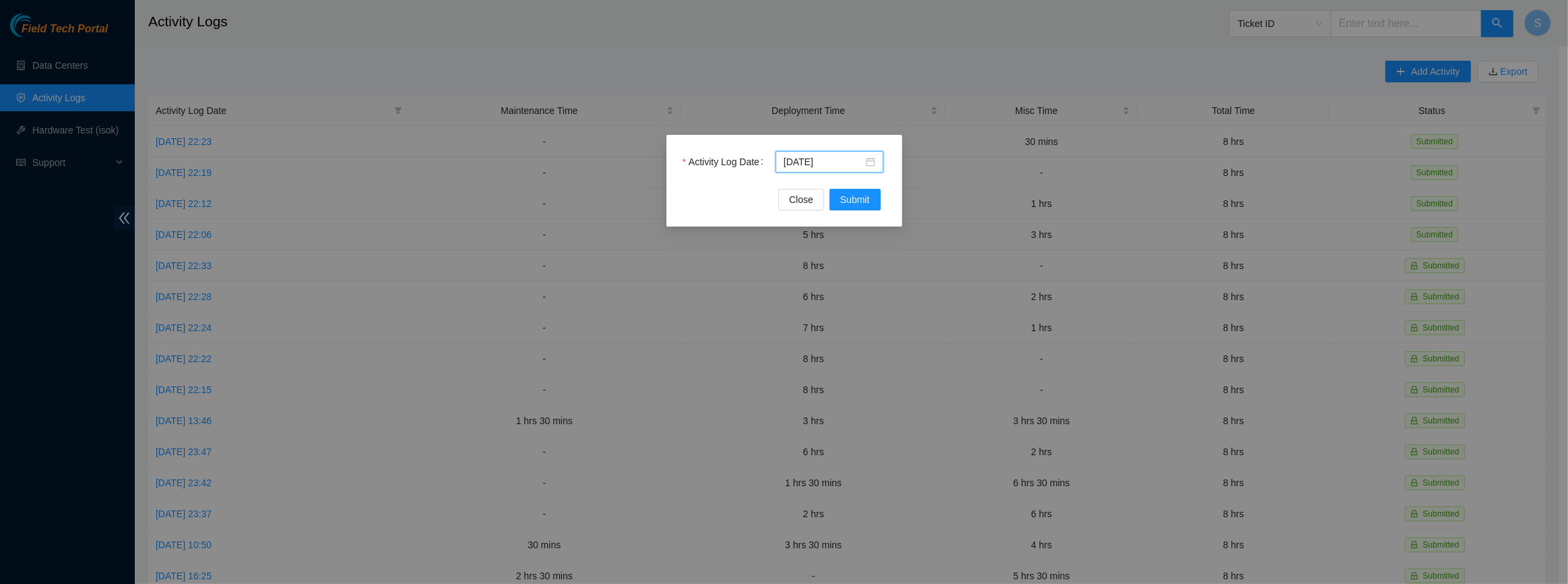
click at [863, 185] on div "Activity Log Date [DATE]" at bounding box center [784, 170] width 203 height 38
click at [863, 198] on span "Submit" at bounding box center [855, 199] width 29 height 15
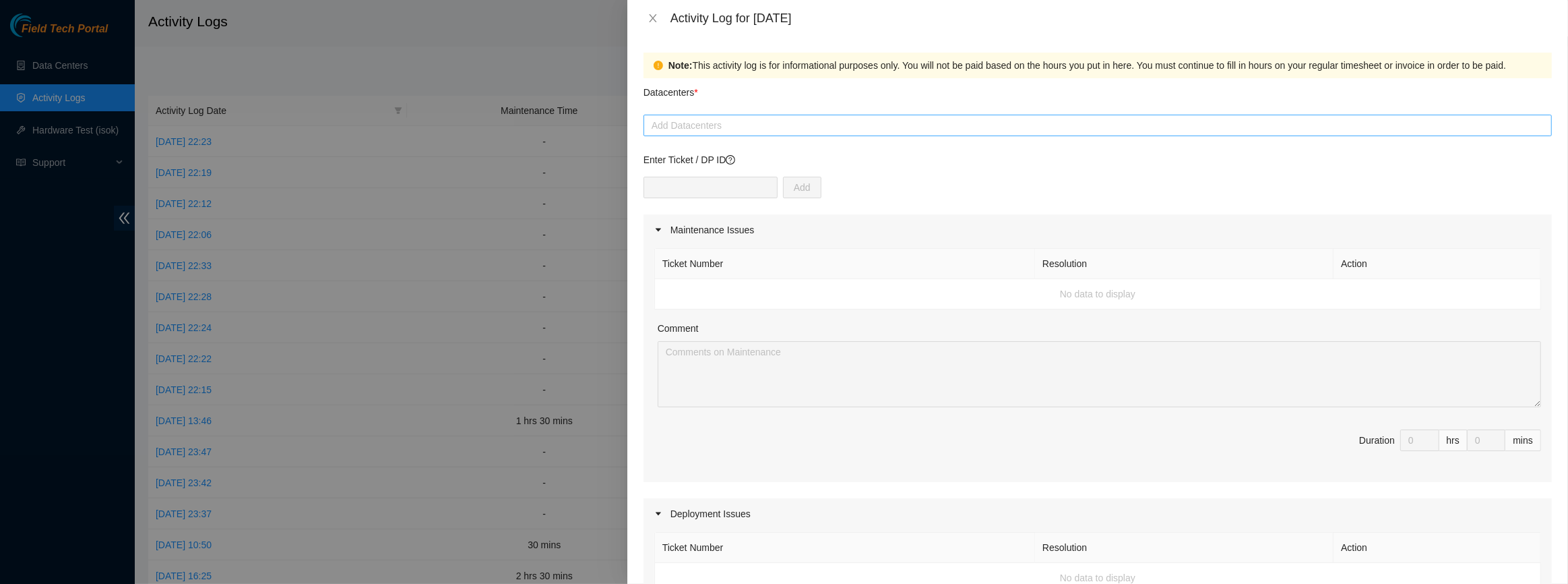
click at [696, 121] on div at bounding box center [1097, 125] width 902 height 16
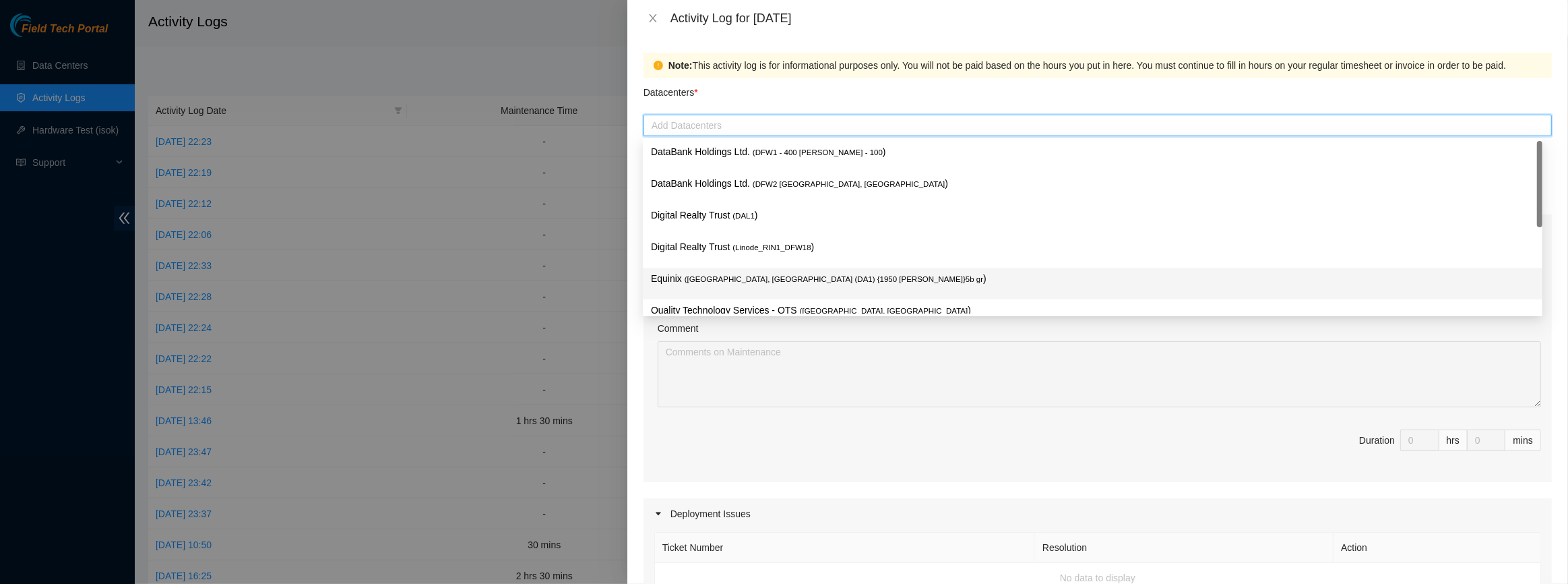
click at [733, 271] on p "Equinix ( [GEOGRAPHIC_DATA], [GEOGRAPHIC_DATA] (DA1) {1950 [PERSON_NAME]}5b gr )" at bounding box center [1092, 279] width 884 height 16
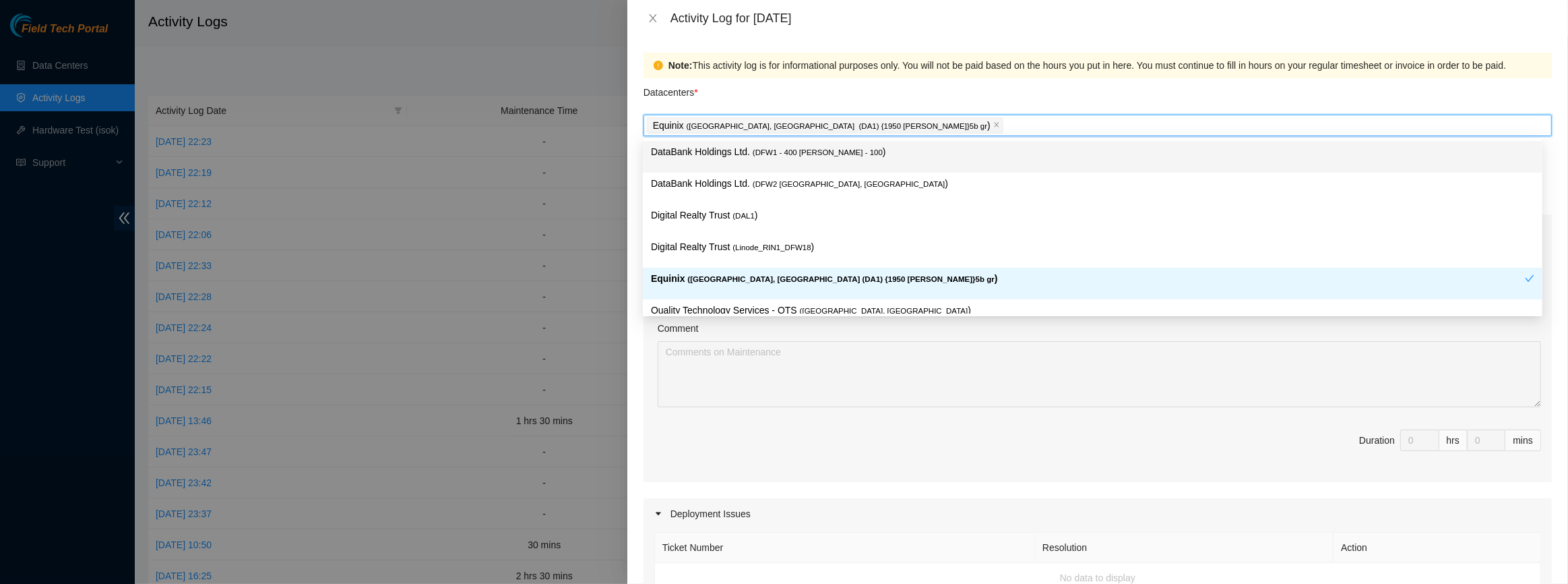
click at [903, 63] on div "Note: This activity log is for informational purposes only. You will not be pai…" at bounding box center [1104, 65] width 873 height 15
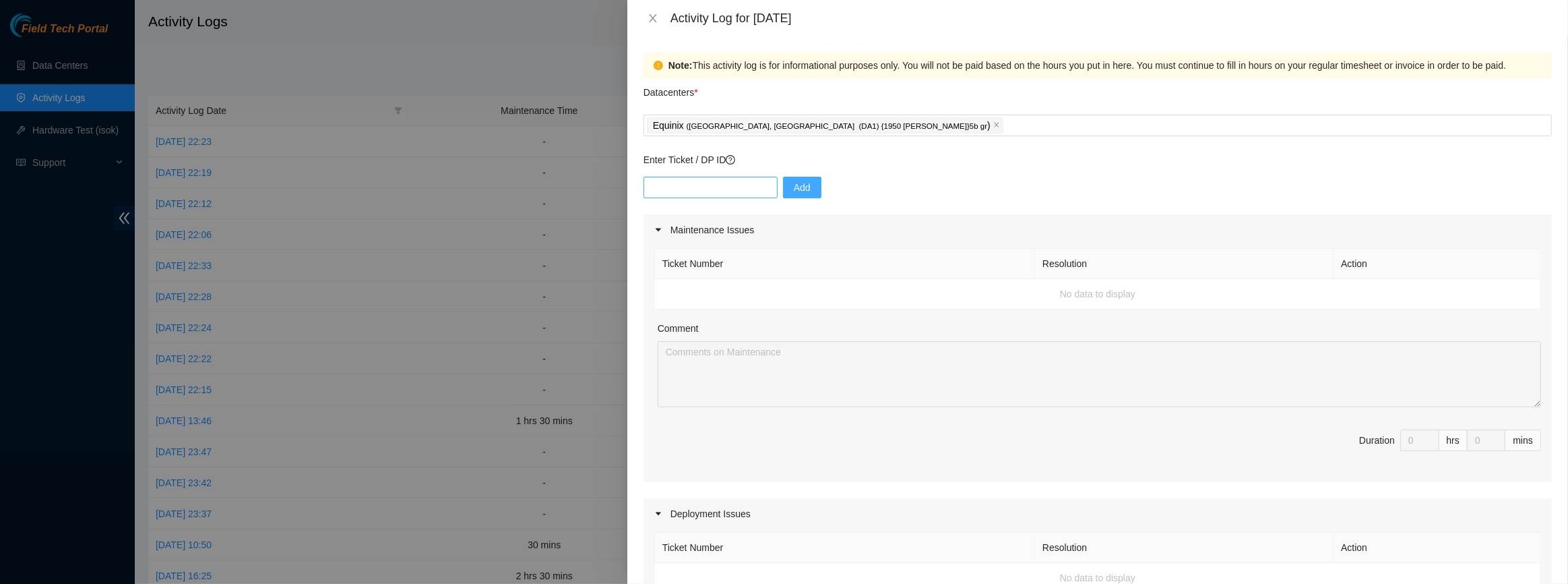
drag, startPoint x: 786, startPoint y: 180, endPoint x: 736, endPoint y: 185, distance: 50.2
click at [736, 185] on div "Add" at bounding box center [1097, 196] width 909 height 38
click at [735, 185] on input "text" at bounding box center [710, 187] width 134 height 22
paste input "DP80287"
click at [692, 186] on input "DP80287" at bounding box center [710, 187] width 134 height 22
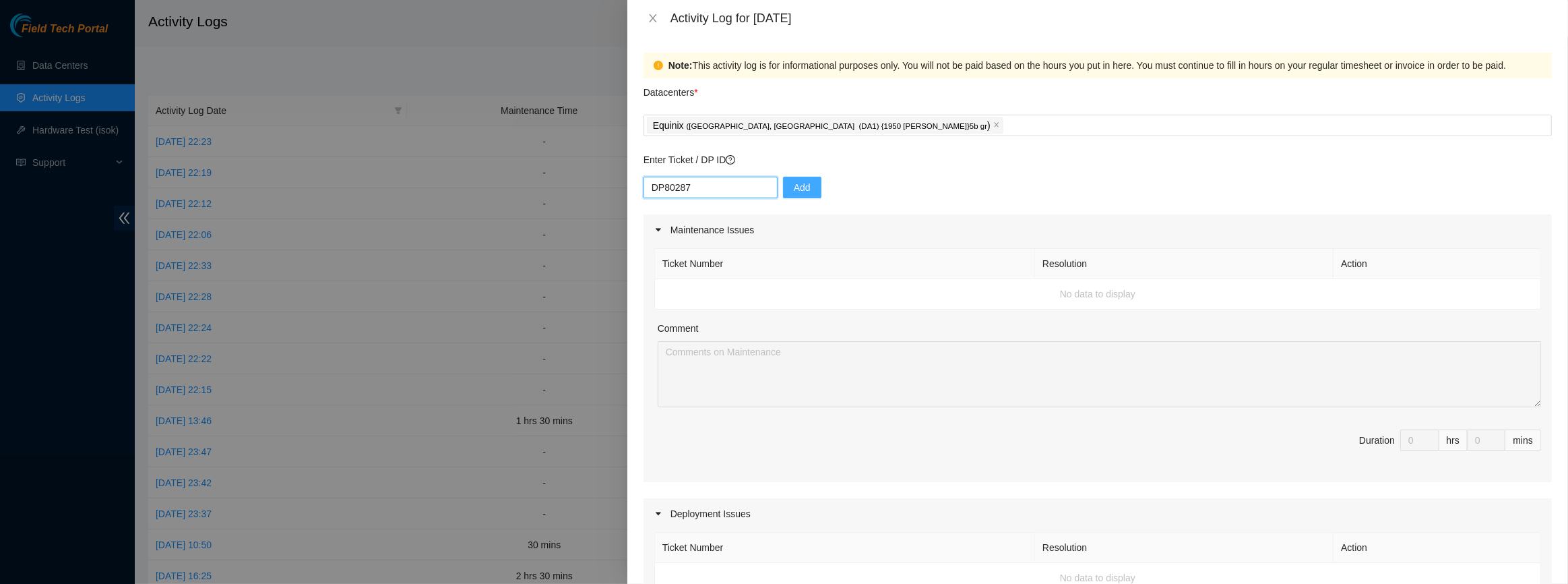
type input "DP80287"
click at [794, 182] on span "Add" at bounding box center [803, 187] width 17 height 15
click at [724, 189] on input "DP80287" at bounding box center [710, 187] width 134 height 22
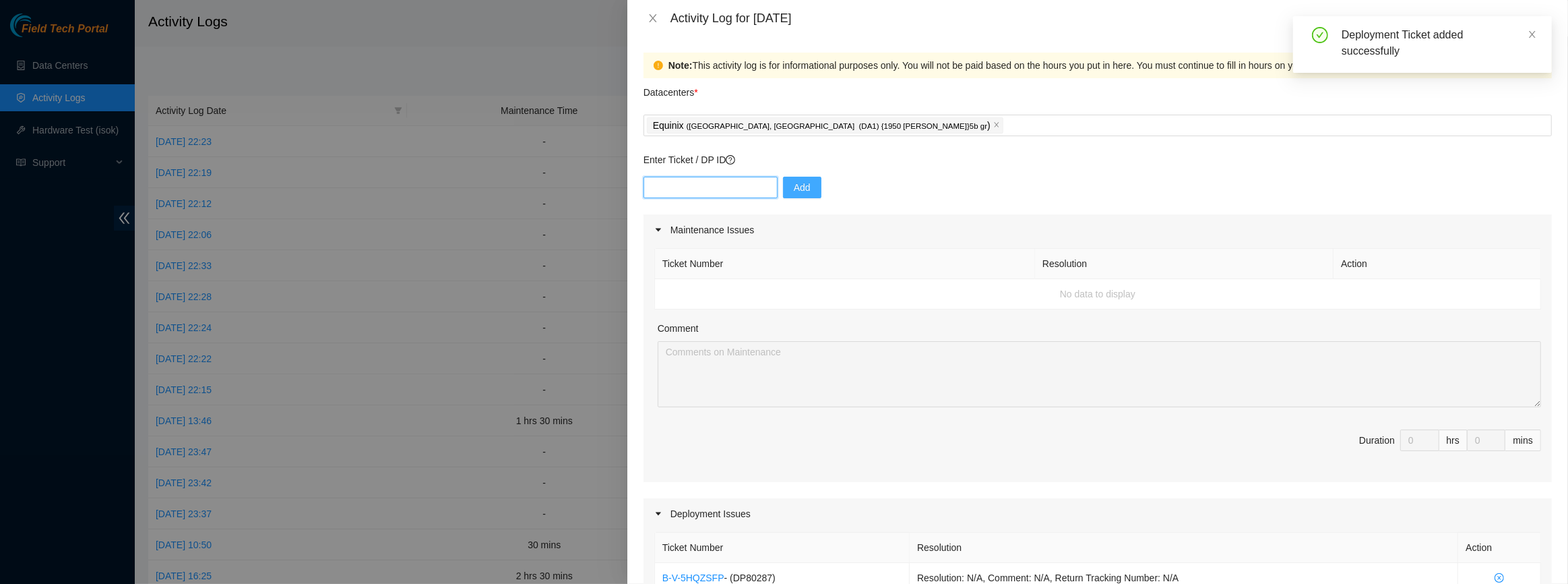
click at [724, 189] on input "text" at bounding box center [710, 187] width 134 height 22
paste input "DP80287"
type input "DP80288"
click at [692, 180] on input "text" at bounding box center [710, 187] width 134 height 22
click at [710, 185] on input "text" at bounding box center [710, 187] width 134 height 22
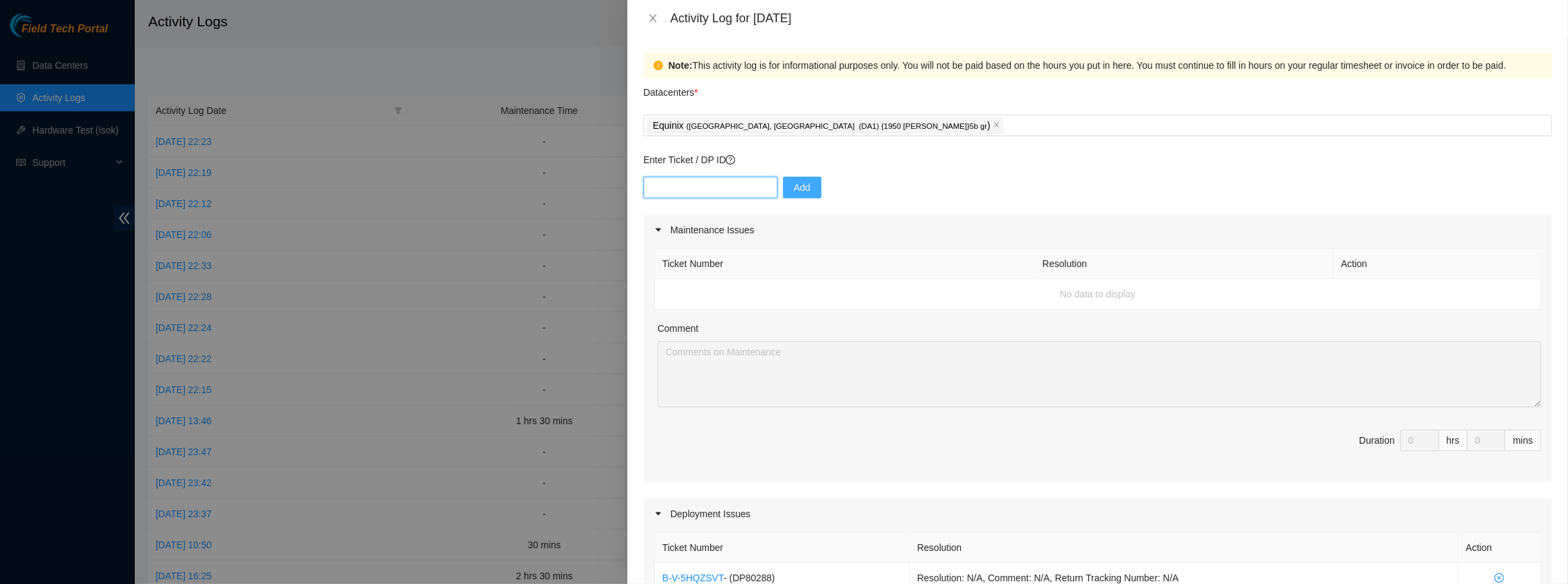
paste input "DP84333"
type input "DP84333"
click at [794, 189] on span "Add" at bounding box center [803, 187] width 17 height 15
click at [694, 183] on input "text" at bounding box center [710, 187] width 134 height 22
paste input "DP84333"
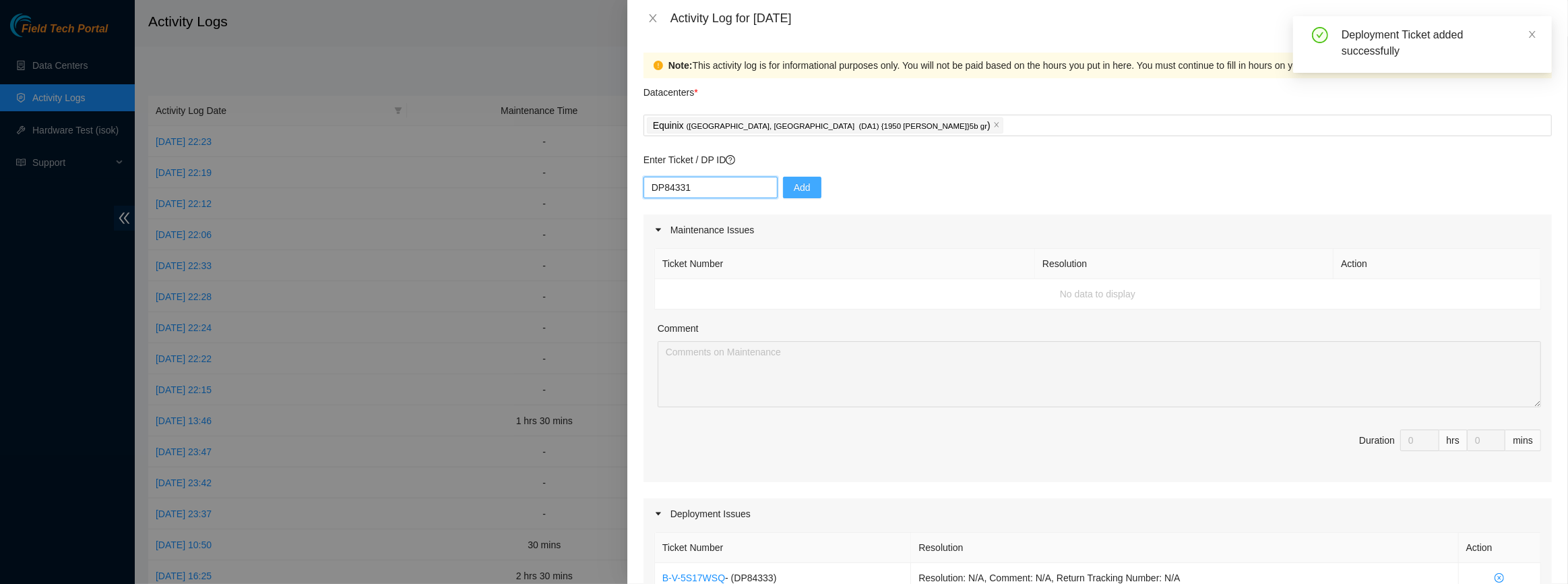
type input "DP84331"
click at [813, 174] on div "Enter Ticket / DP ID DP84331 Add" at bounding box center [1097, 184] width 909 height 62
click at [804, 181] on button "Add" at bounding box center [802, 187] width 39 height 22
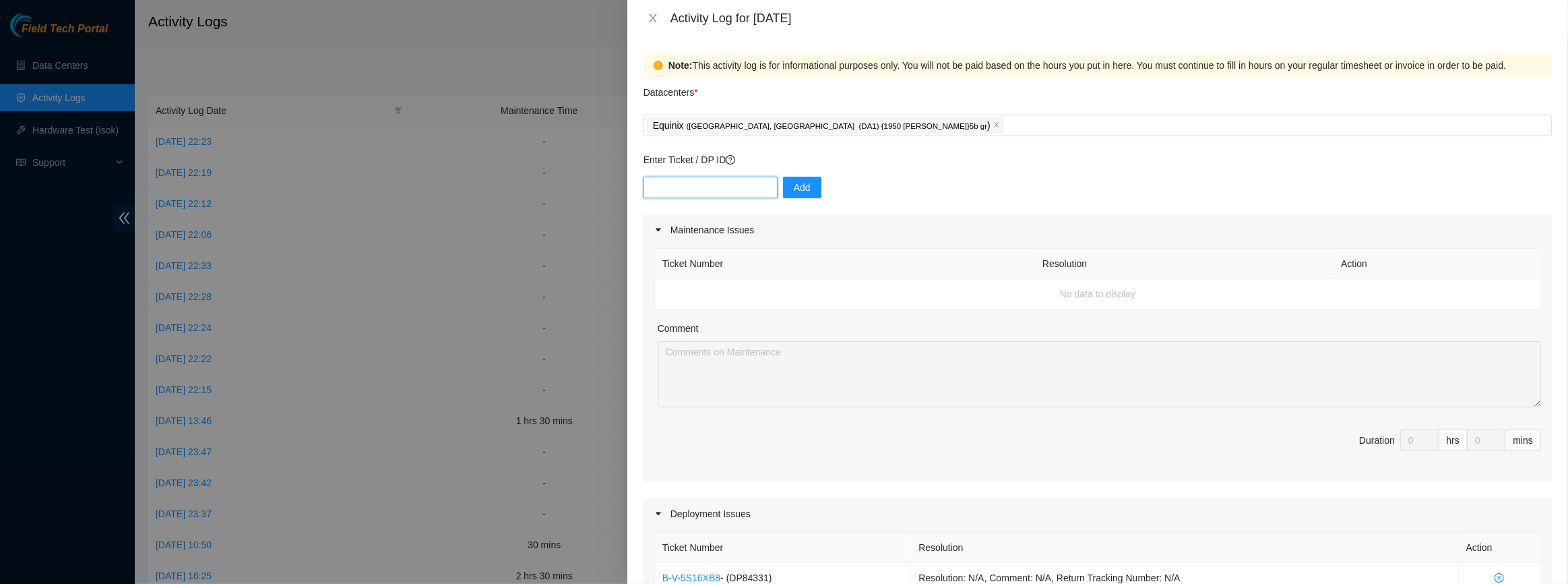
click at [721, 180] on input "text" at bounding box center [710, 187] width 134 height 22
paste input "DP78265"
type input "DP78265"
click at [794, 182] on span "Add" at bounding box center [803, 187] width 17 height 15
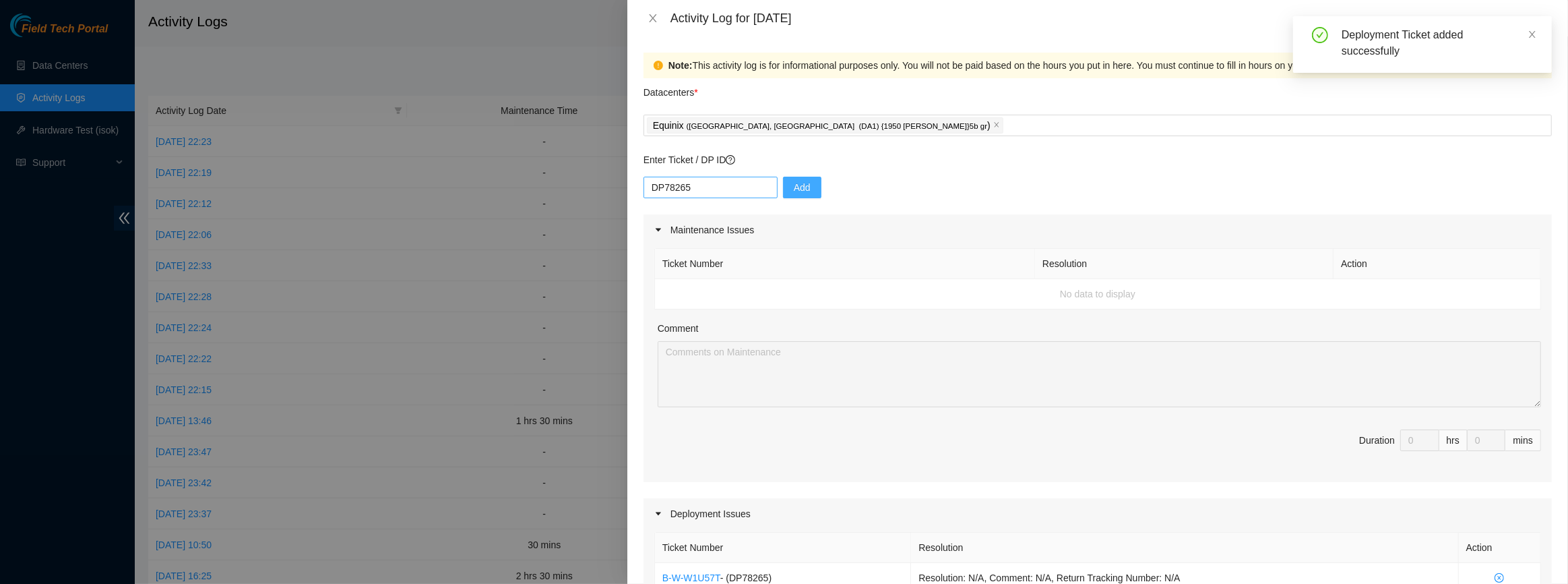
click at [684, 189] on input "DP78265" at bounding box center [710, 187] width 134 height 22
type input "DP78255"
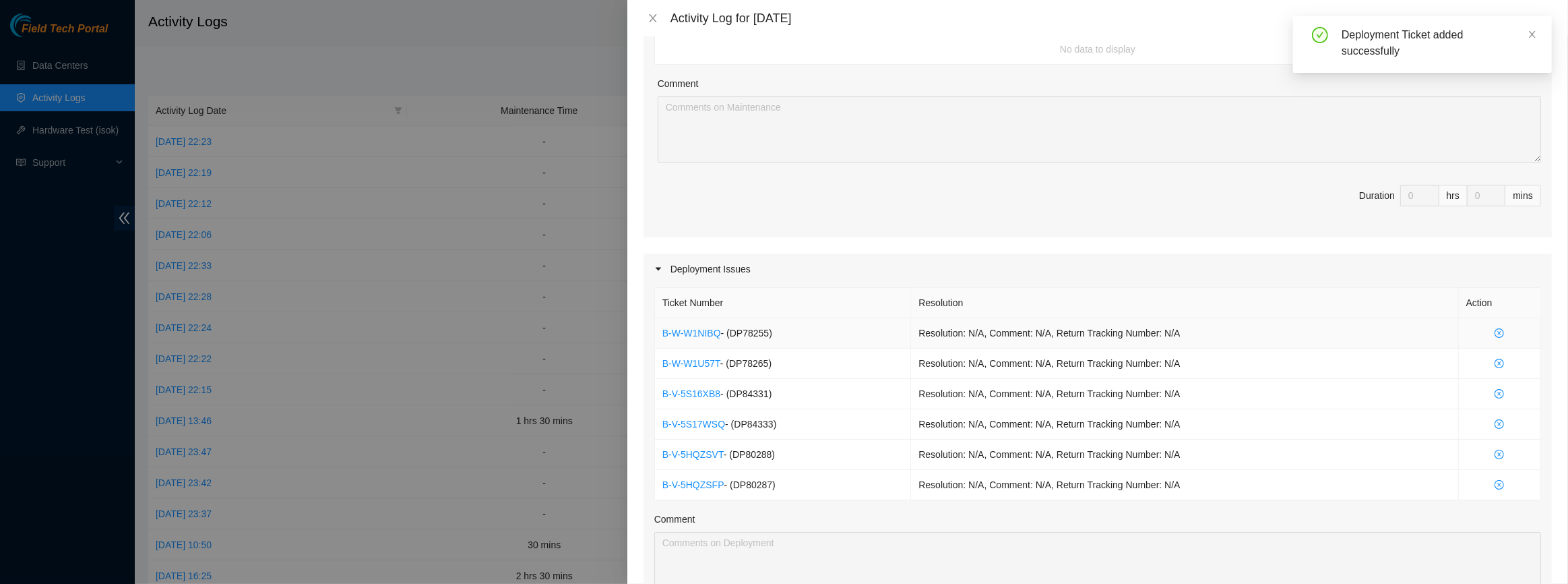
scroll to position [490, 0]
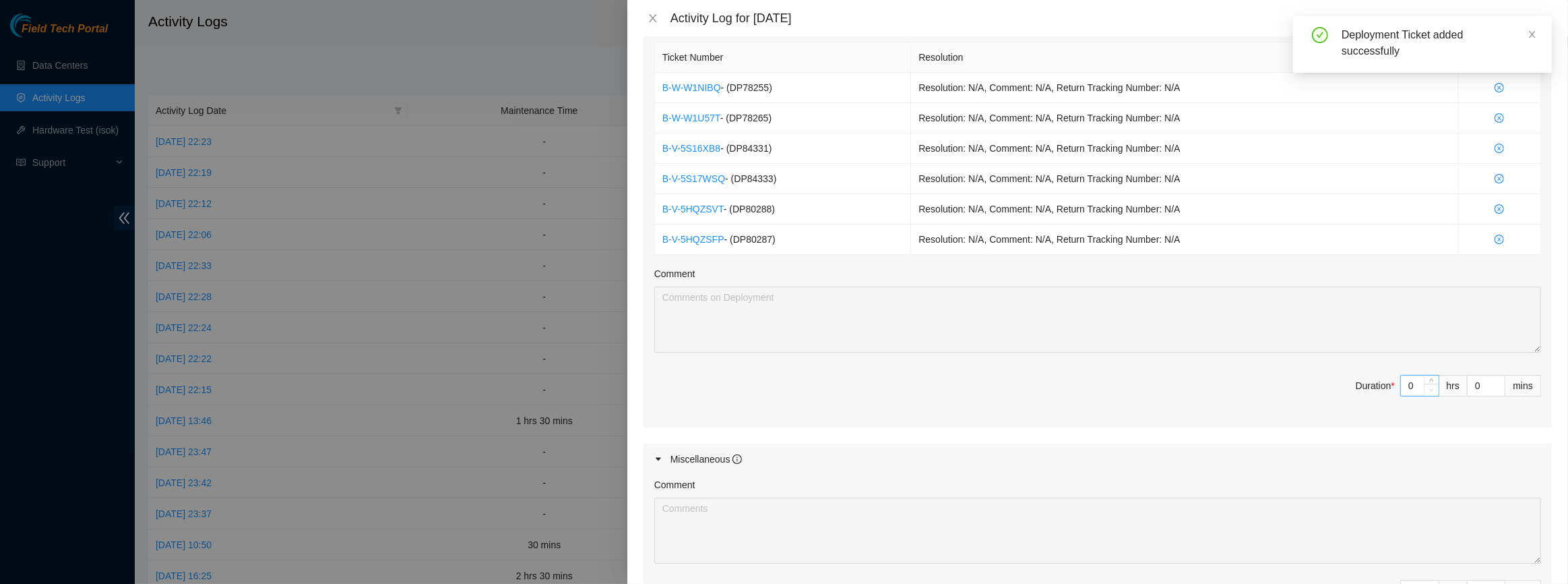
click at [1429, 384] on span "Decrease Value" at bounding box center [1431, 390] width 15 height 12
type input "1"
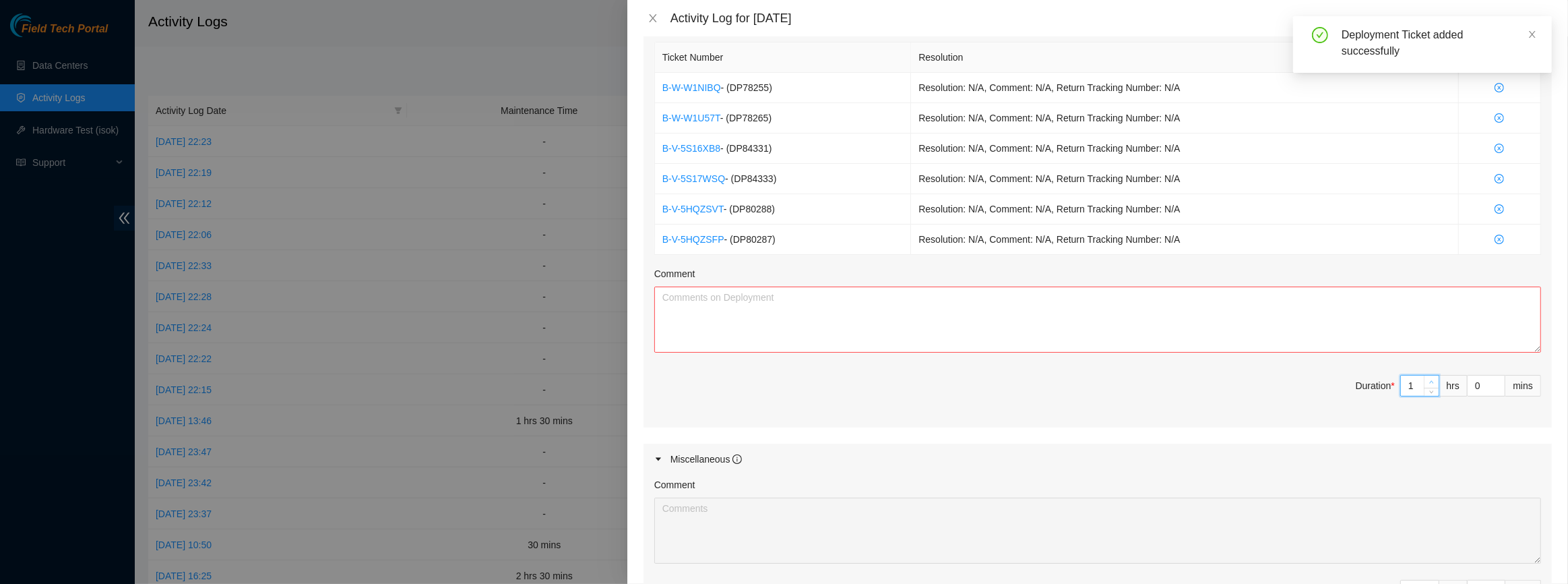
click at [1429, 380] on icon "up" at bounding box center [1431, 381] width 4 height 4
type input "2"
click at [1429, 380] on icon "up" at bounding box center [1431, 381] width 4 height 4
type input "3"
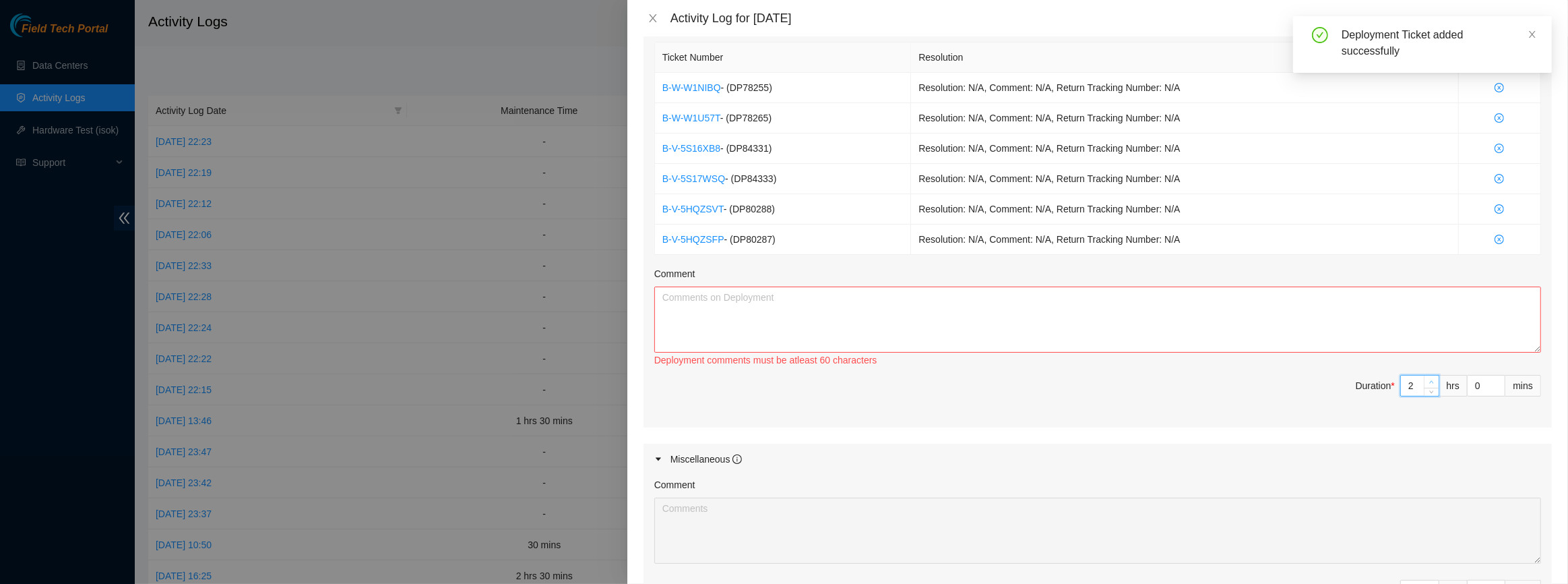
type input "3"
click at [1429, 380] on icon "up" at bounding box center [1431, 381] width 4 height 4
type input "4"
click at [1429, 380] on icon "up" at bounding box center [1431, 381] width 4 height 4
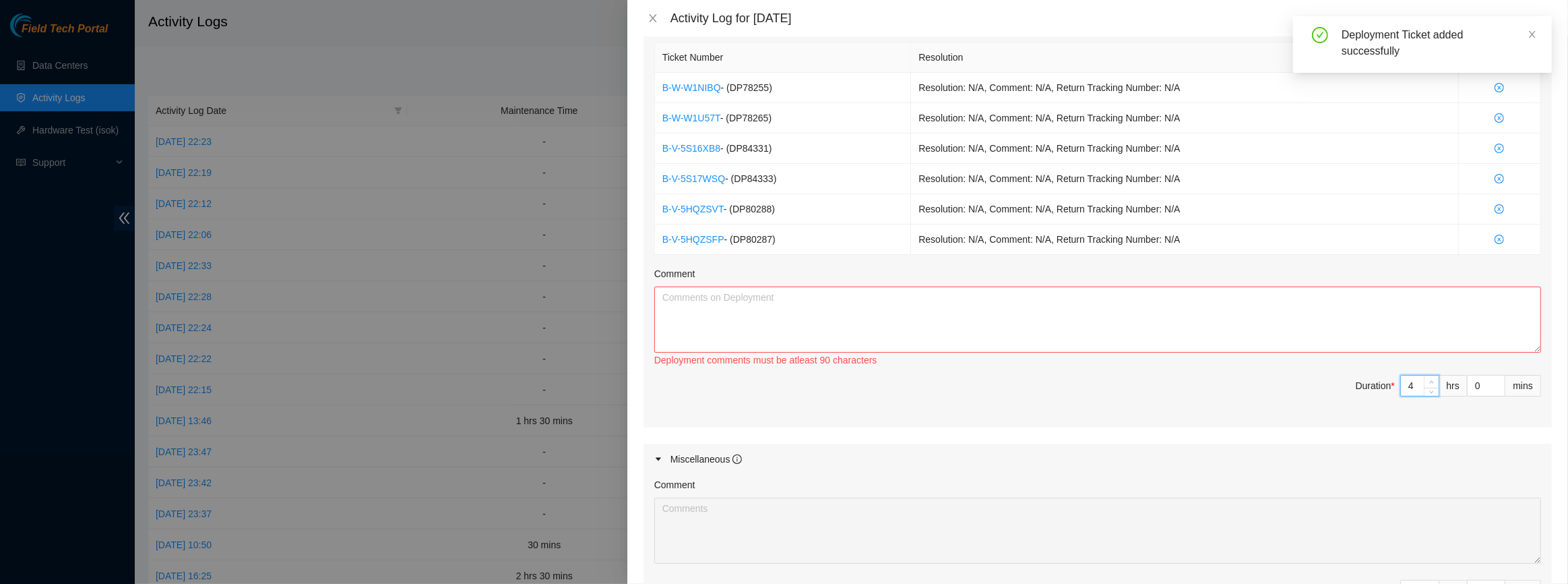
type input "5"
click at [1429, 380] on icon "up" at bounding box center [1431, 381] width 4 height 4
type input "6"
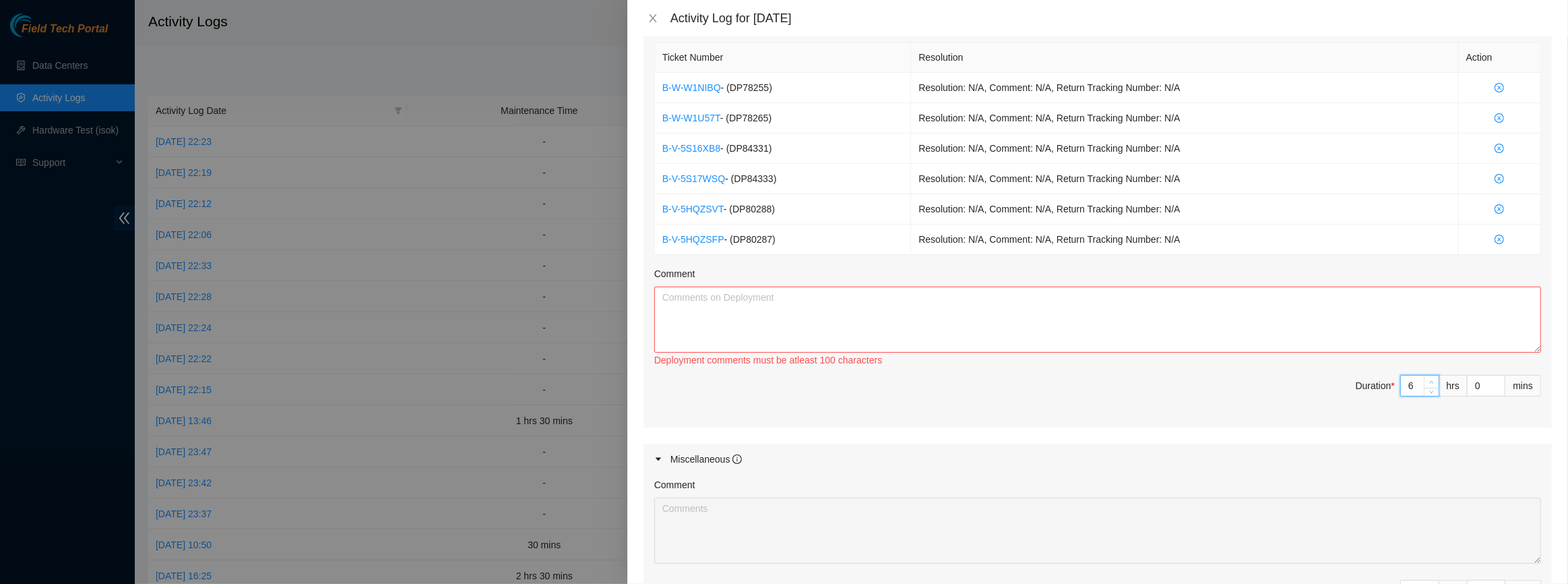
click at [1429, 380] on icon "up" at bounding box center [1431, 381] width 4 height 4
type input "7"
click at [1429, 380] on icon "up" at bounding box center [1431, 381] width 4 height 4
type input "8"
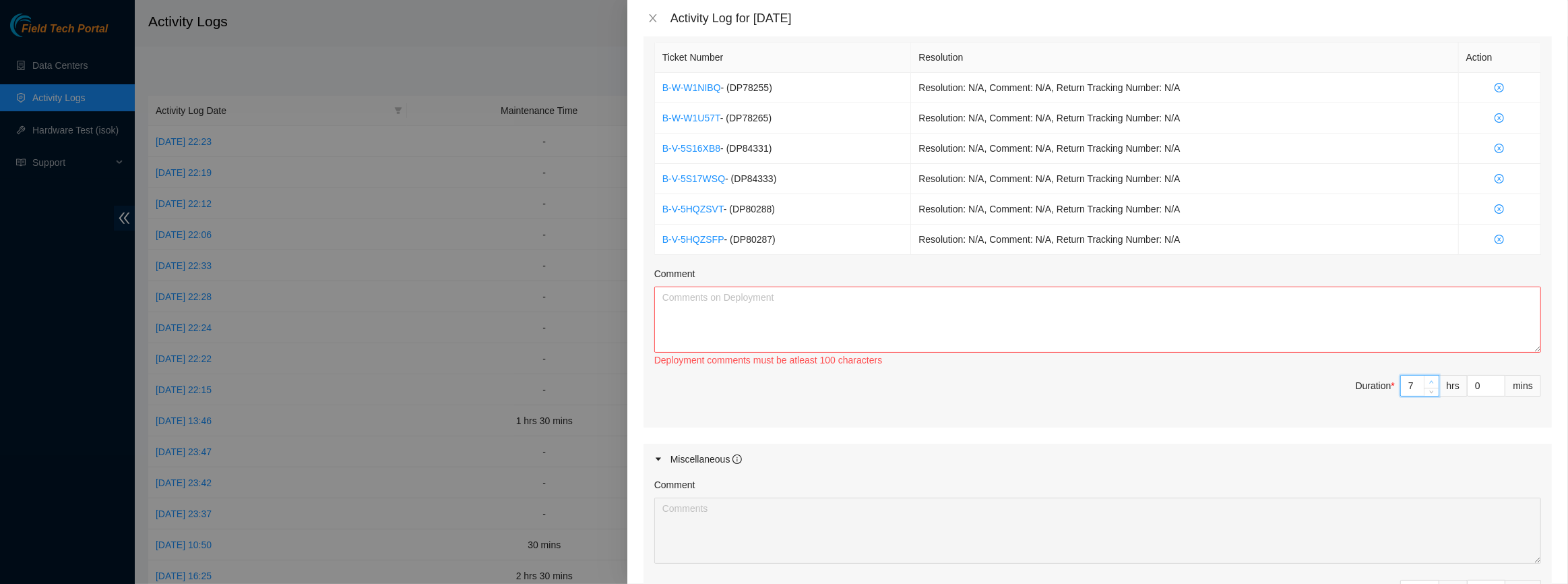
type input "8"
click at [1429, 380] on icon "up" at bounding box center [1431, 381] width 4 height 4
click at [1146, 302] on textarea "Comment" at bounding box center [1097, 319] width 887 height 66
paste textarea "DP78265"
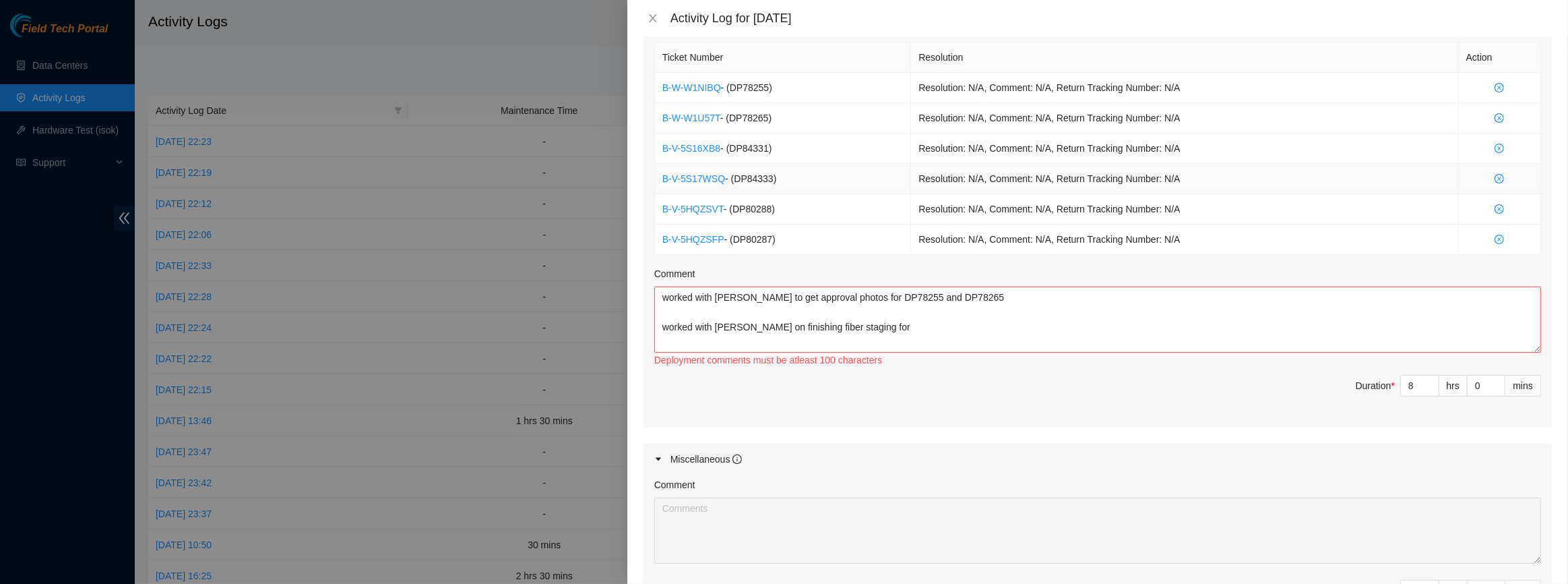
click at [767, 175] on span "- ( DP84333 )" at bounding box center [750, 179] width 51 height 11
drag, startPoint x: 764, startPoint y: 149, endPoint x: 734, endPoint y: 154, distance: 30.4
click at [734, 154] on td "B-V-5S16XB8 - ( DP84331 )" at bounding box center [784, 148] width 257 height 30
drag, startPoint x: 767, startPoint y: 145, endPoint x: 731, endPoint y: 151, distance: 36.5
click at [731, 151] on span "- ( DP84331 )" at bounding box center [746, 148] width 51 height 11
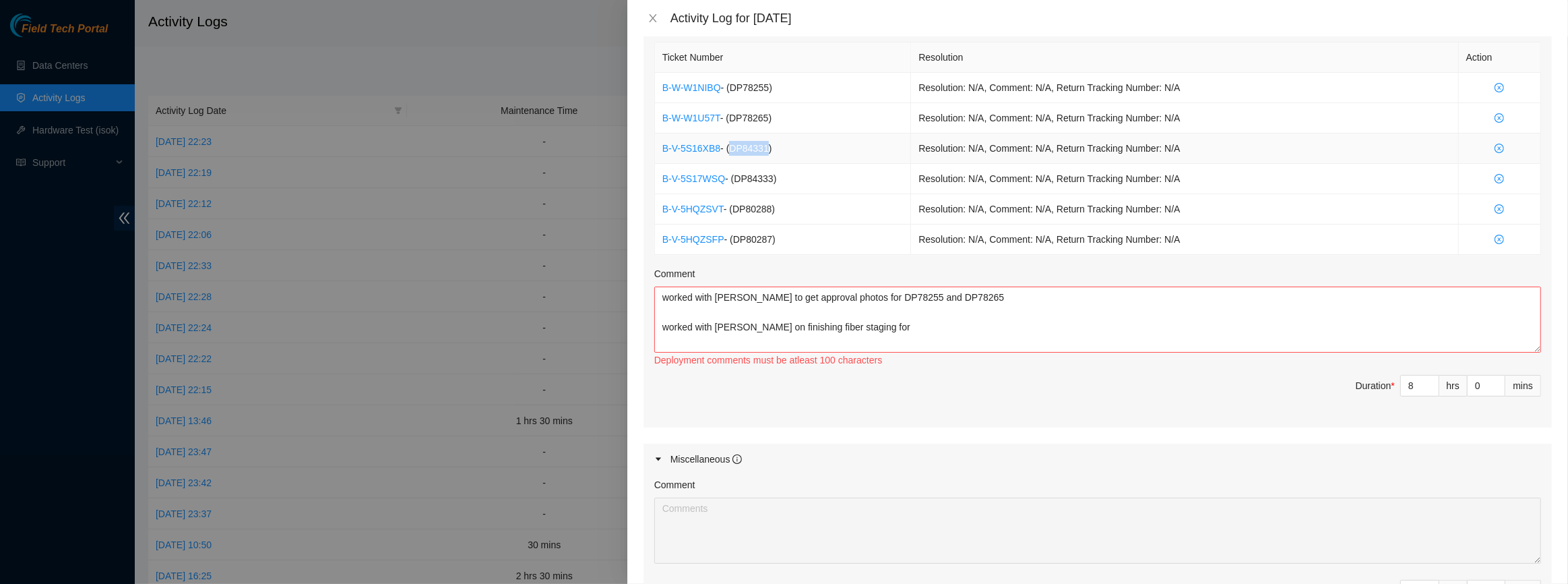
copy span "DP84331"
click at [892, 323] on textarea "worked with [PERSON_NAME] to get approval photos for DP78255 and DP78265 worked…" at bounding box center [1097, 319] width 887 height 66
paste textarea "DP84331"
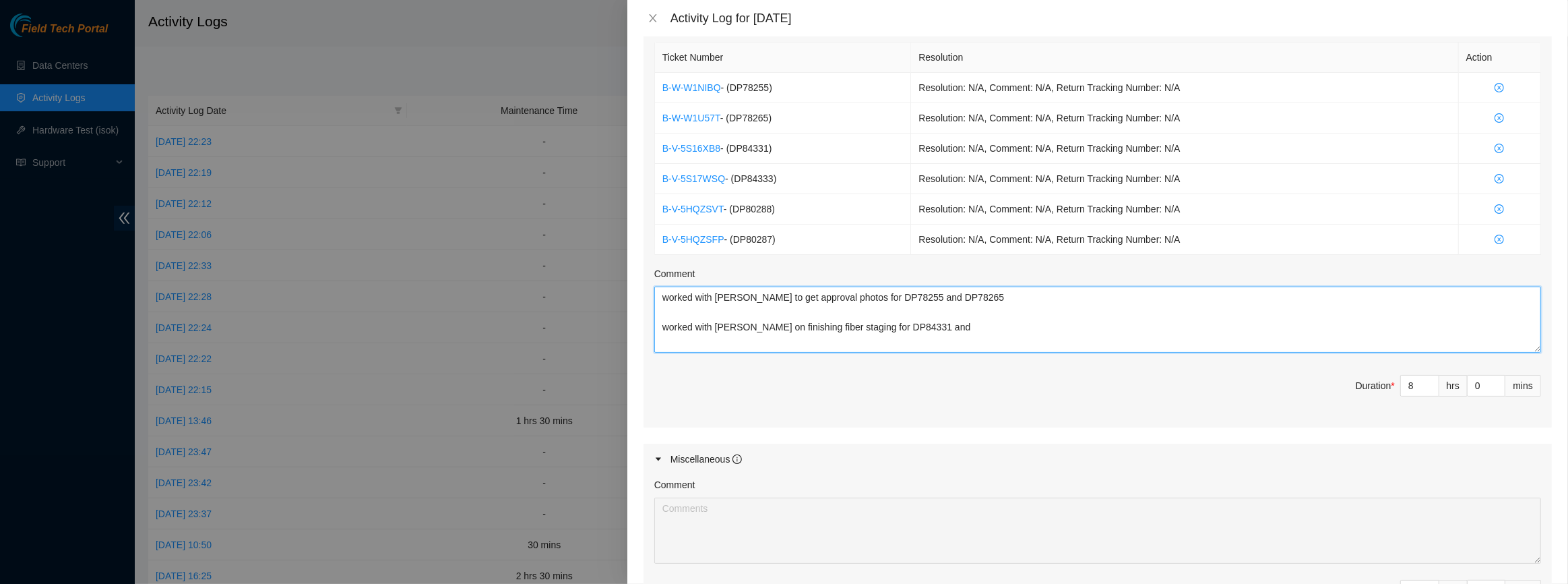
paste textarea "DP84331"
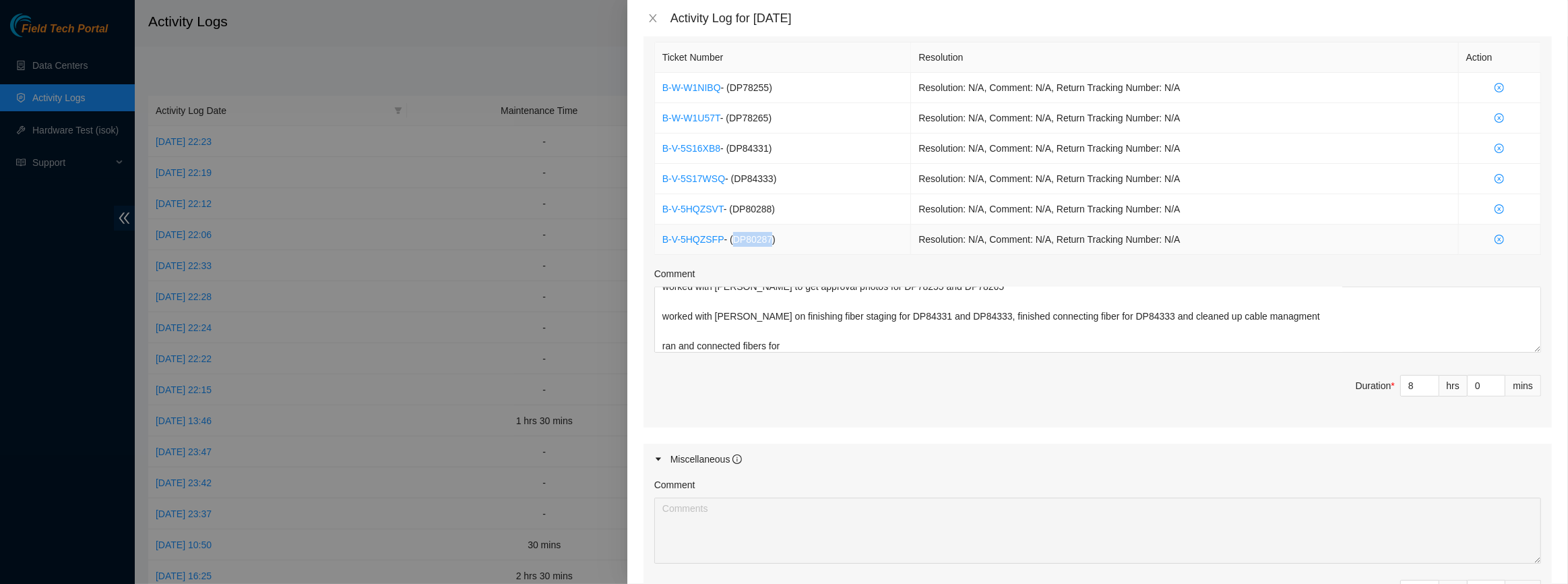
drag, startPoint x: 770, startPoint y: 236, endPoint x: 734, endPoint y: 236, distance: 36.0
click at [734, 236] on span "- ( DP80287 )" at bounding box center [749, 239] width 51 height 11
copy span "DP80287"
click at [813, 350] on div "Ticket Number Resolution Action B-W-W1NIBQ - ( DP78255 ) Resolution: N/A, Comme…" at bounding box center [1097, 233] width 909 height 388
click at [813, 340] on textarea "worked with [PERSON_NAME] to get approval photos for DP78255 and DP78265 worked…" at bounding box center [1097, 319] width 887 height 66
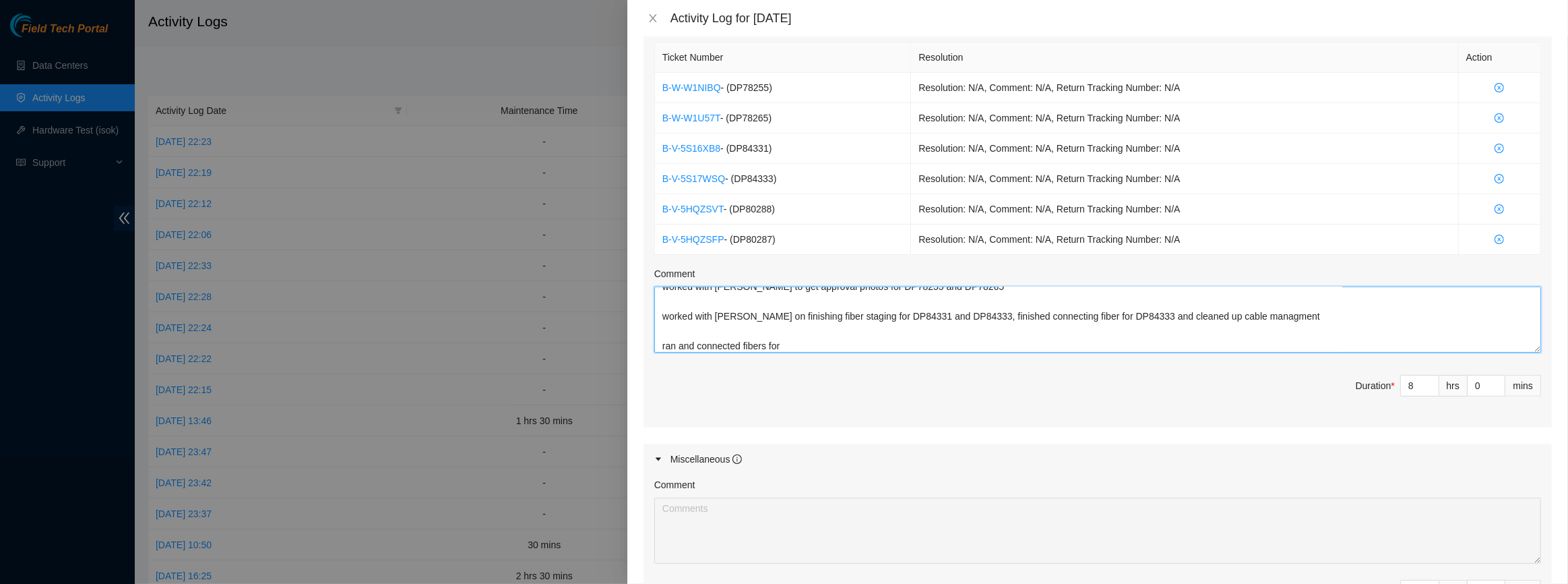
paste textarea "DP80287"
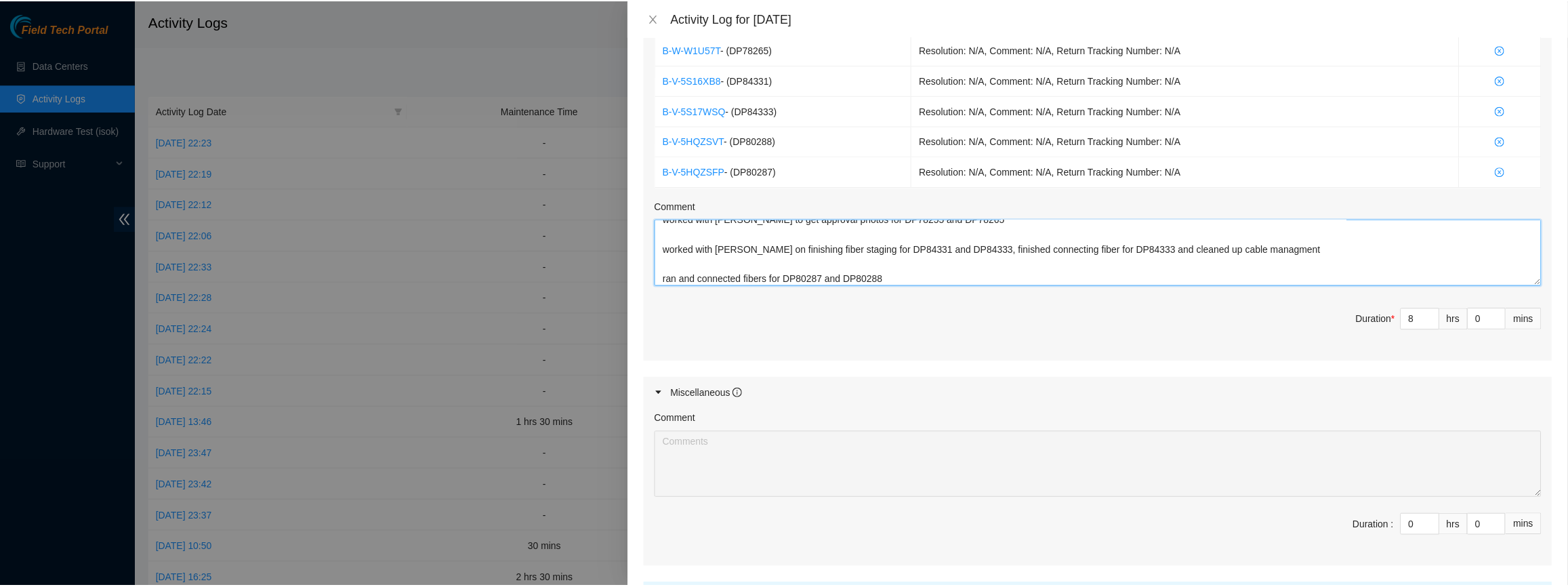
scroll to position [687, 0]
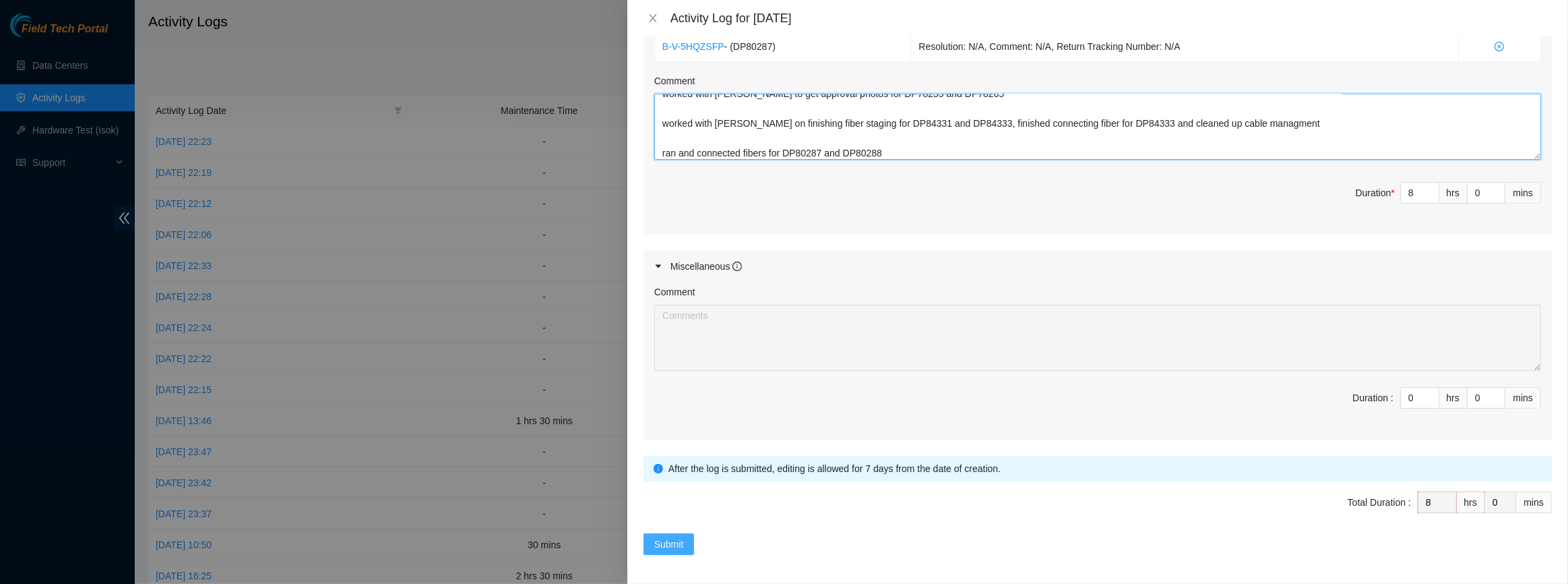
type textarea "worked with [PERSON_NAME] to get approval photos for DP78255 and DP78265 worked…"
click at [672, 543] on span "Submit" at bounding box center [669, 543] width 29 height 15
